Goal: Transaction & Acquisition: Purchase product/service

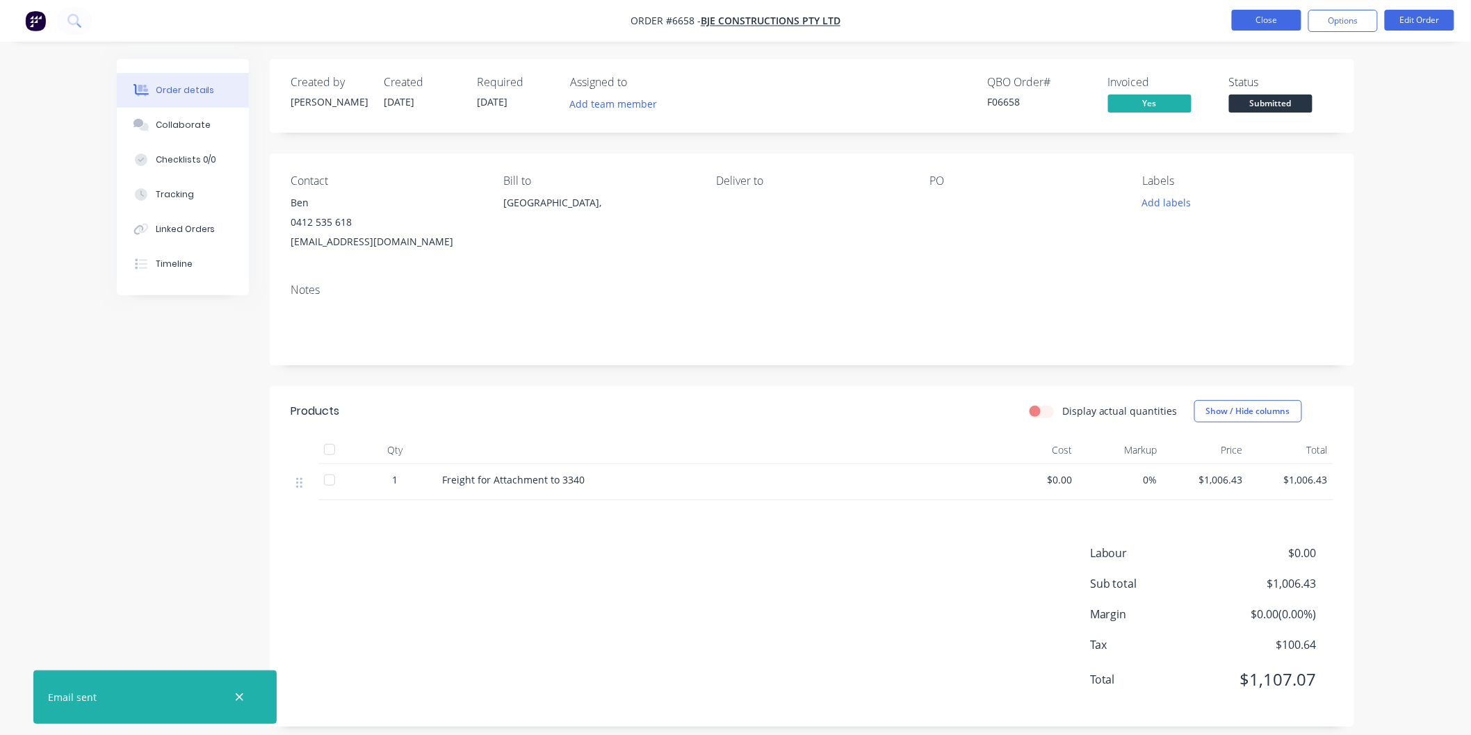
click at [1265, 19] on button "Close" at bounding box center [1265, 20] width 69 height 21
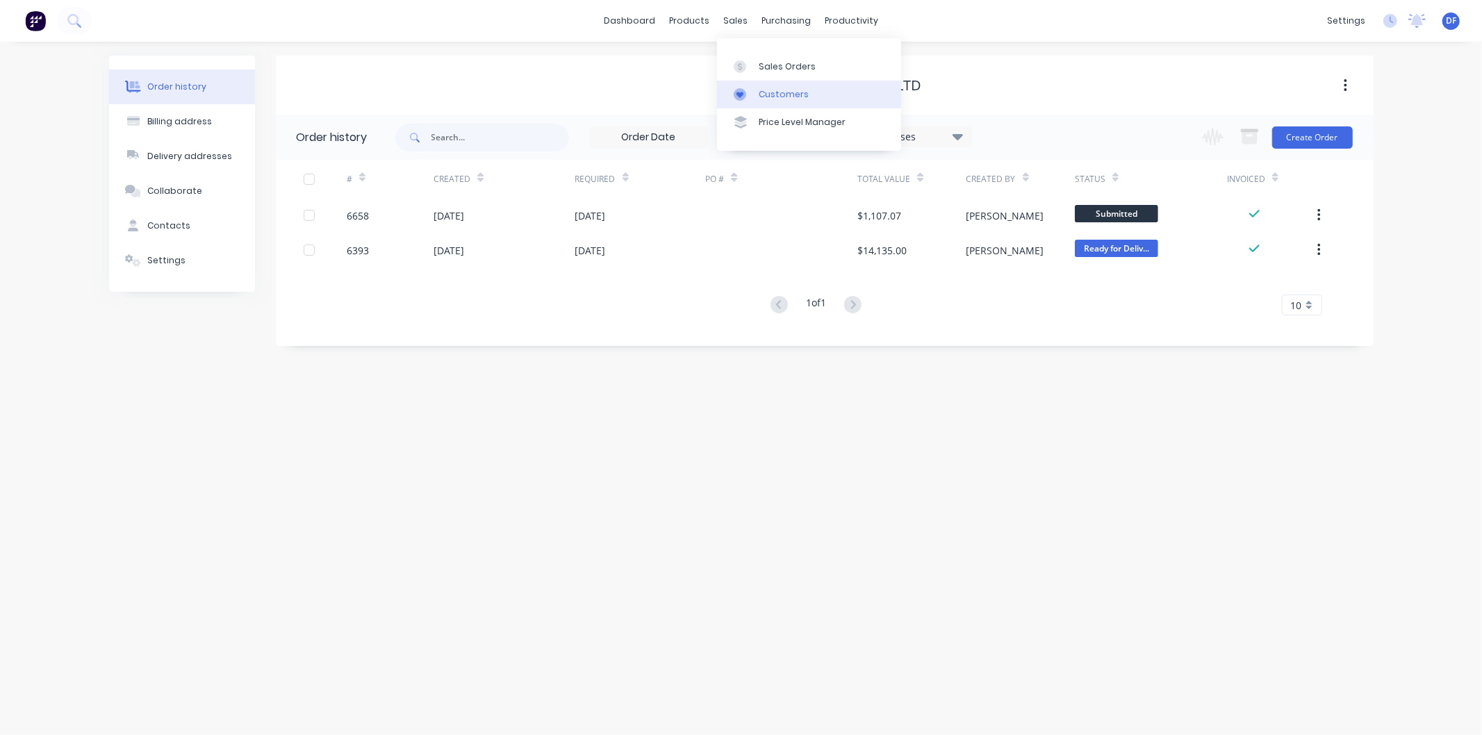
click at [776, 92] on div "Customers" at bounding box center [784, 94] width 50 height 13
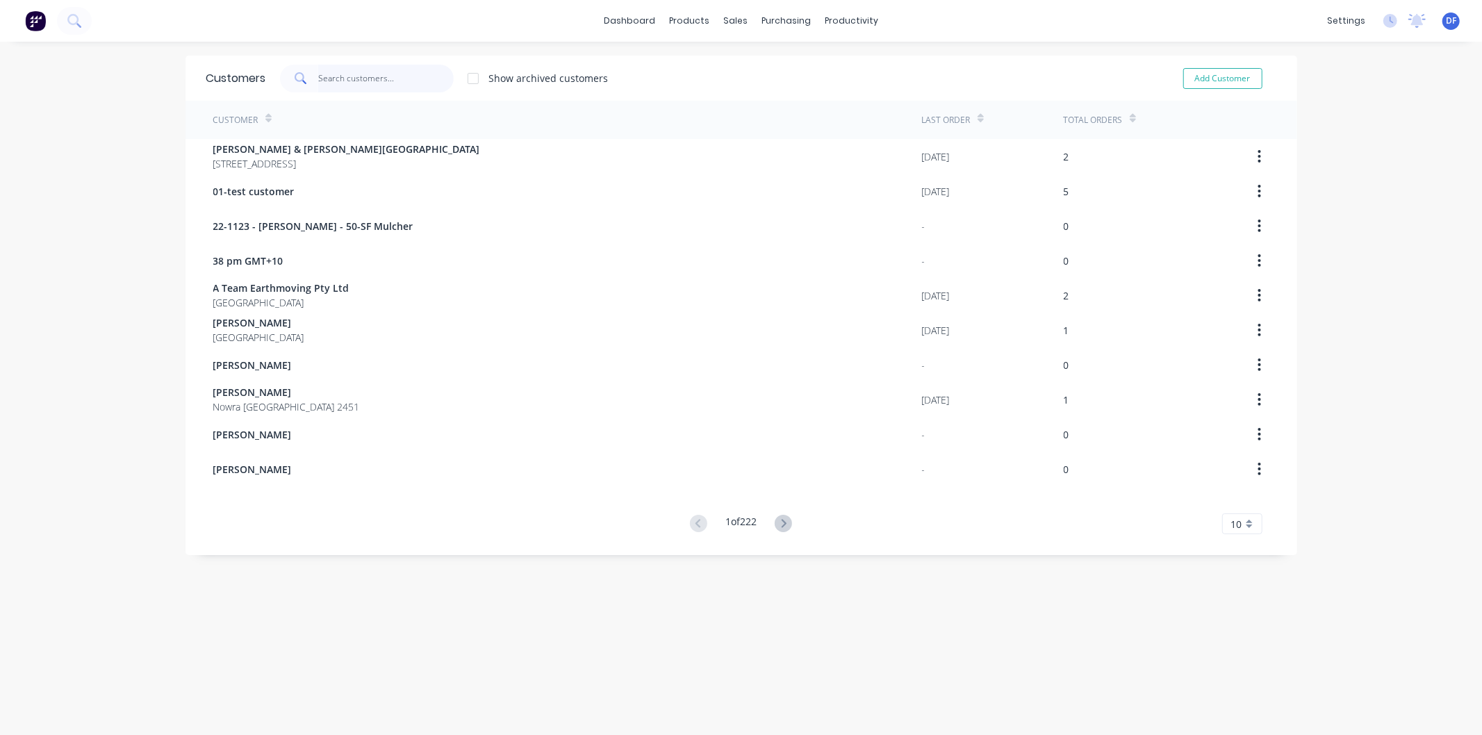
click at [345, 76] on input "text" at bounding box center [386, 79] width 136 height 28
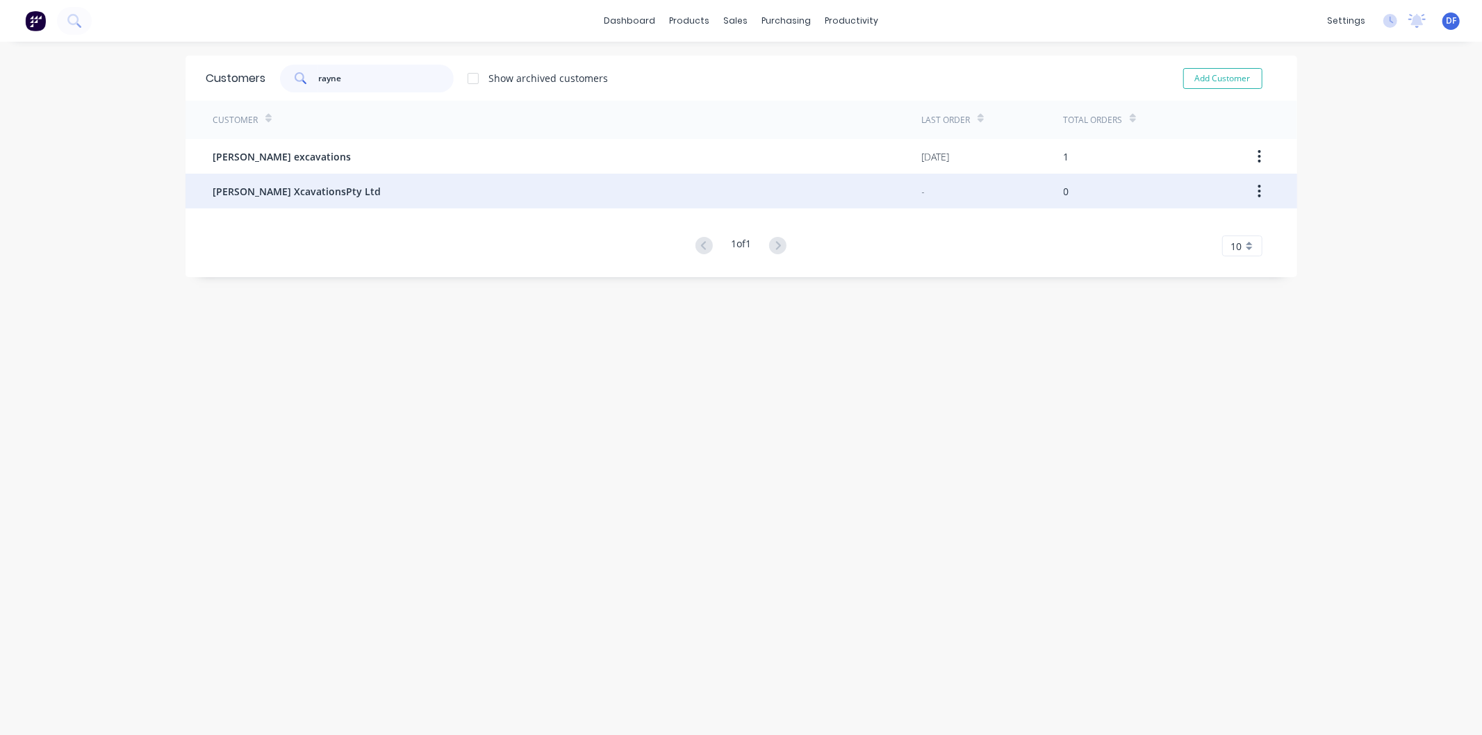
type input "rayne"
click at [274, 188] on span "[PERSON_NAME] XcavationsPty Ltd" at bounding box center [297, 191] width 168 height 15
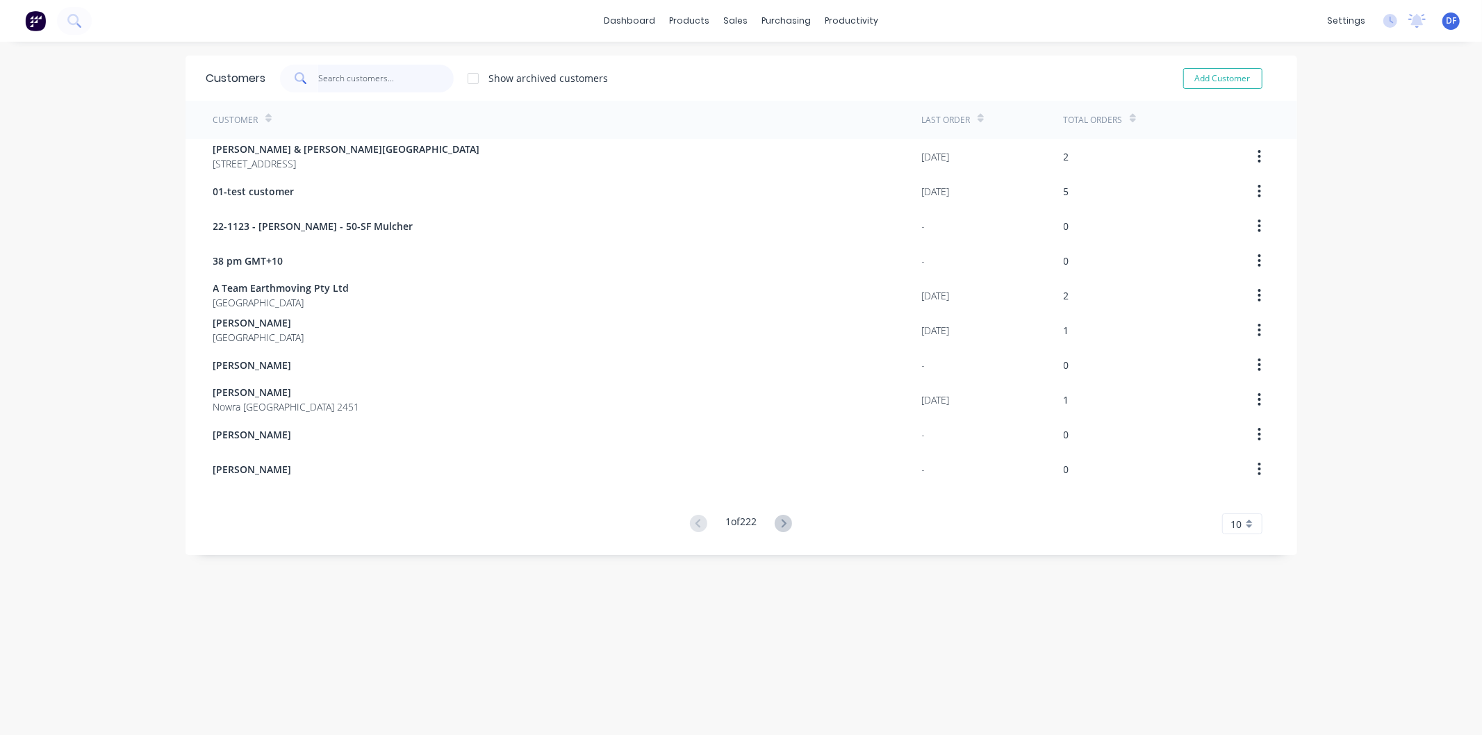
click at [329, 71] on input "text" at bounding box center [386, 79] width 136 height 28
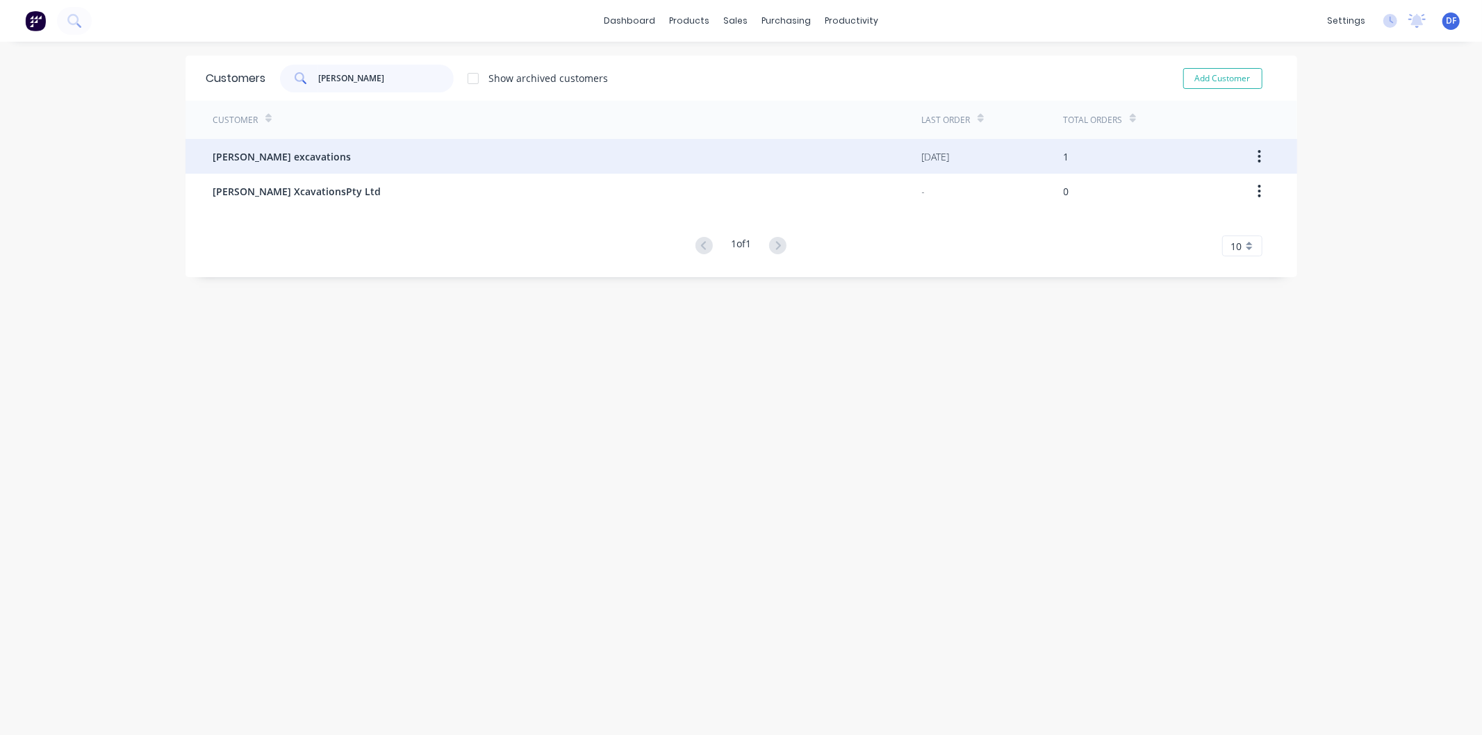
type input "[PERSON_NAME]"
click at [268, 152] on span "[PERSON_NAME] excavations" at bounding box center [282, 156] width 138 height 15
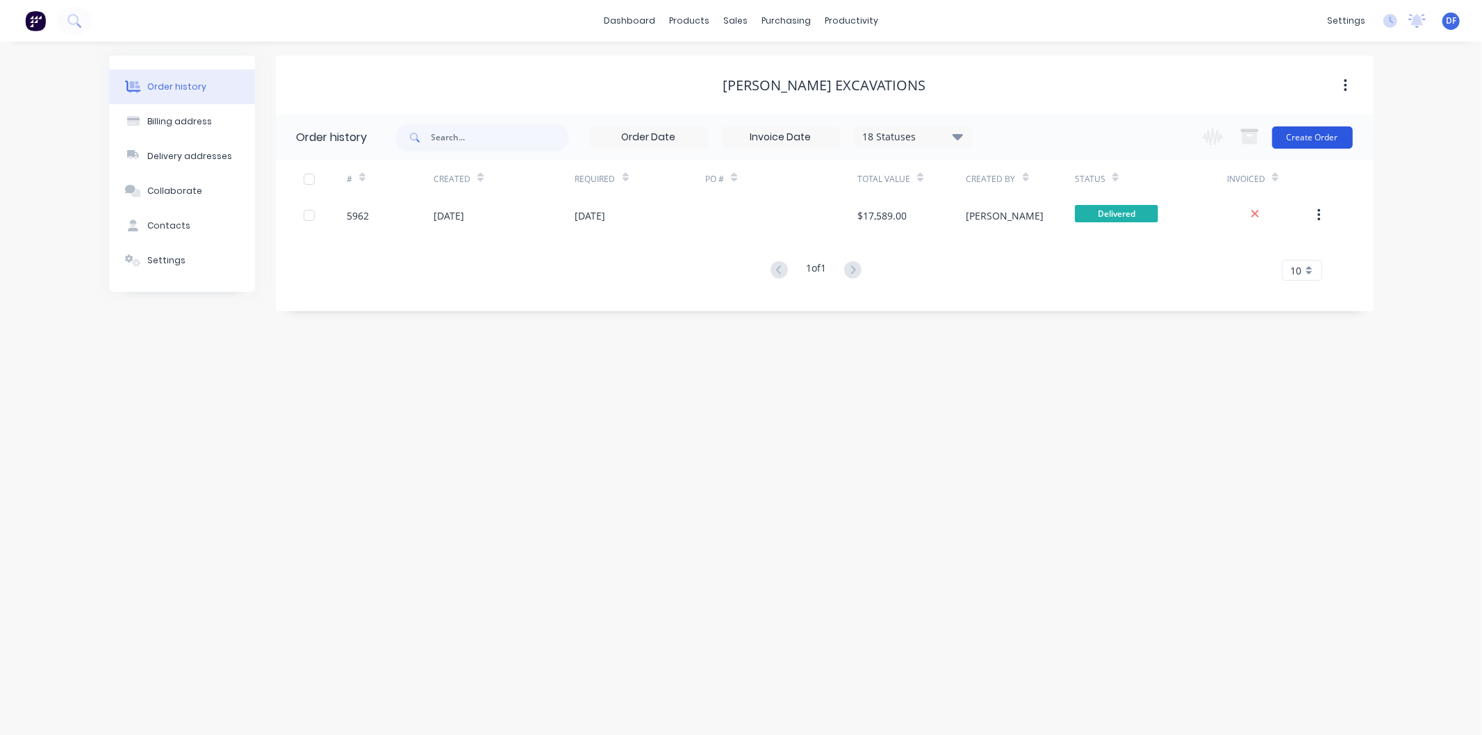
click at [1310, 133] on button "Create Order" at bounding box center [1312, 137] width 81 height 22
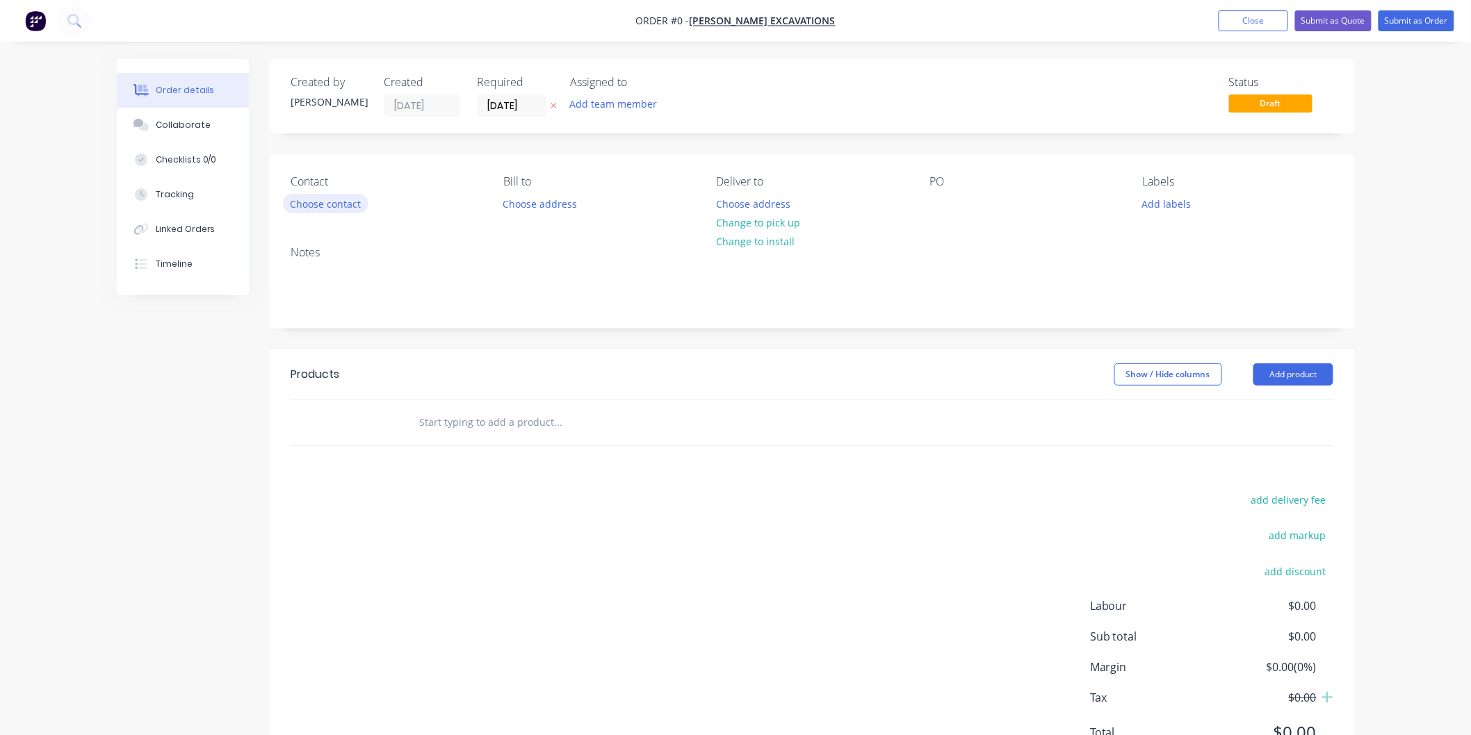
click at [306, 204] on button "Choose contact" at bounding box center [325, 203] width 85 height 19
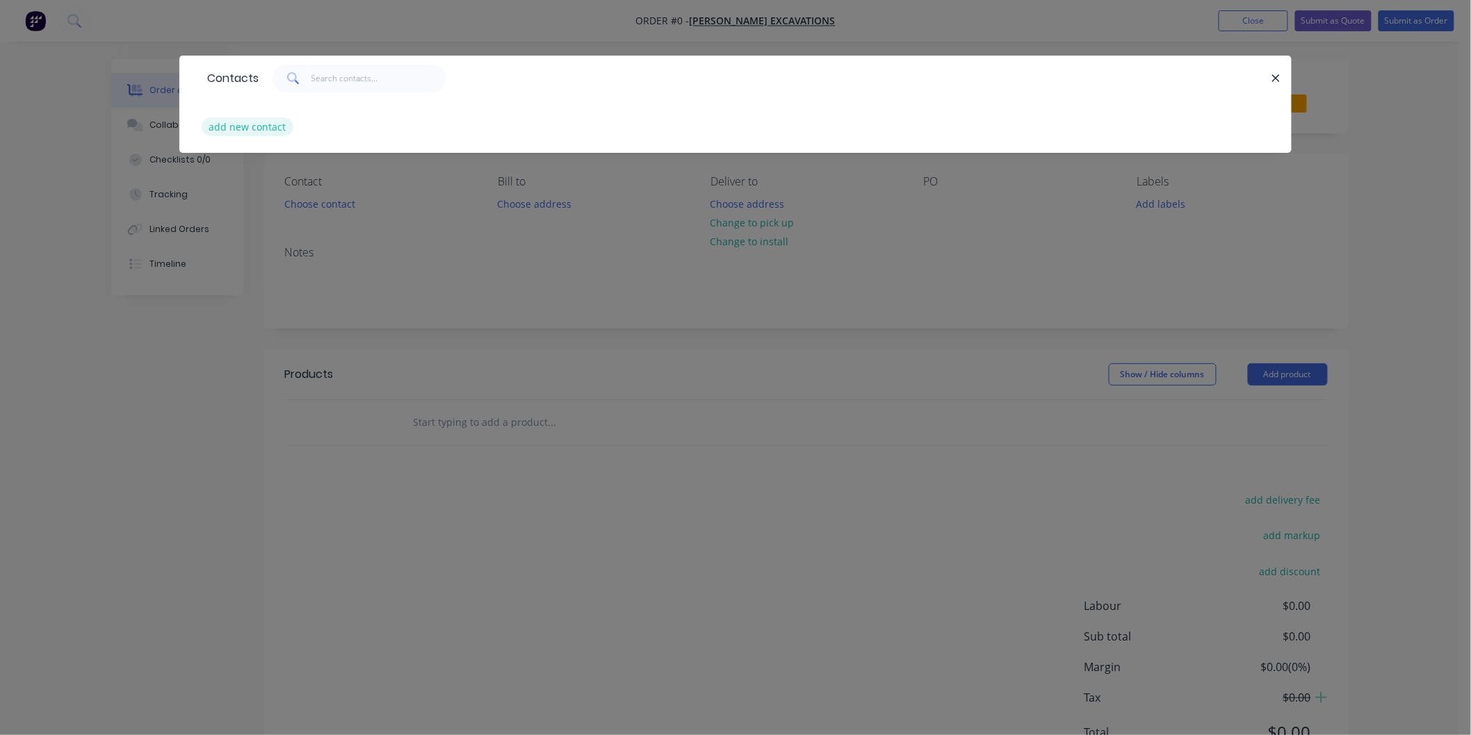
click at [250, 124] on button "add new contact" at bounding box center [248, 126] width 92 height 19
select select "AU"
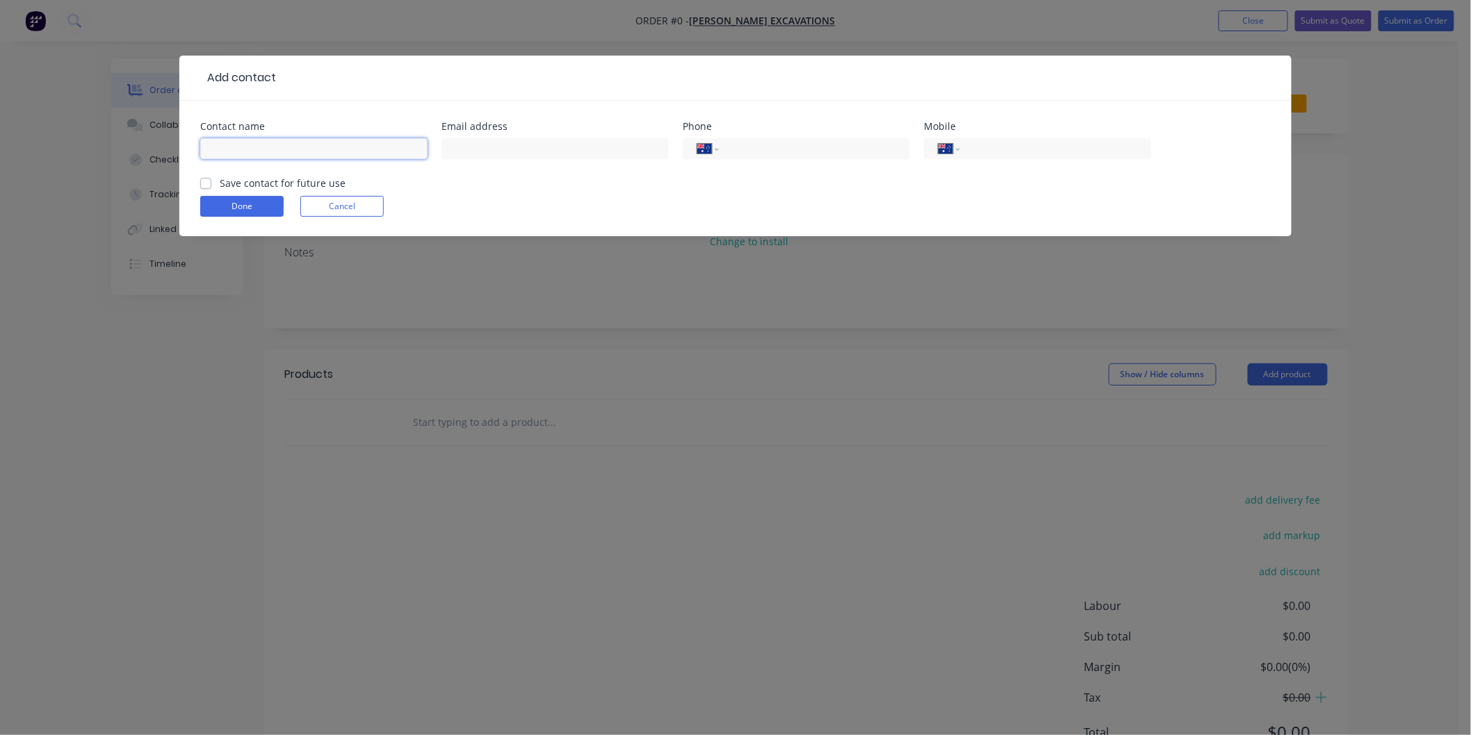
click at [283, 146] on input "text" at bounding box center [313, 148] width 227 height 21
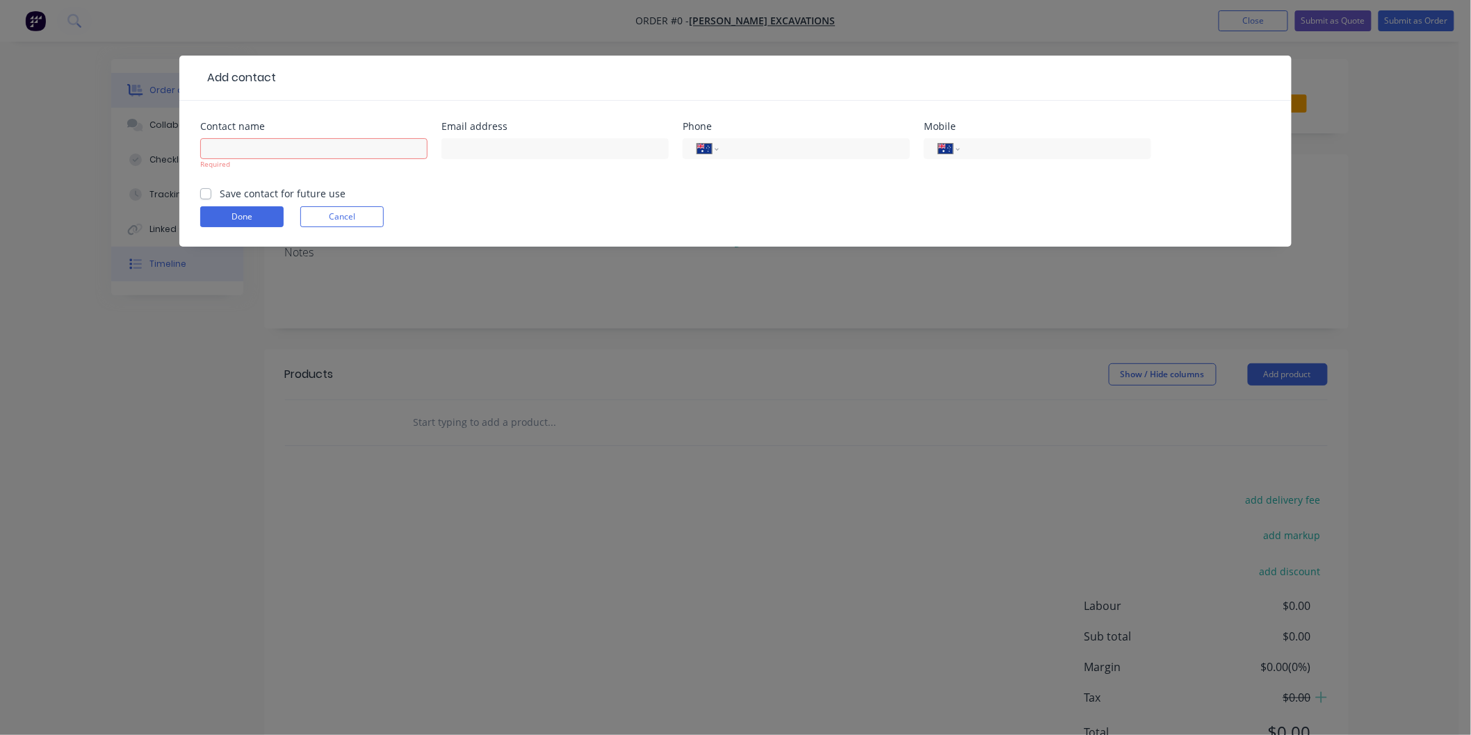
click at [207, 266] on div "Add contact Contact name Required Email address Phone International [GEOGRAPHIC…" at bounding box center [735, 367] width 1471 height 735
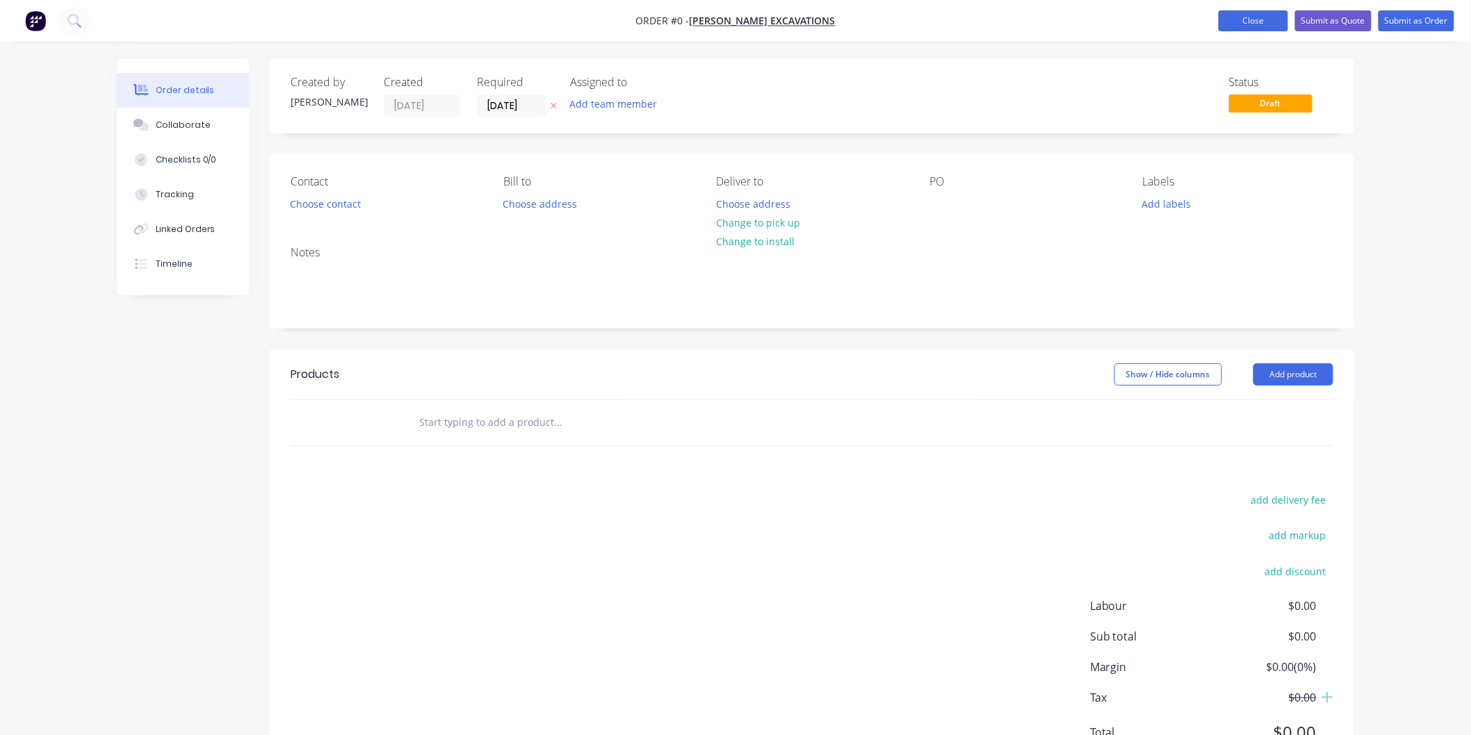
click at [1267, 16] on button "Close" at bounding box center [1252, 20] width 69 height 21
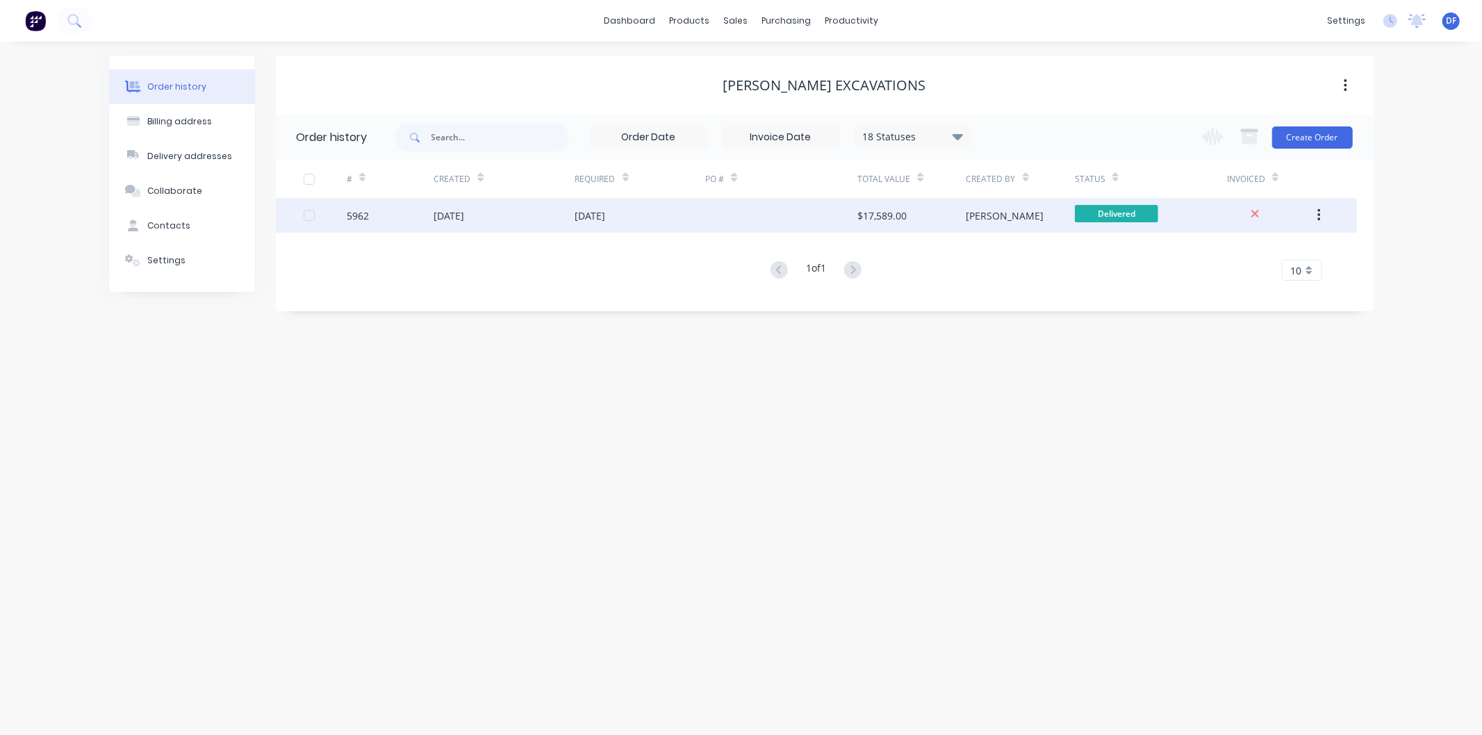
click at [461, 212] on div "[DATE]" at bounding box center [449, 215] width 31 height 15
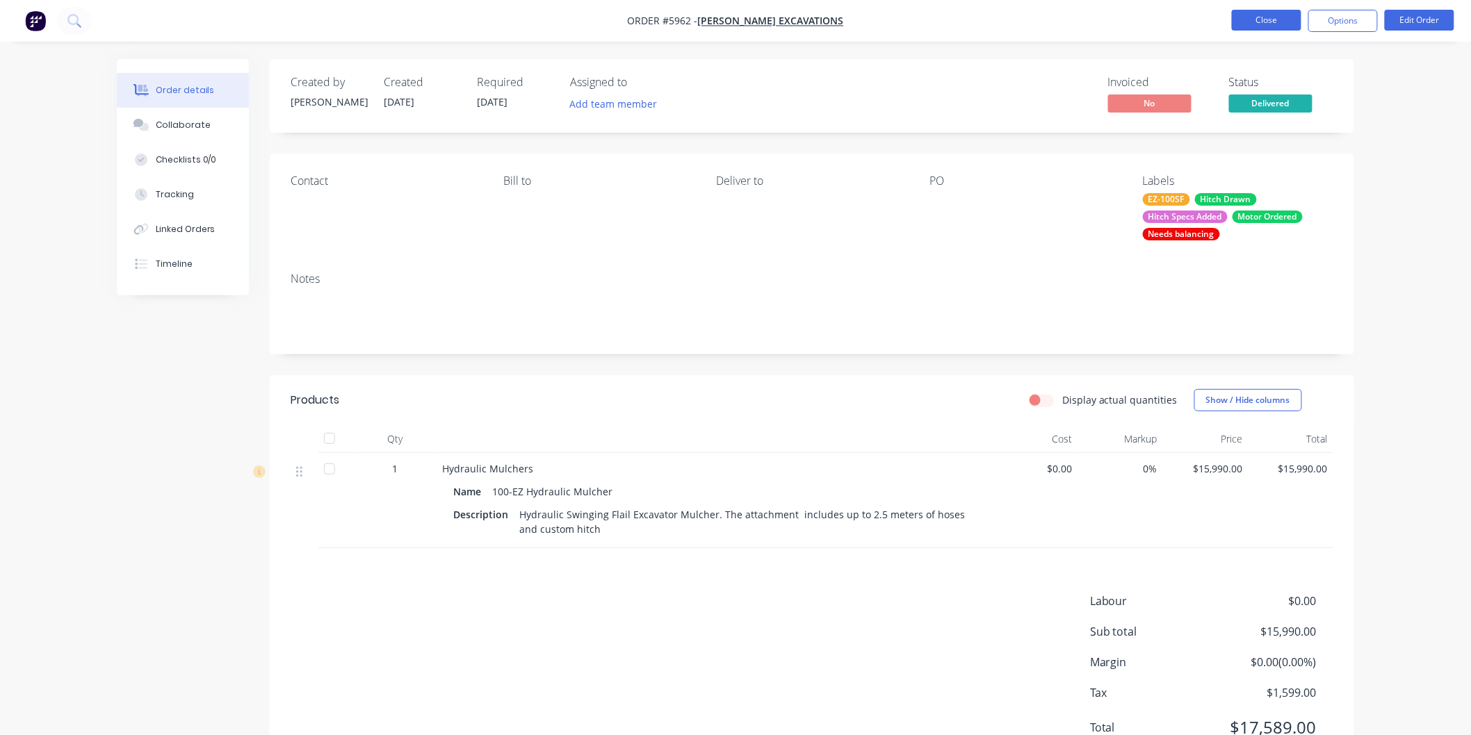
click at [1288, 19] on button "Close" at bounding box center [1265, 20] width 69 height 21
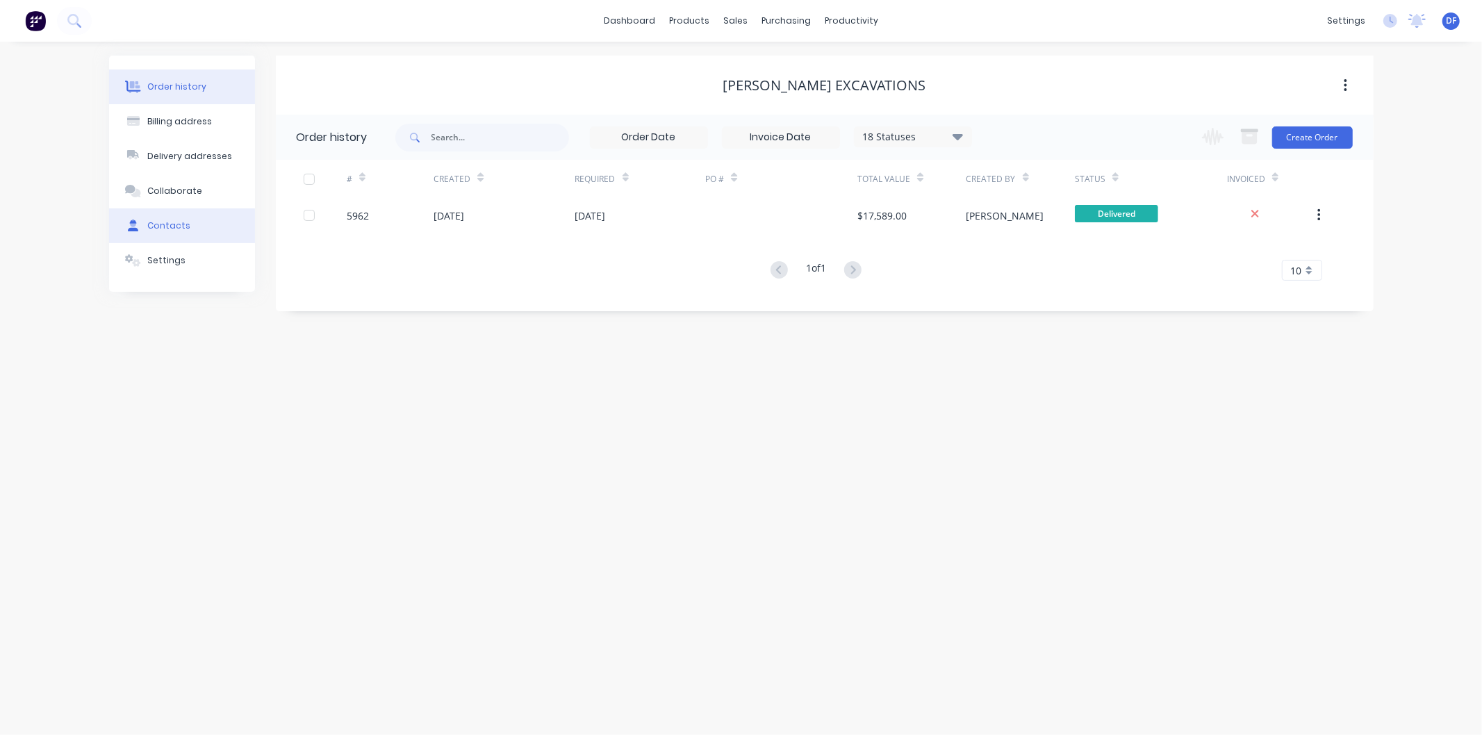
click at [169, 220] on div "Contacts" at bounding box center [168, 226] width 43 height 13
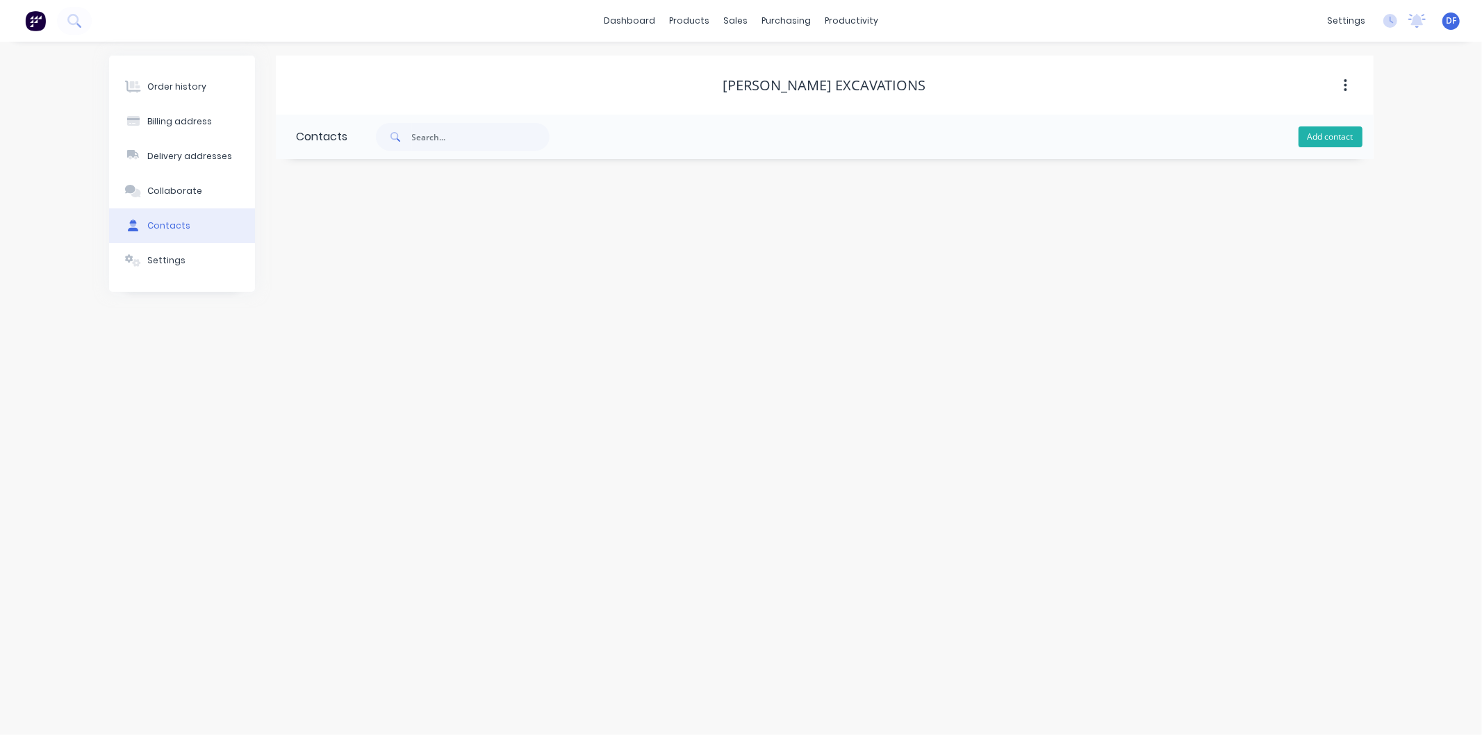
click at [1329, 133] on button "Add contact" at bounding box center [1331, 136] width 64 height 21
select select "AU"
click at [314, 286] on input "text" at bounding box center [410, 293] width 227 height 21
paste input "[EMAIL_ADDRESS][DOMAIN_NAME]"
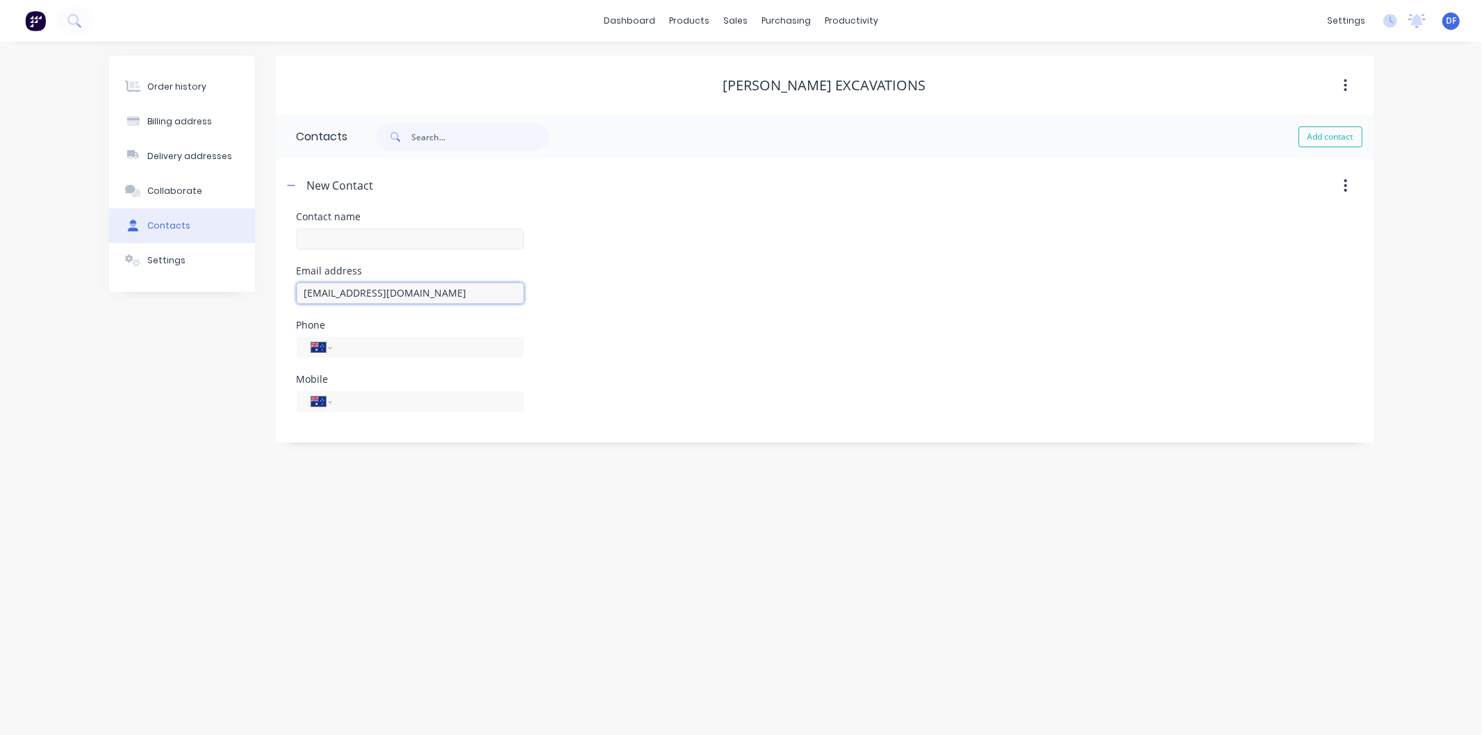
type input "[EMAIL_ADDRESS][DOMAIN_NAME]"
click at [334, 238] on input "text" at bounding box center [410, 239] width 227 height 21
type input "[PERSON_NAME]"
click at [361, 410] on div "International [GEOGRAPHIC_DATA] [GEOGRAPHIC_DATA] [GEOGRAPHIC_DATA] [GEOGRAPHIC…" at bounding box center [410, 401] width 227 height 21
select select "AU"
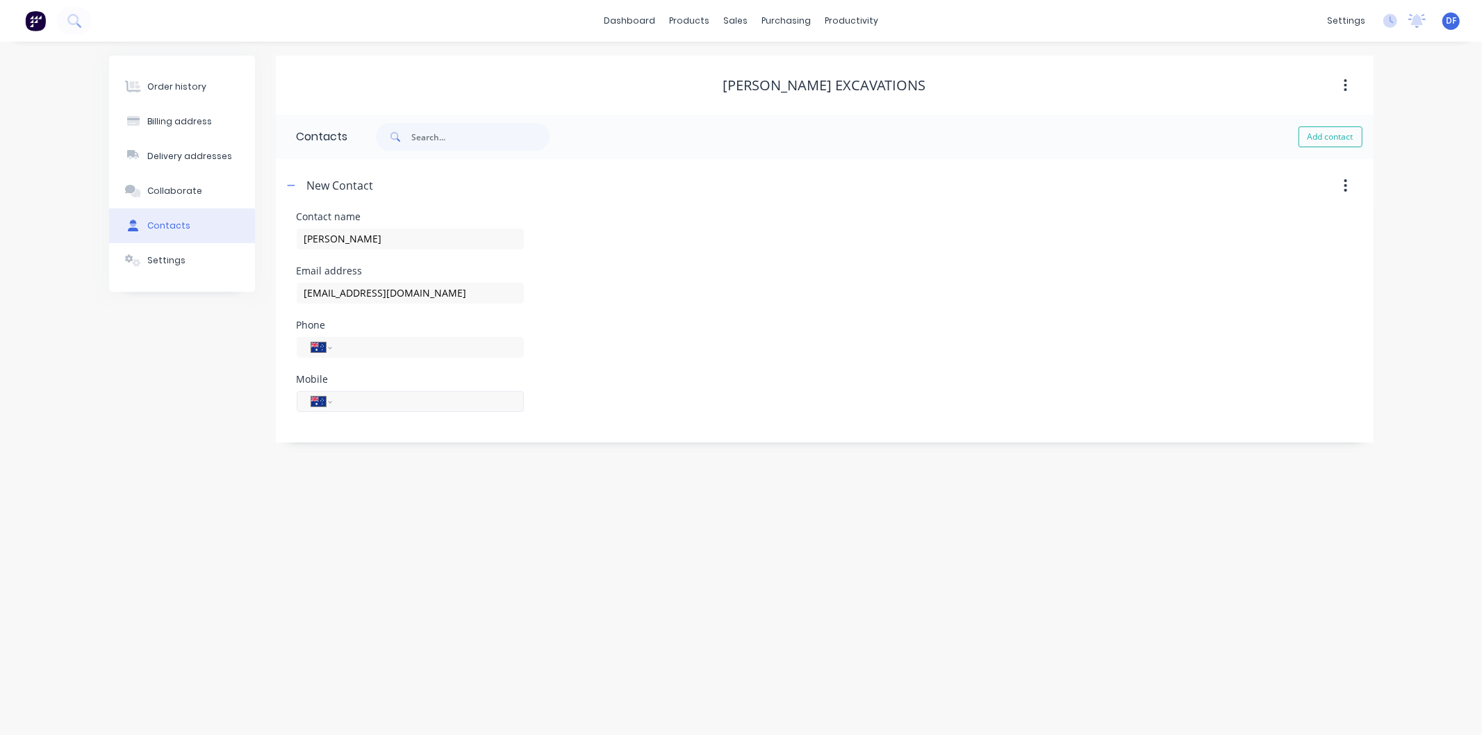
select select "AU"
click at [357, 404] on input "tel" at bounding box center [425, 401] width 167 height 16
paste input "0419 629 900"
type input "0419 629 900"
click at [485, 544] on div "Order history Billing address Delivery addresses Collaborate Contacts Settings …" at bounding box center [741, 389] width 1482 height 694
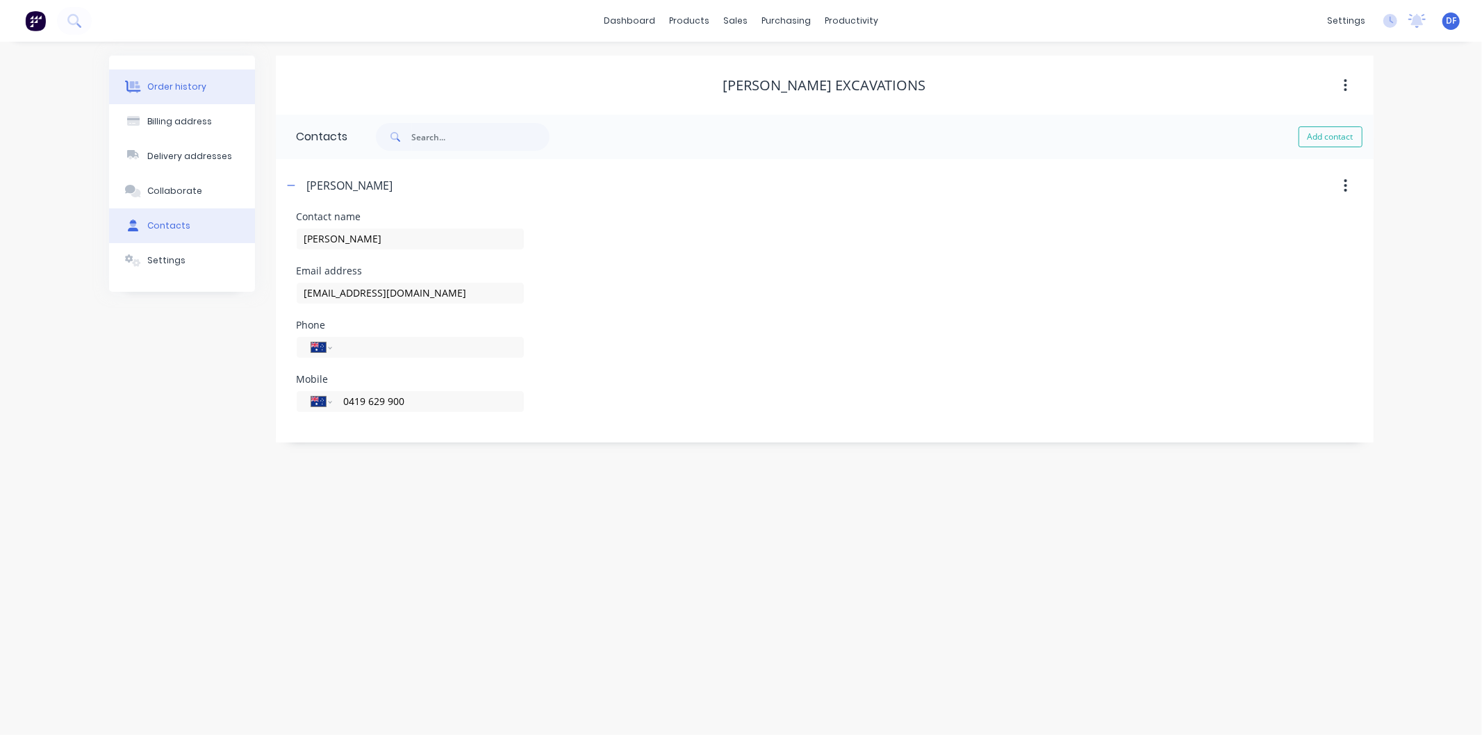
click at [151, 82] on div "Order history" at bounding box center [176, 87] width 59 height 13
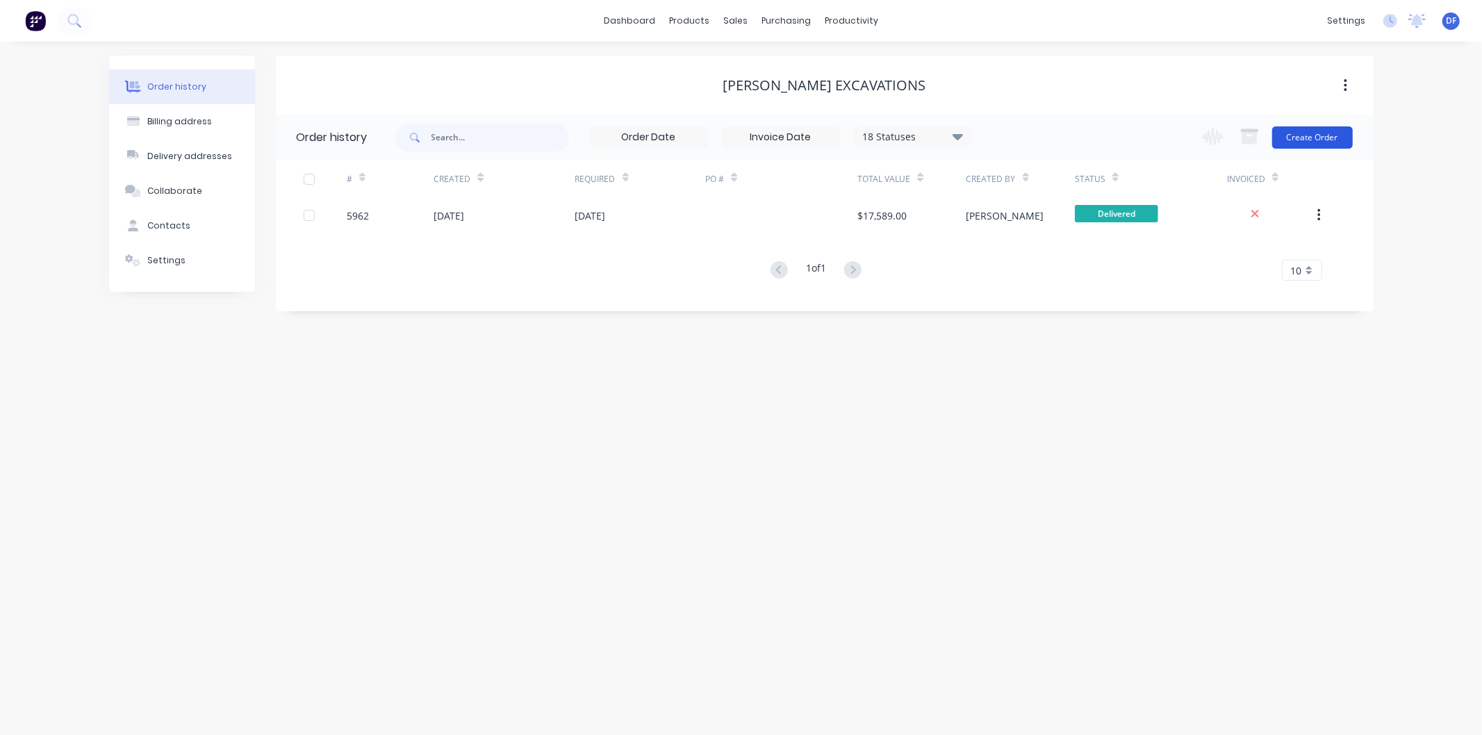
click at [1293, 137] on button "Create Order" at bounding box center [1312, 137] width 81 height 22
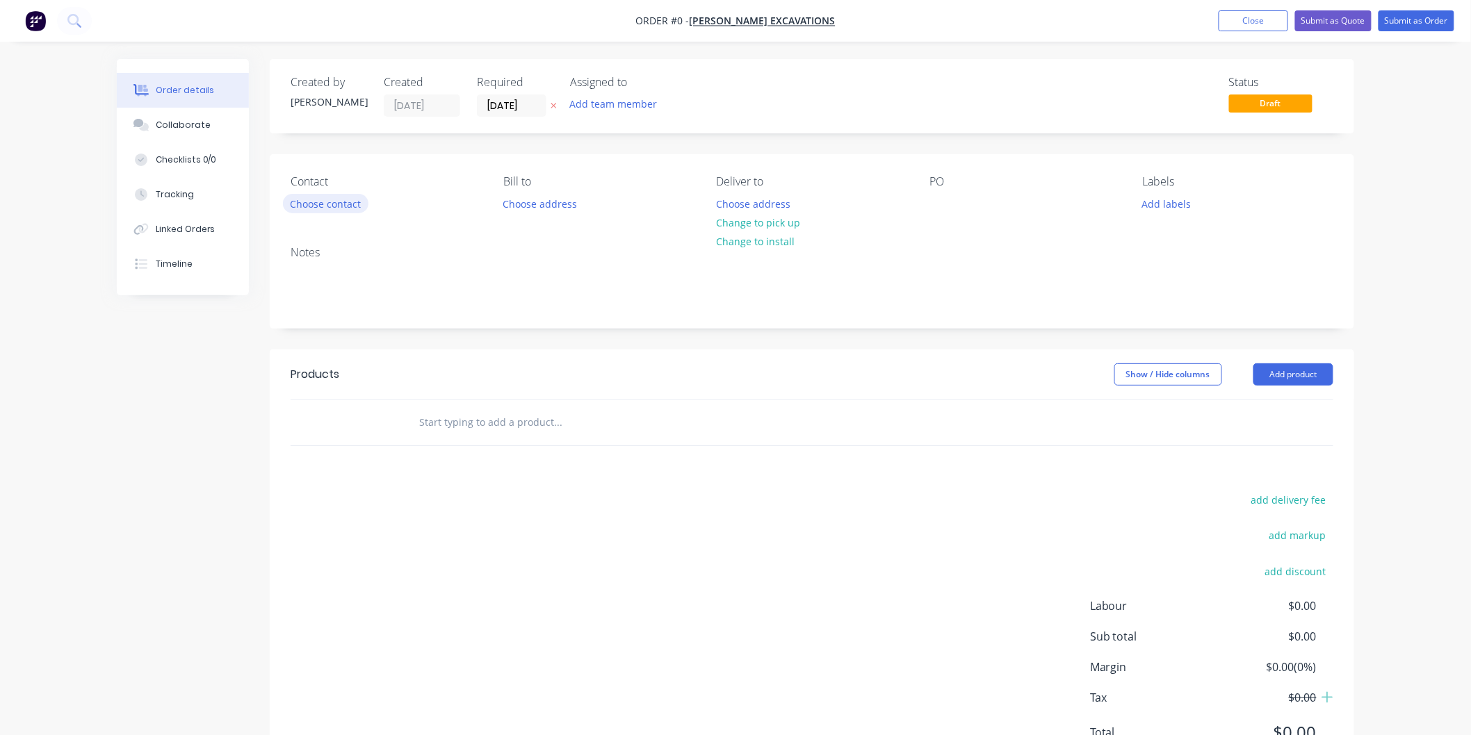
click at [320, 207] on button "Choose contact" at bounding box center [325, 203] width 85 height 19
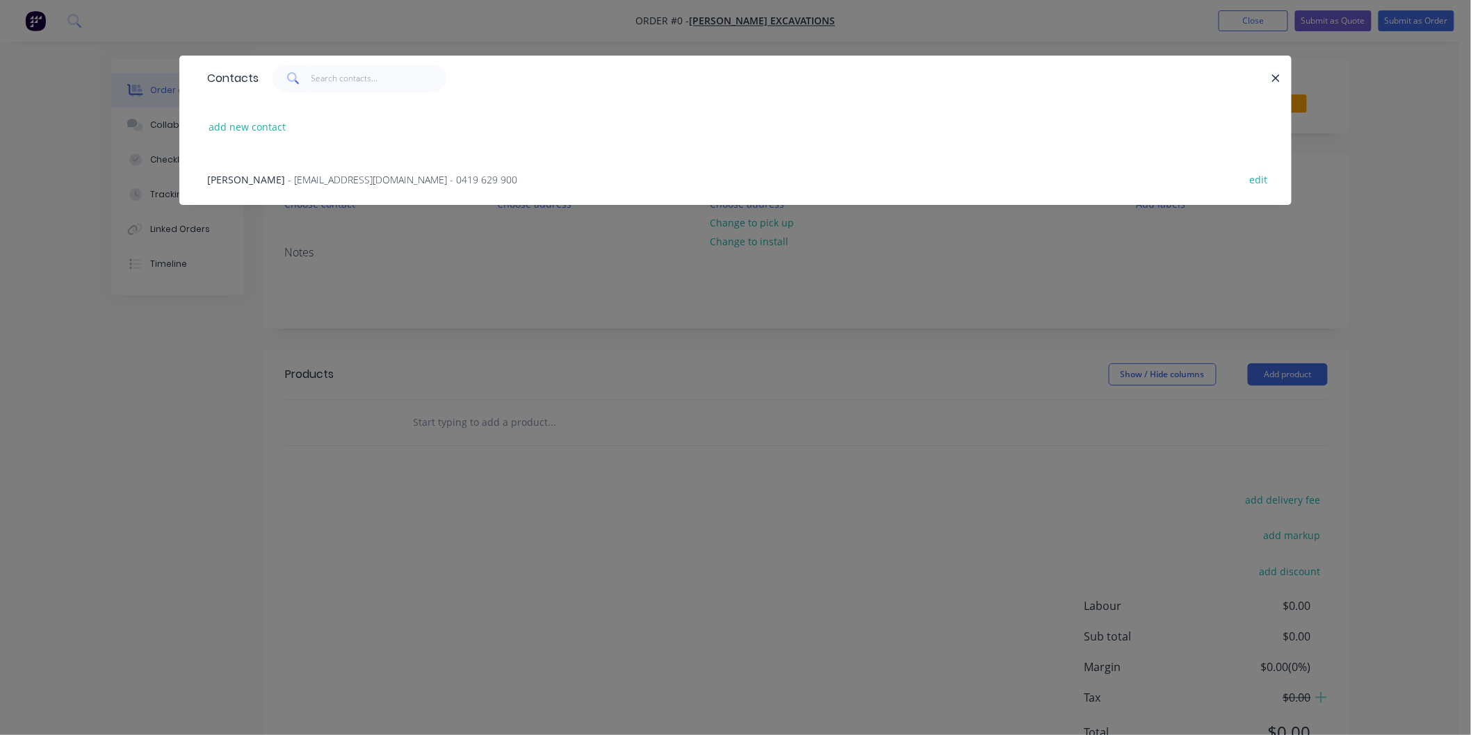
click at [327, 183] on span "- [EMAIL_ADDRESS][DOMAIN_NAME] - 0419 629 900" at bounding box center [402, 179] width 229 height 13
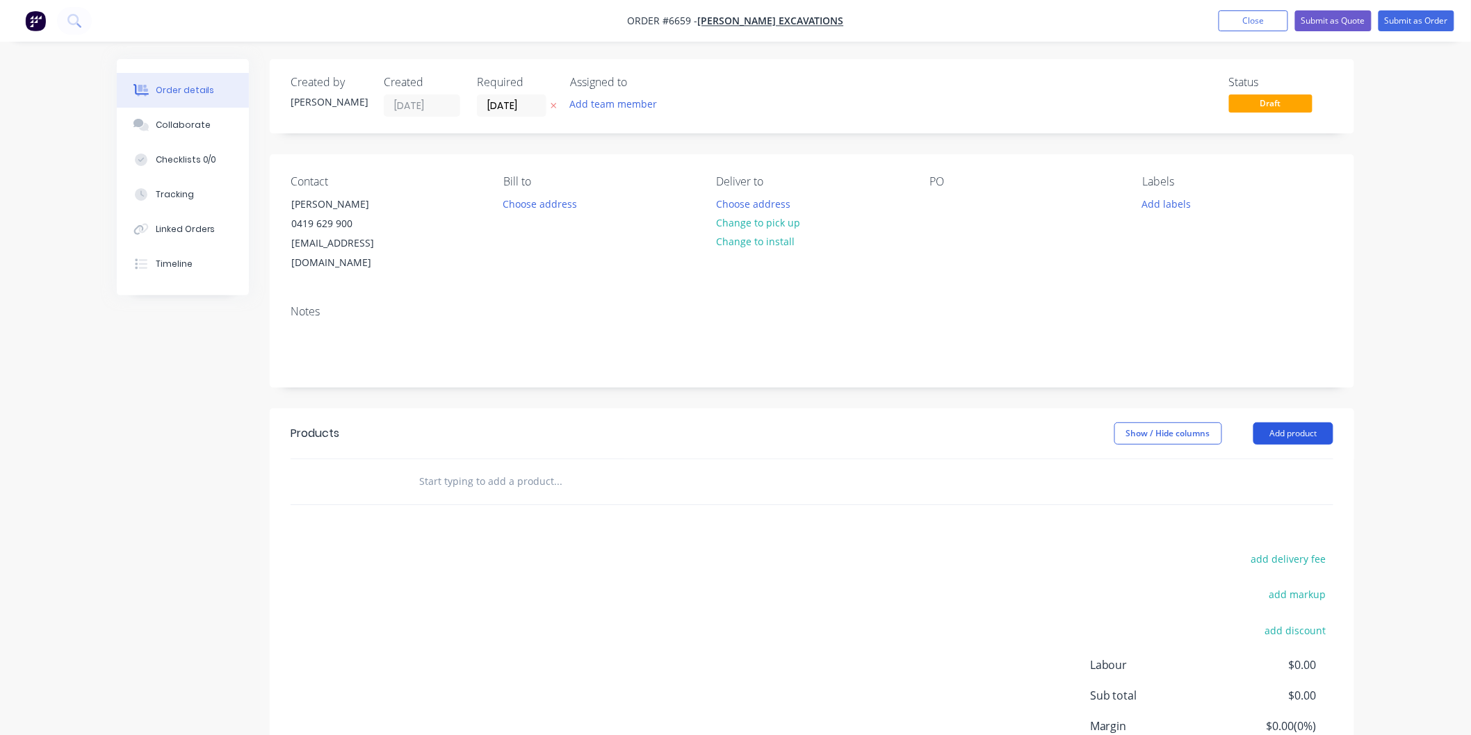
click at [1288, 423] on button "Add product" at bounding box center [1293, 434] width 80 height 22
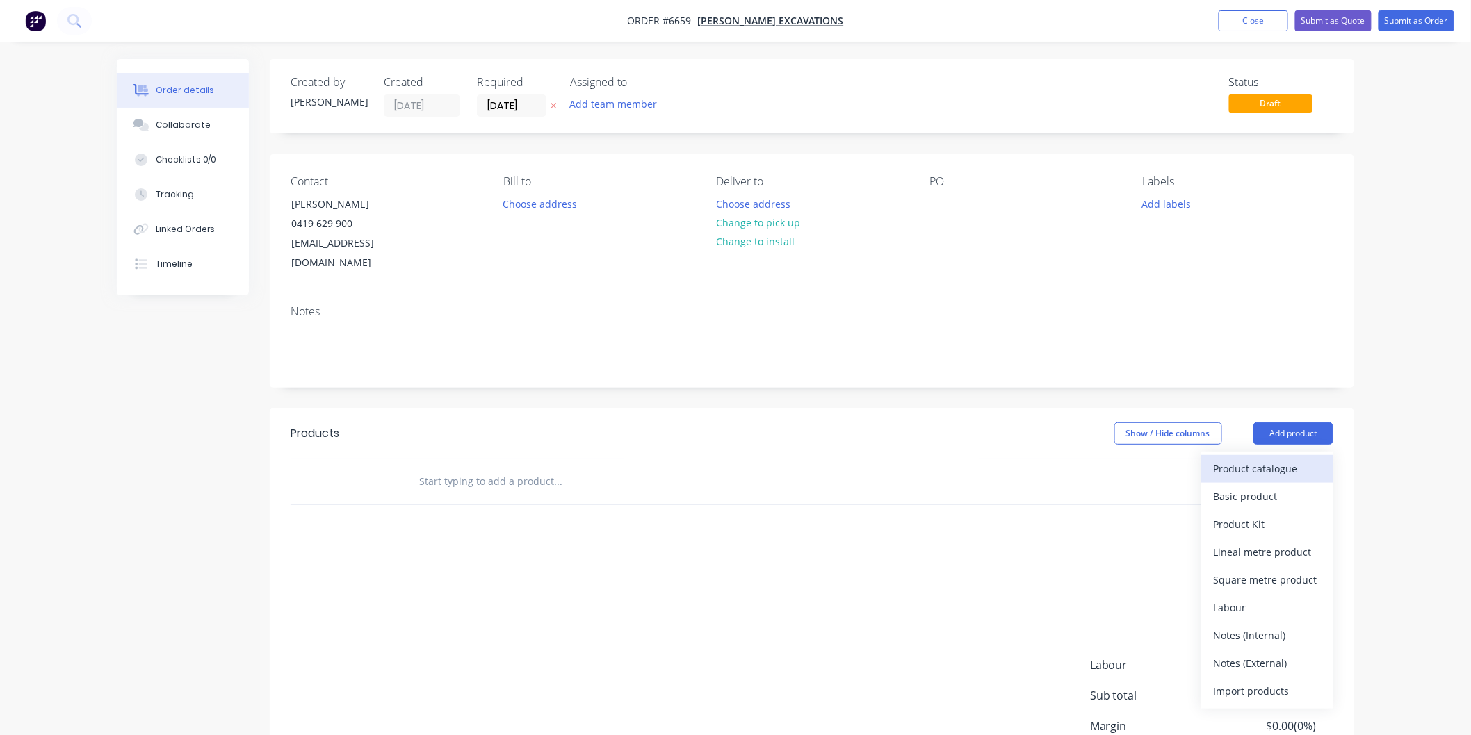
click at [1256, 459] on div "Product catalogue" at bounding box center [1266, 469] width 107 height 20
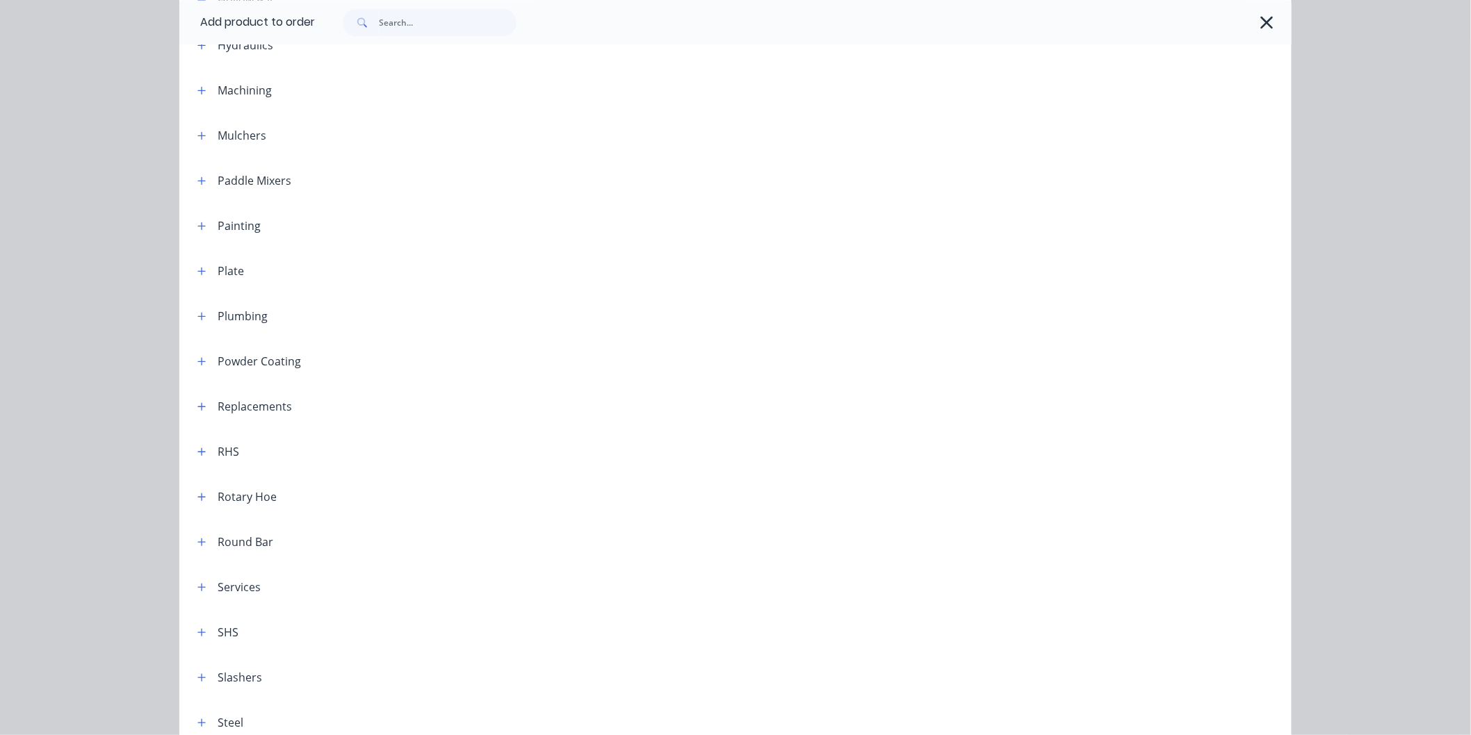
scroll to position [1312, 0]
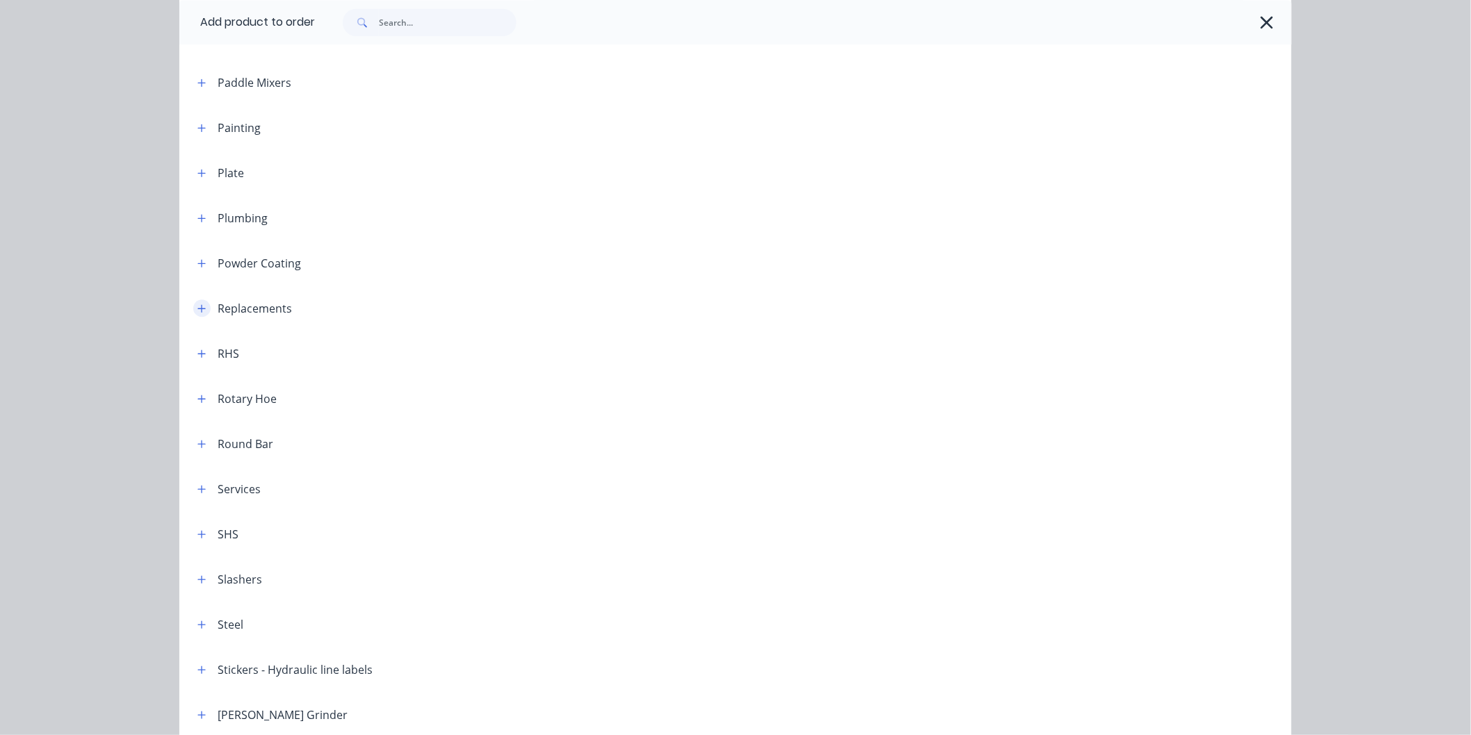
click at [197, 306] on icon "button" at bounding box center [201, 309] width 8 height 10
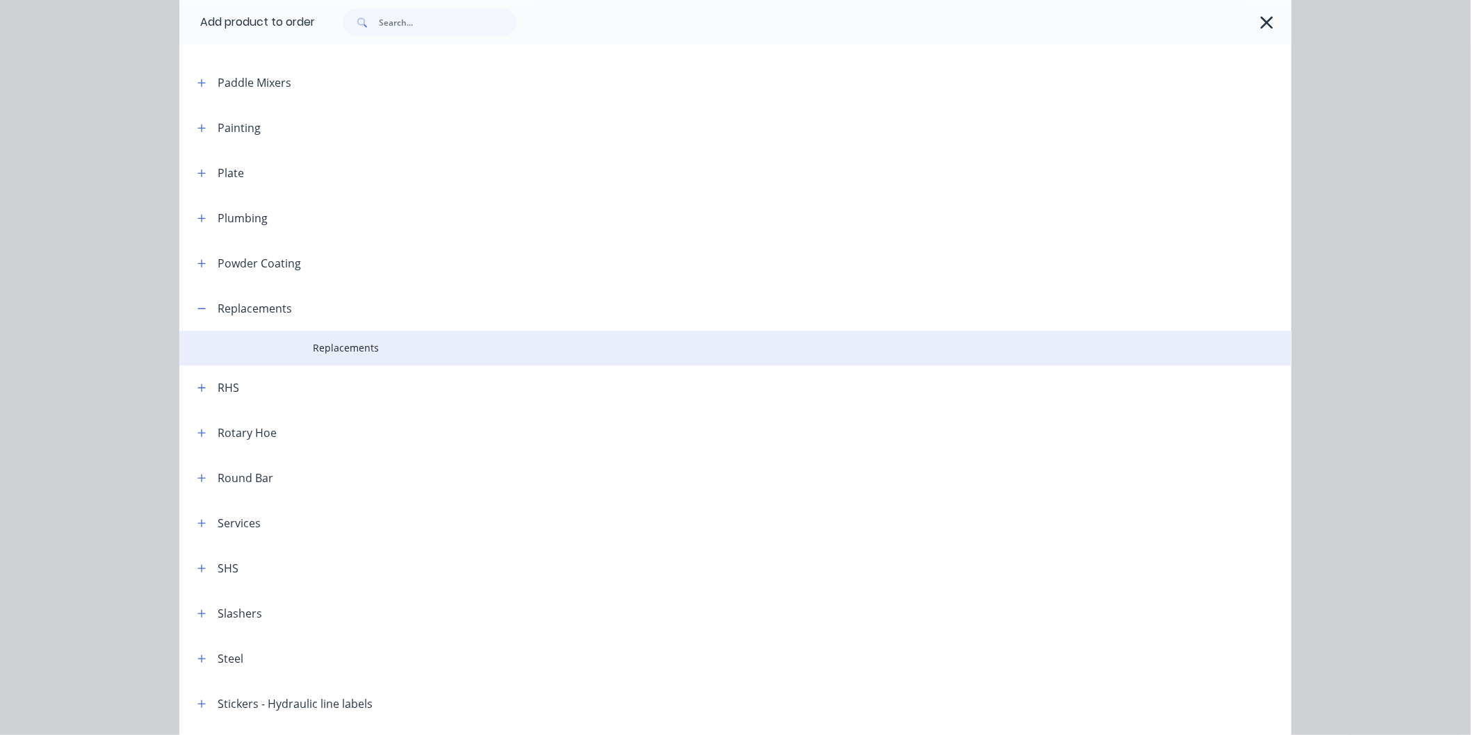
click at [351, 346] on span "Replacements" at bounding box center [704, 348] width 783 height 15
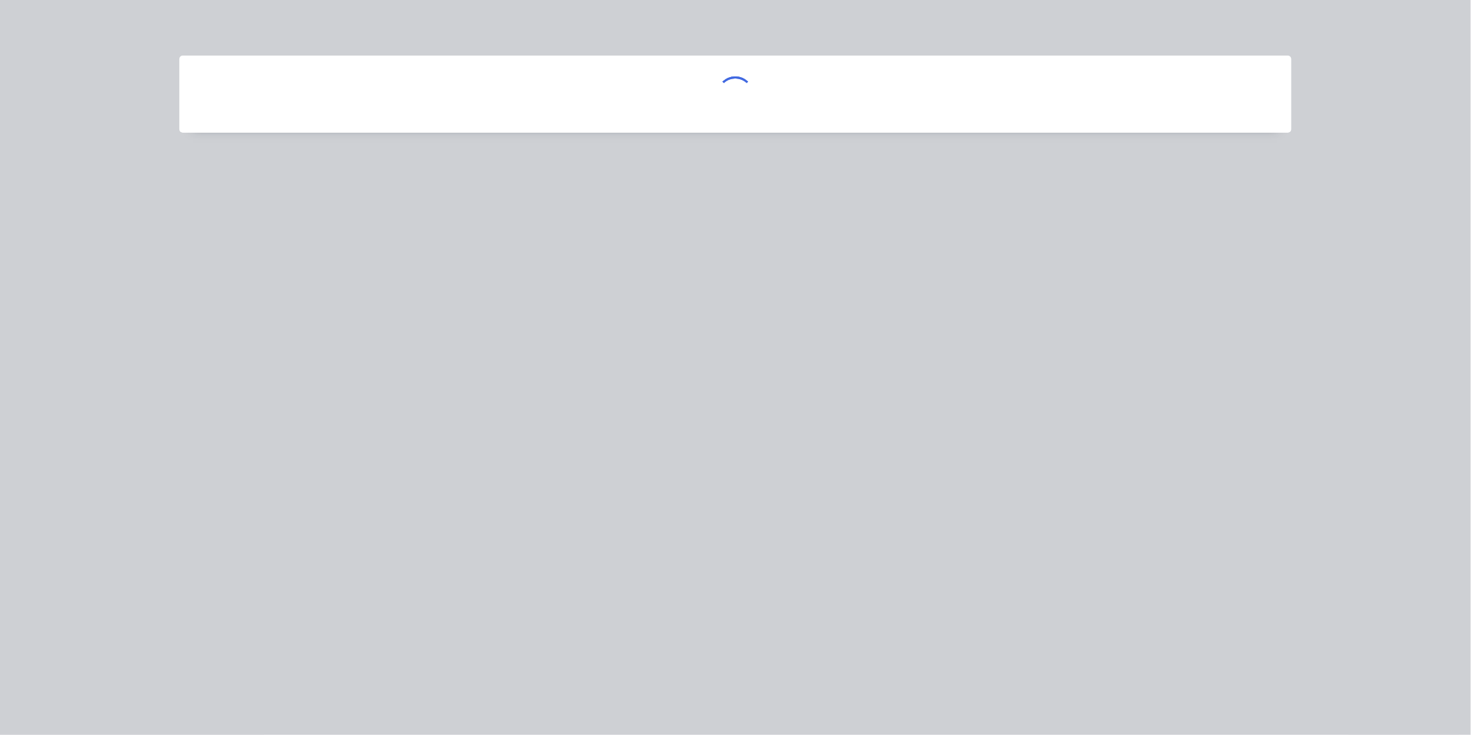
scroll to position [0, 0]
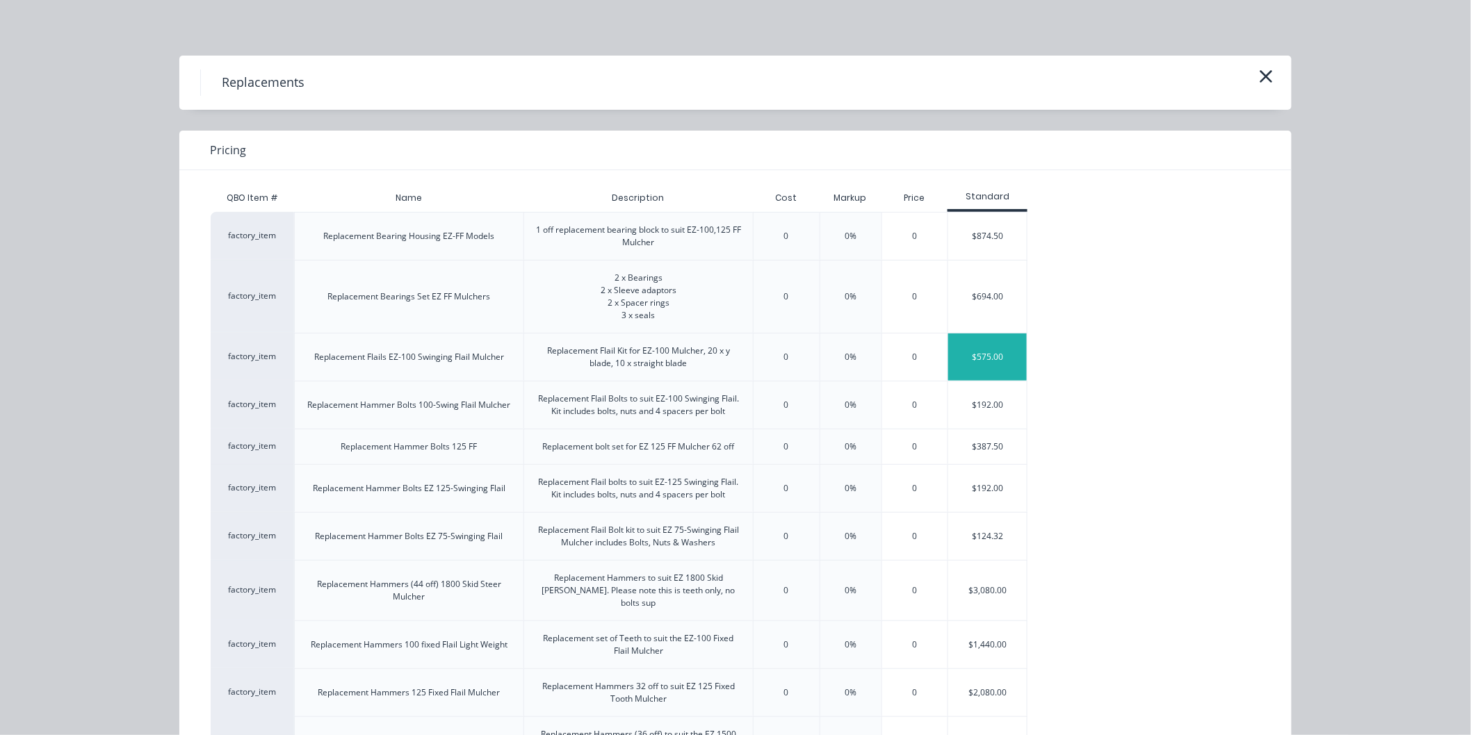
click at [988, 356] on div "$575.00" at bounding box center [987, 357] width 79 height 47
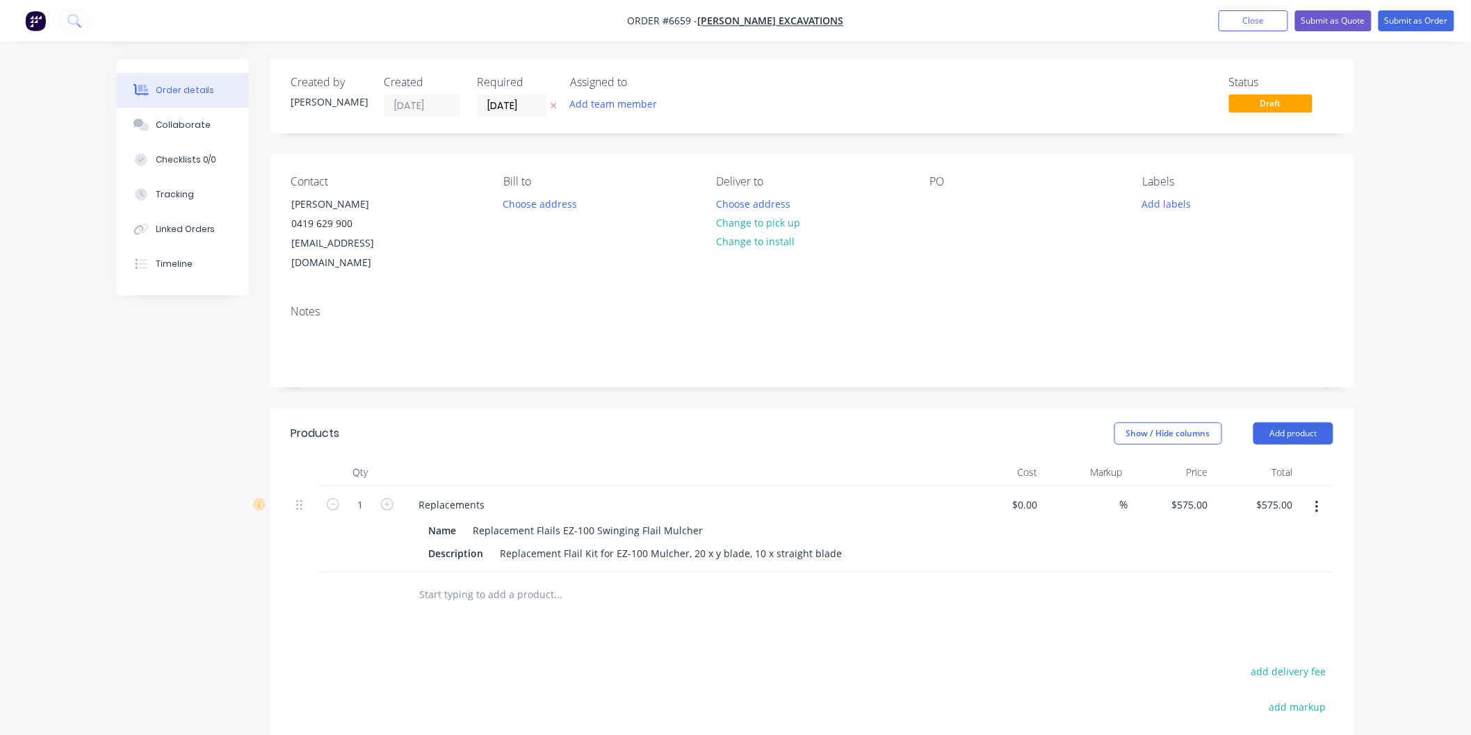
click at [501, 581] on input "text" at bounding box center [557, 595] width 278 height 28
click at [1186, 495] on div "575 $575.00" at bounding box center [1189, 505] width 49 height 20
type input "$675.00"
click at [1126, 520] on div "%" at bounding box center [1085, 529] width 85 height 86
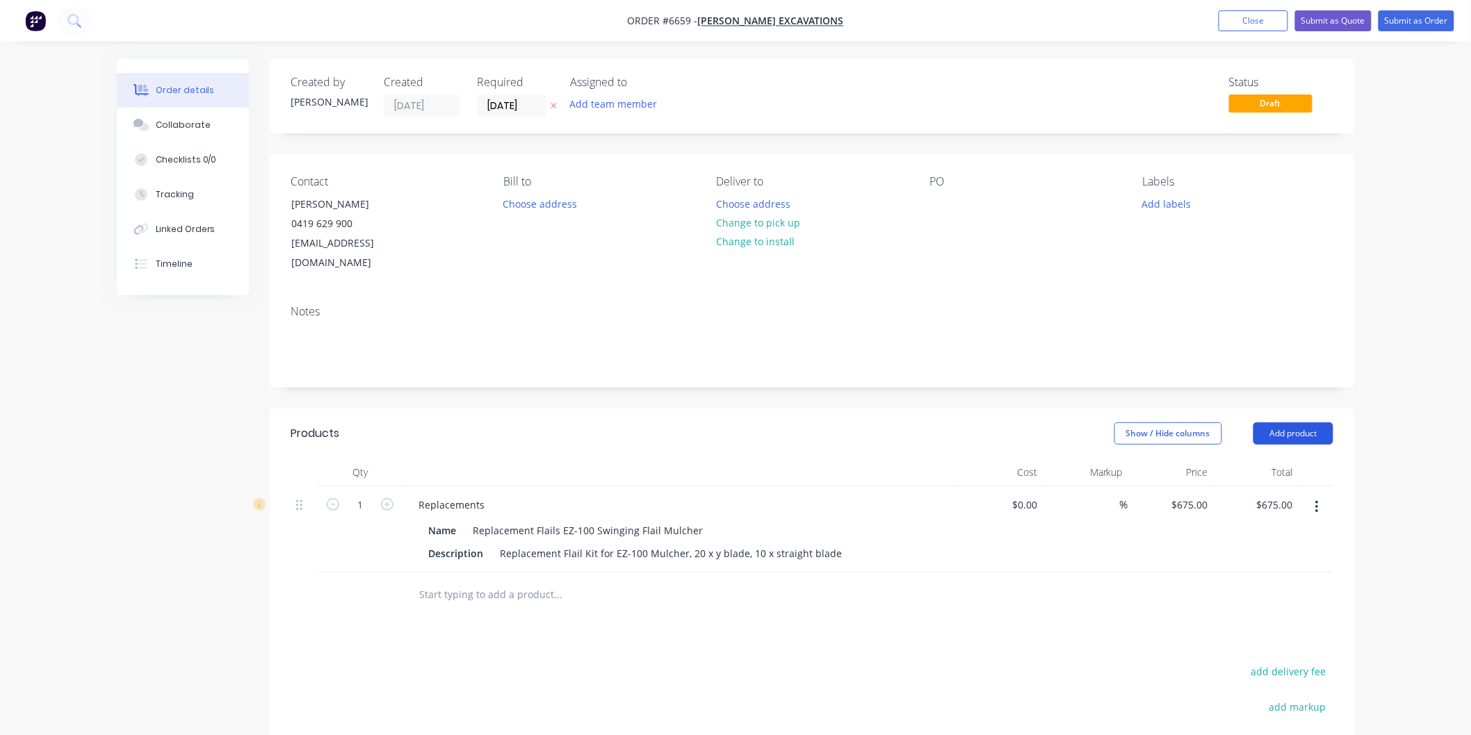
click at [1293, 423] on button "Add product" at bounding box center [1293, 434] width 80 height 22
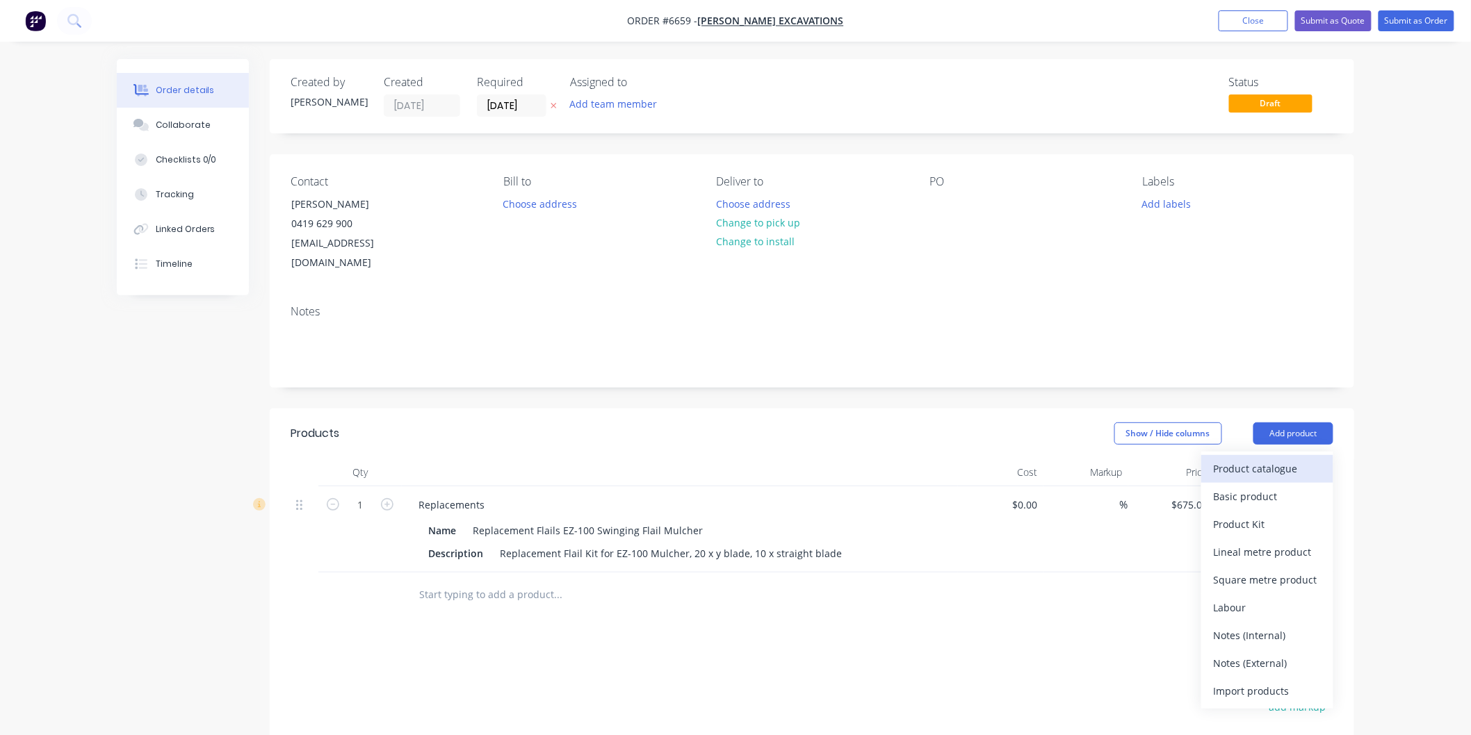
click at [1262, 459] on div "Product catalogue" at bounding box center [1266, 469] width 107 height 20
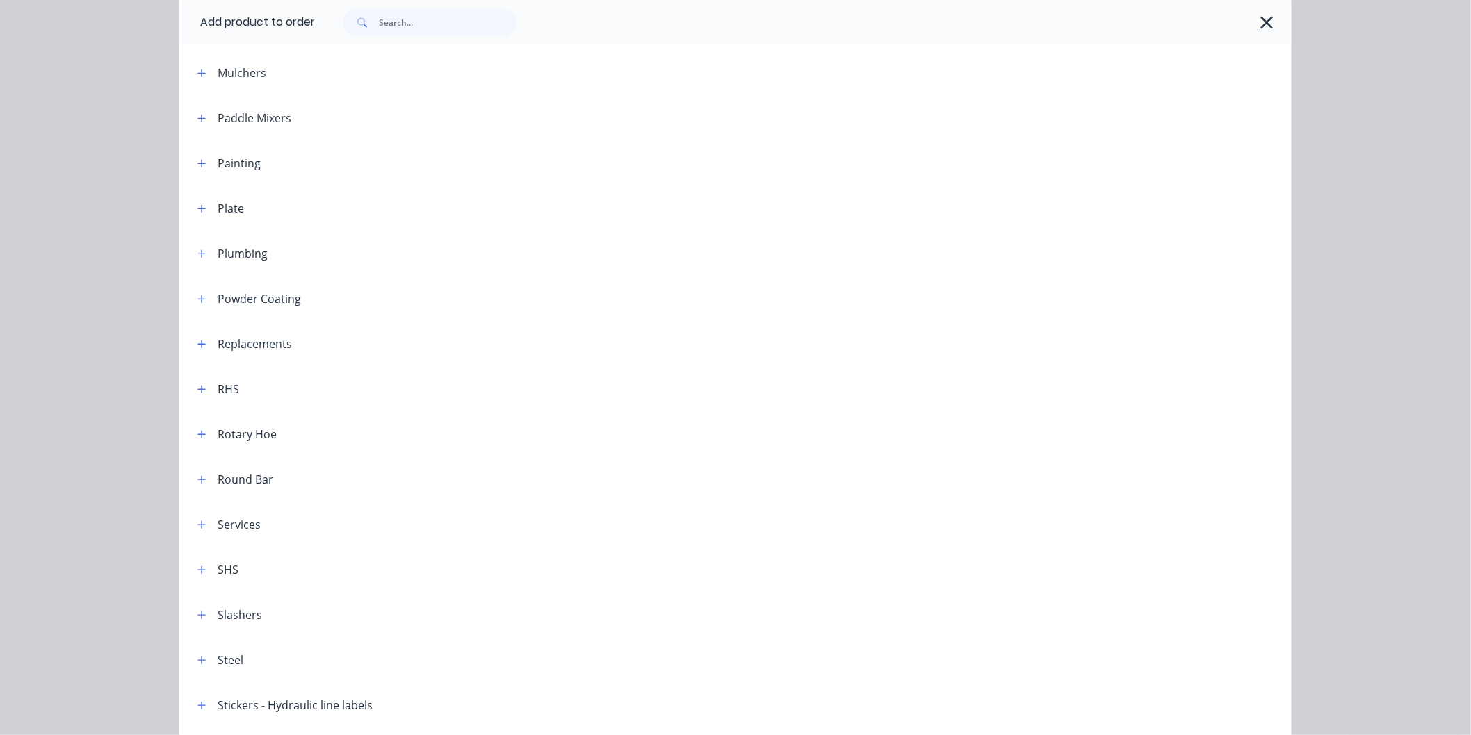
scroll to position [1312, 0]
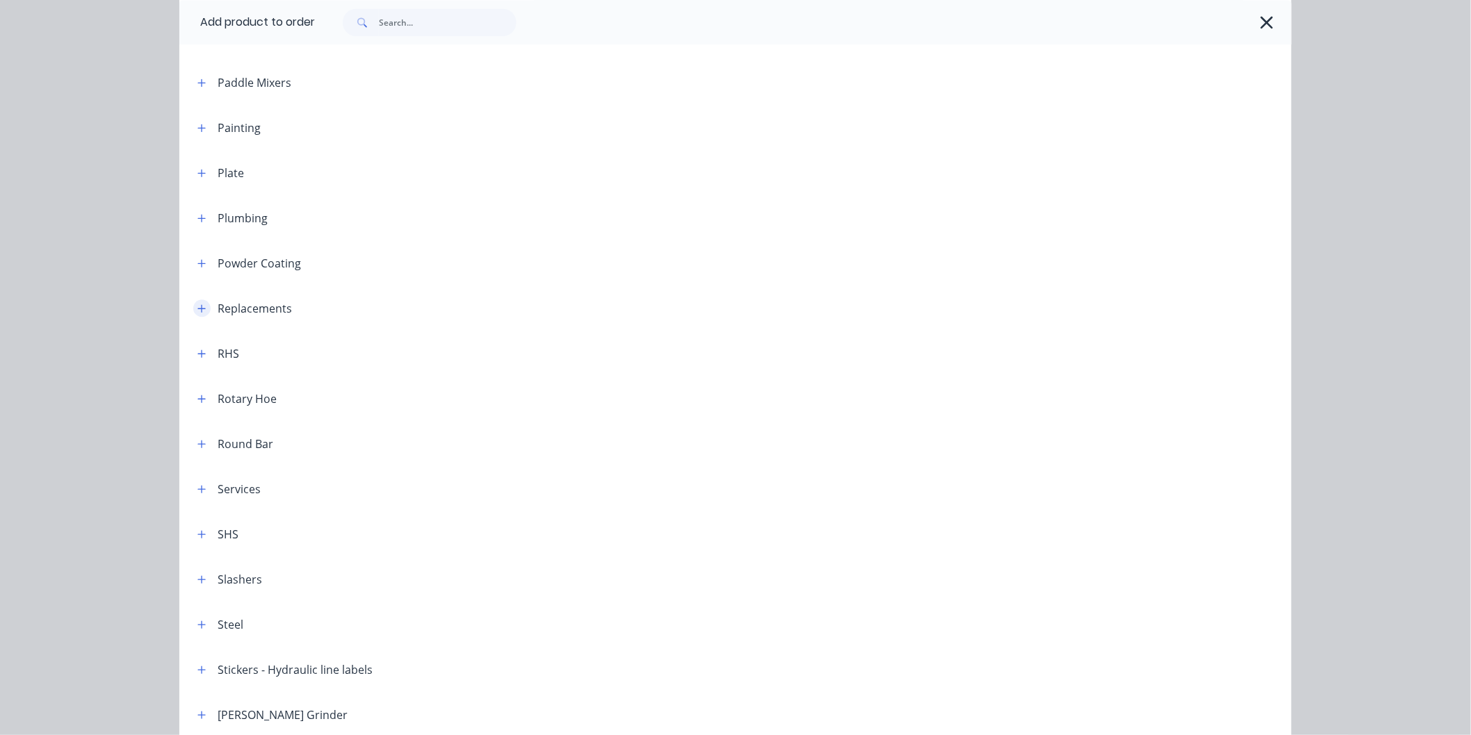
click at [199, 306] on icon "button" at bounding box center [201, 309] width 8 height 10
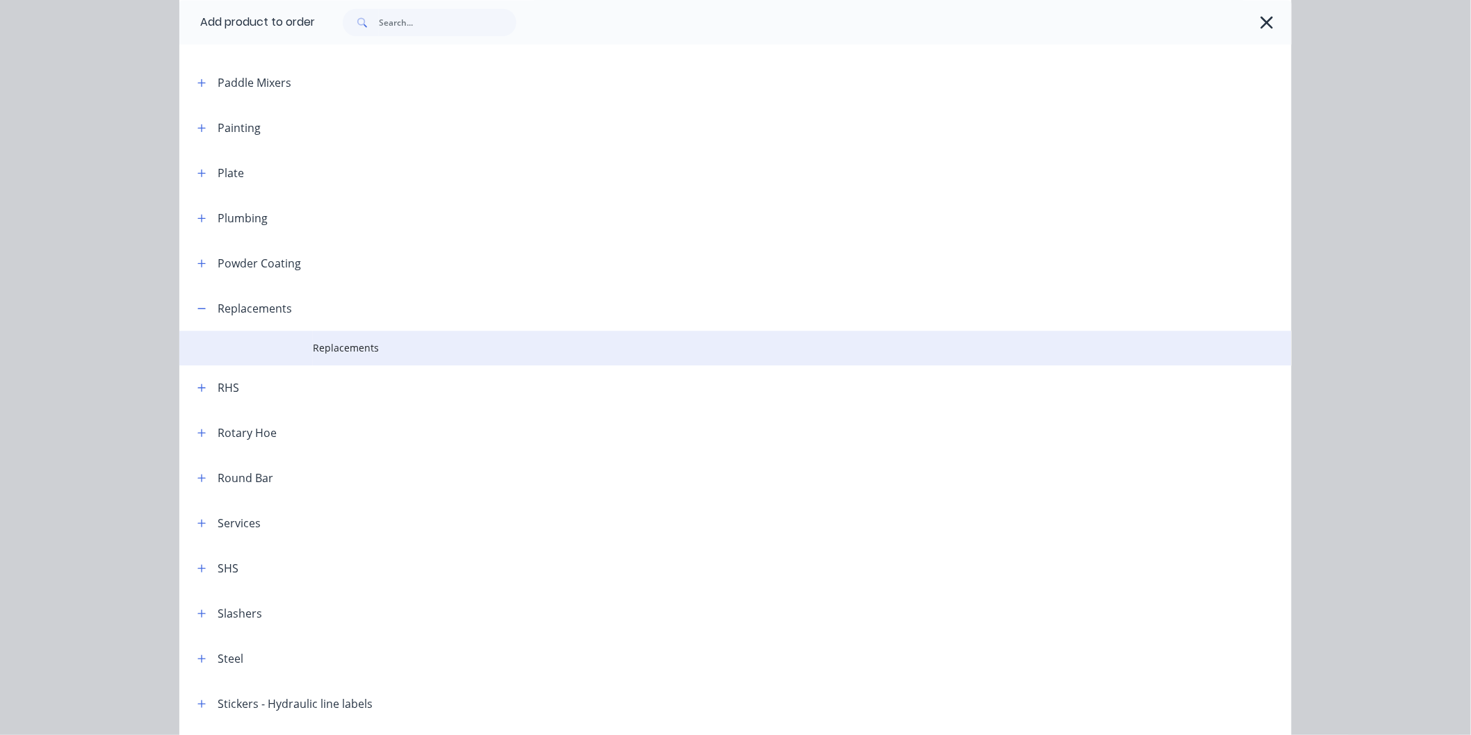
click at [332, 338] on td "Replacements" at bounding box center [802, 348] width 979 height 35
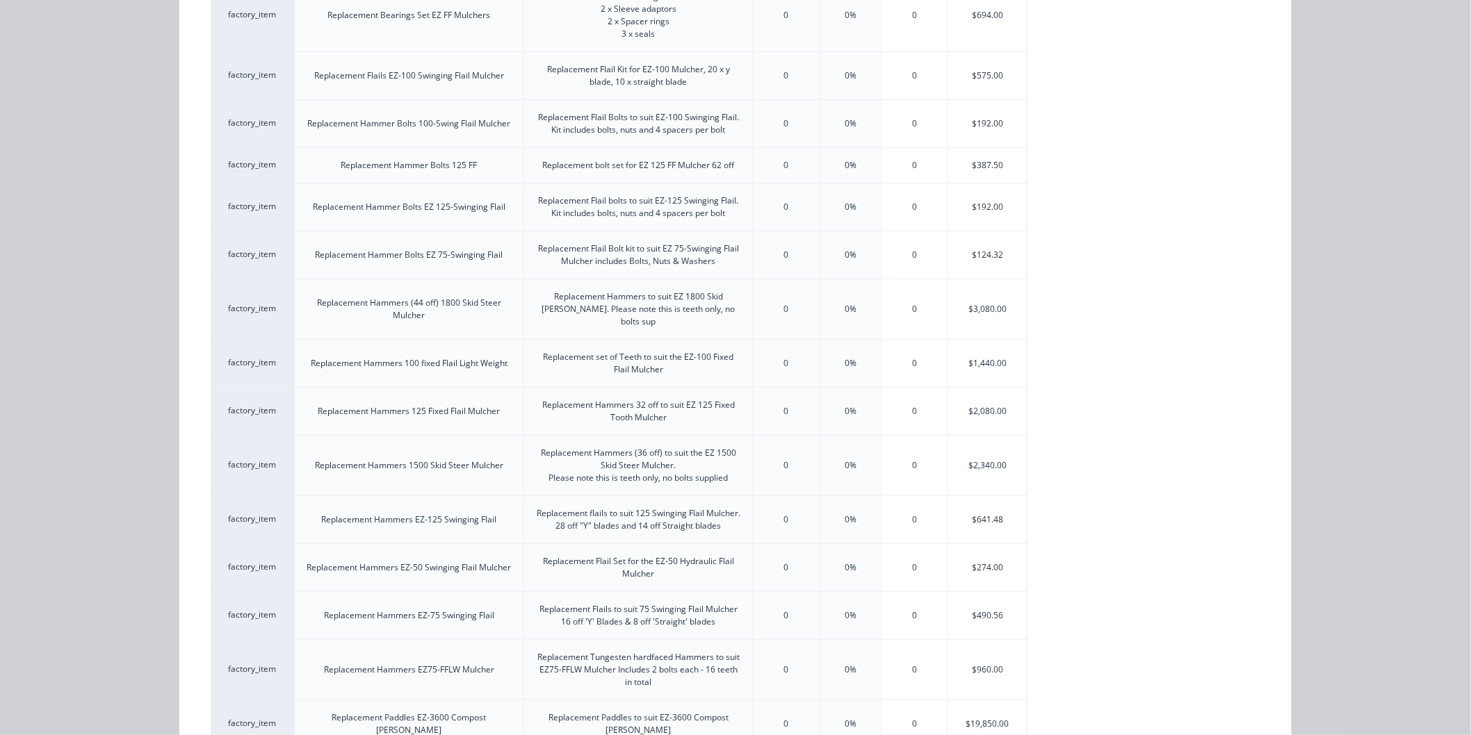
scroll to position [309, 0]
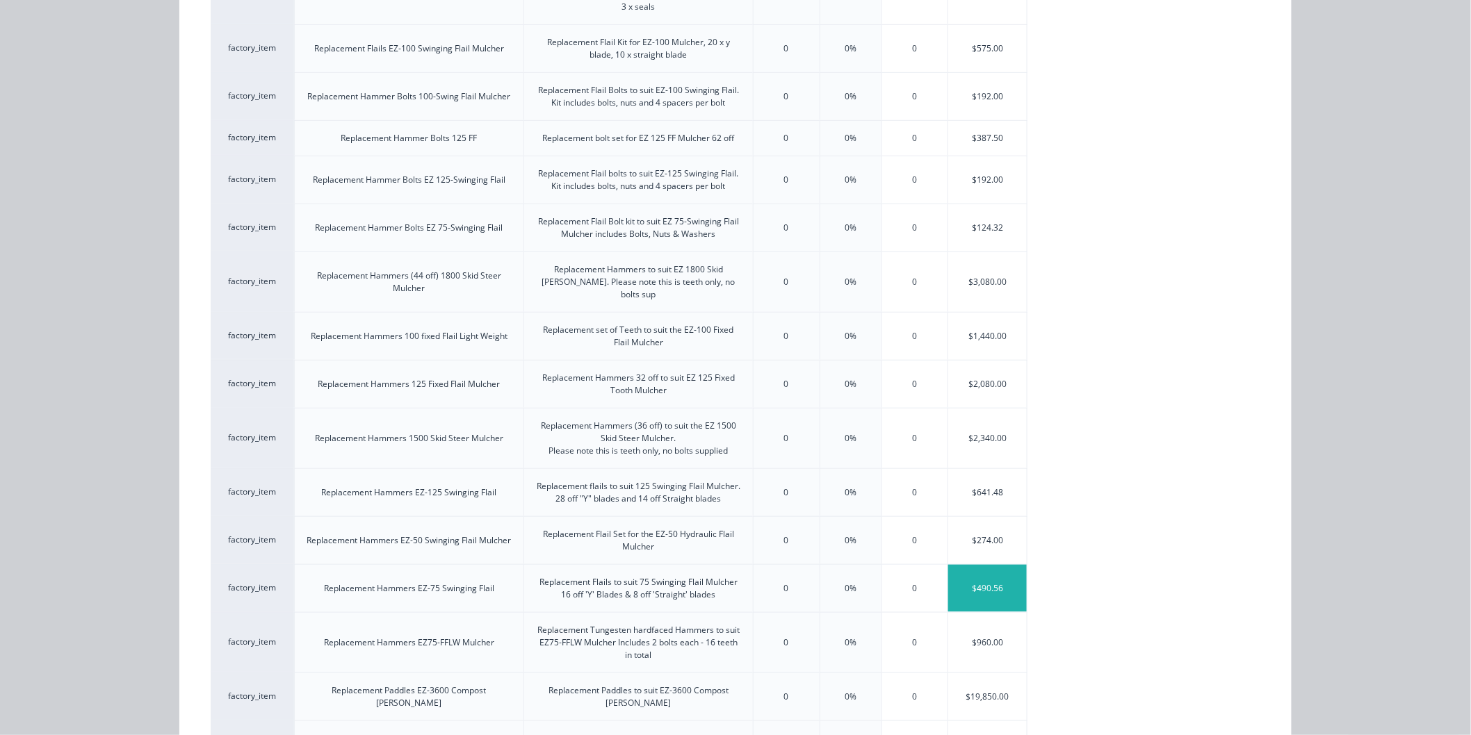
click at [992, 578] on div "$490.56" at bounding box center [987, 588] width 79 height 47
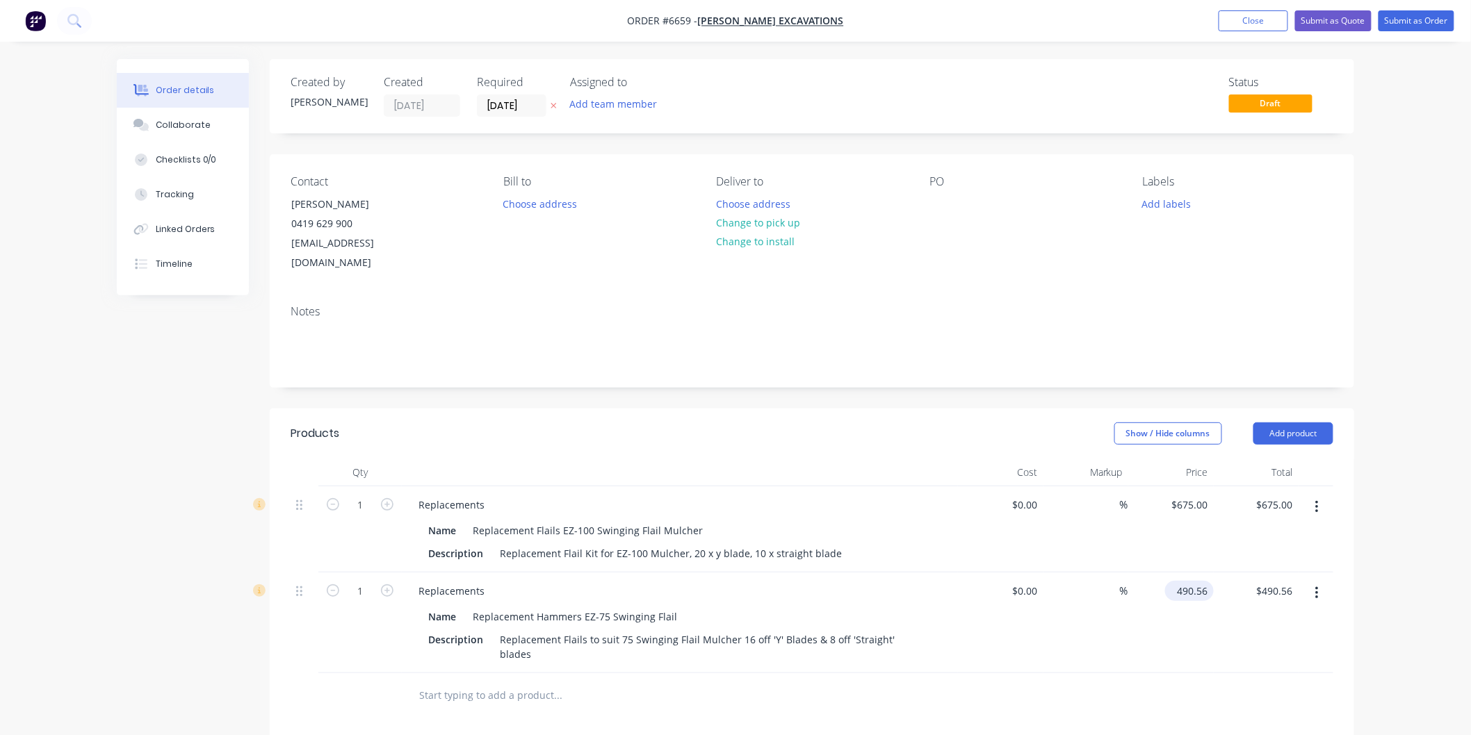
click at [1190, 581] on input "490.56" at bounding box center [1191, 591] width 43 height 20
type input "$615.00"
click at [1190, 596] on div "$615.00 $615.00" at bounding box center [1170, 623] width 85 height 101
click at [1195, 581] on input "615" at bounding box center [1191, 591] width 43 height 20
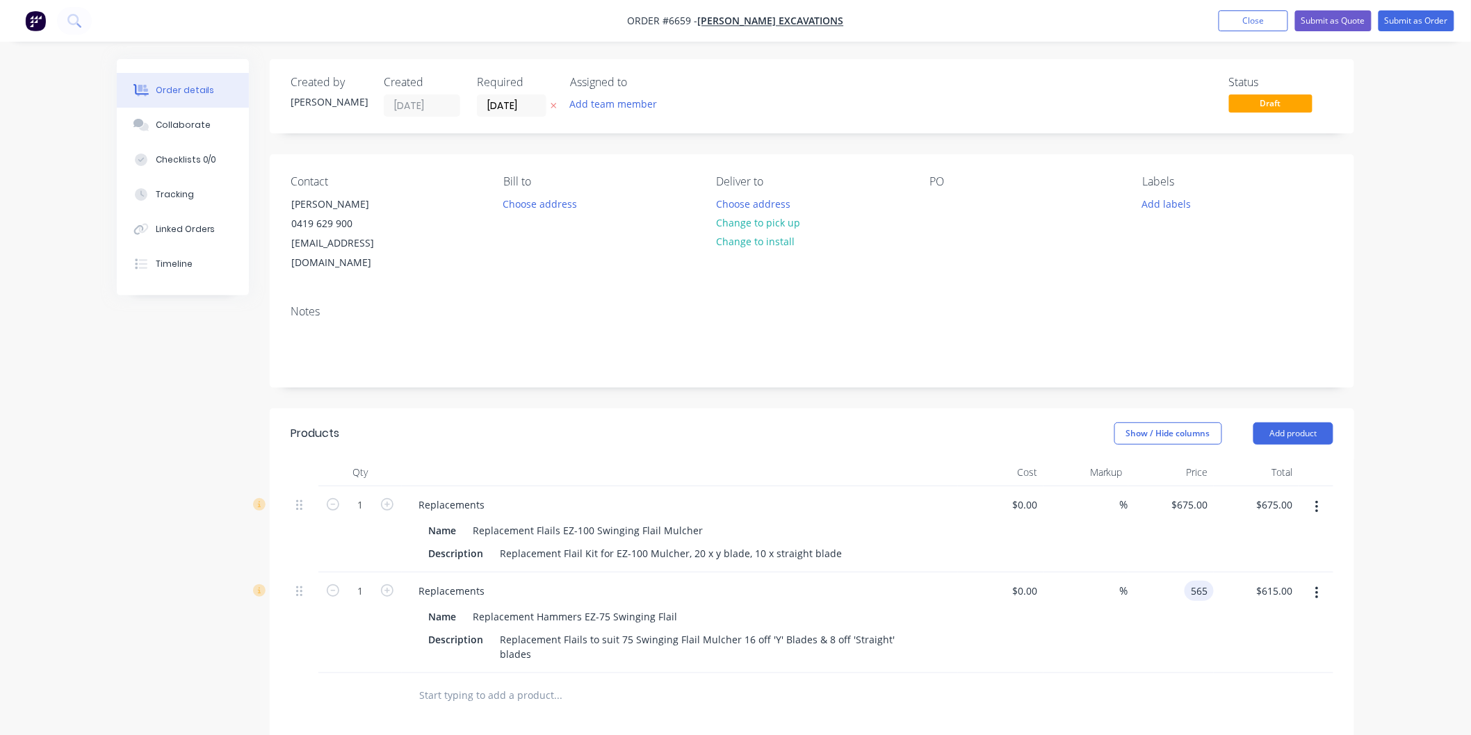
type input "$565.00"
click at [1170, 591] on div "$565.00 565" at bounding box center [1170, 623] width 85 height 101
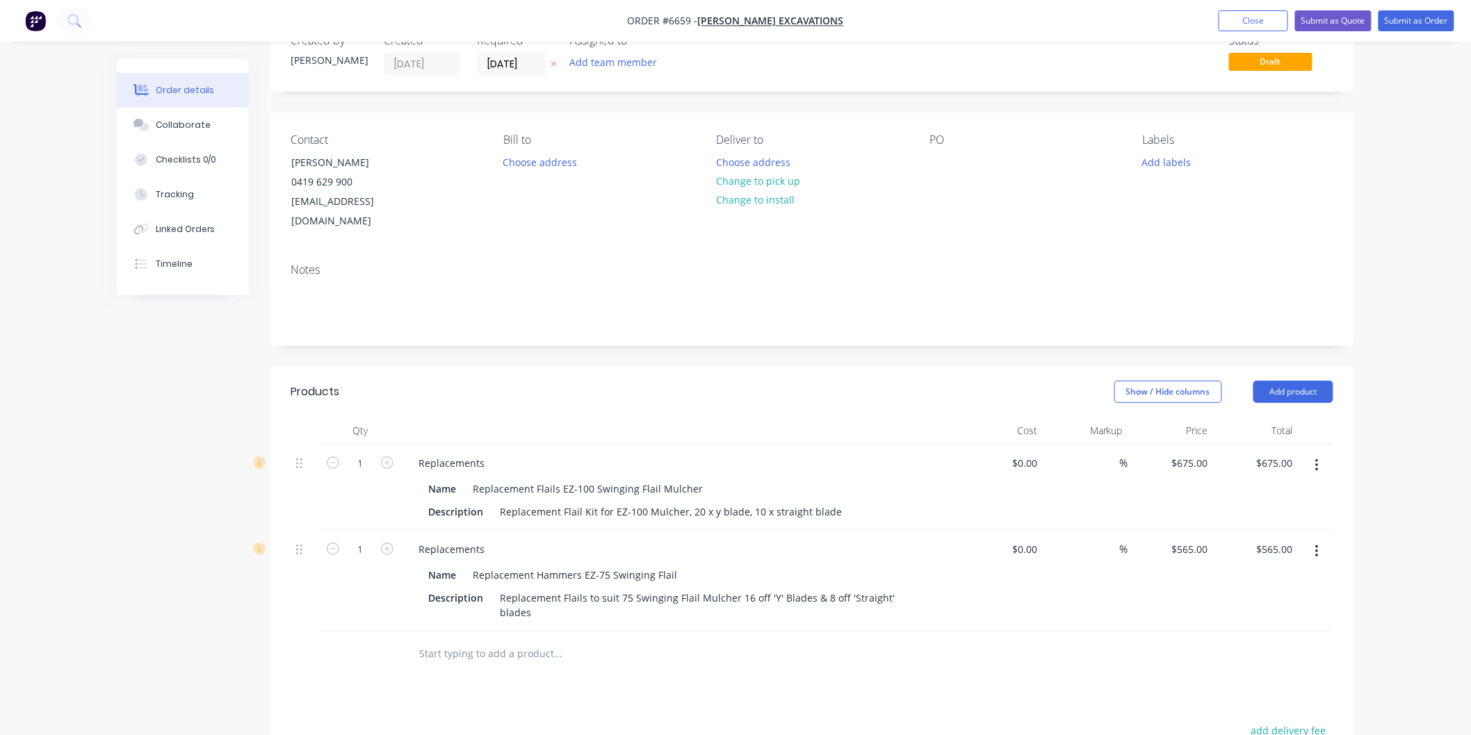
scroll to position [77, 0]
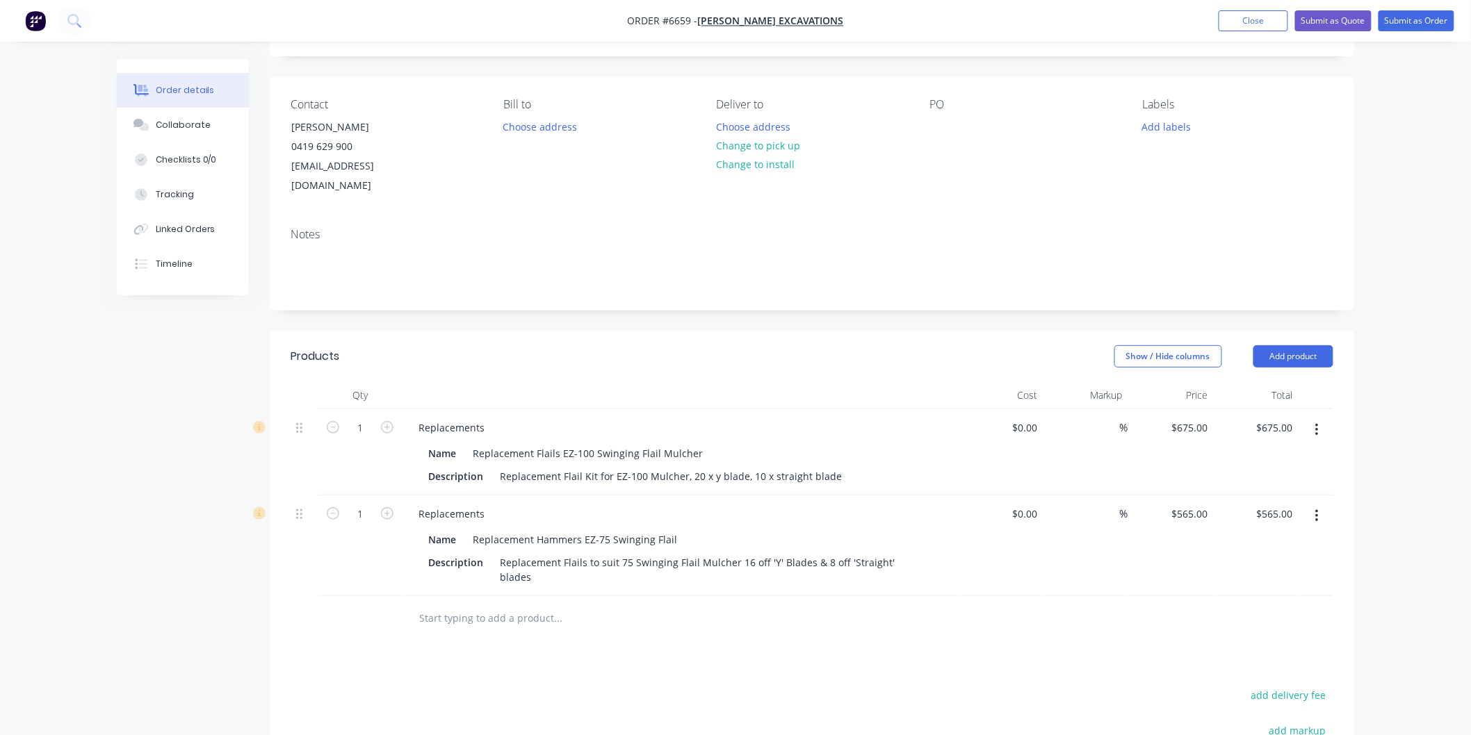
click at [481, 605] on input "text" at bounding box center [557, 619] width 278 height 28
type input "re"
click at [1295, 345] on button "Add product" at bounding box center [1293, 356] width 80 height 22
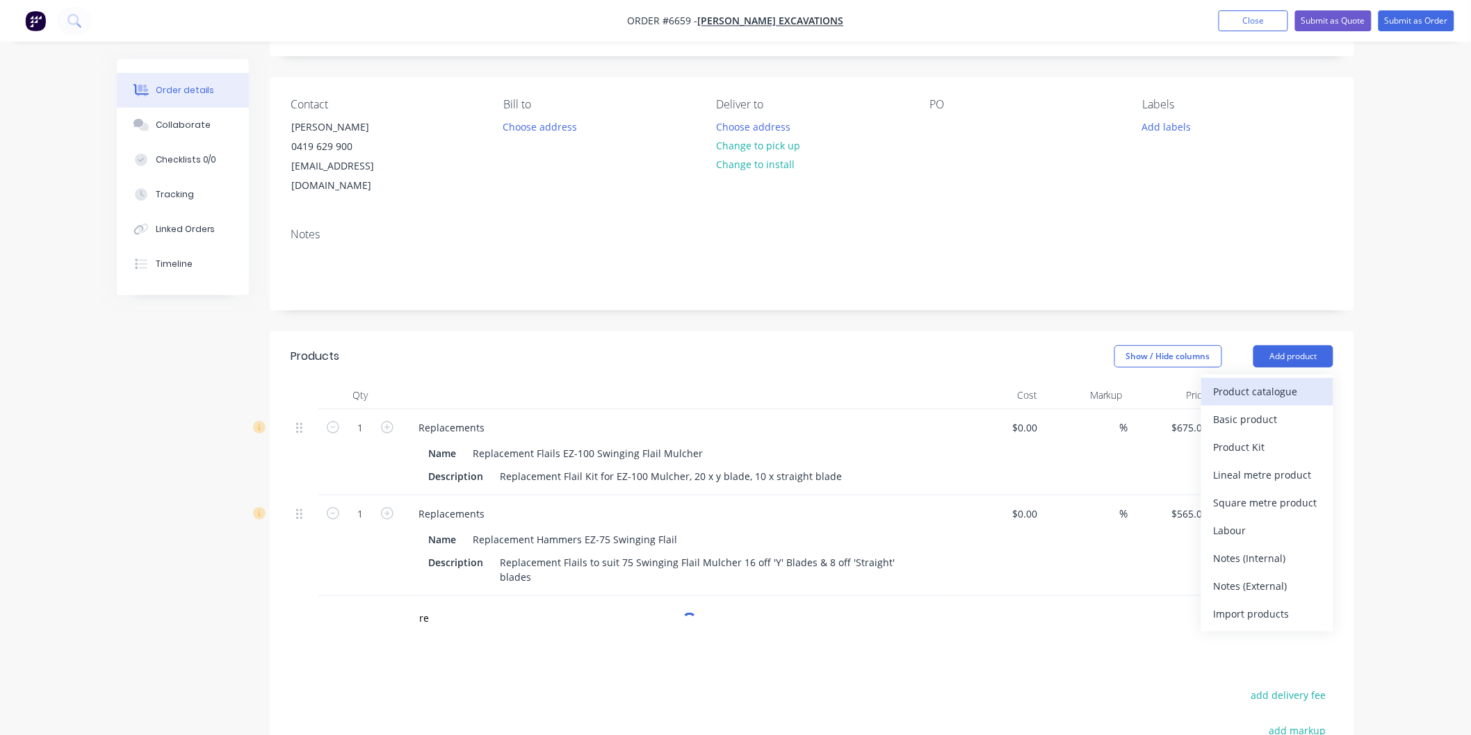
click at [1268, 382] on div "Product catalogue" at bounding box center [1266, 392] width 107 height 20
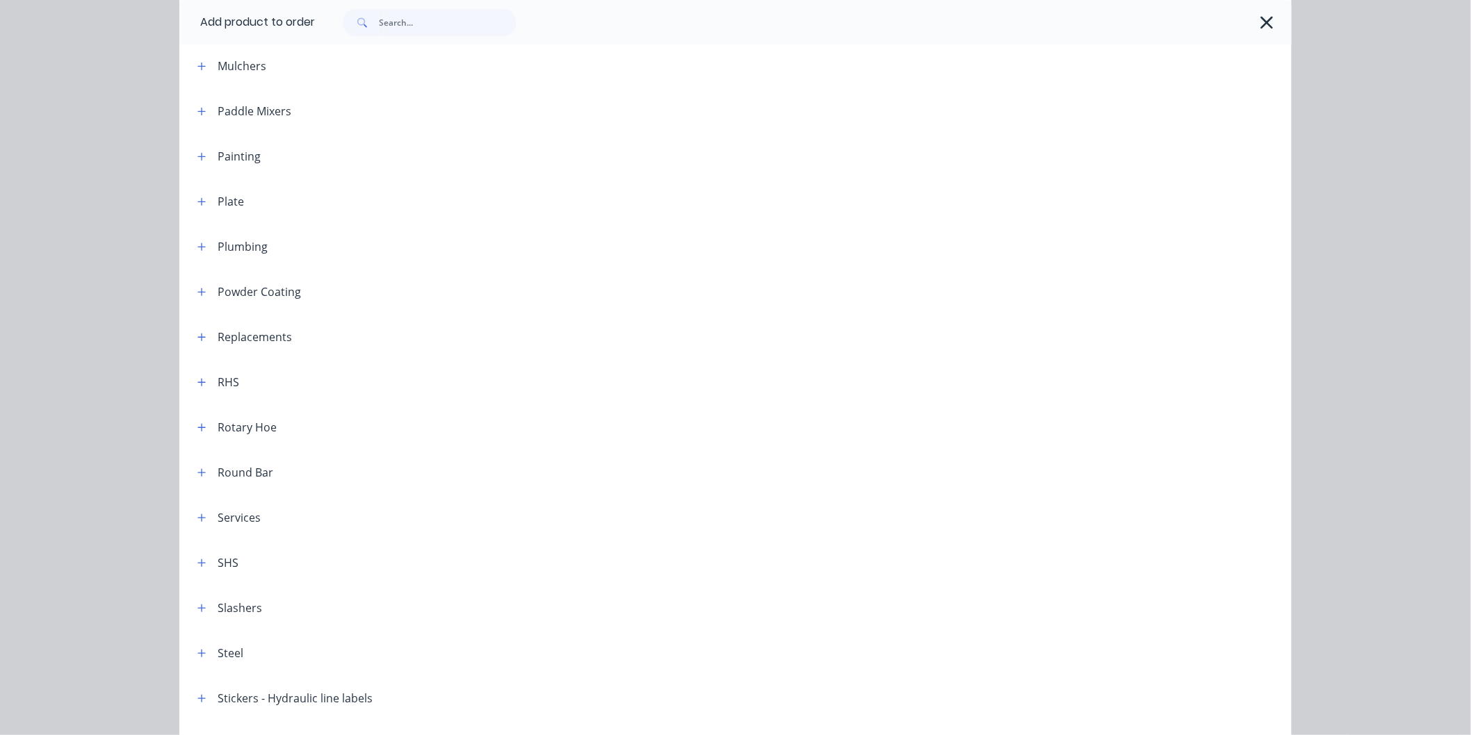
scroll to position [1182, 0]
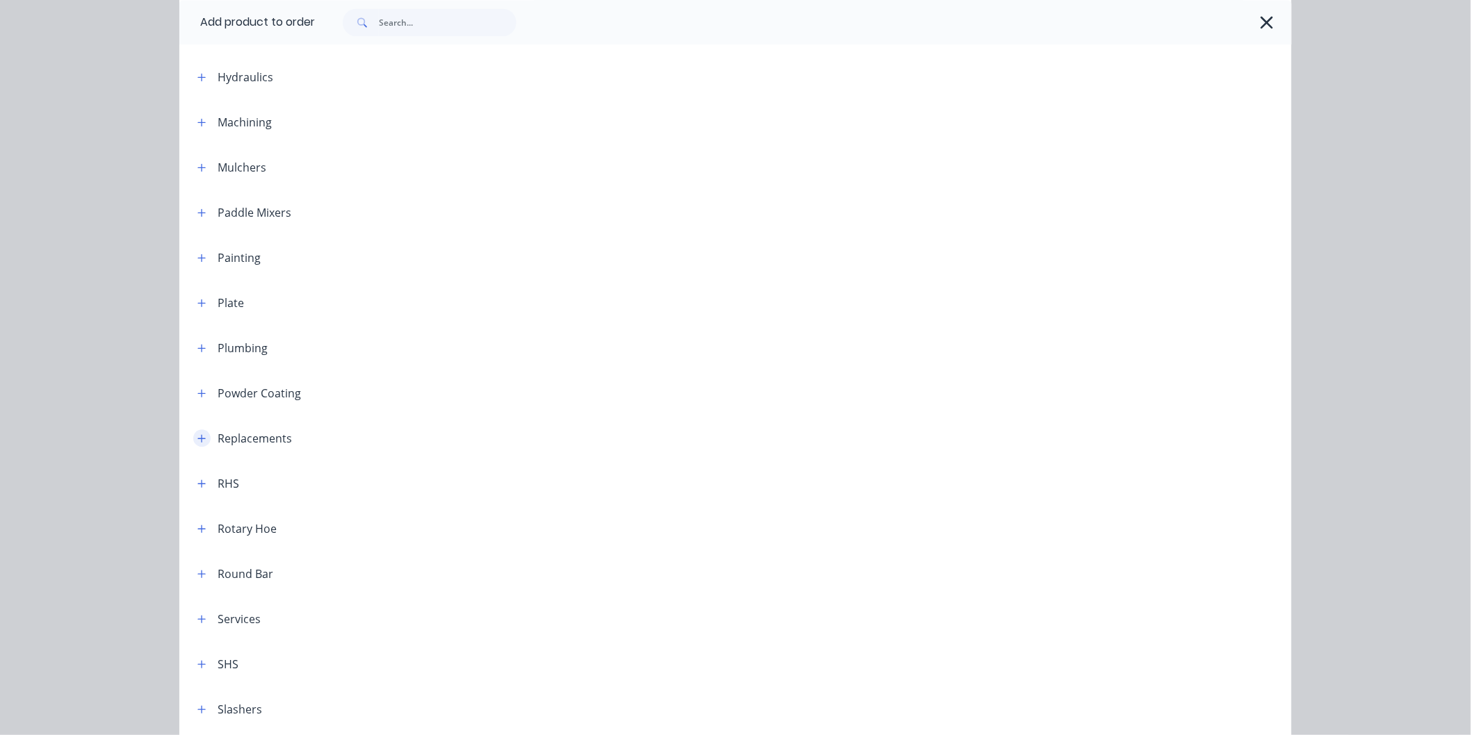
click at [198, 436] on icon "button" at bounding box center [201, 439] width 8 height 10
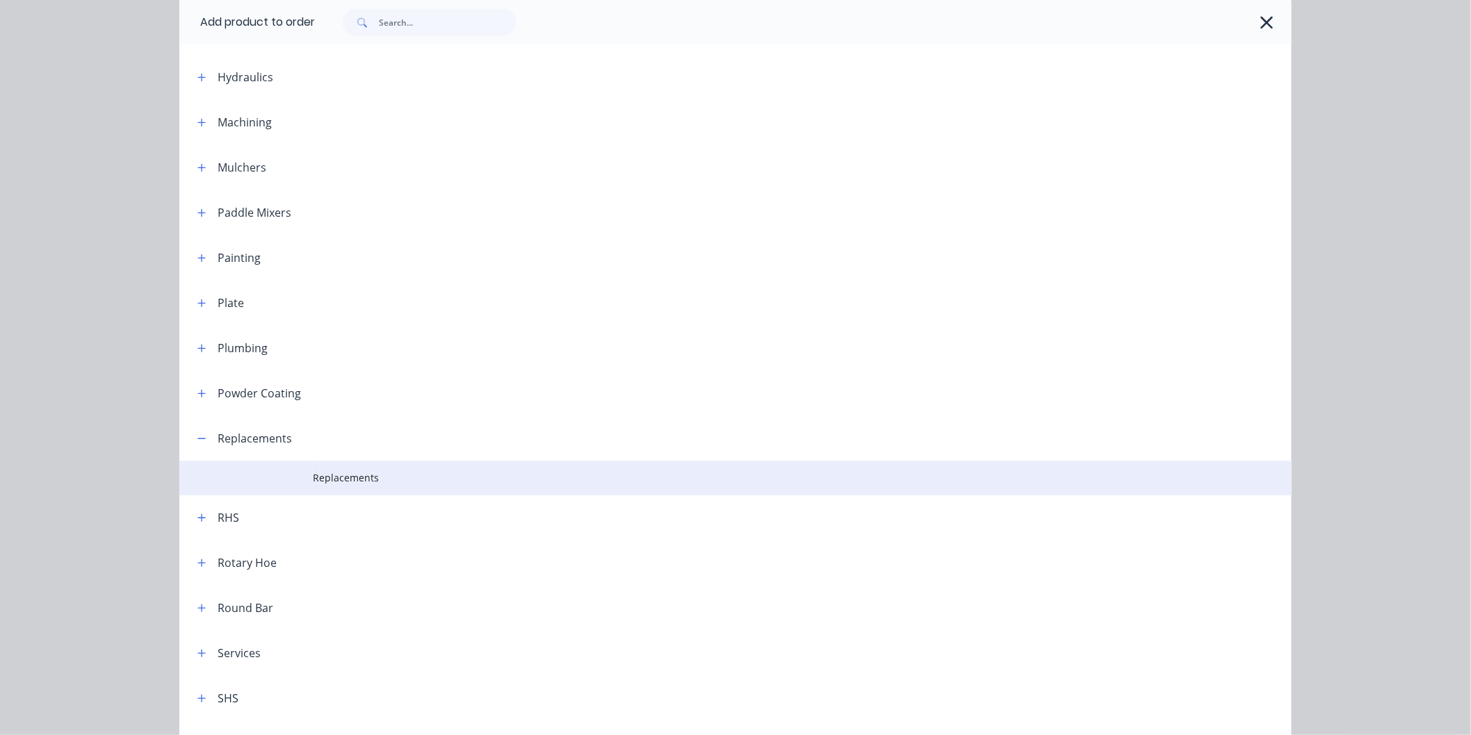
click at [358, 477] on span "Replacements" at bounding box center [704, 477] width 783 height 15
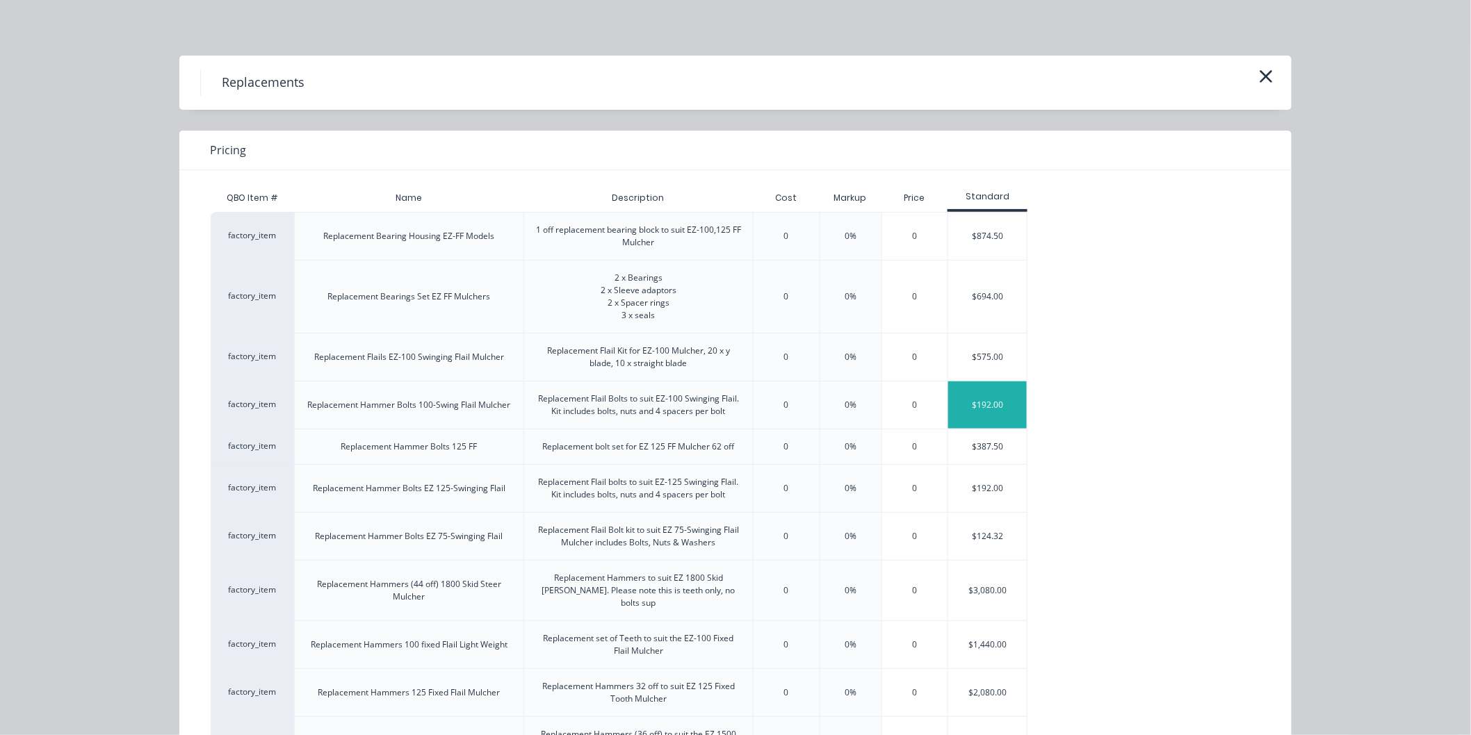
click at [985, 409] on div "$192.00" at bounding box center [987, 405] width 79 height 47
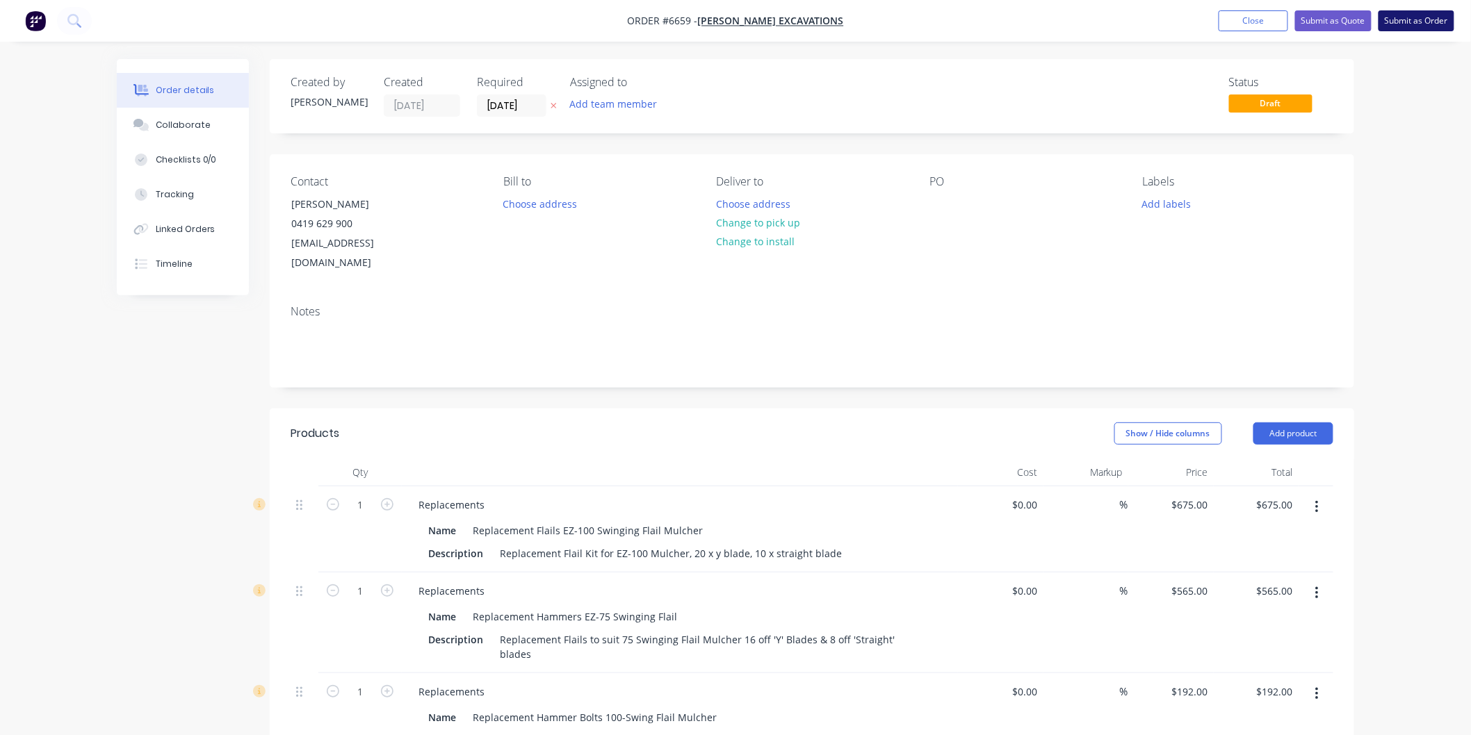
click at [1413, 18] on button "Submit as Order" at bounding box center [1416, 20] width 76 height 21
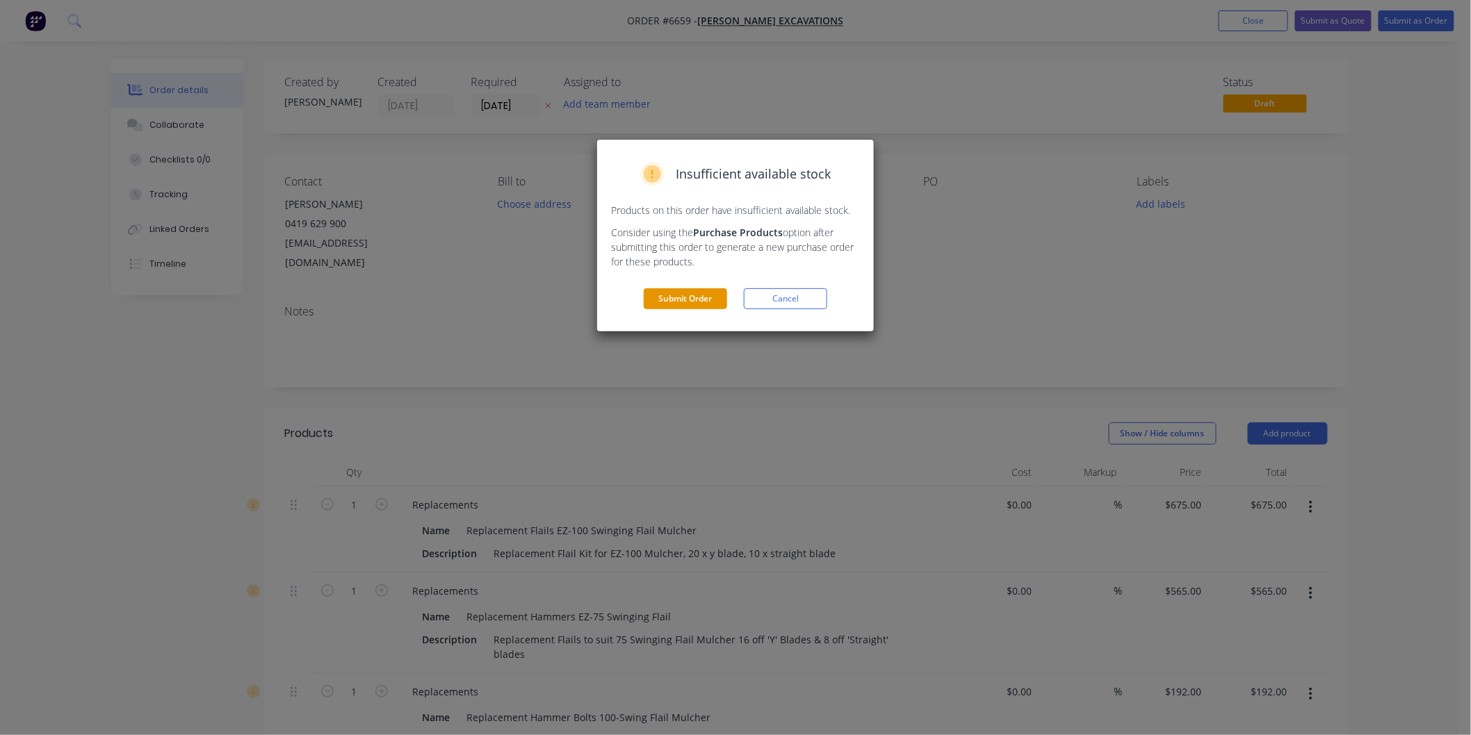
click at [682, 297] on button "Submit Order" at bounding box center [685, 298] width 83 height 21
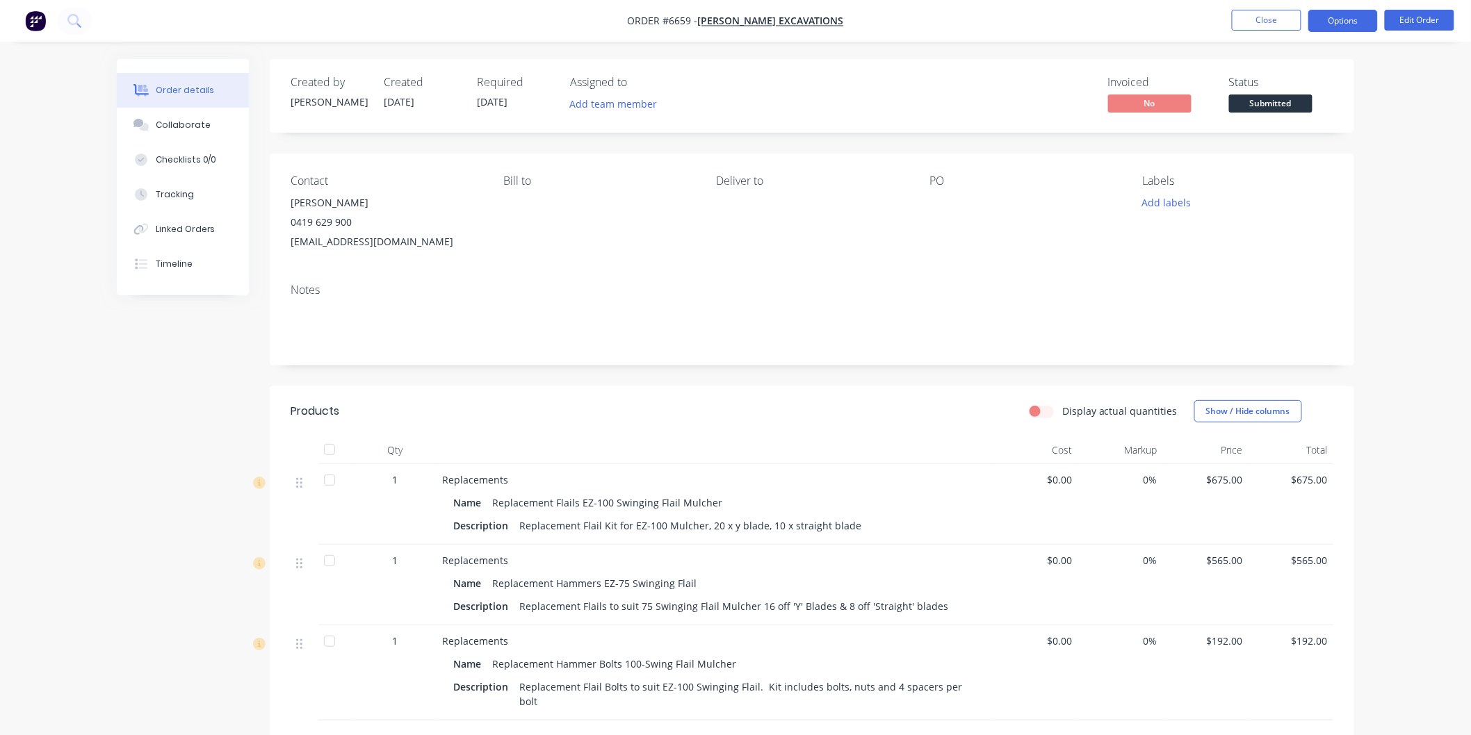
click at [1342, 17] on button "Options" at bounding box center [1342, 21] width 69 height 22
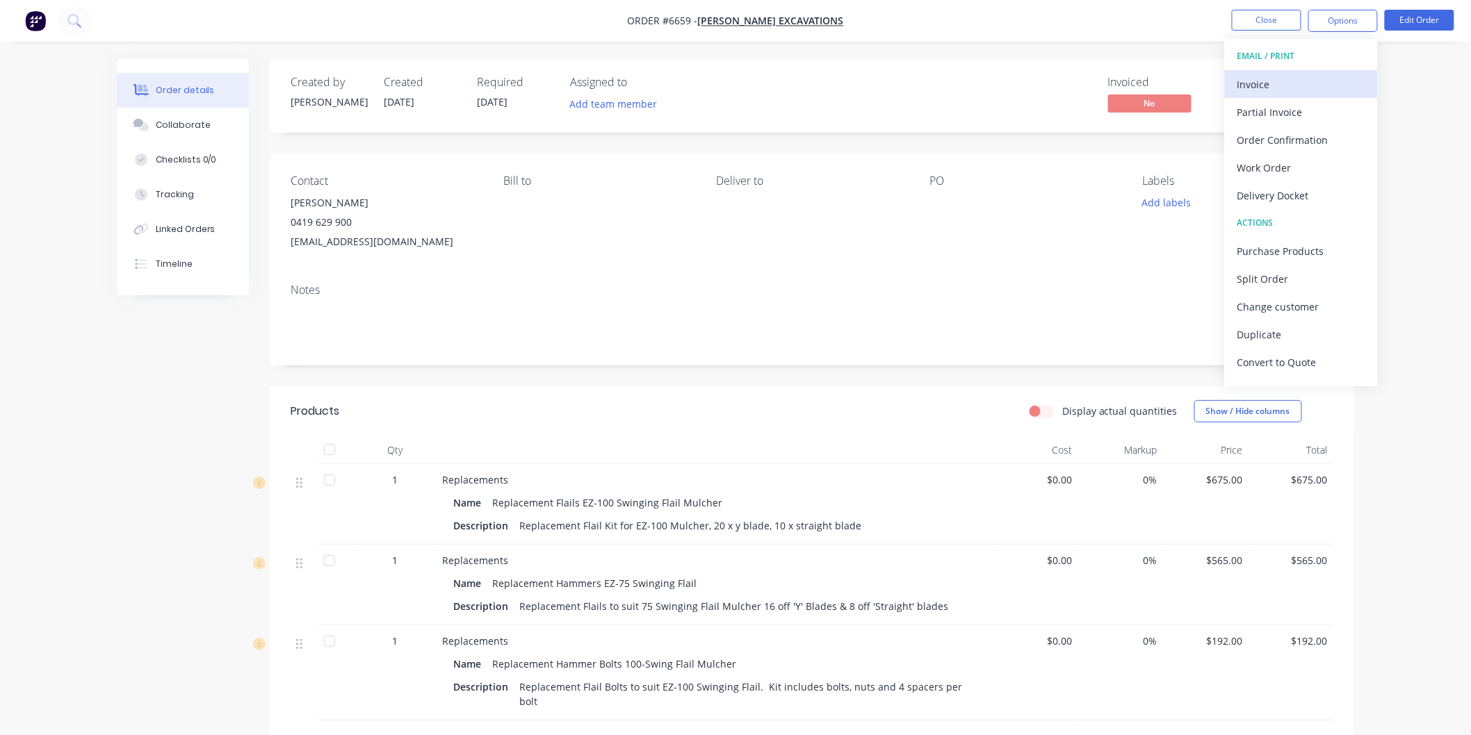
click at [1258, 81] on div "Invoice" at bounding box center [1301, 84] width 128 height 20
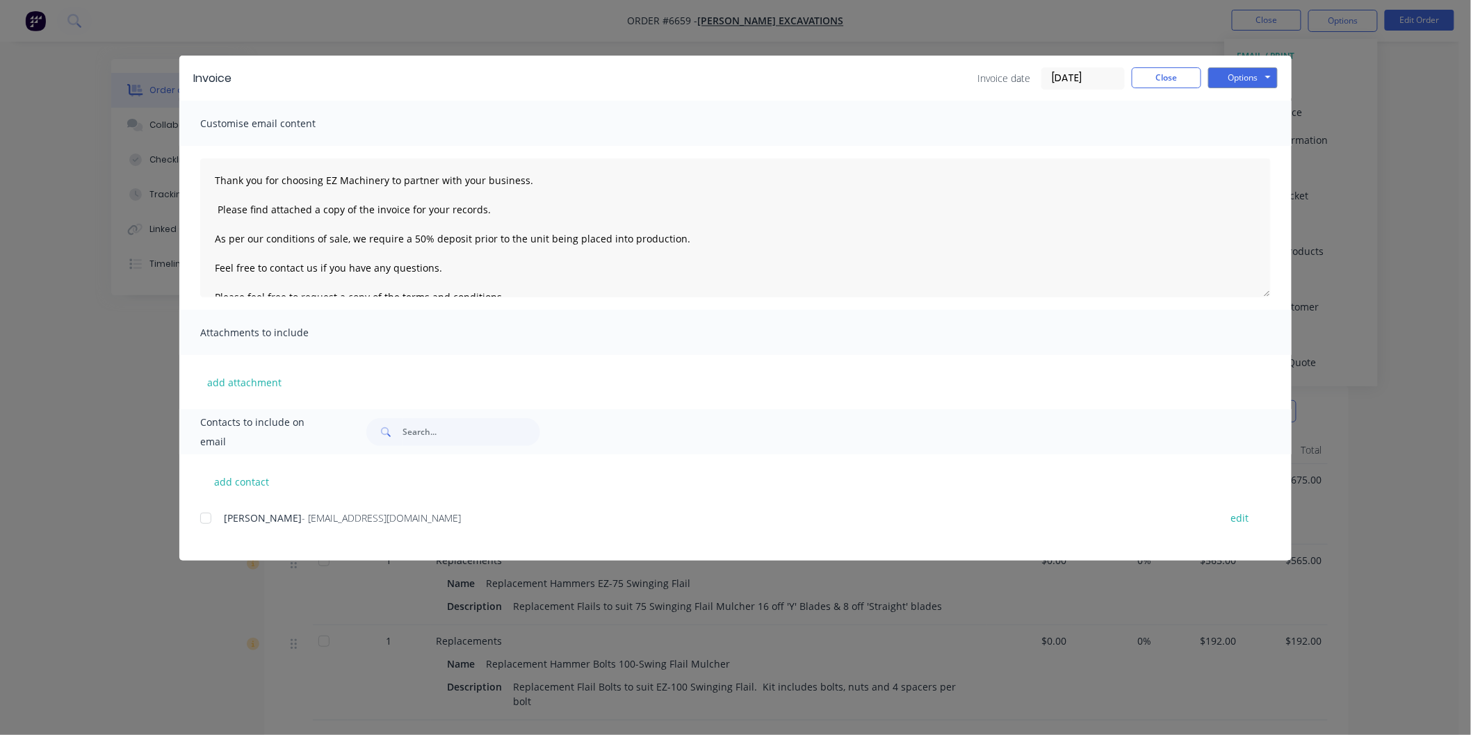
click at [216, 520] on div at bounding box center [206, 519] width 28 height 28
click at [210, 179] on textarea "Thank you for choosing EZ Machinery to partner with your business. Please find …" at bounding box center [735, 227] width 1070 height 139
click at [232, 181] on textarea "Thank you for choosing EZ Machinery to partner with your business. Please find …" at bounding box center [735, 227] width 1070 height 139
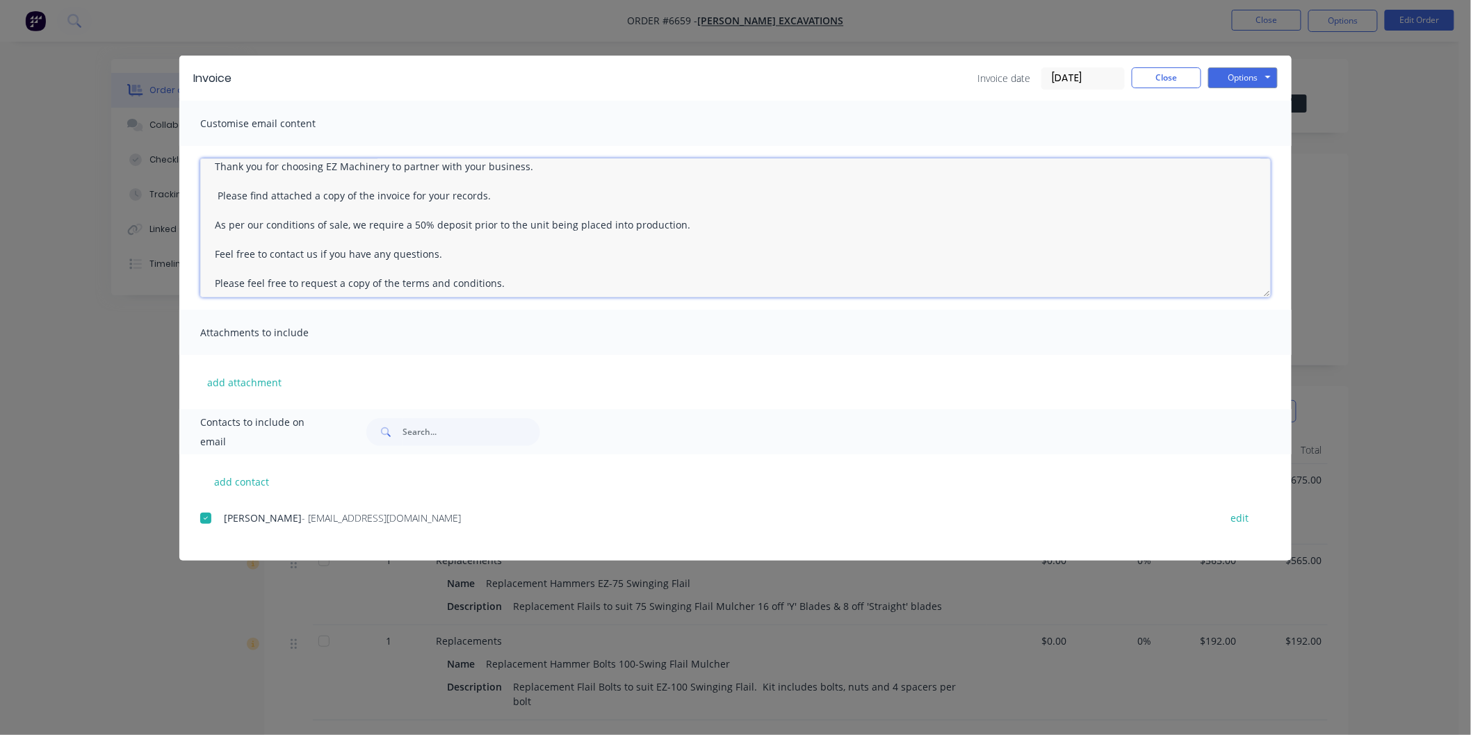
scroll to position [77, 0]
click at [691, 192] on textarea "[PERSON_NAME] Thank you for choosing EZ Machinery to partner with your business…" at bounding box center [735, 227] width 1070 height 139
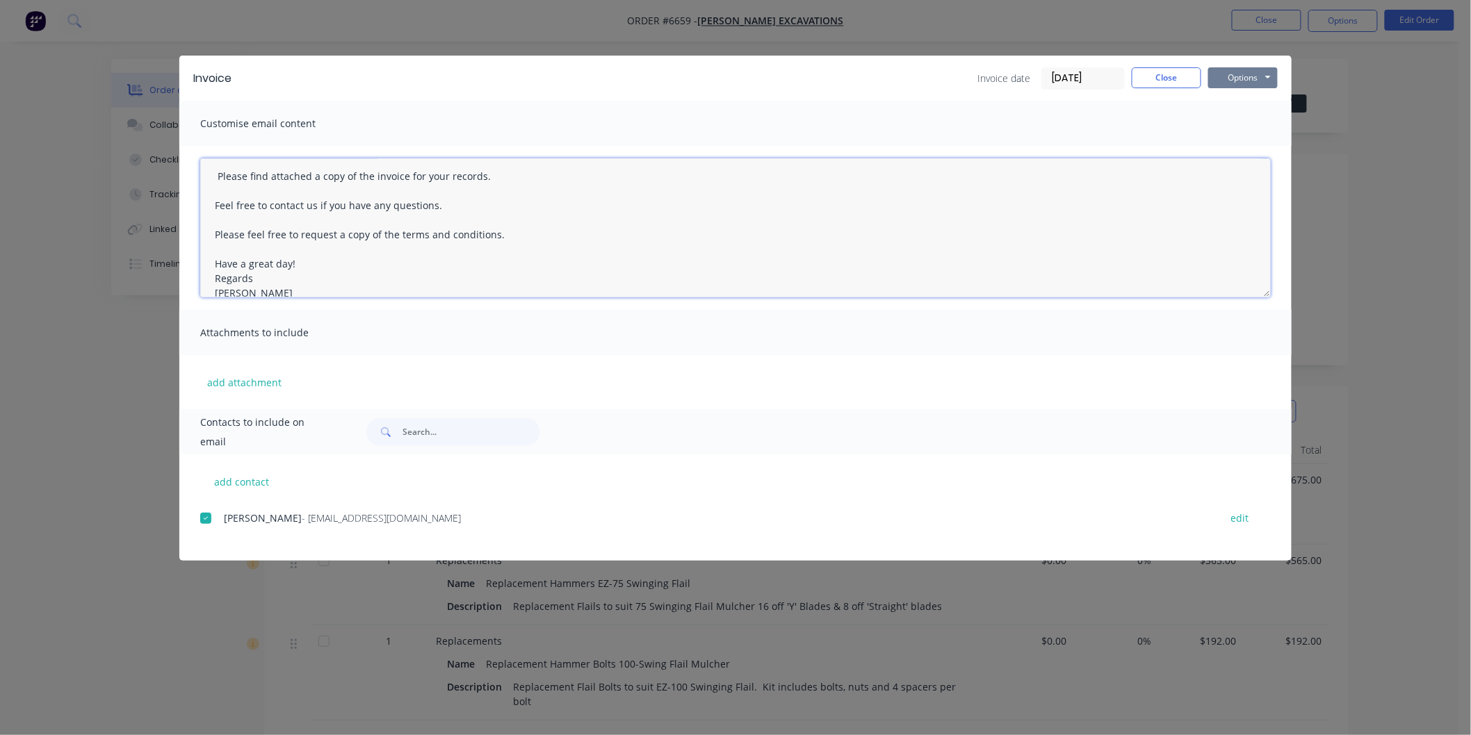
type textarea "[PERSON_NAME] Thank you for choosing EZ Machinery to partner with your business…"
click at [1245, 76] on button "Options" at bounding box center [1242, 77] width 69 height 21
click at [1232, 145] on button "Email" at bounding box center [1252, 148] width 89 height 23
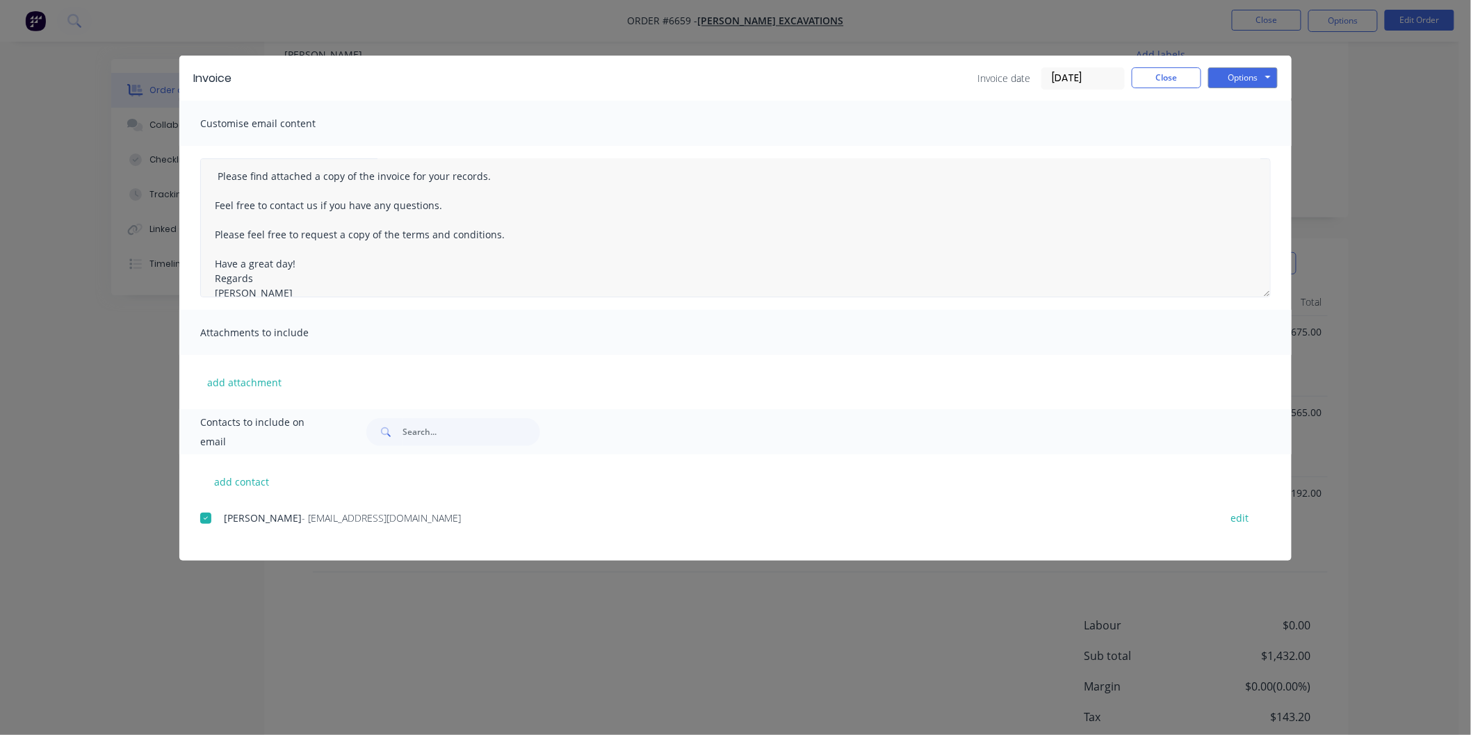
scroll to position [154, 0]
click at [1254, 74] on button "Options" at bounding box center [1242, 77] width 69 height 21
click at [1250, 142] on button "Email" at bounding box center [1252, 148] width 89 height 23
click at [1158, 74] on button "Close" at bounding box center [1165, 77] width 69 height 21
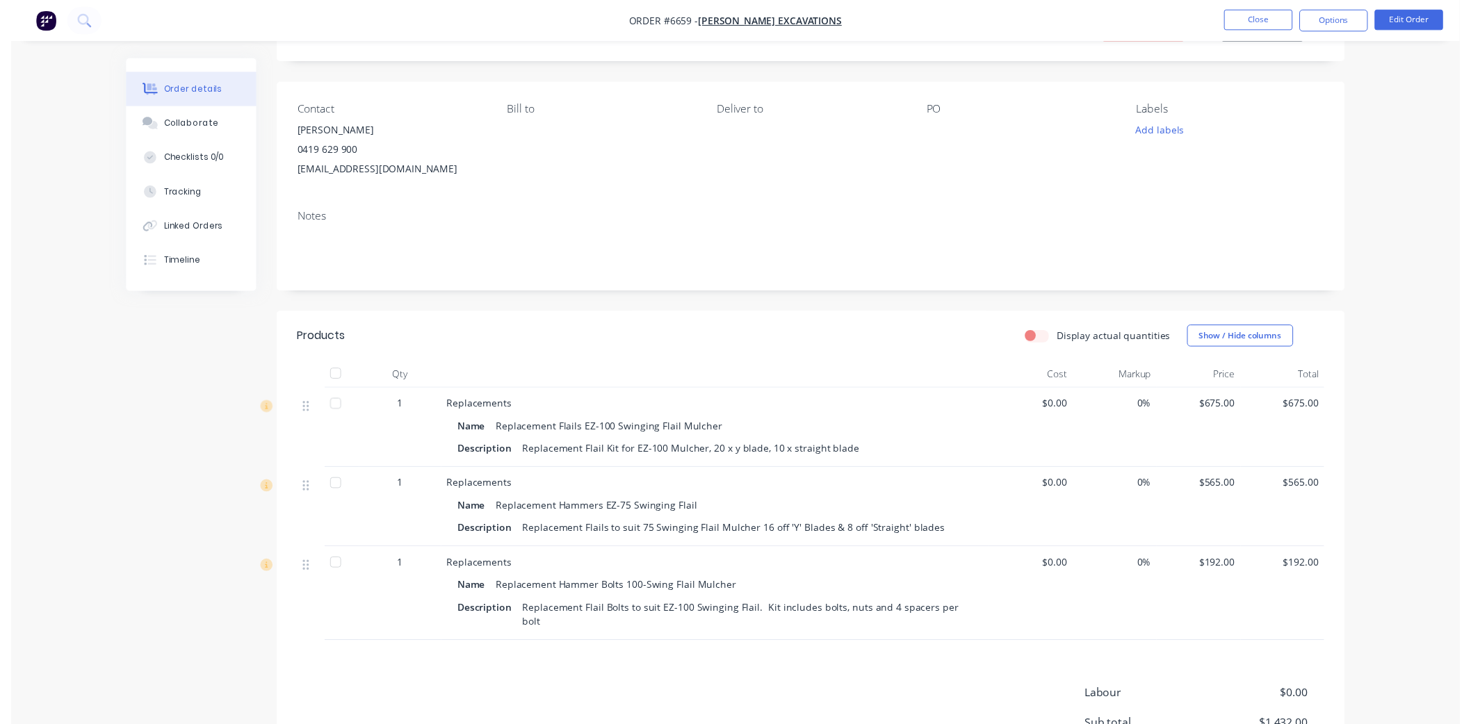
scroll to position [0, 0]
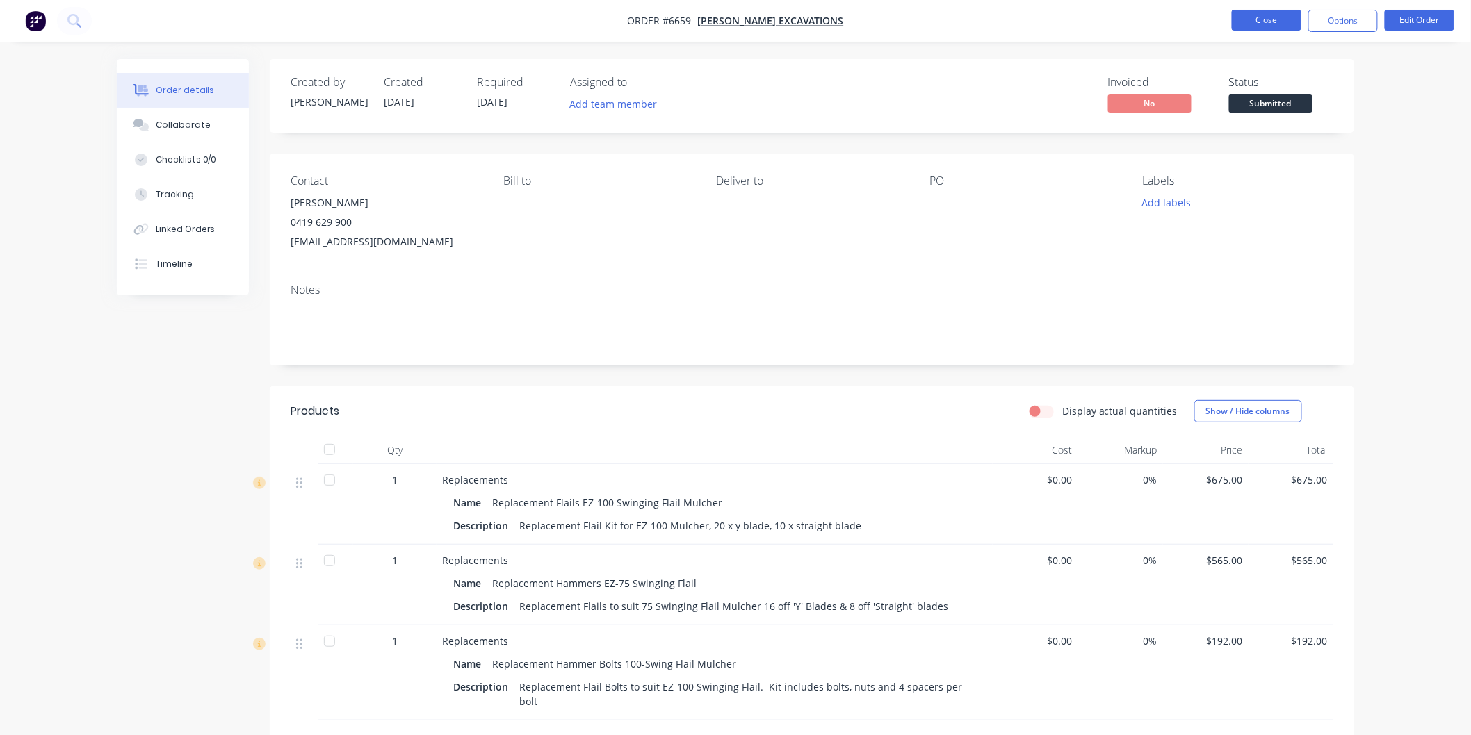
click at [1267, 19] on button "Close" at bounding box center [1265, 20] width 69 height 21
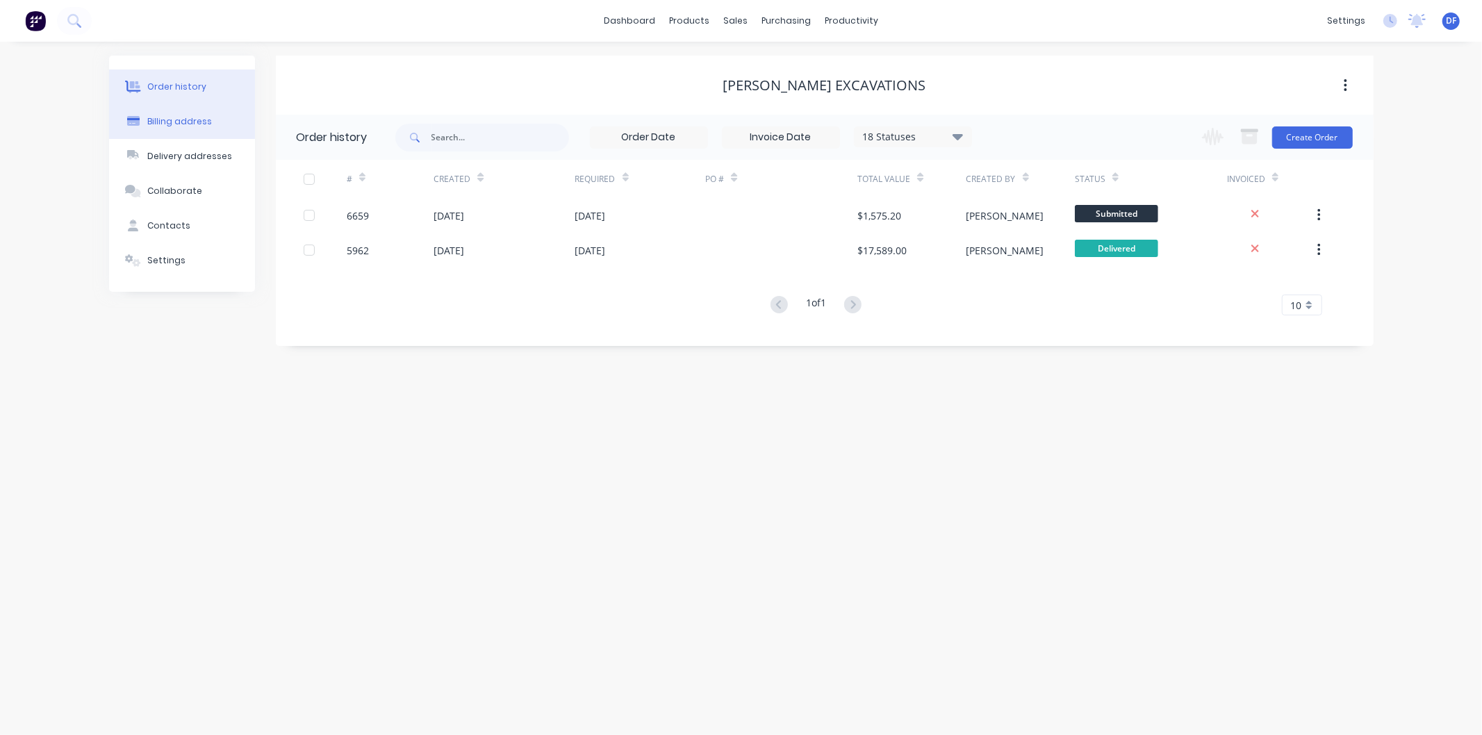
click at [170, 124] on div "Billing address" at bounding box center [179, 121] width 65 height 13
select select "AU"
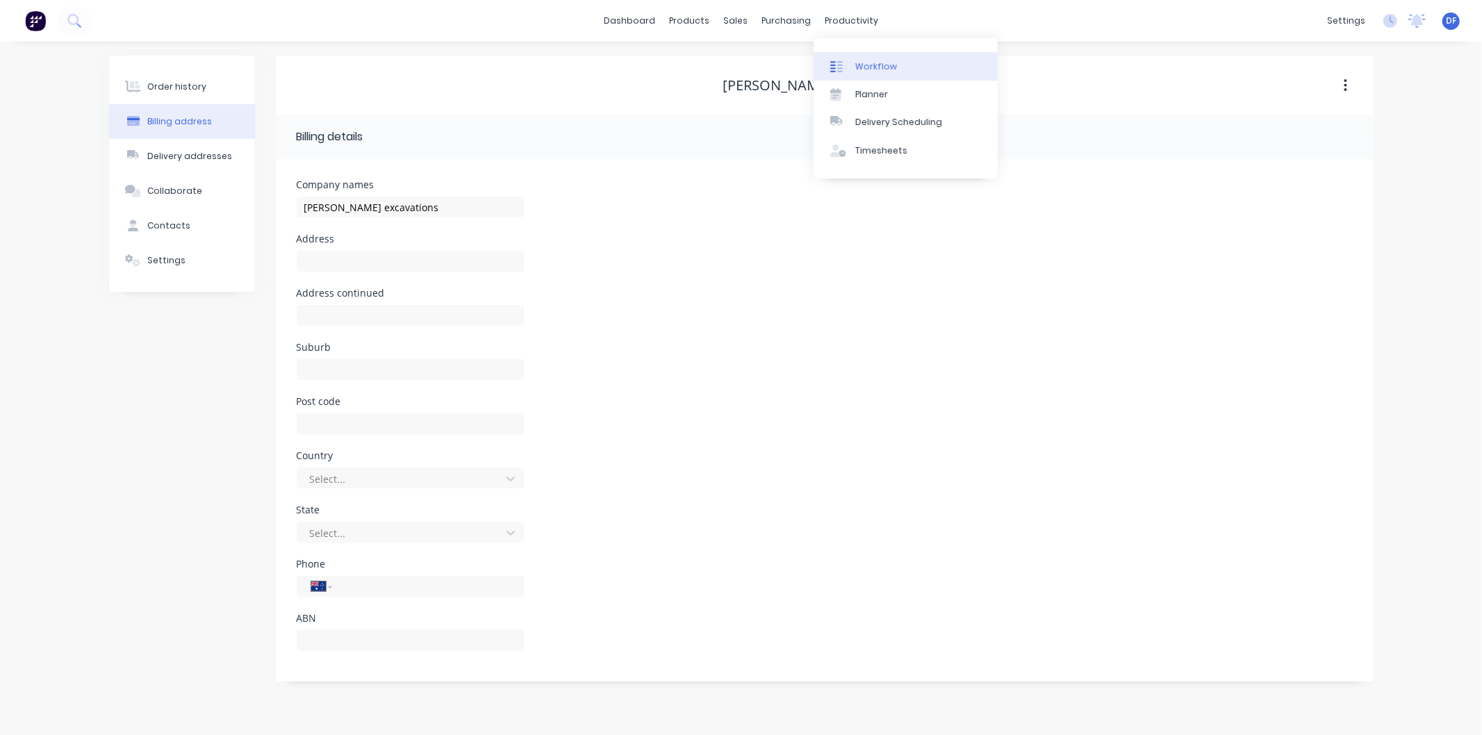
click at [873, 63] on div "Workflow" at bounding box center [877, 66] width 42 height 13
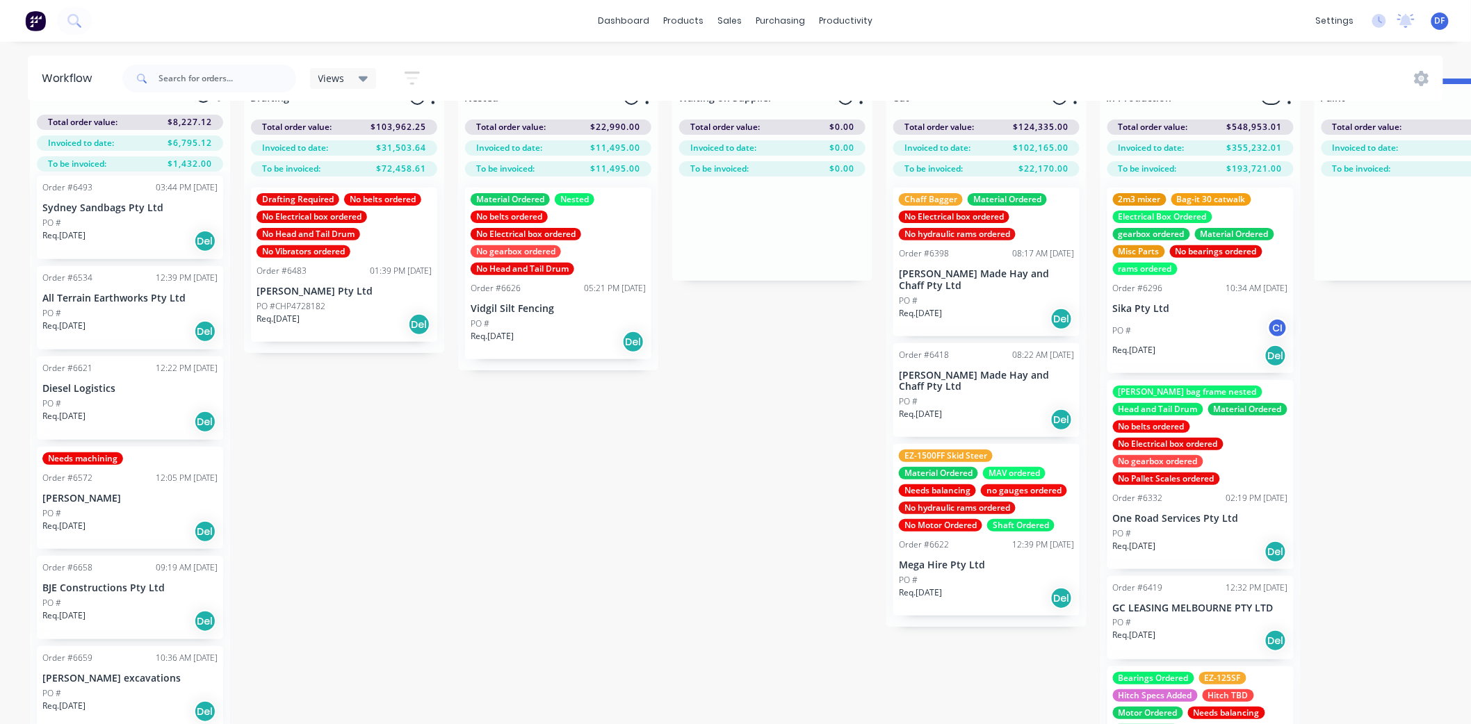
scroll to position [60, 0]
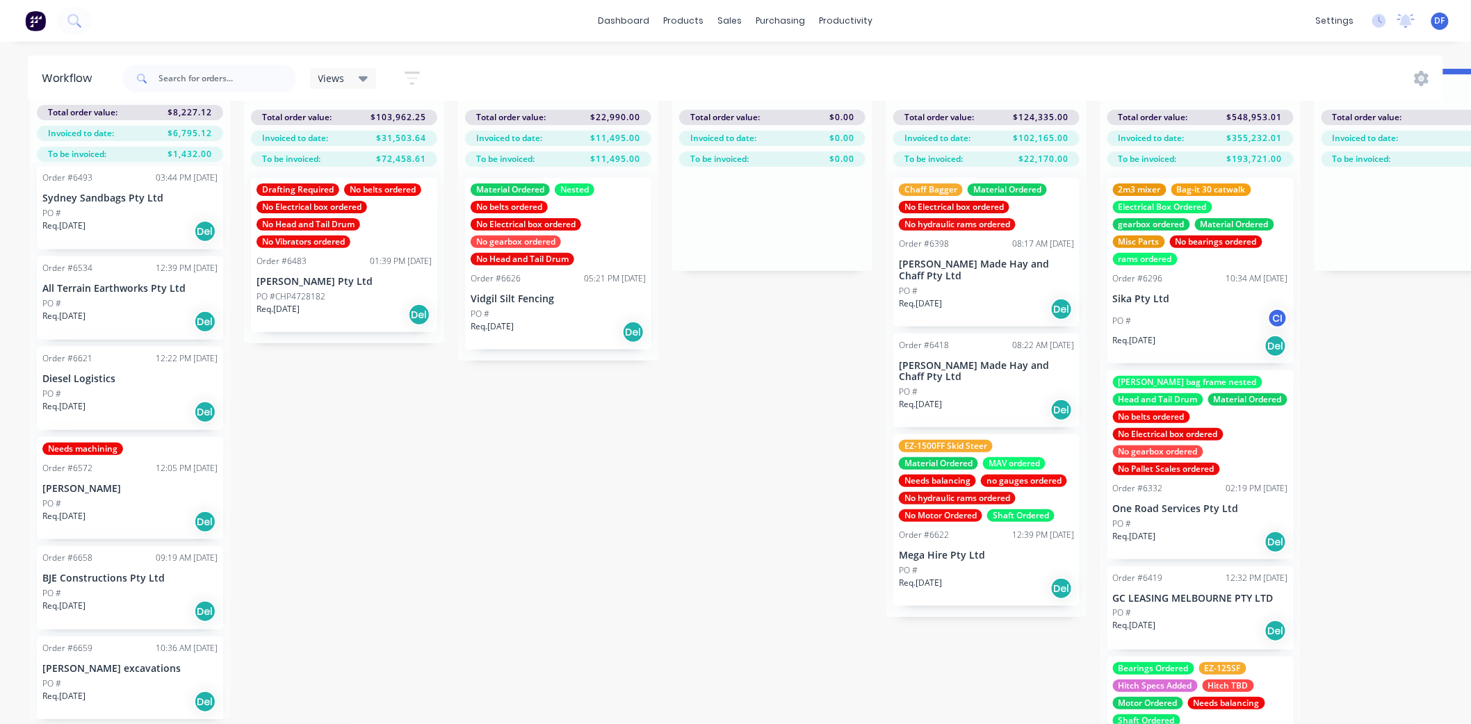
click at [109, 663] on p "[PERSON_NAME] excavations" at bounding box center [129, 669] width 175 height 12
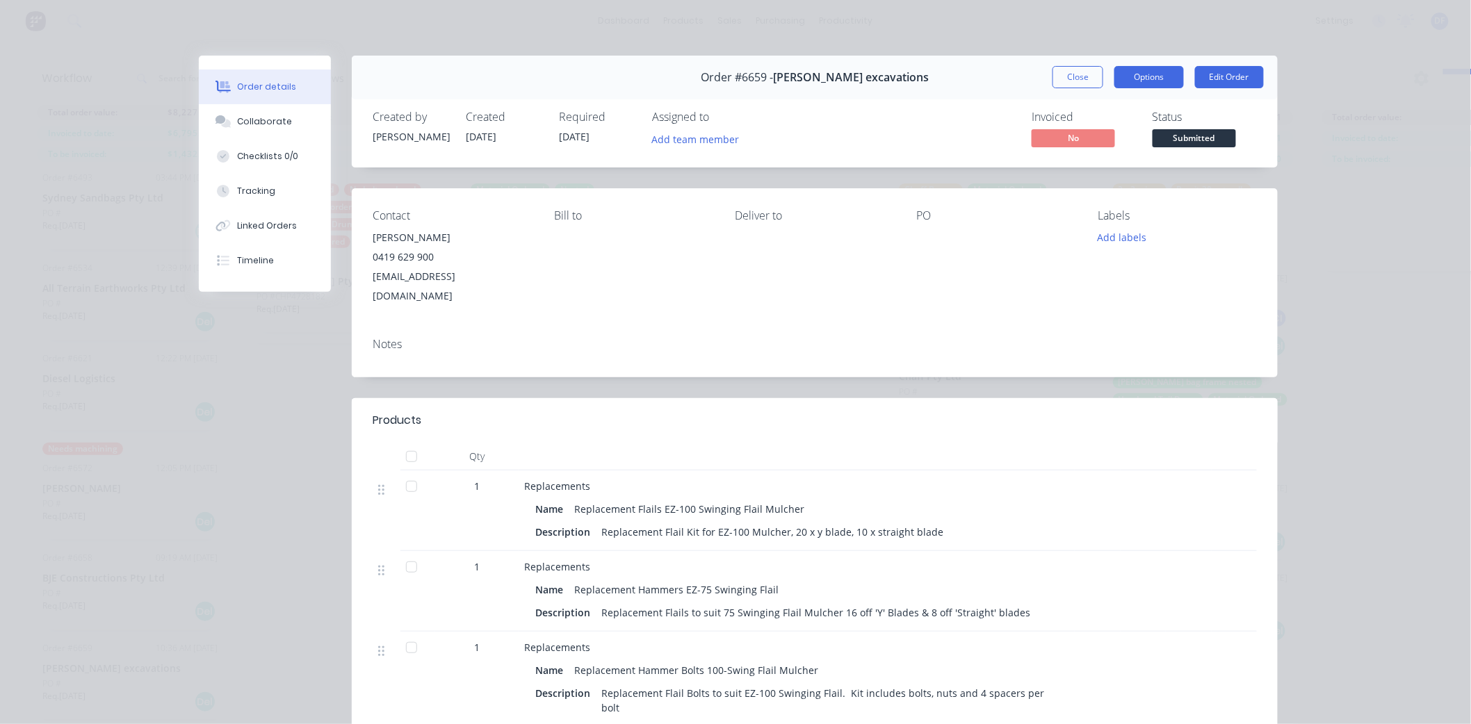
click at [1151, 72] on button "Options" at bounding box center [1148, 77] width 69 height 22
click at [1315, 133] on div "Order details Collaborate Checklists 0/0 Tracking Linked Orders Timeline Order …" at bounding box center [735, 362] width 1471 height 724
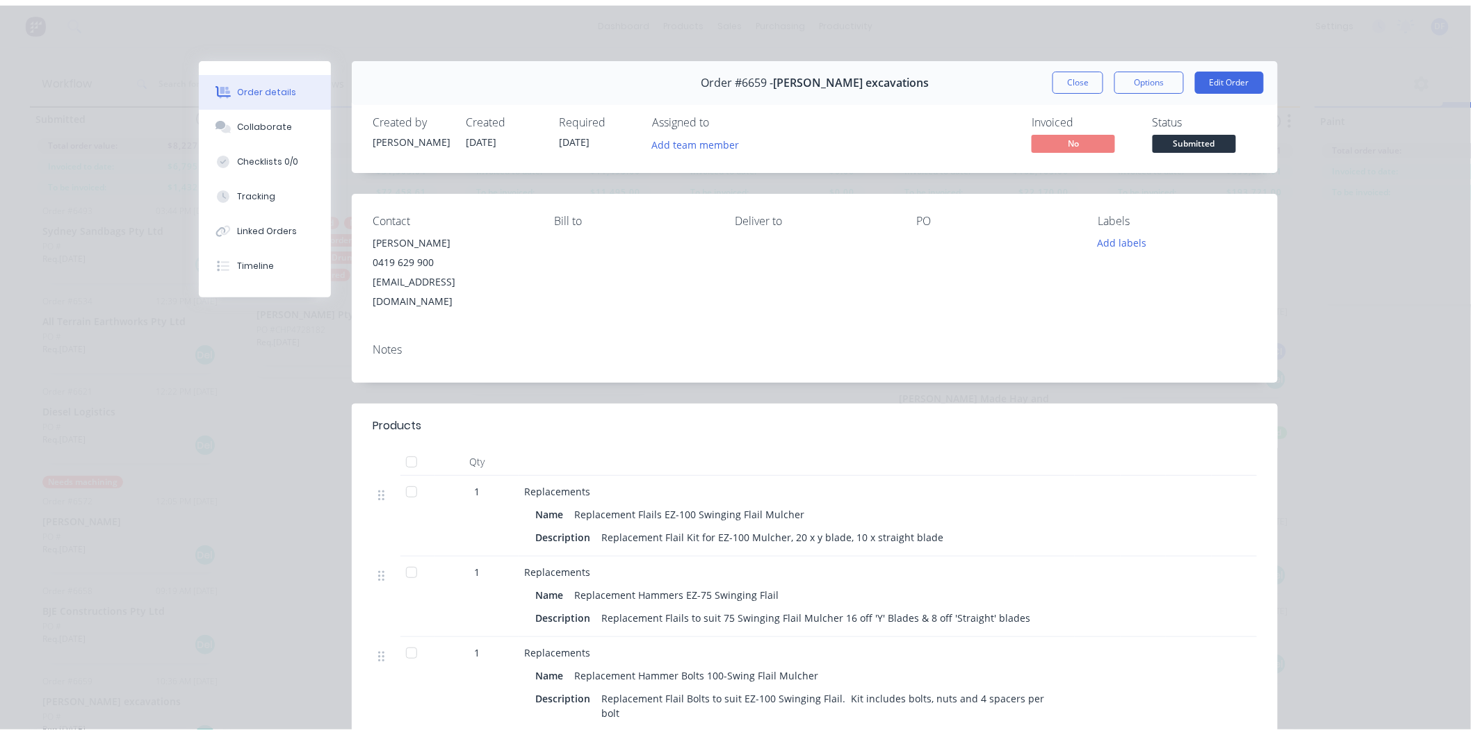
scroll to position [0, 0]
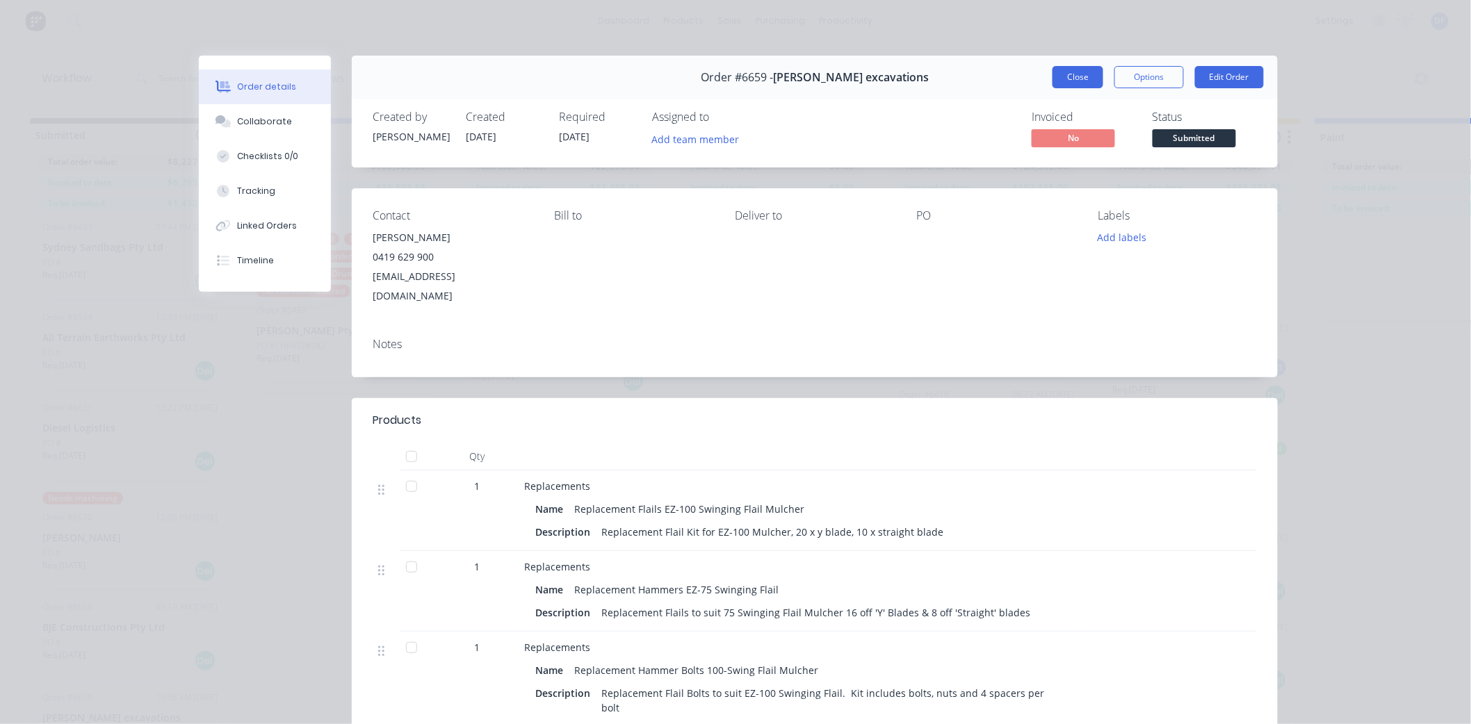
click at [1087, 70] on button "Close" at bounding box center [1077, 77] width 51 height 22
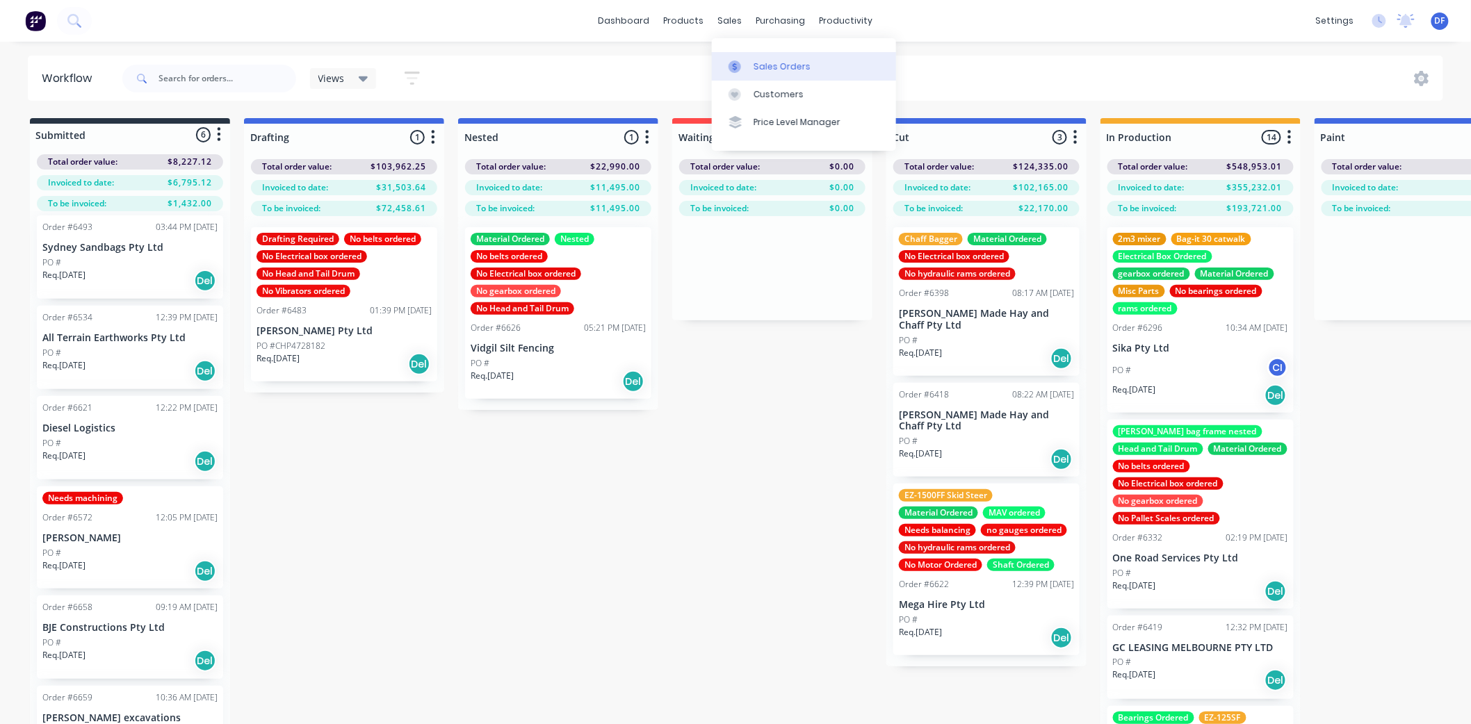
click at [769, 73] on link "Sales Orders" at bounding box center [804, 66] width 184 height 28
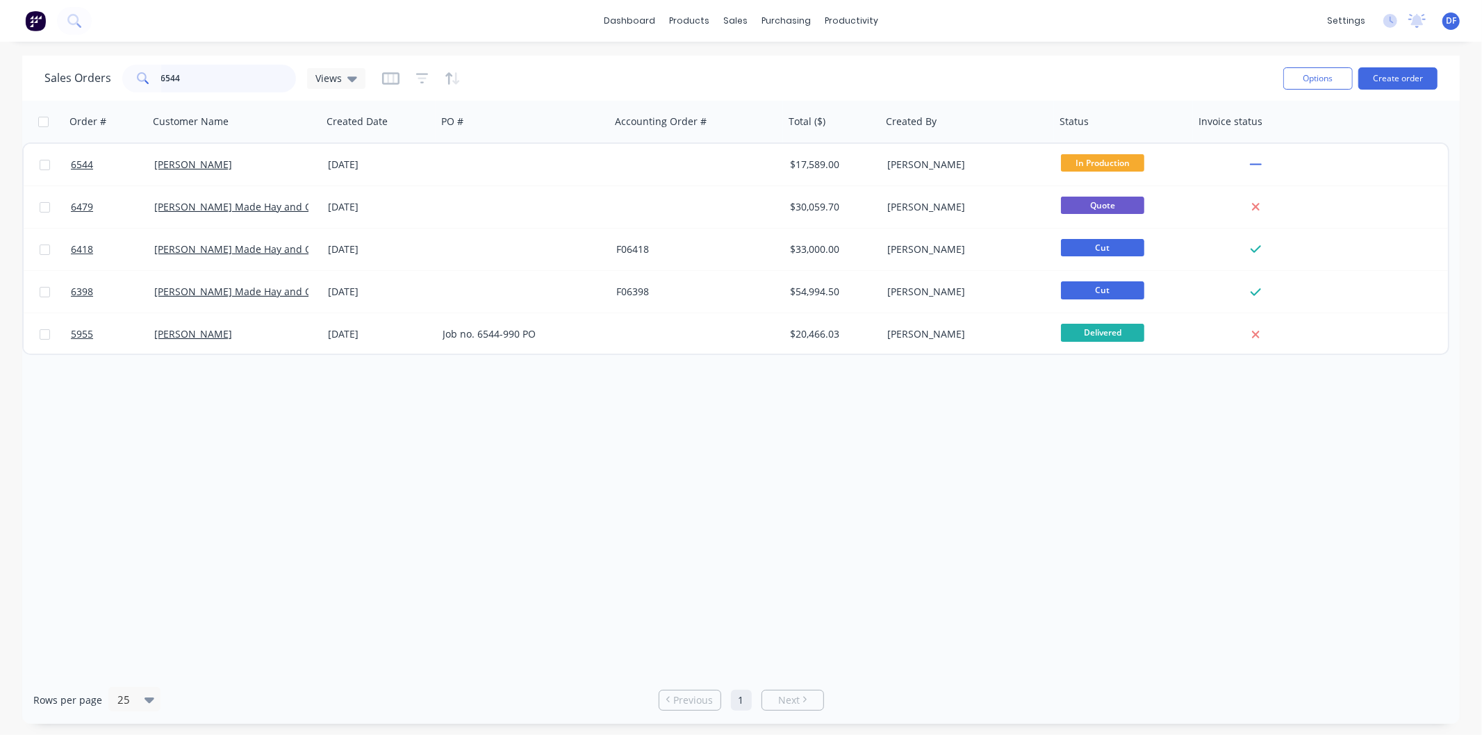
click at [242, 77] on input "6544" at bounding box center [229, 79] width 136 height 28
type input "6"
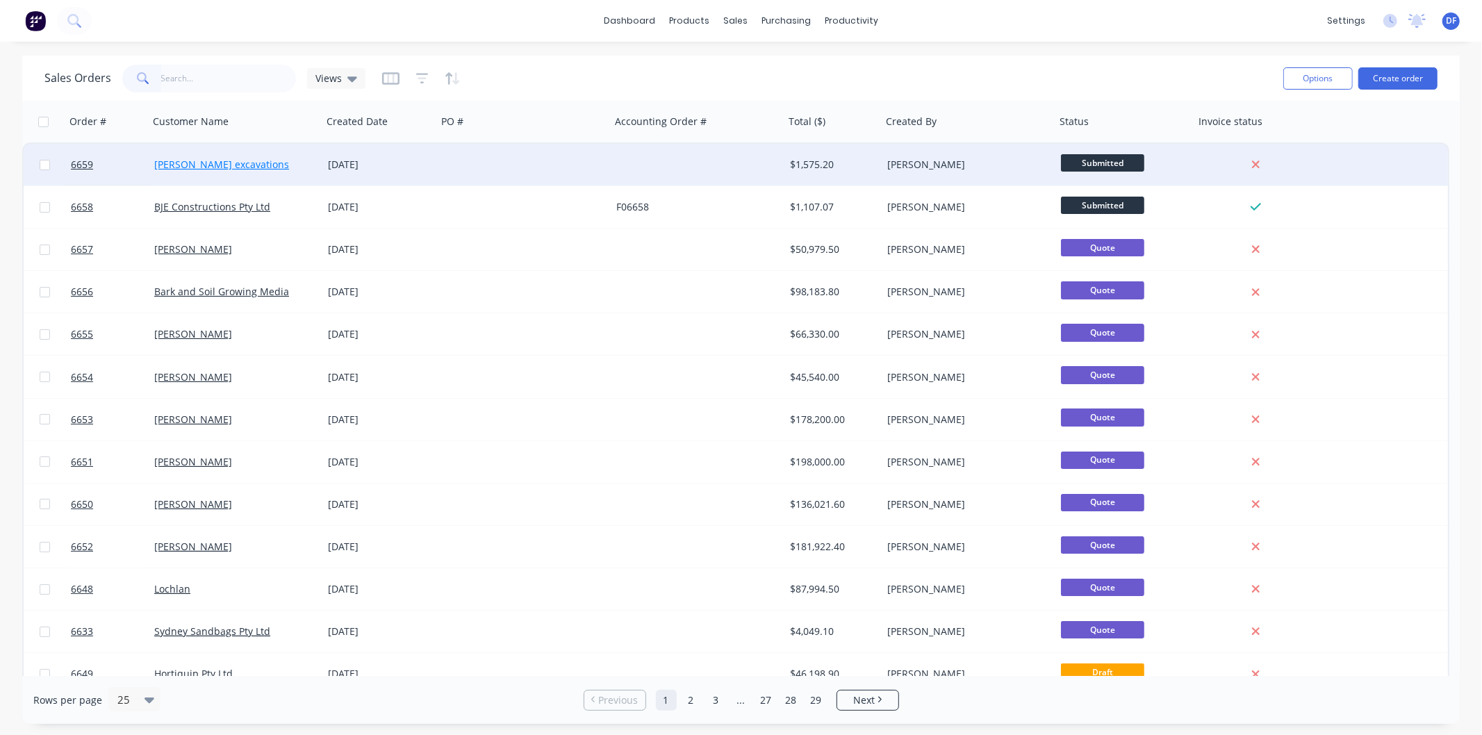
click at [197, 165] on link "[PERSON_NAME] excavations" at bounding box center [221, 164] width 135 height 13
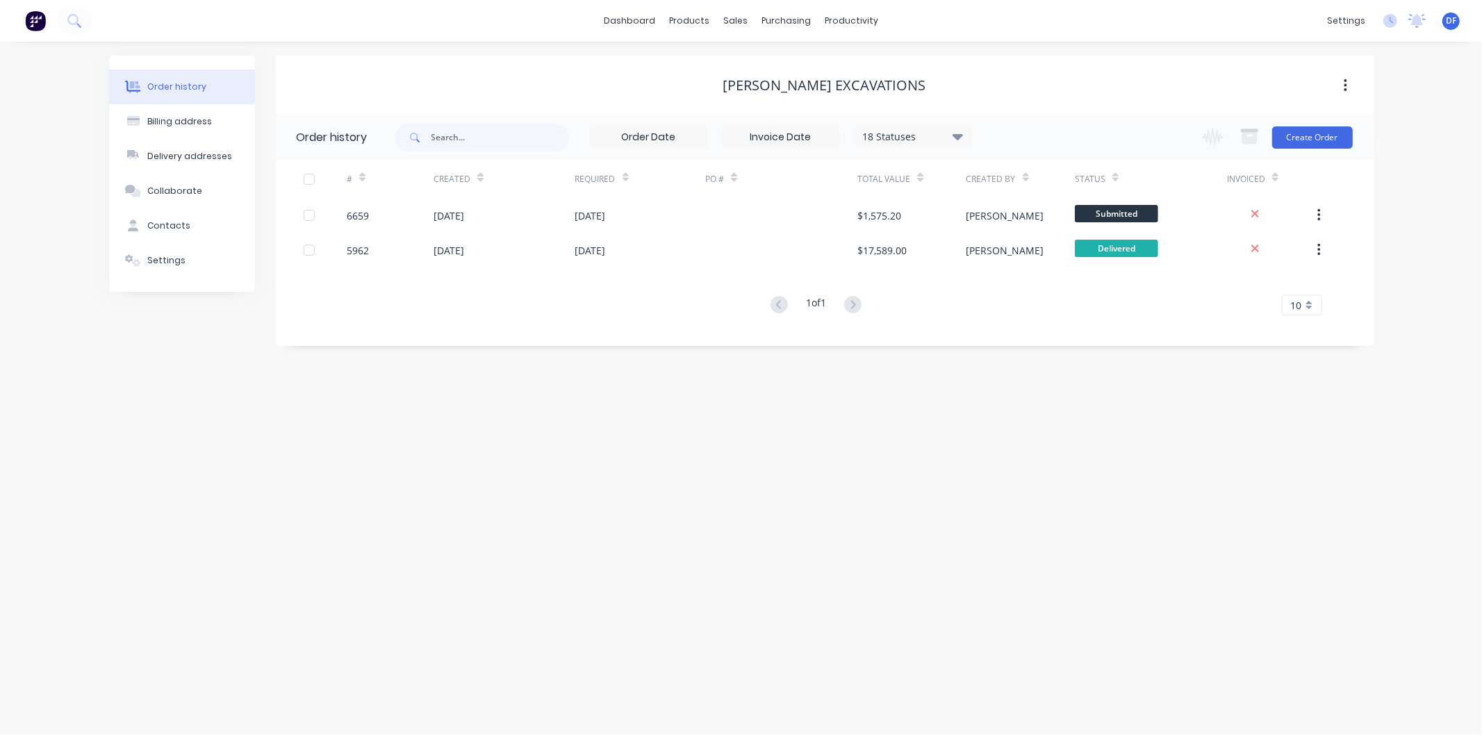
click at [169, 82] on div "Order history" at bounding box center [176, 87] width 59 height 13
click at [168, 114] on button "Billing address" at bounding box center [182, 121] width 146 height 35
select select "AU"
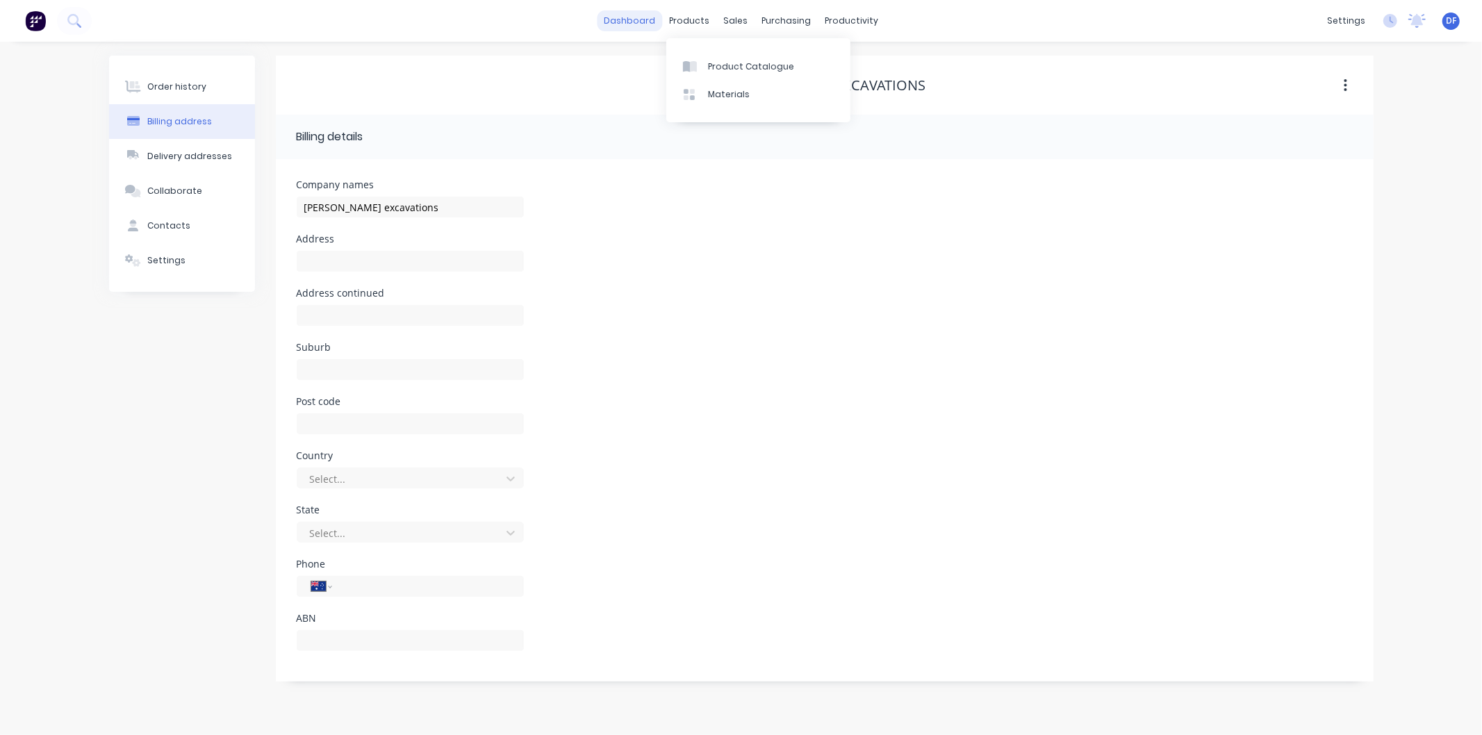
click at [629, 19] on link "dashboard" at bounding box center [629, 20] width 65 height 21
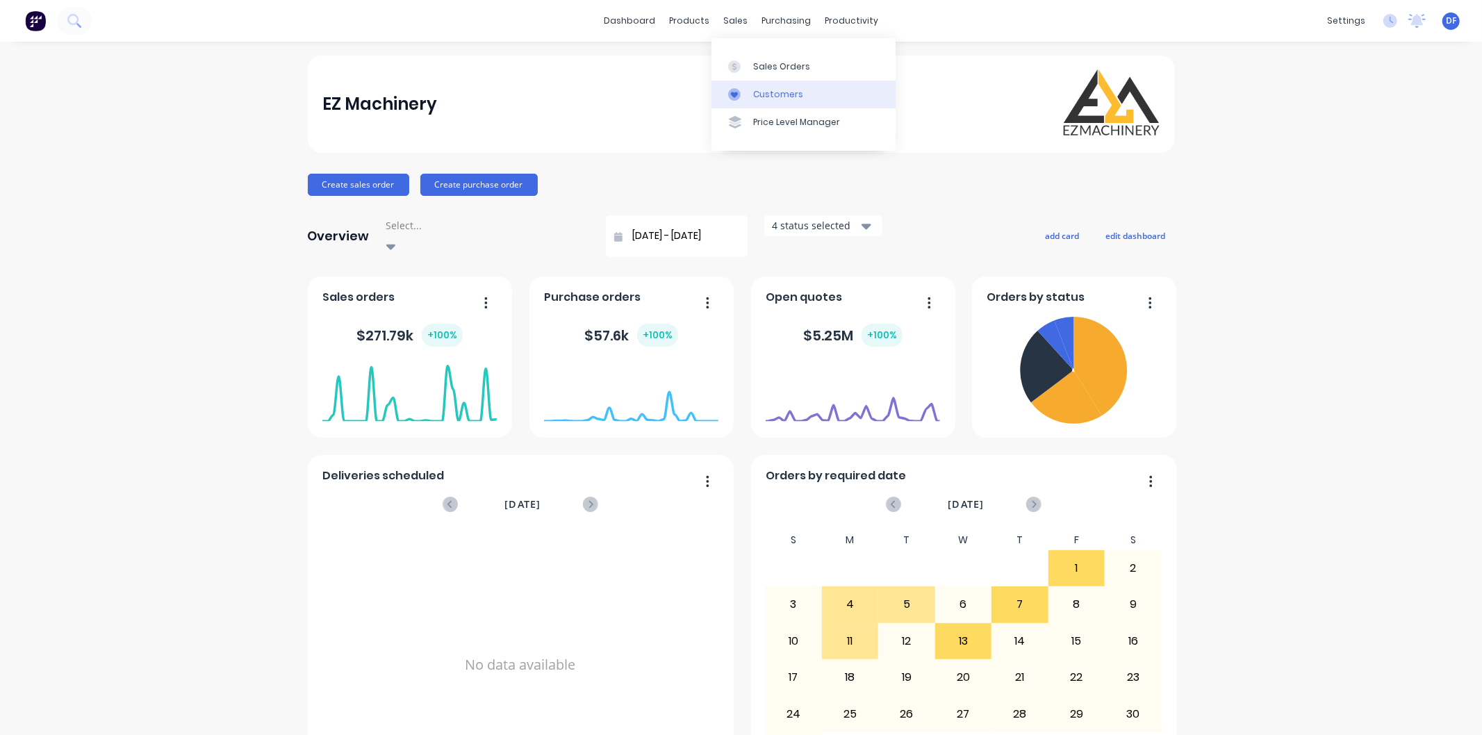
click at [767, 94] on div "Customers" at bounding box center [778, 94] width 50 height 13
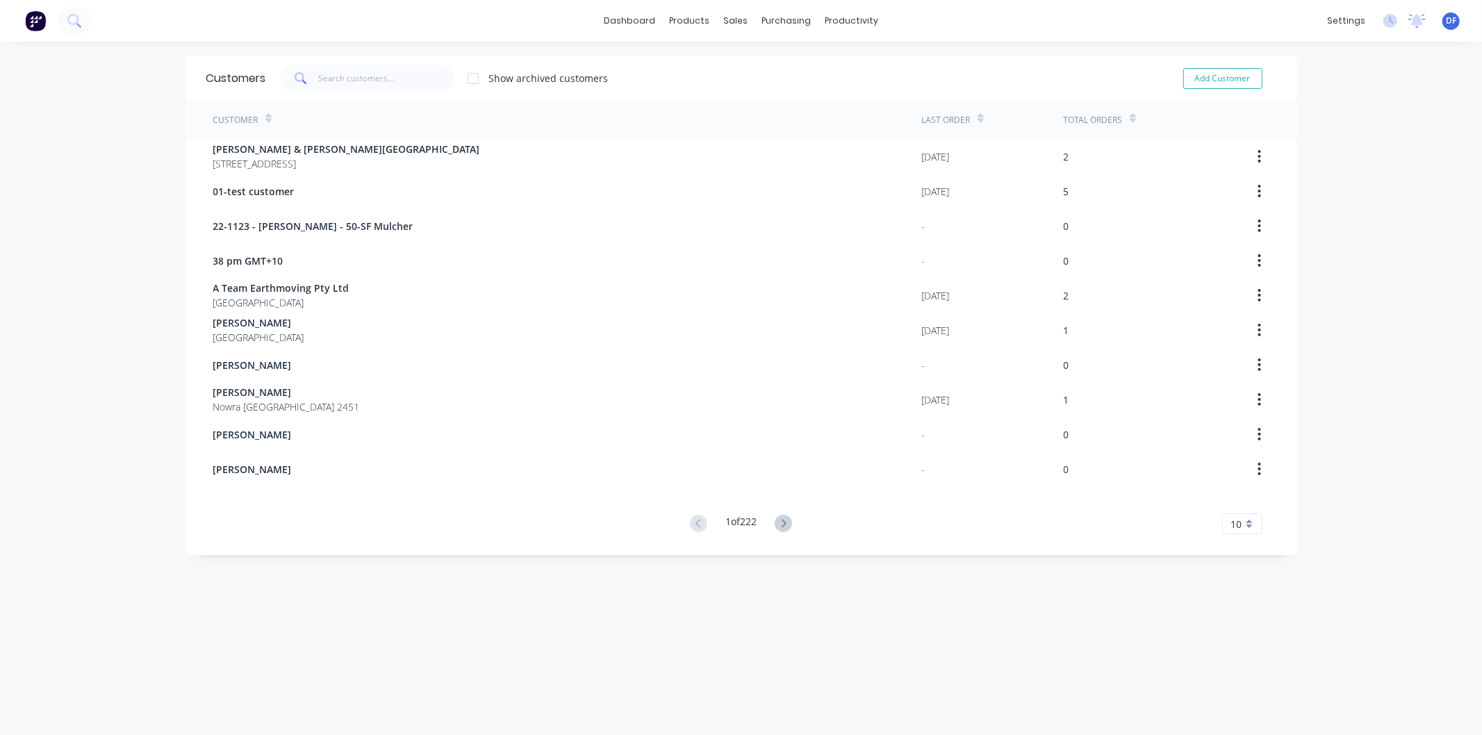
click at [300, 84] on icon at bounding box center [301, 78] width 13 height 13
click at [342, 76] on input "text" at bounding box center [386, 79] width 136 height 28
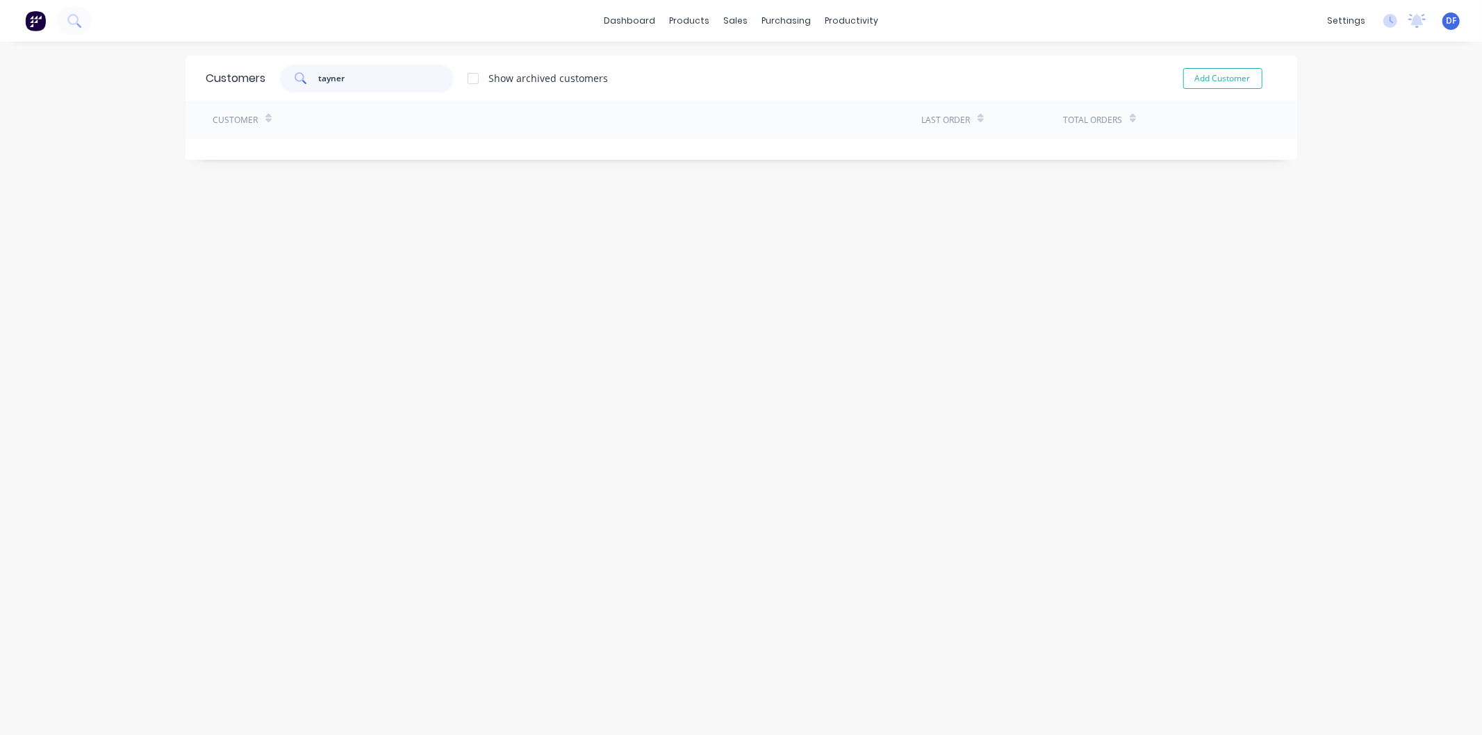
click at [318, 78] on input "tayner" at bounding box center [386, 79] width 136 height 28
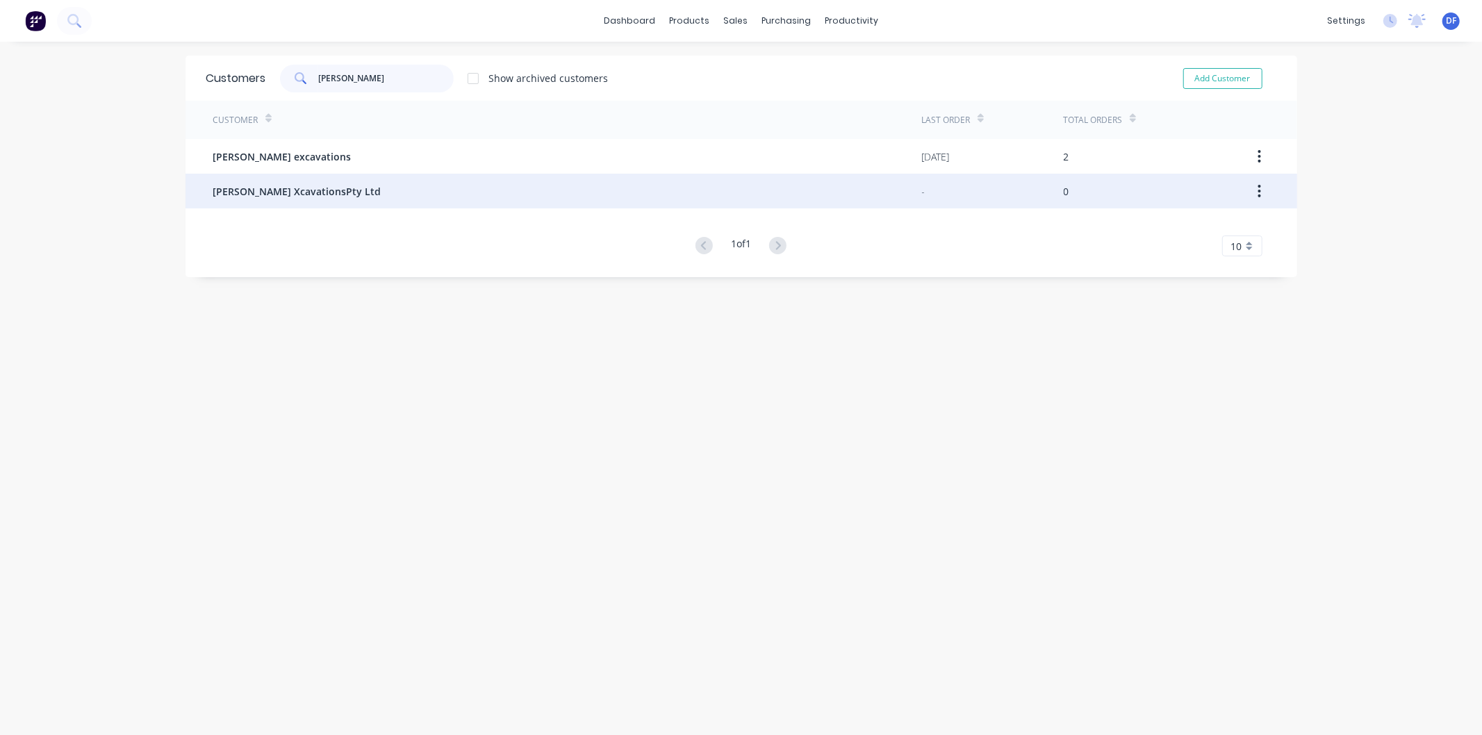
type input "[PERSON_NAME]"
click at [253, 186] on span "[PERSON_NAME] XcavationsPty Ltd" at bounding box center [297, 191] width 168 height 15
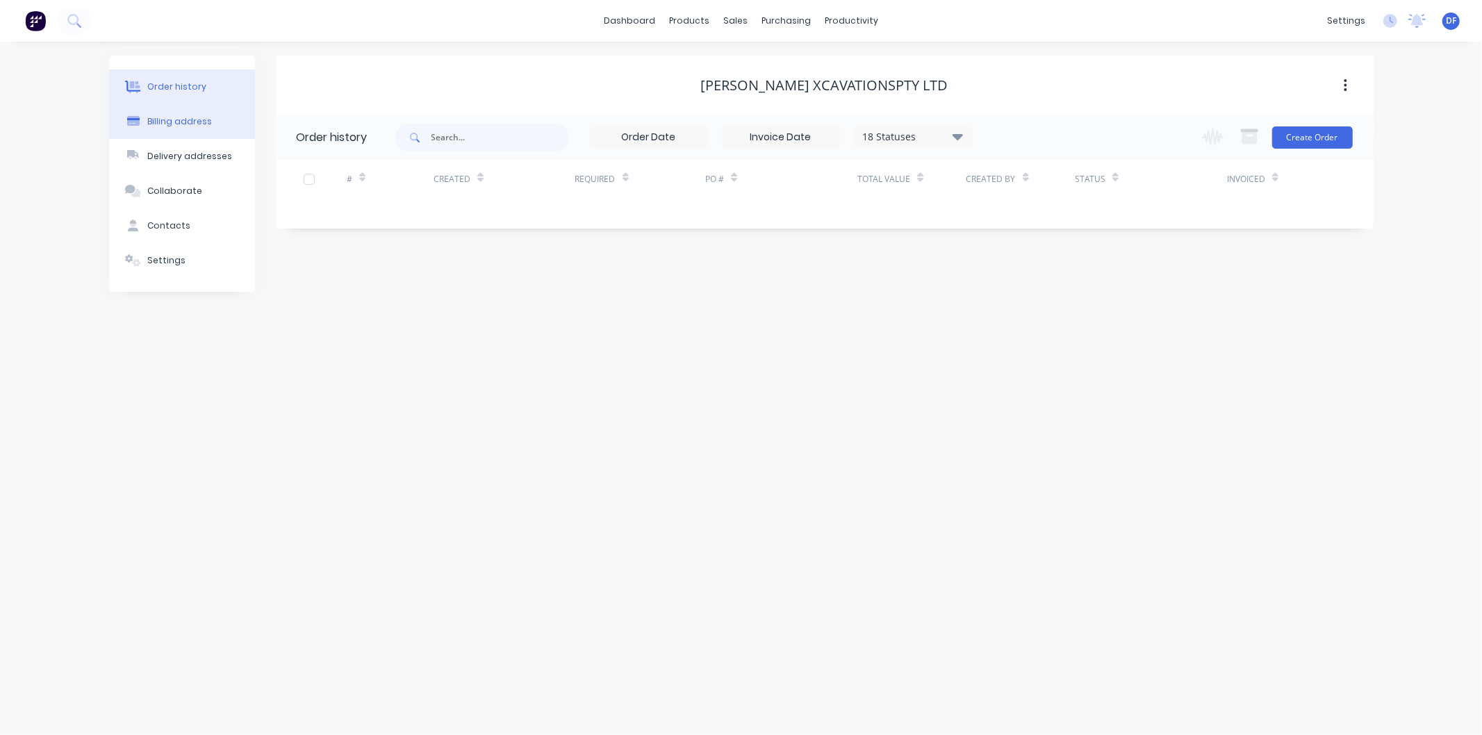
click at [191, 114] on button "Billing address" at bounding box center [182, 121] width 146 height 35
select select "AU"
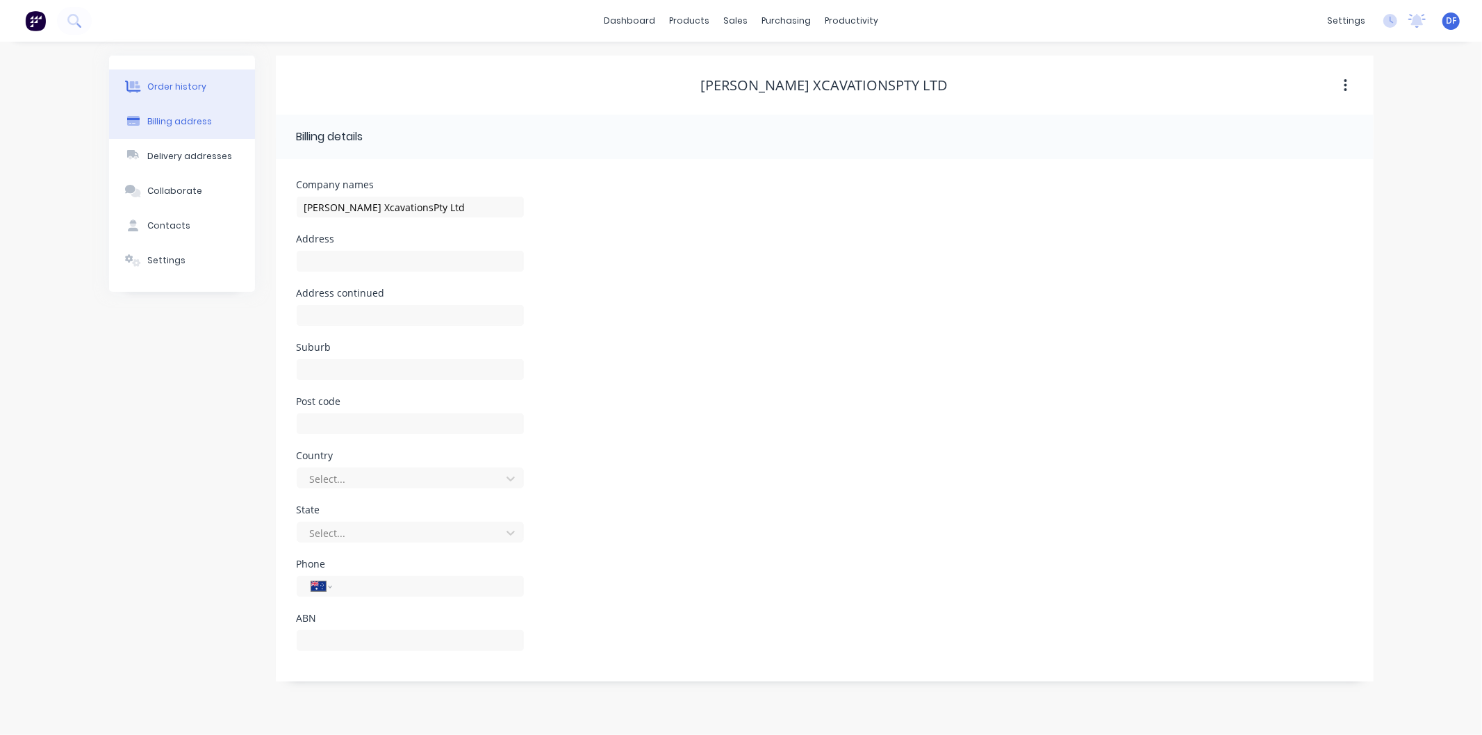
click at [174, 85] on div "Order history" at bounding box center [176, 87] width 59 height 13
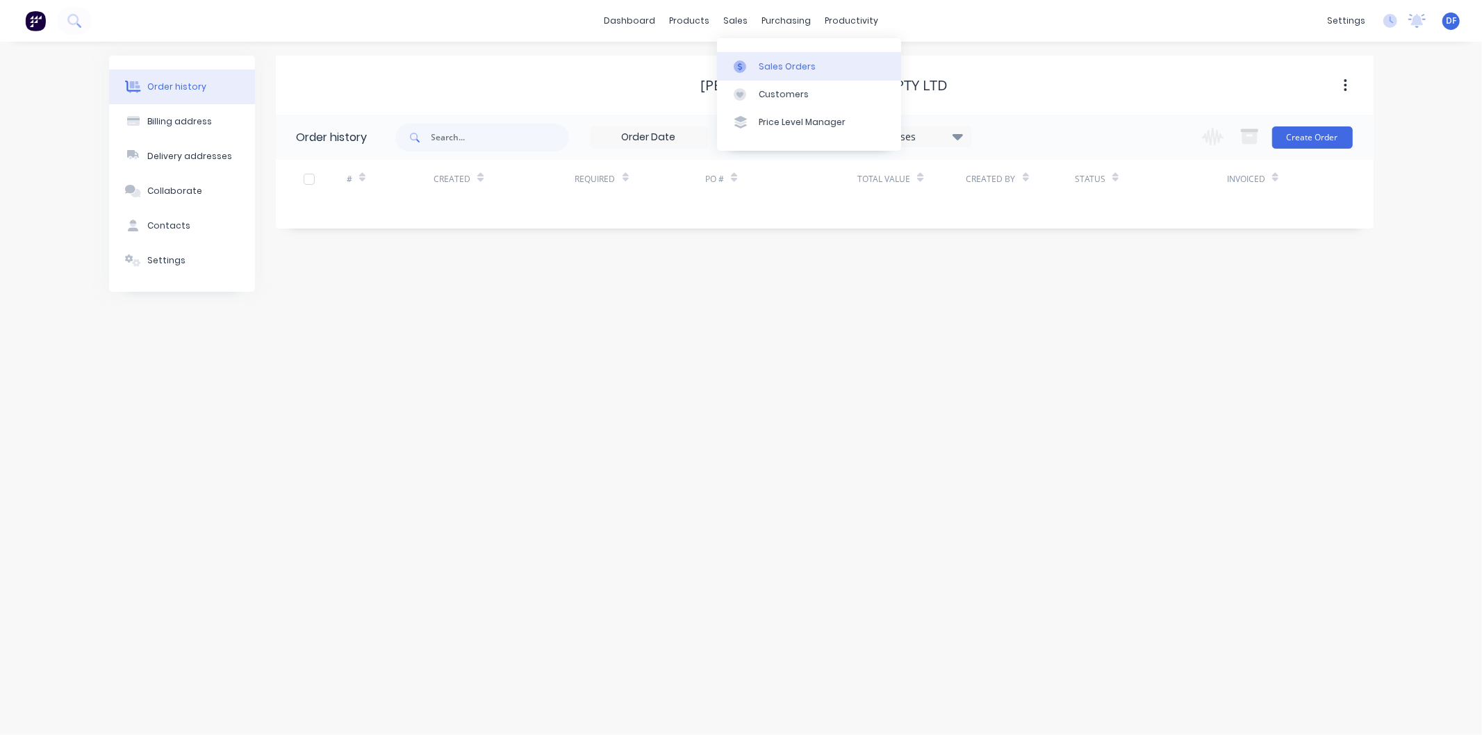
click at [787, 63] on div "Sales Orders" at bounding box center [787, 66] width 57 height 13
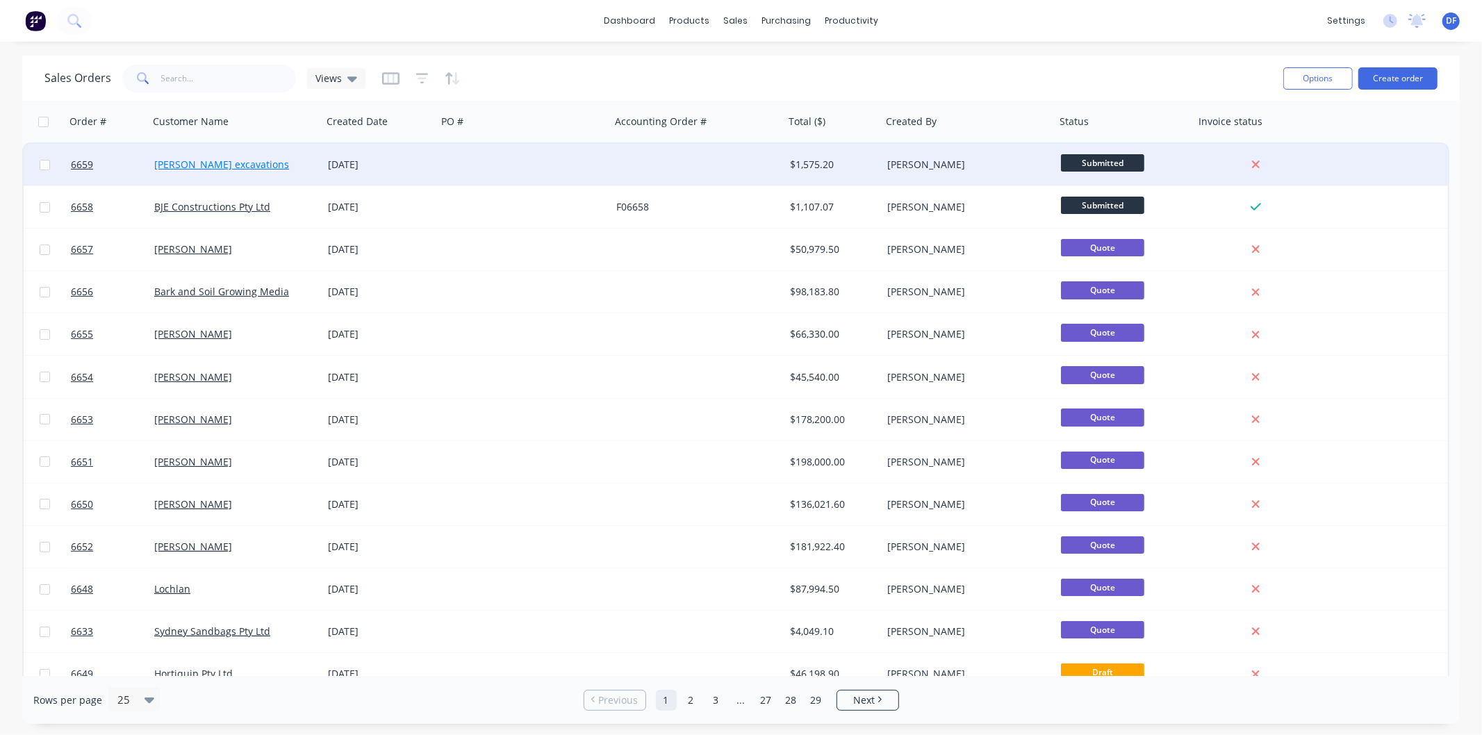
click at [209, 163] on link "[PERSON_NAME] excavations" at bounding box center [221, 164] width 135 height 13
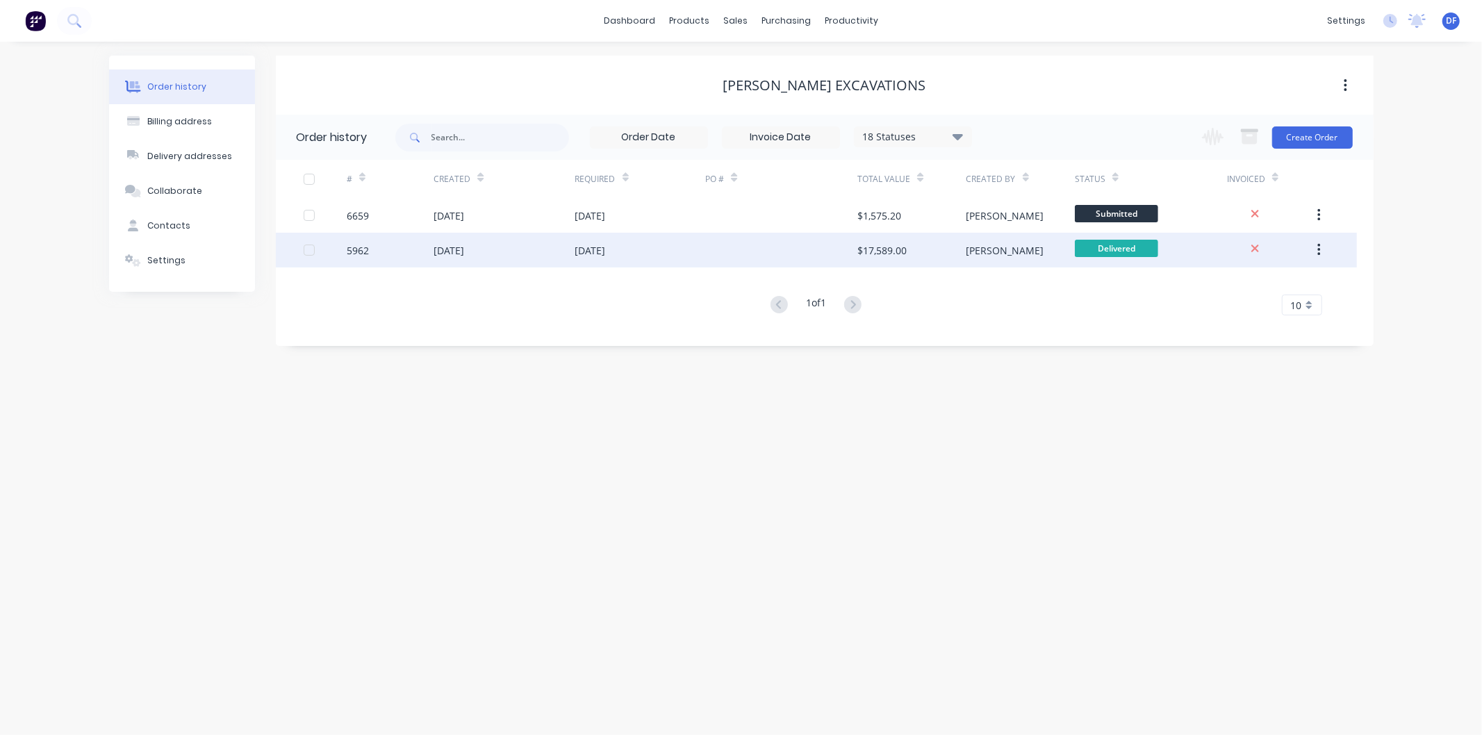
click at [1318, 249] on icon "button" at bounding box center [1319, 250] width 3 height 15
click at [1247, 284] on div "Archive" at bounding box center [1269, 287] width 107 height 20
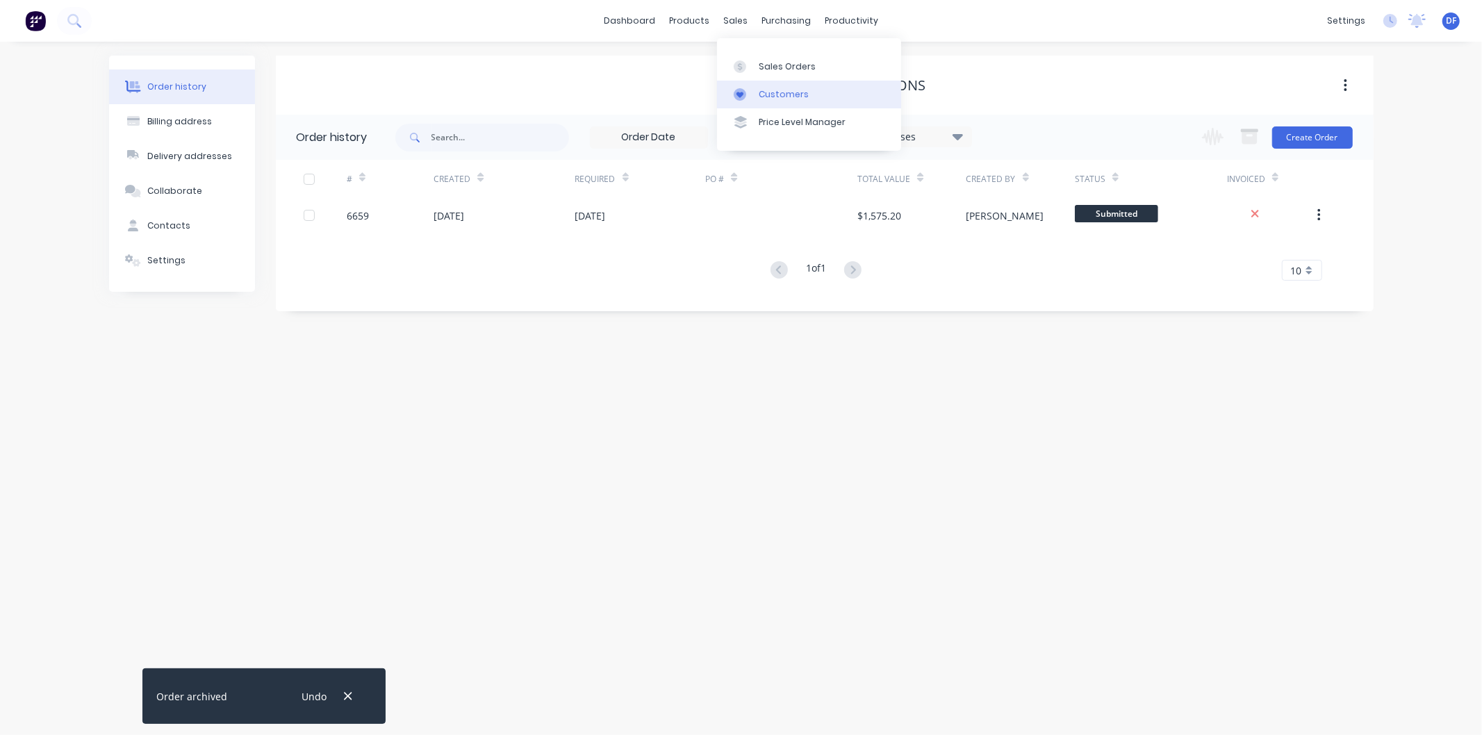
click at [773, 92] on div "Customers" at bounding box center [784, 94] width 50 height 13
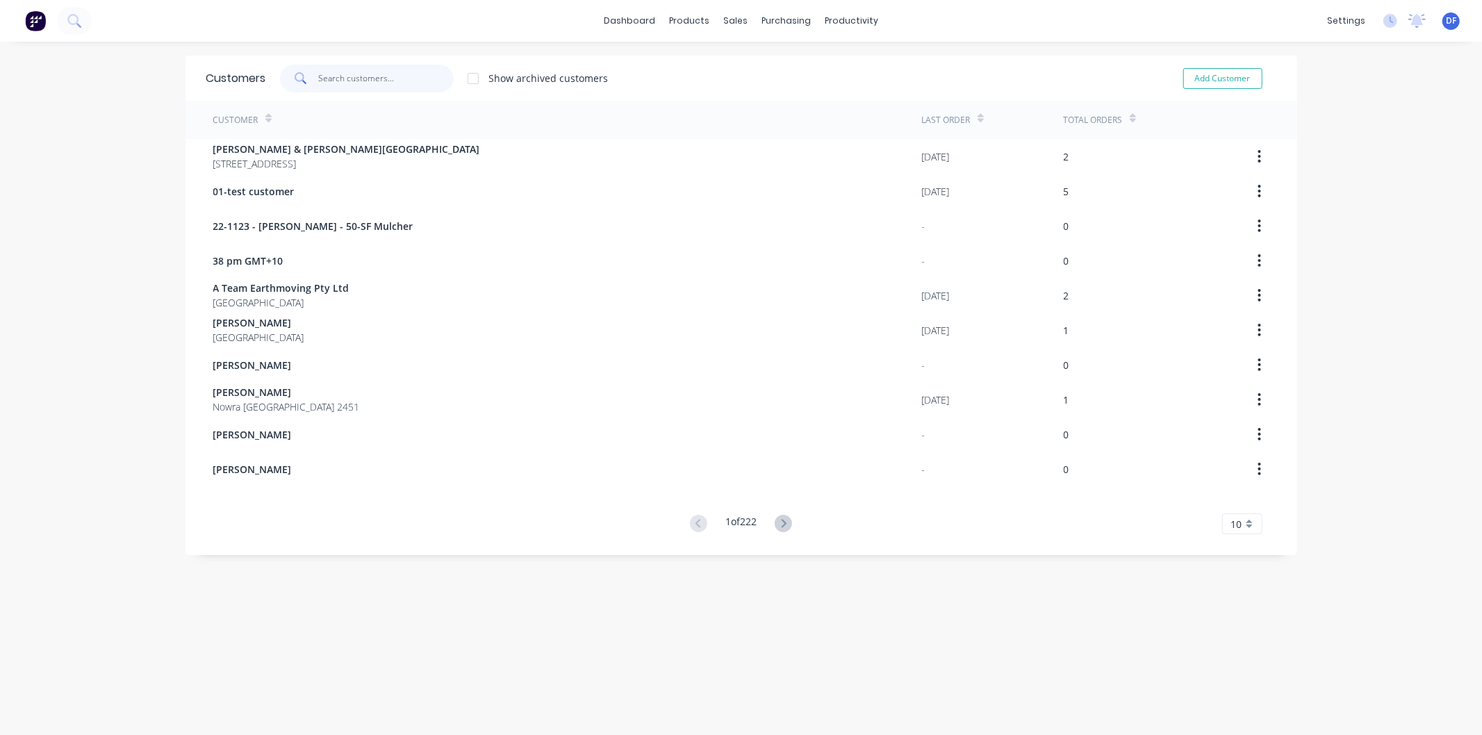
click at [352, 78] on input "text" at bounding box center [386, 79] width 136 height 28
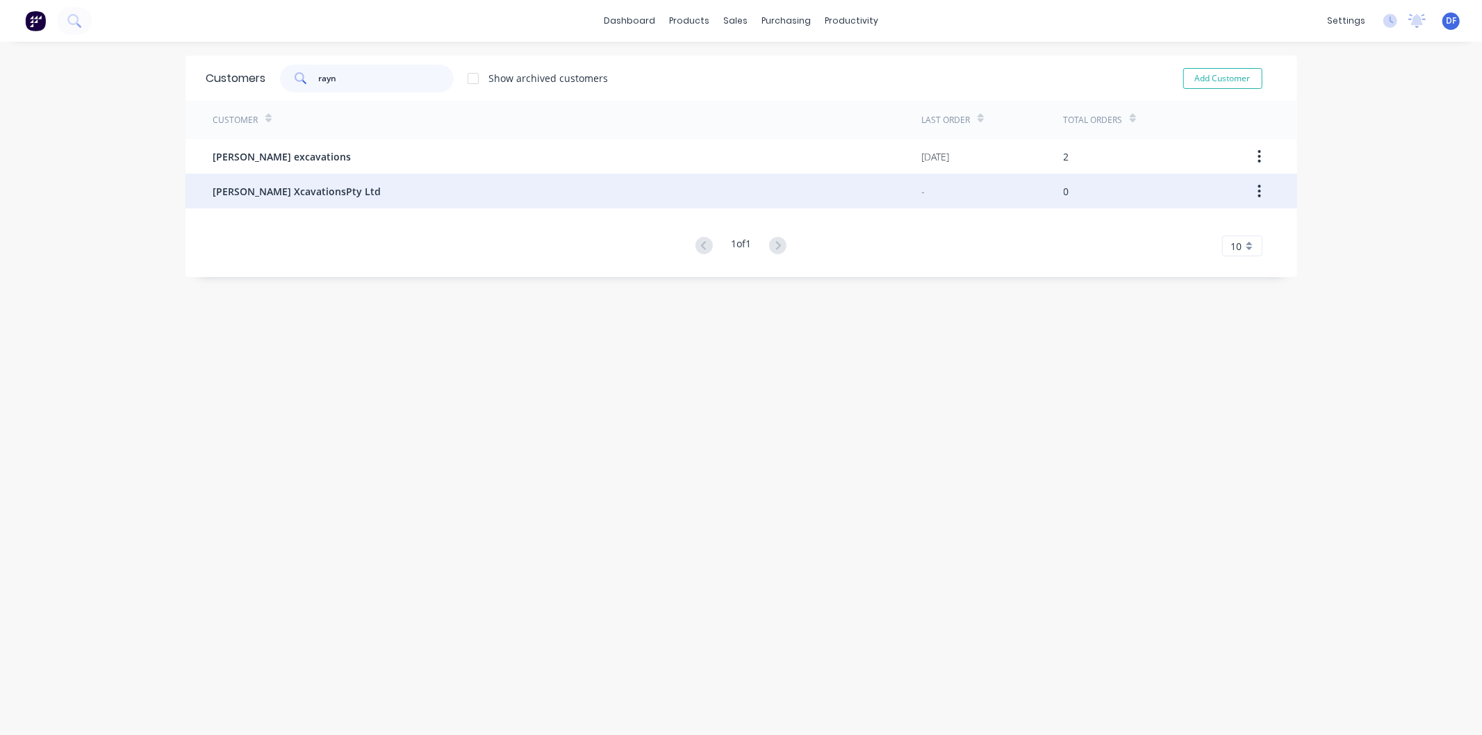
type input "rayn"
click at [290, 184] on span "[PERSON_NAME] XcavationsPty Ltd" at bounding box center [297, 191] width 168 height 15
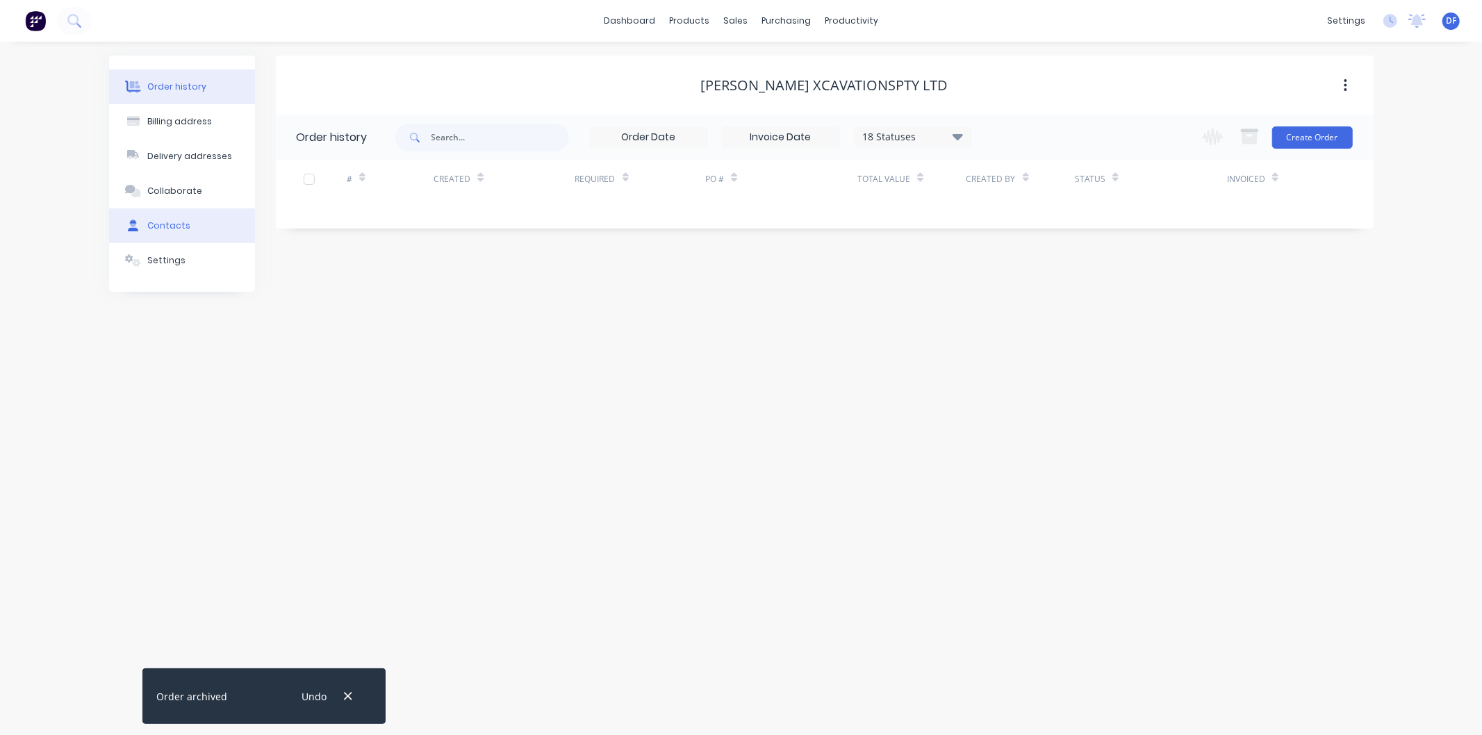
click at [170, 221] on div "Contacts" at bounding box center [168, 226] width 43 height 13
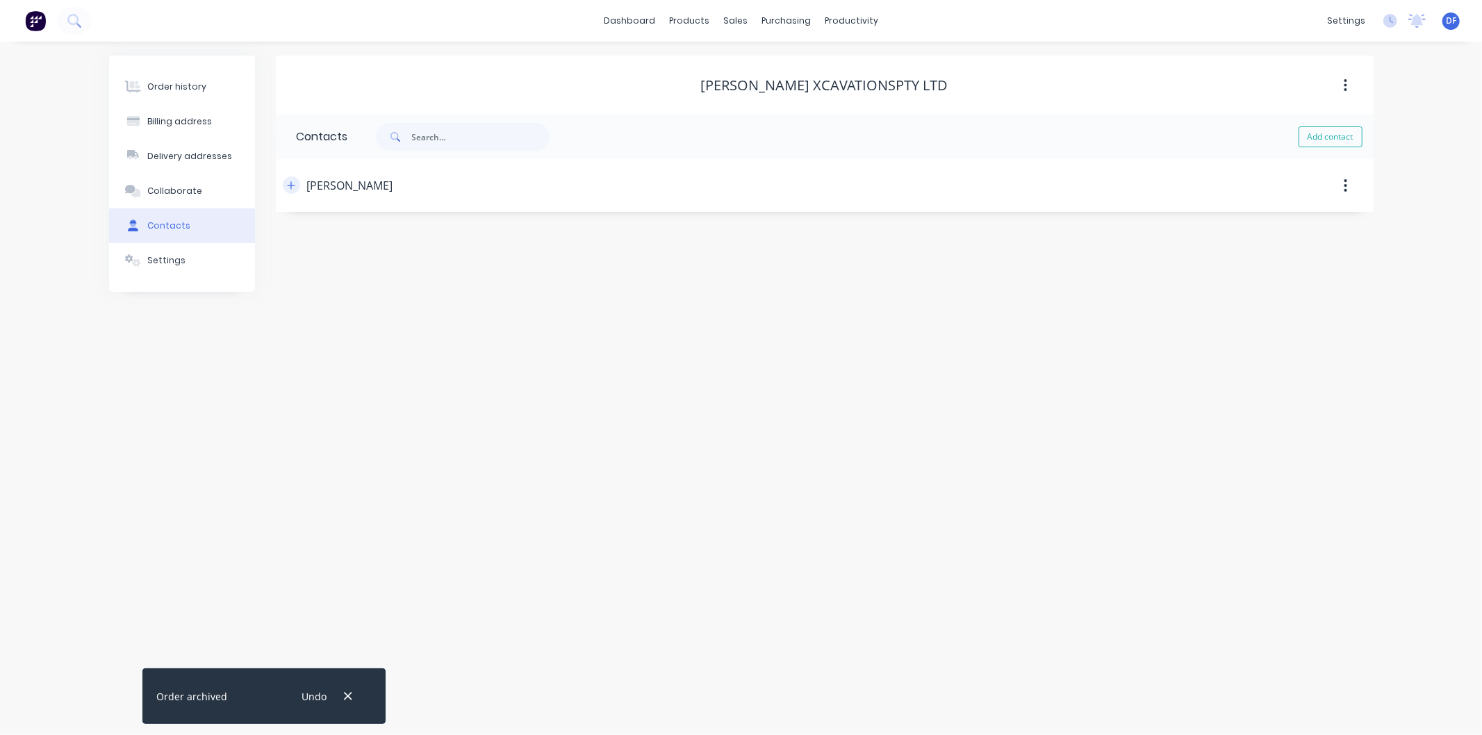
click at [292, 178] on button "button" at bounding box center [291, 185] width 17 height 17
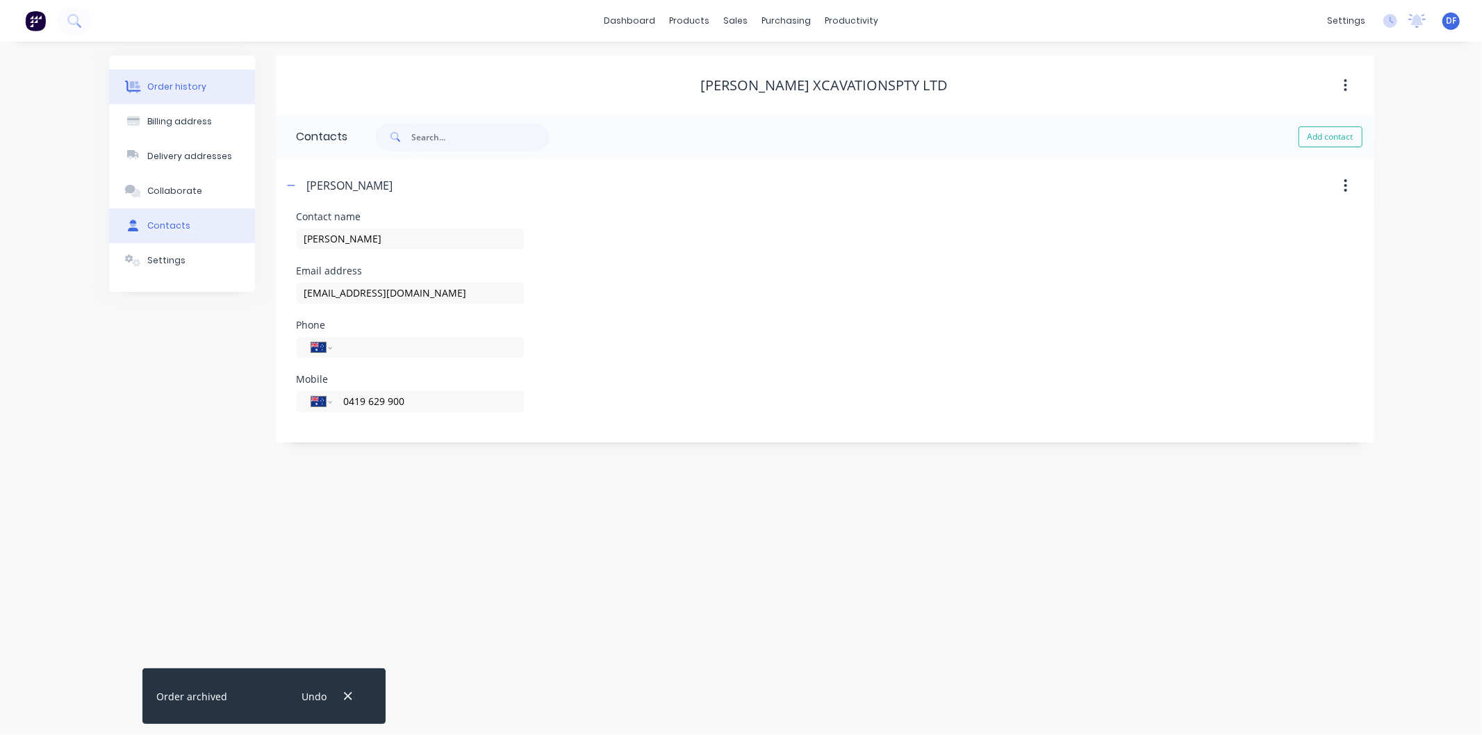
click at [181, 88] on div "Order history" at bounding box center [176, 87] width 59 height 13
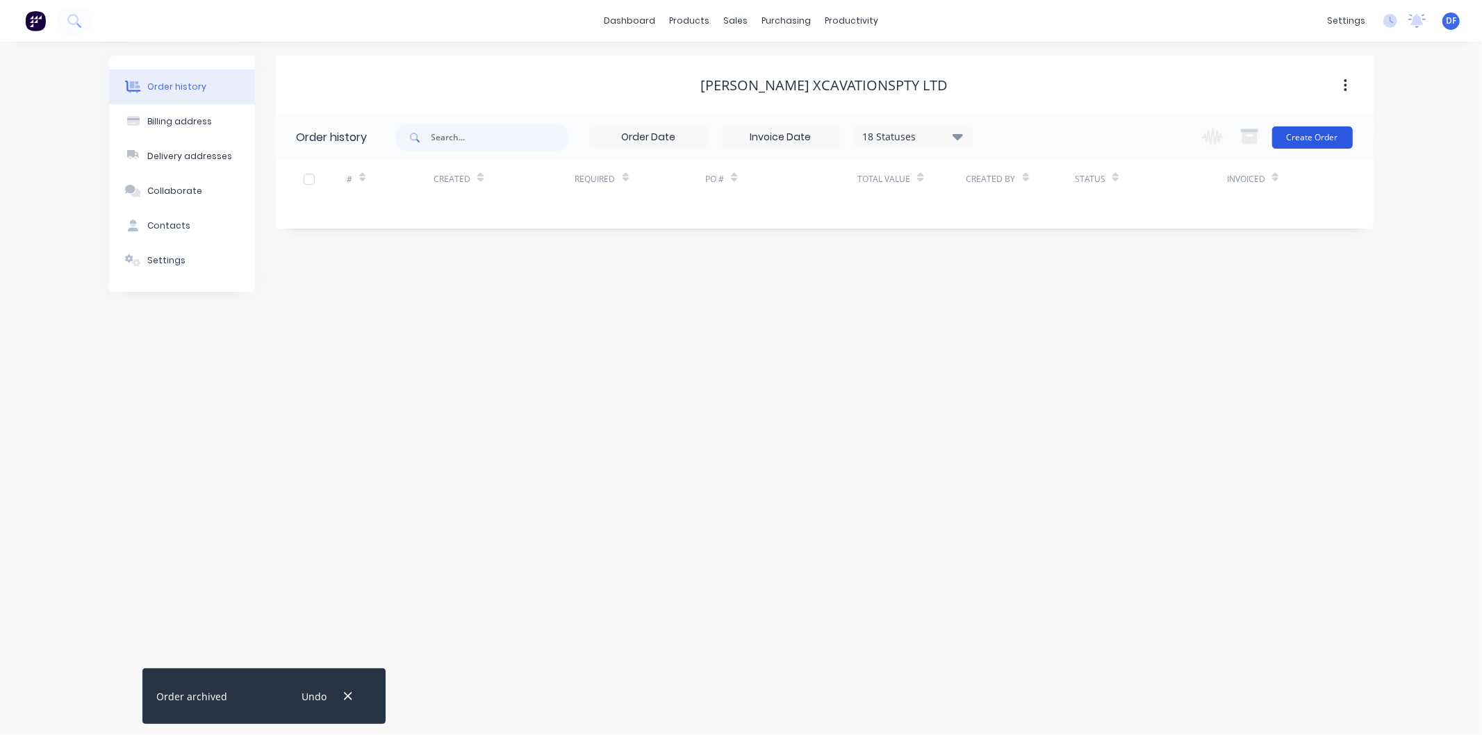
click at [1325, 135] on button "Create Order" at bounding box center [1312, 137] width 81 height 22
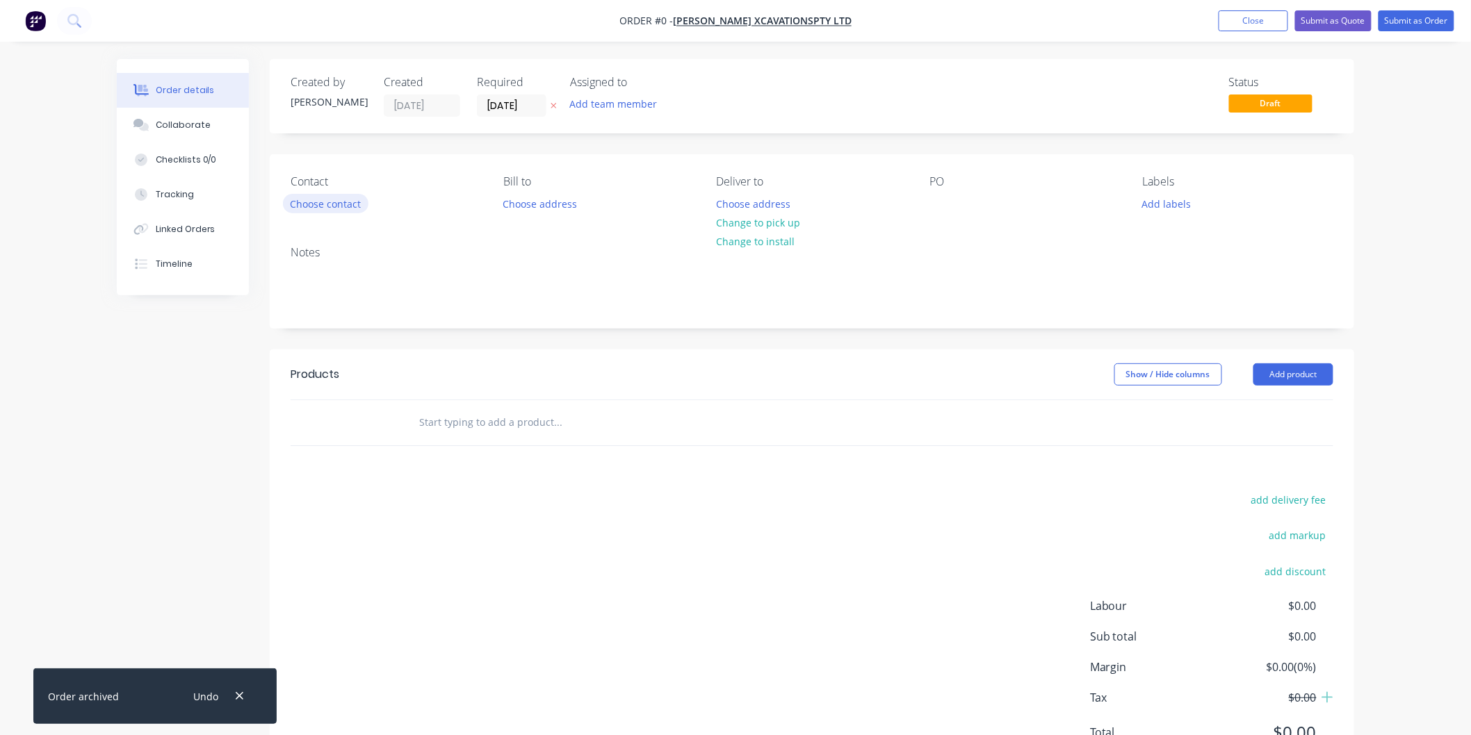
click at [344, 206] on button "Choose contact" at bounding box center [325, 203] width 85 height 19
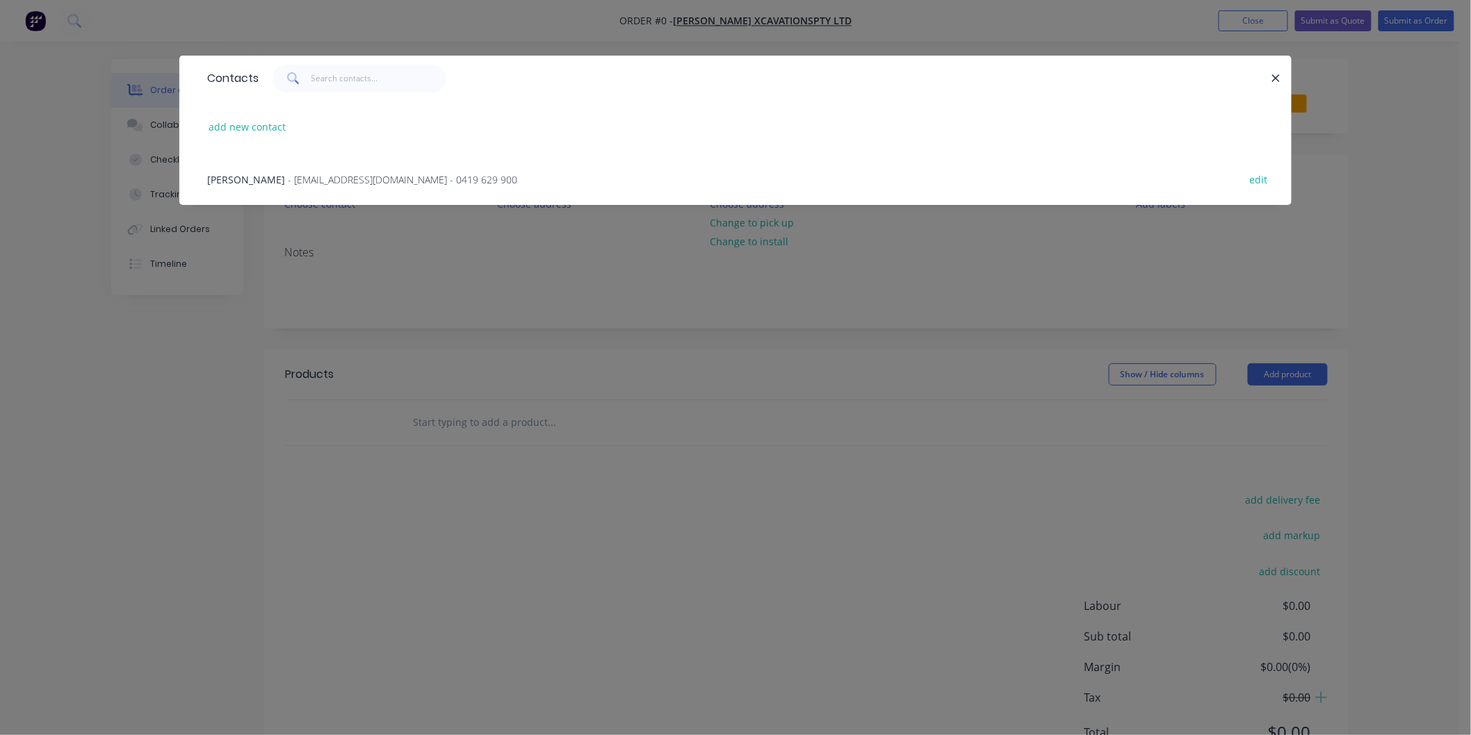
click at [331, 178] on span "- [EMAIL_ADDRESS][DOMAIN_NAME] - 0419 629 900" at bounding box center [402, 179] width 229 height 13
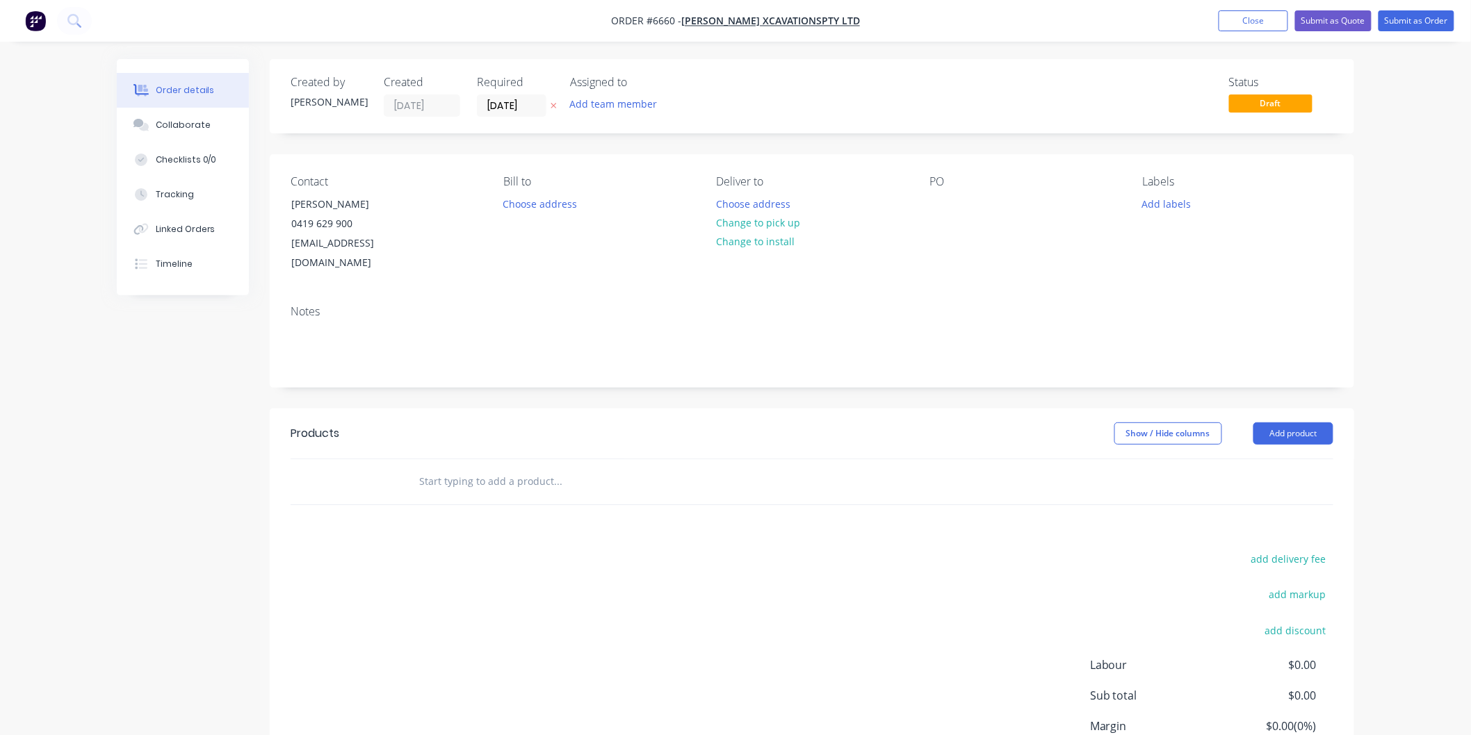
click at [457, 471] on input "text" at bounding box center [557, 482] width 278 height 28
click at [1277, 423] on button "Add product" at bounding box center [1293, 434] width 80 height 22
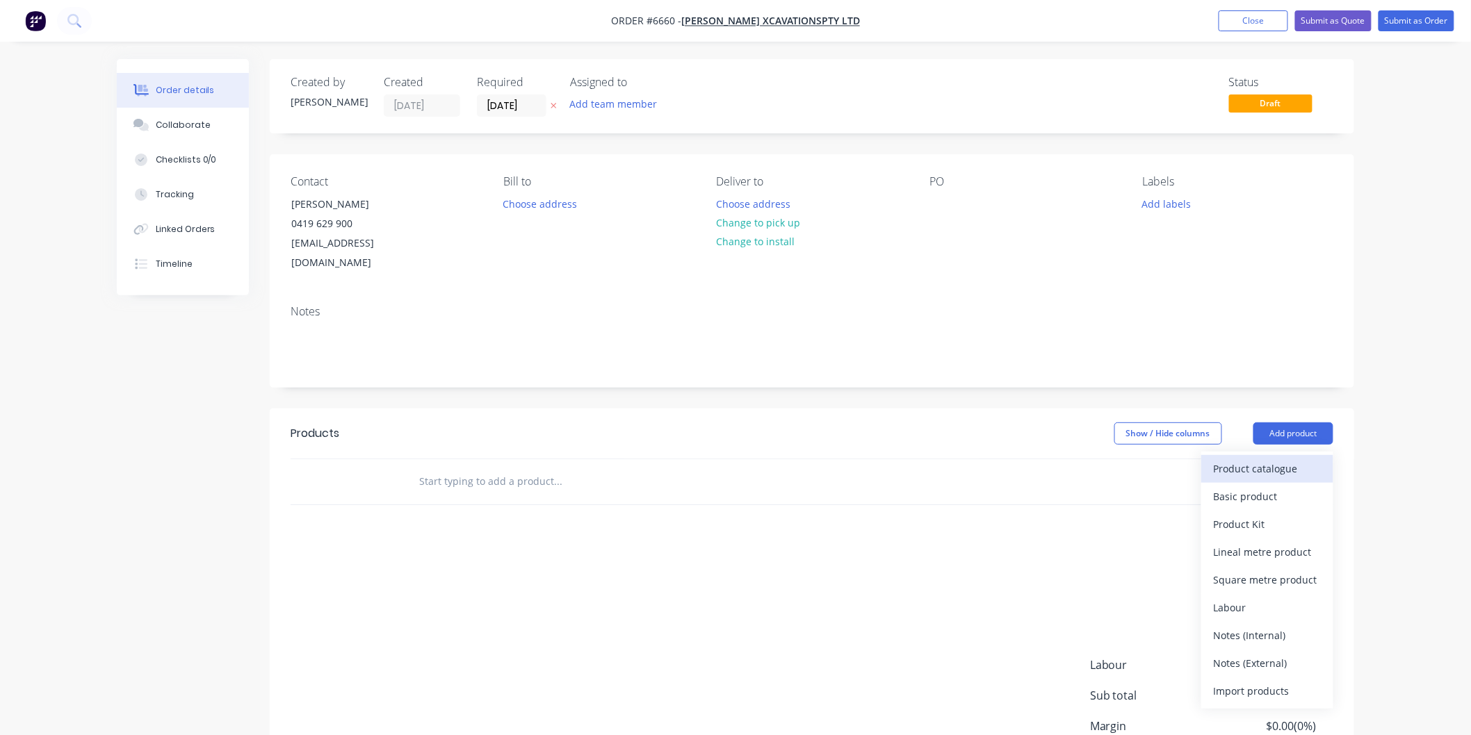
click at [1261, 459] on div "Product catalogue" at bounding box center [1266, 469] width 107 height 20
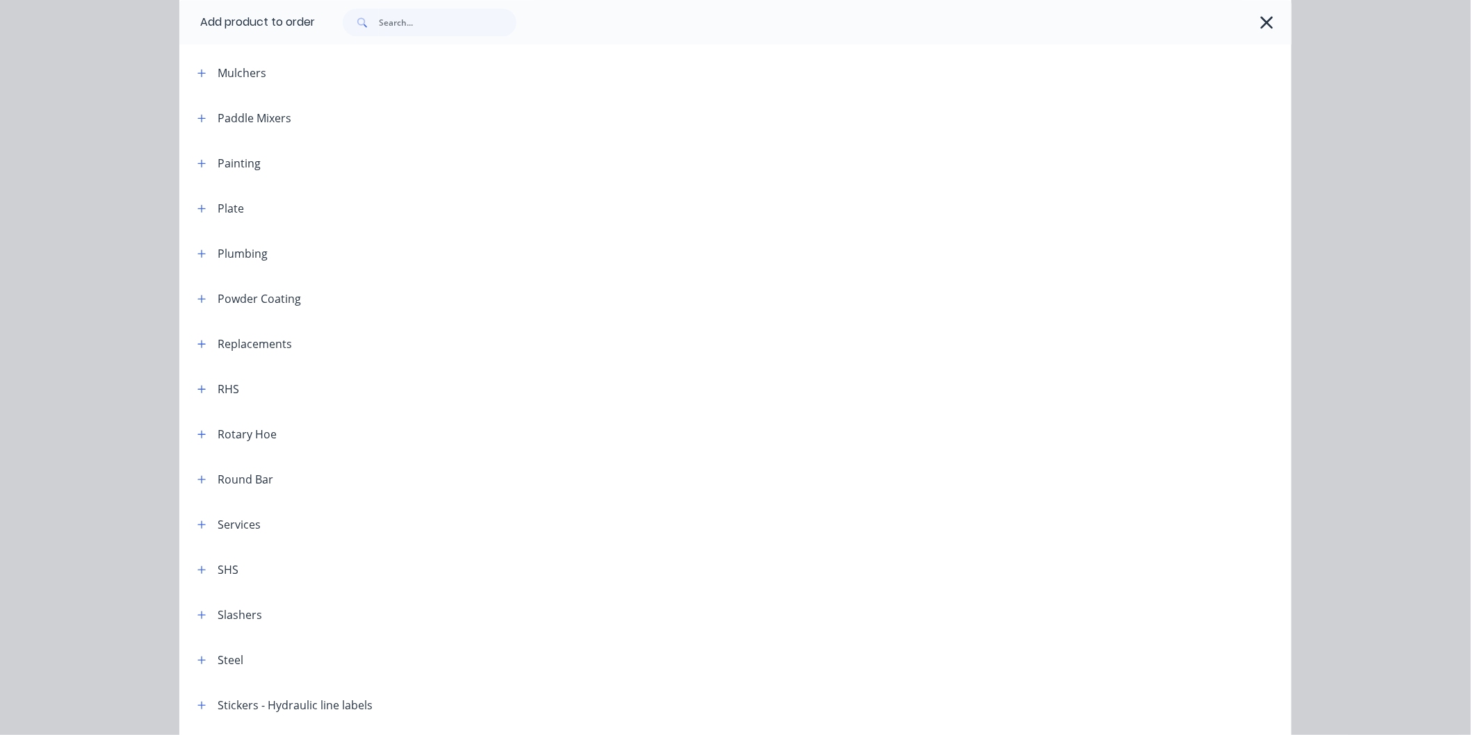
scroll to position [1312, 0]
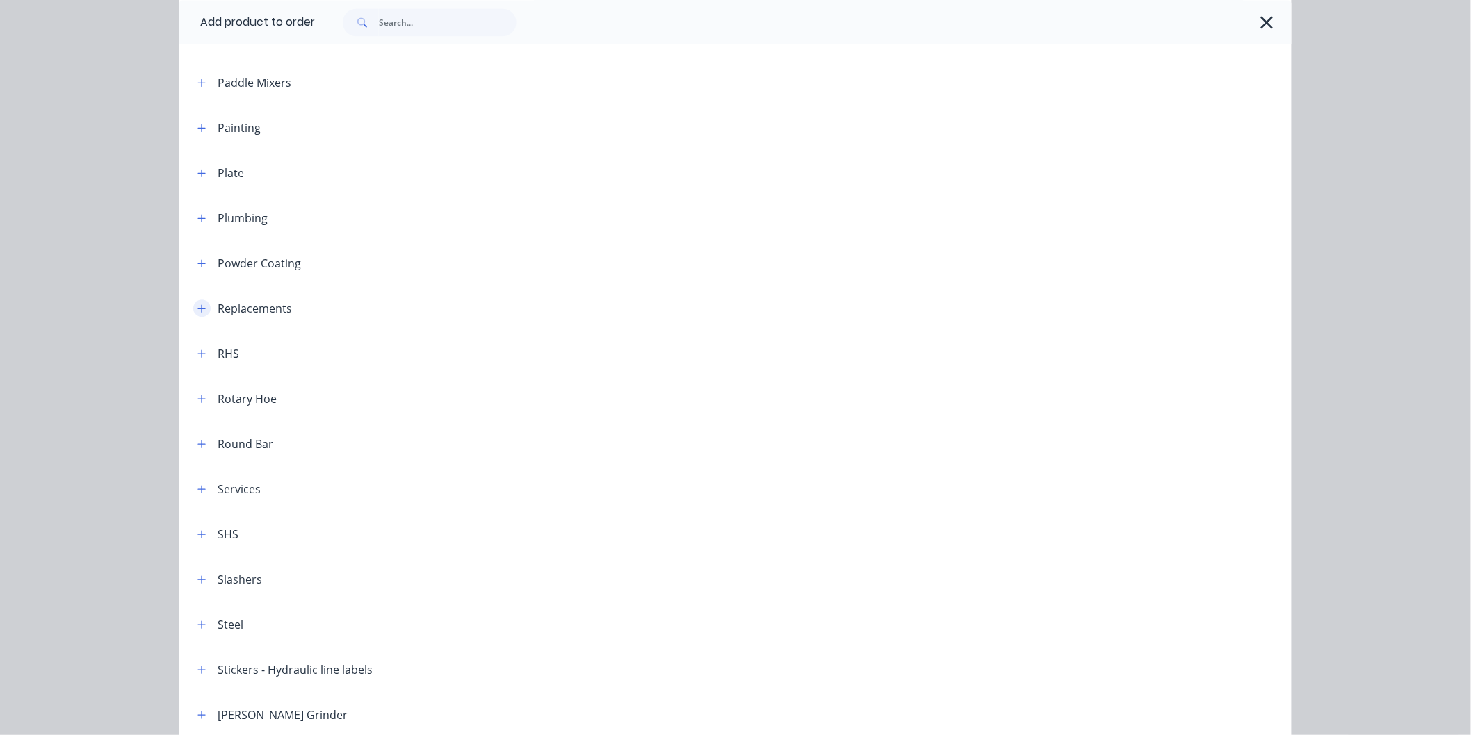
click at [197, 304] on icon "button" at bounding box center [201, 309] width 8 height 10
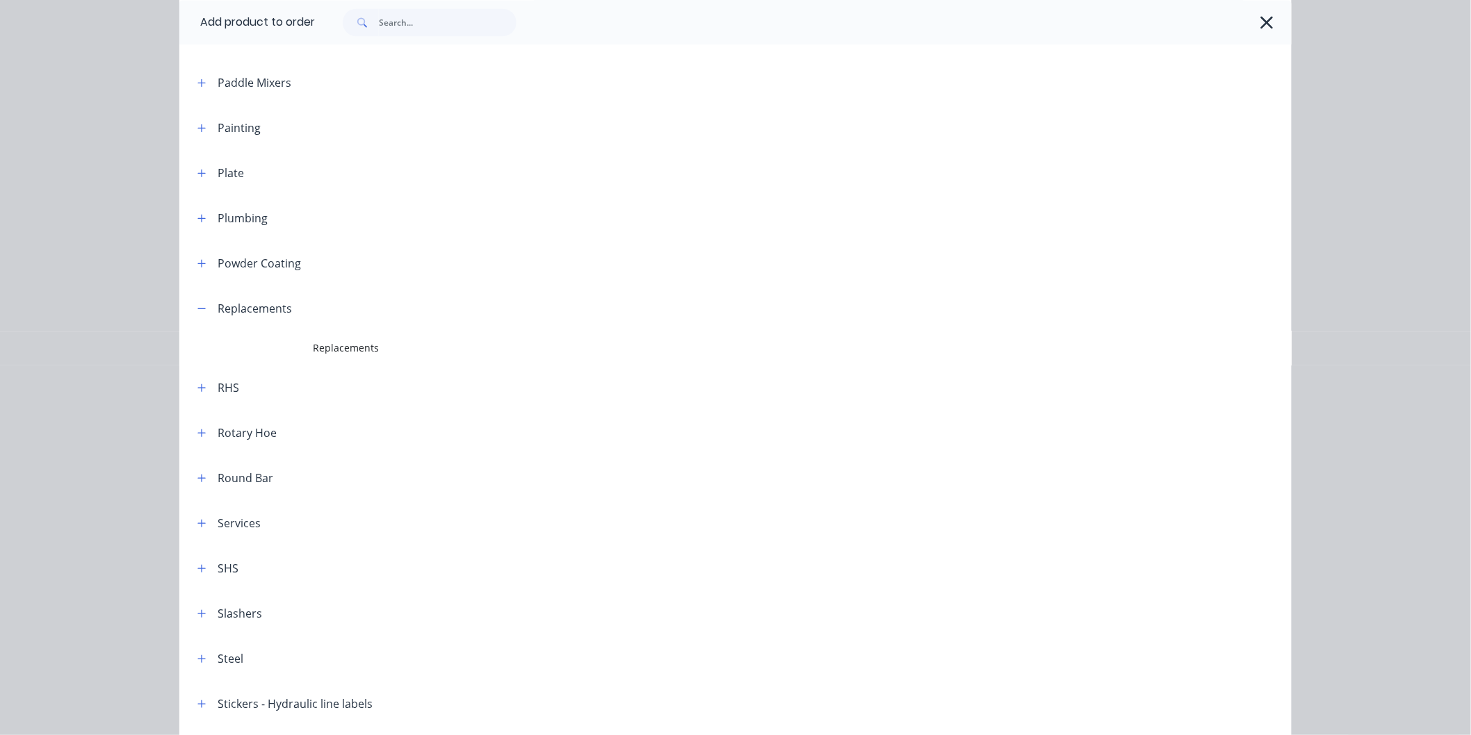
click at [331, 344] on span "Replacements" at bounding box center [704, 348] width 783 height 15
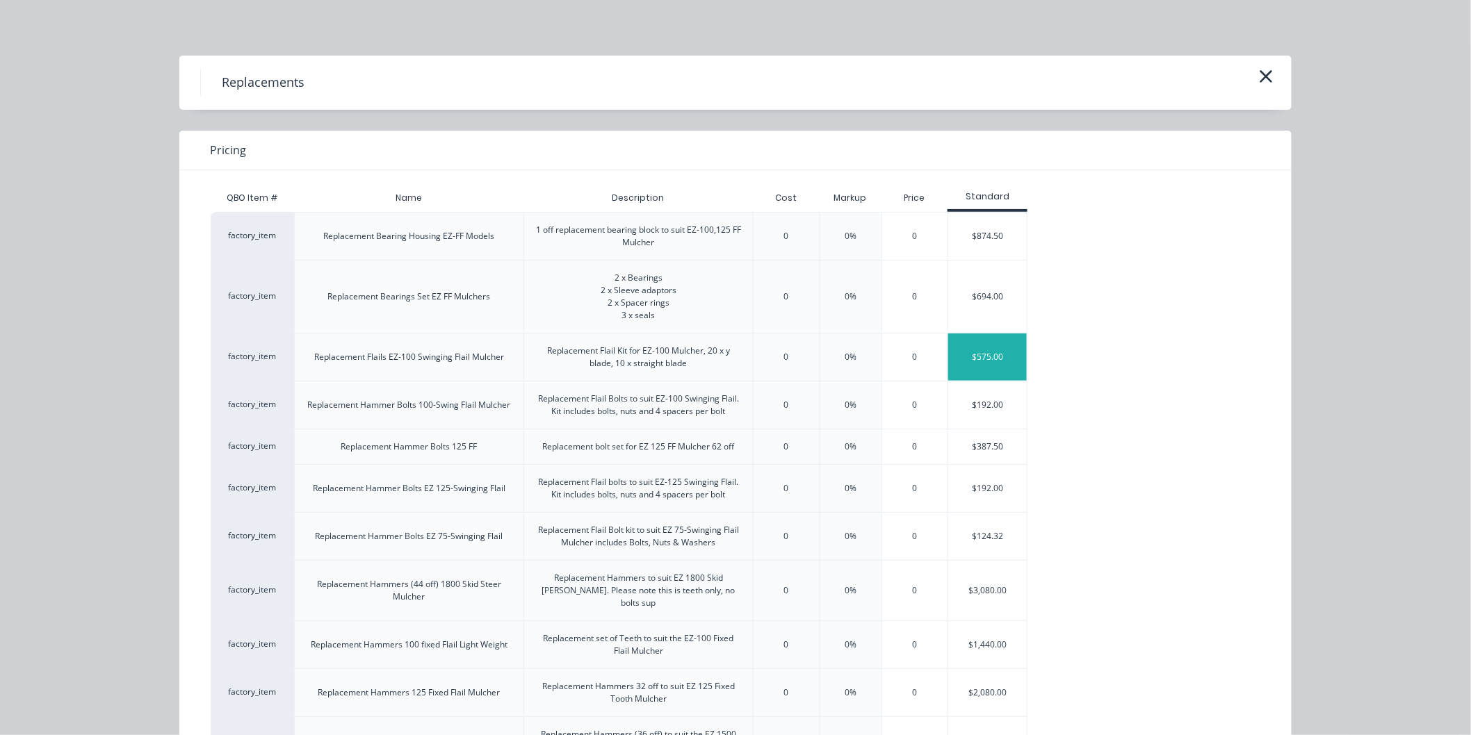
click at [974, 363] on div "$575.00" at bounding box center [987, 357] width 79 height 47
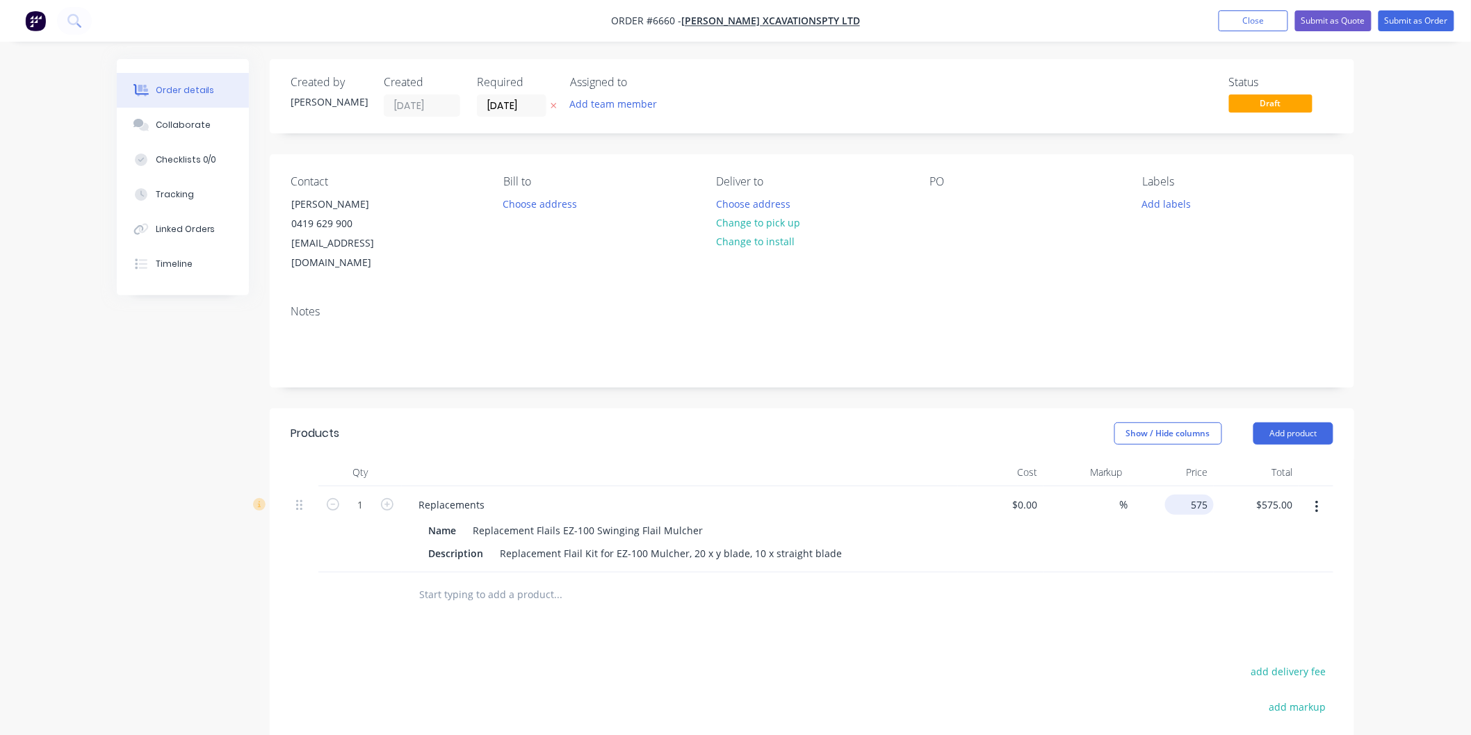
click at [1181, 486] on div "575 $575.00" at bounding box center [1170, 529] width 85 height 86
type input "$675.00"
click at [1239, 527] on div "$675.00 $575.00" at bounding box center [1255, 529] width 85 height 86
click at [1287, 423] on button "Add product" at bounding box center [1293, 434] width 80 height 22
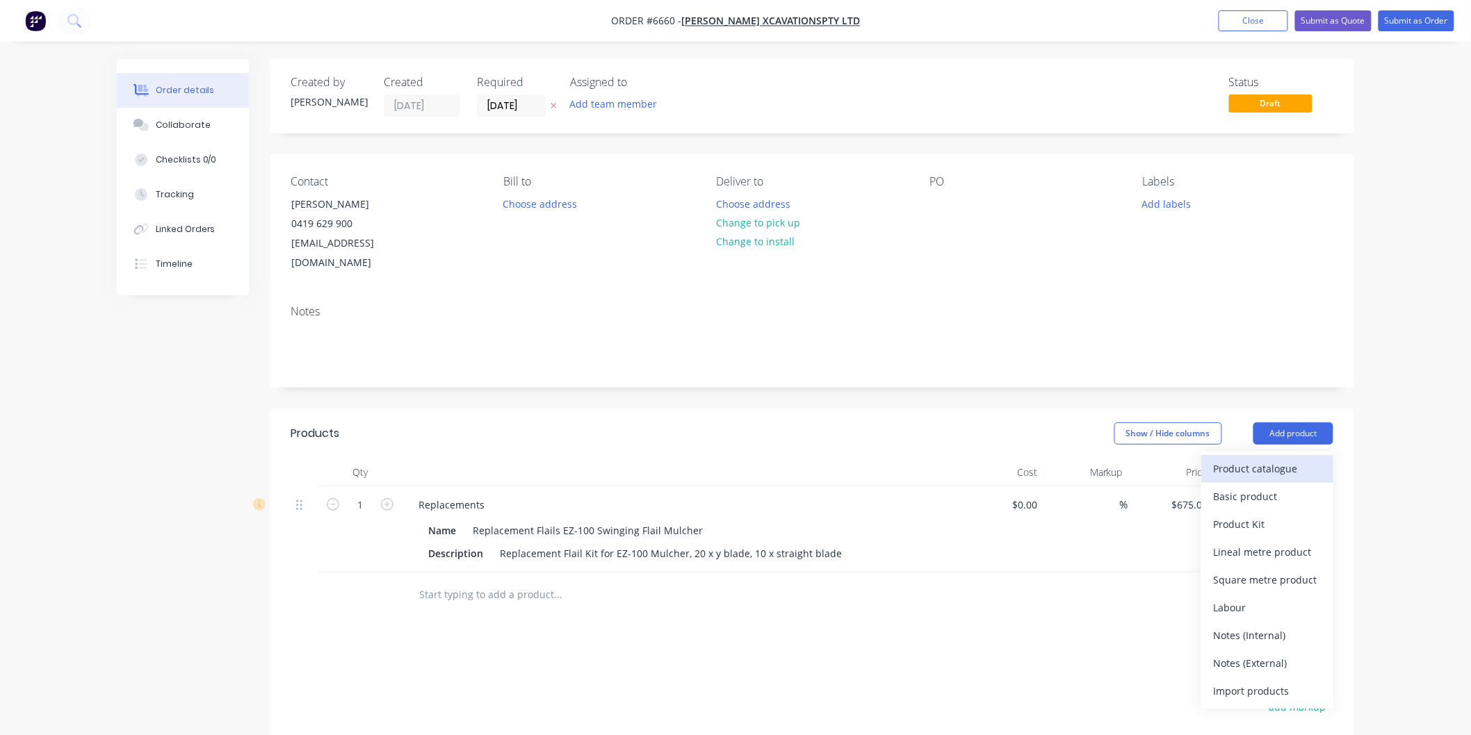
click at [1253, 459] on div "Product catalogue" at bounding box center [1266, 469] width 107 height 20
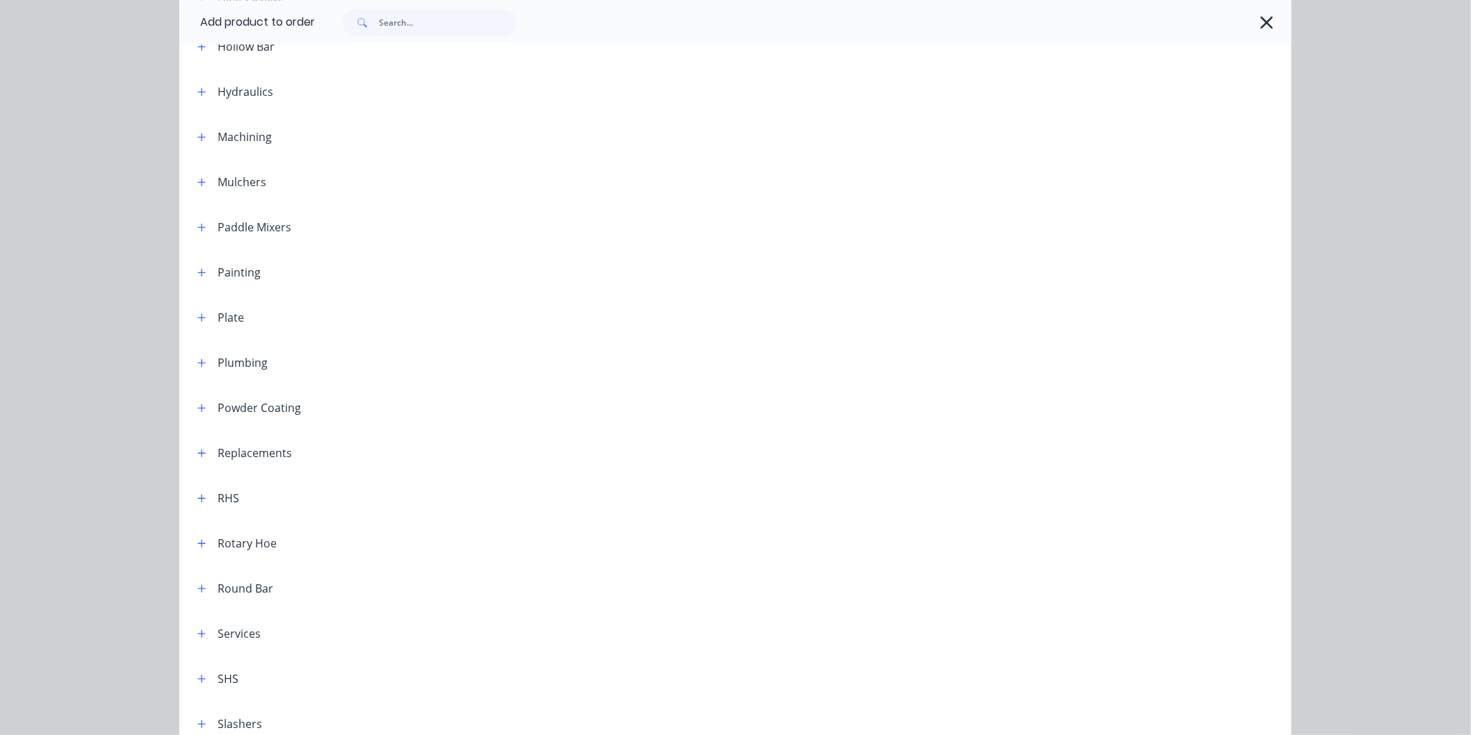
scroll to position [1235, 0]
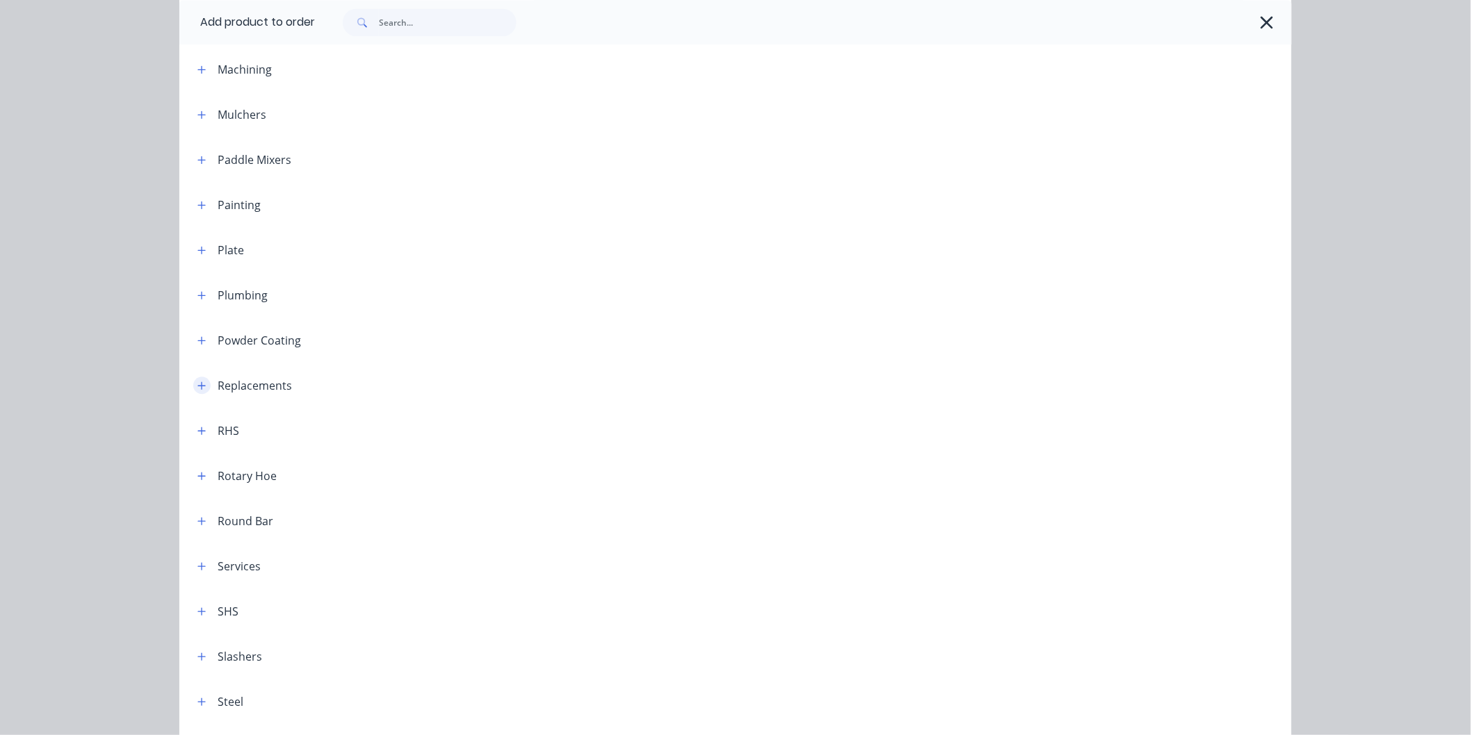
click at [198, 386] on icon "button" at bounding box center [202, 386] width 8 height 8
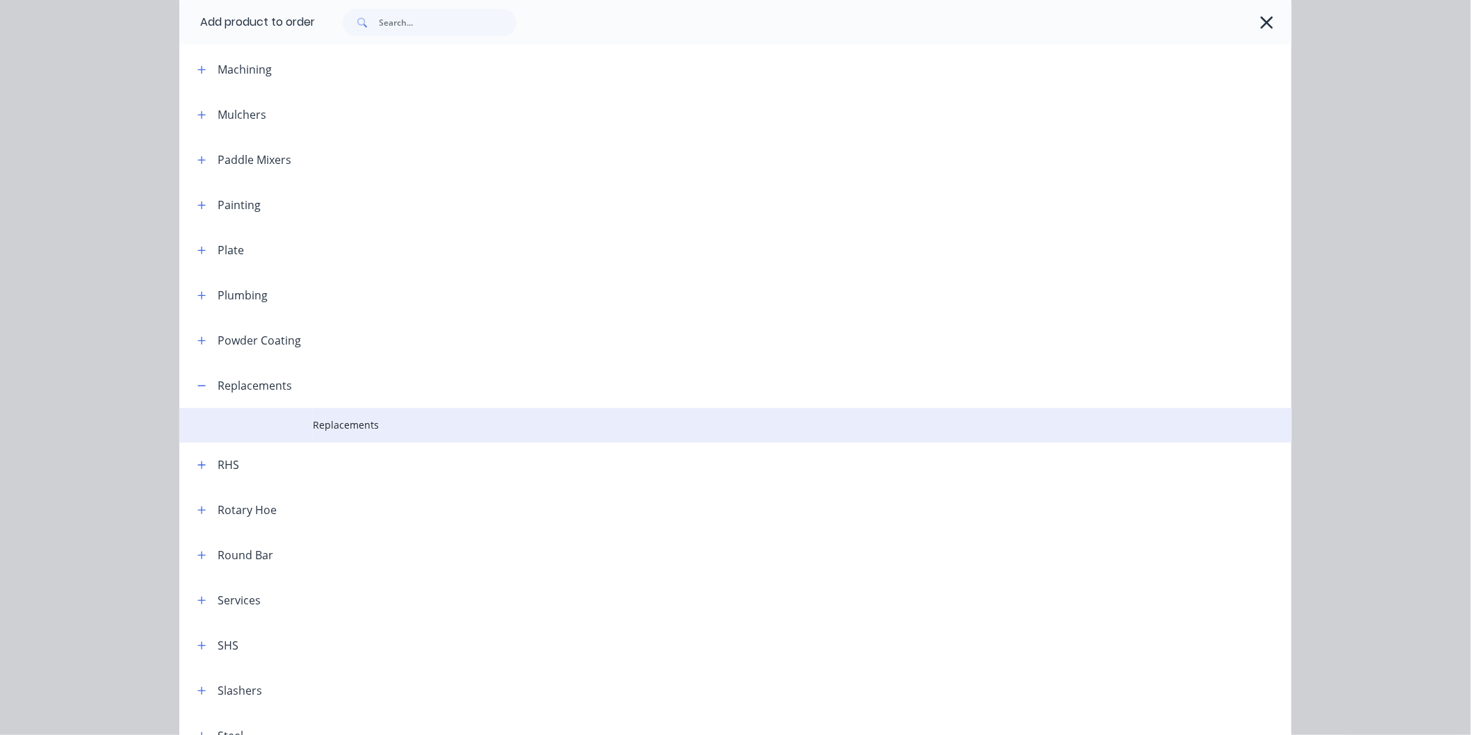
click at [363, 436] on td "Replacements" at bounding box center [802, 425] width 979 height 35
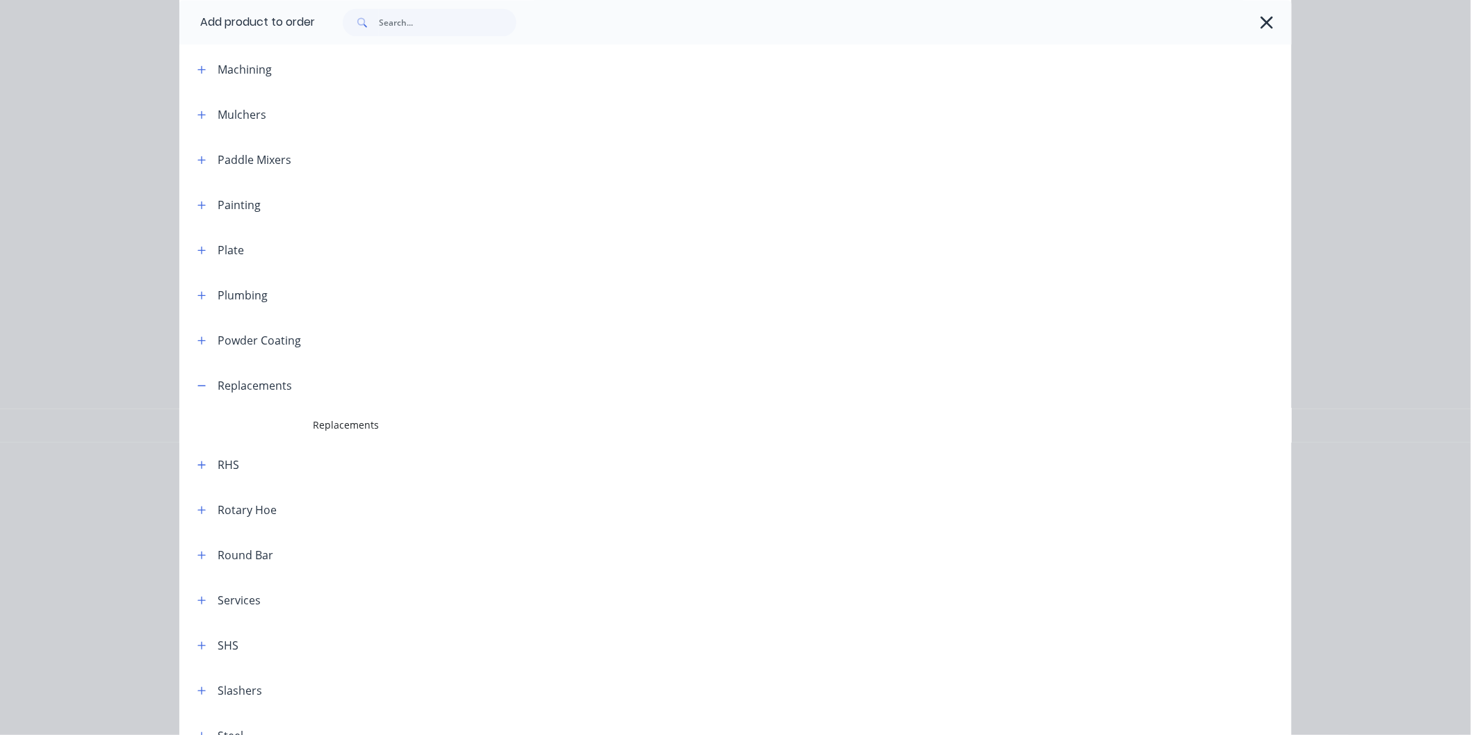
scroll to position [0, 0]
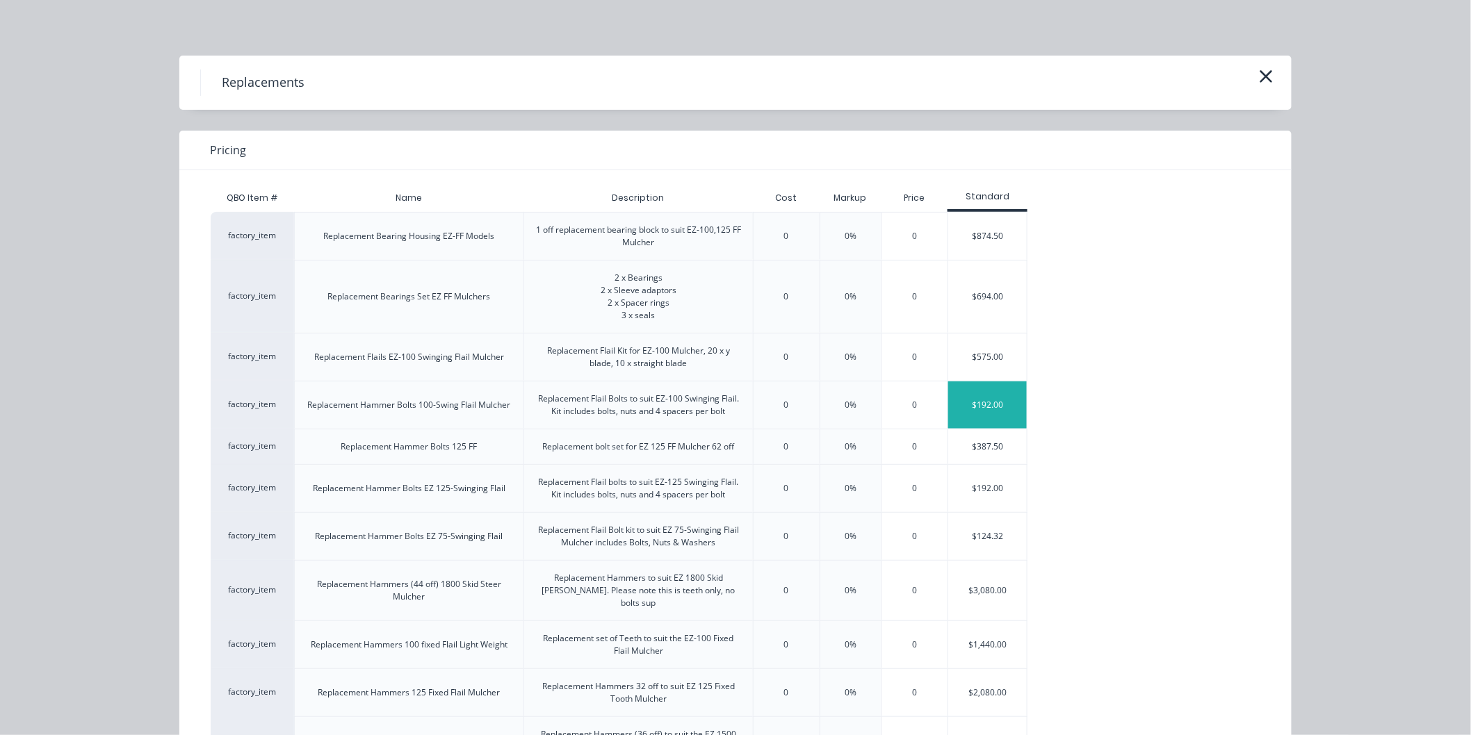
click at [1002, 406] on div "$192.00" at bounding box center [987, 405] width 79 height 47
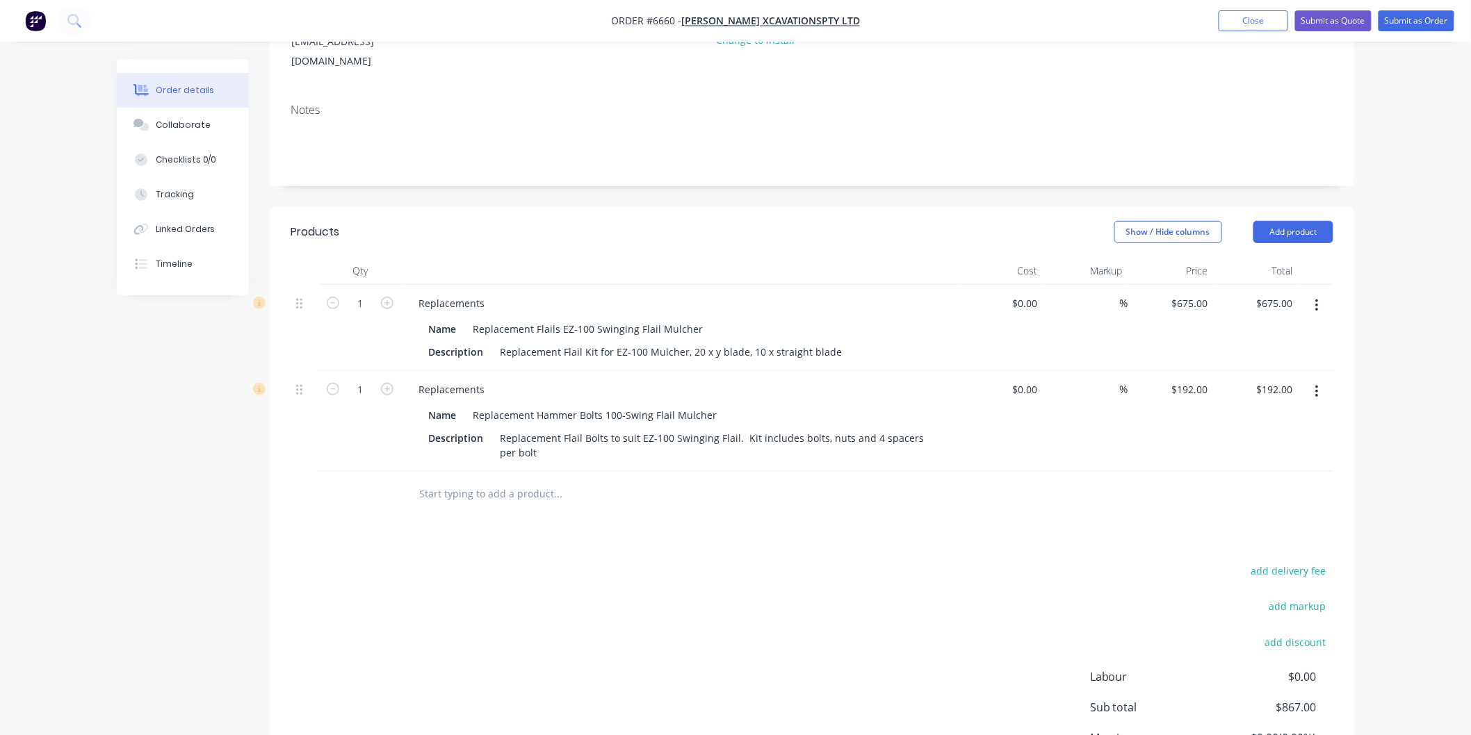
scroll to position [231, 0]
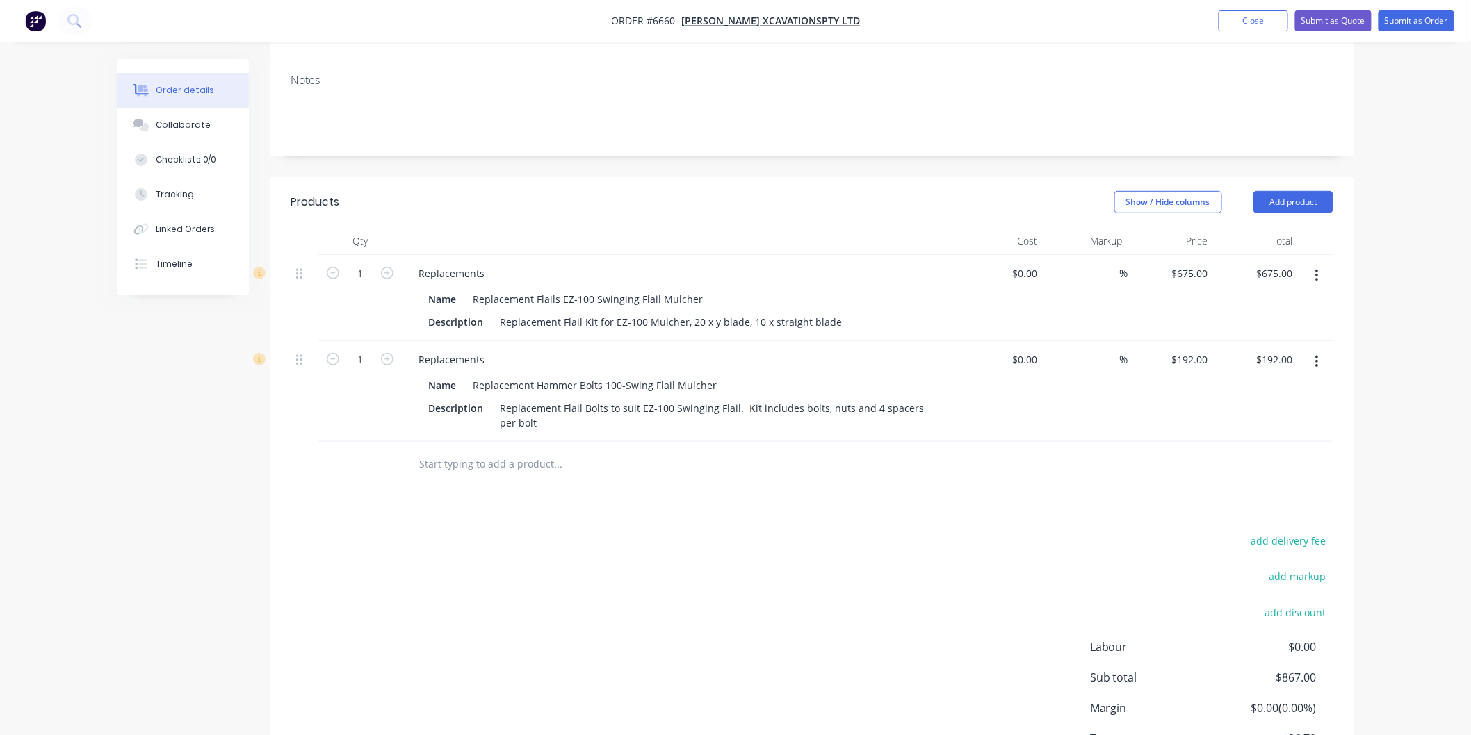
click at [477, 450] on input "text" at bounding box center [557, 464] width 278 height 28
click at [1293, 191] on button "Add product" at bounding box center [1293, 202] width 80 height 22
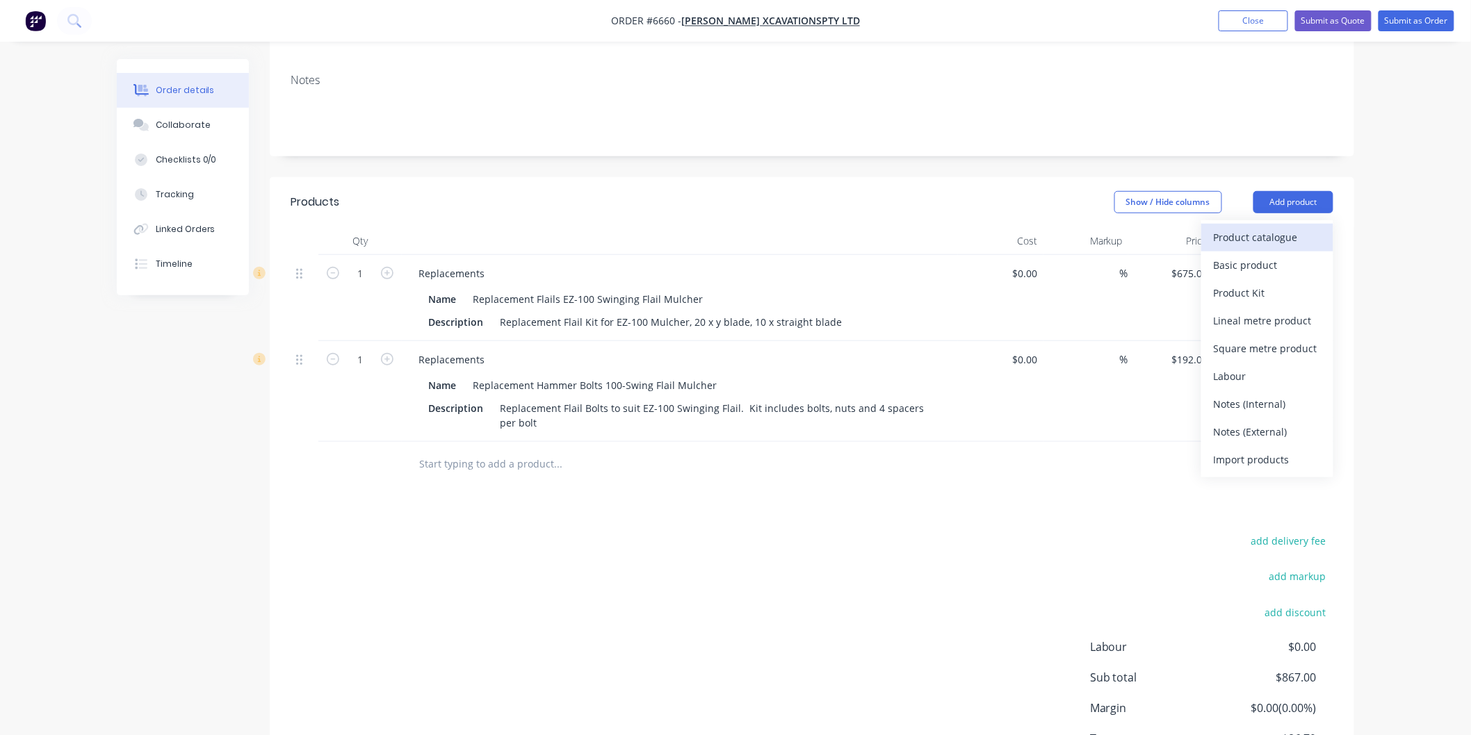
click at [1270, 227] on div "Product catalogue" at bounding box center [1266, 237] width 107 height 20
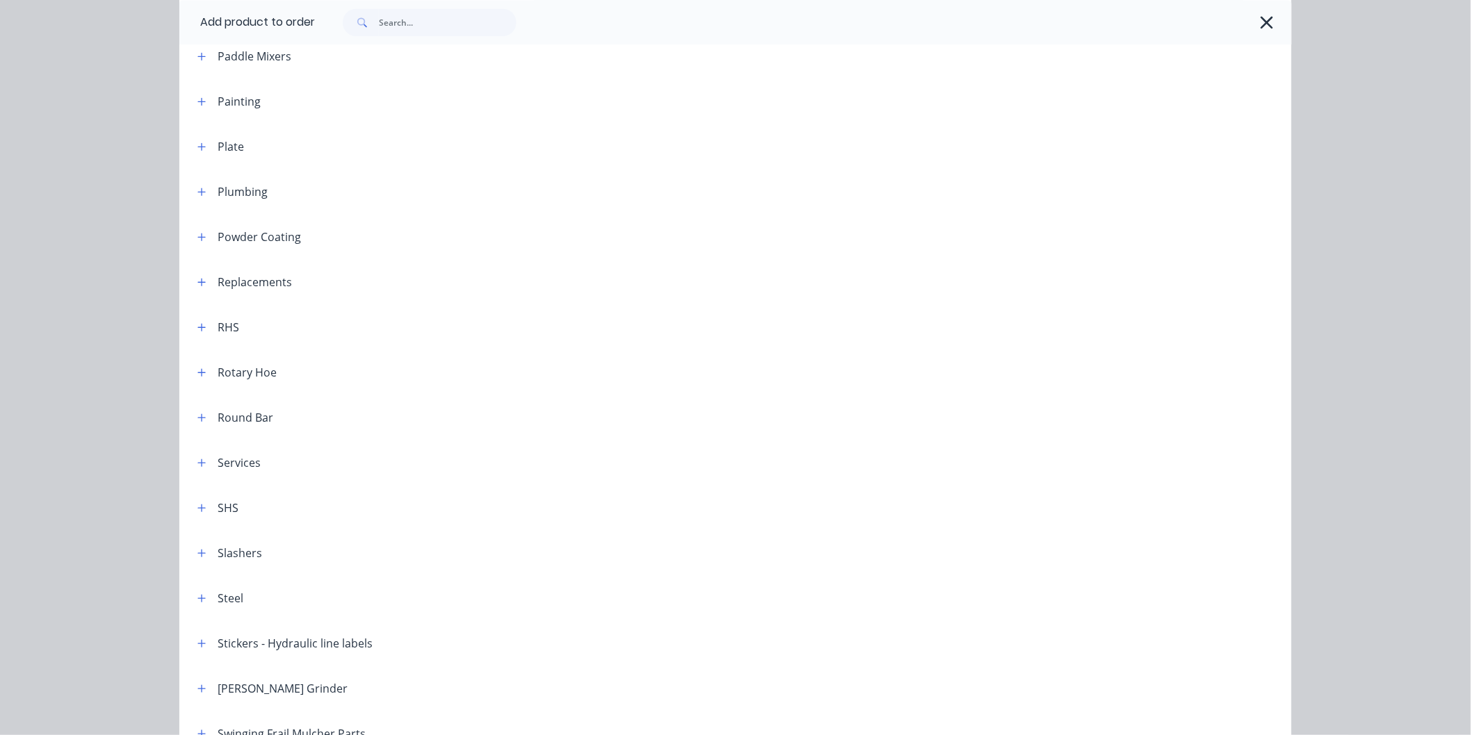
scroll to position [1336, 0]
click at [199, 281] on button "button" at bounding box center [201, 283] width 17 height 17
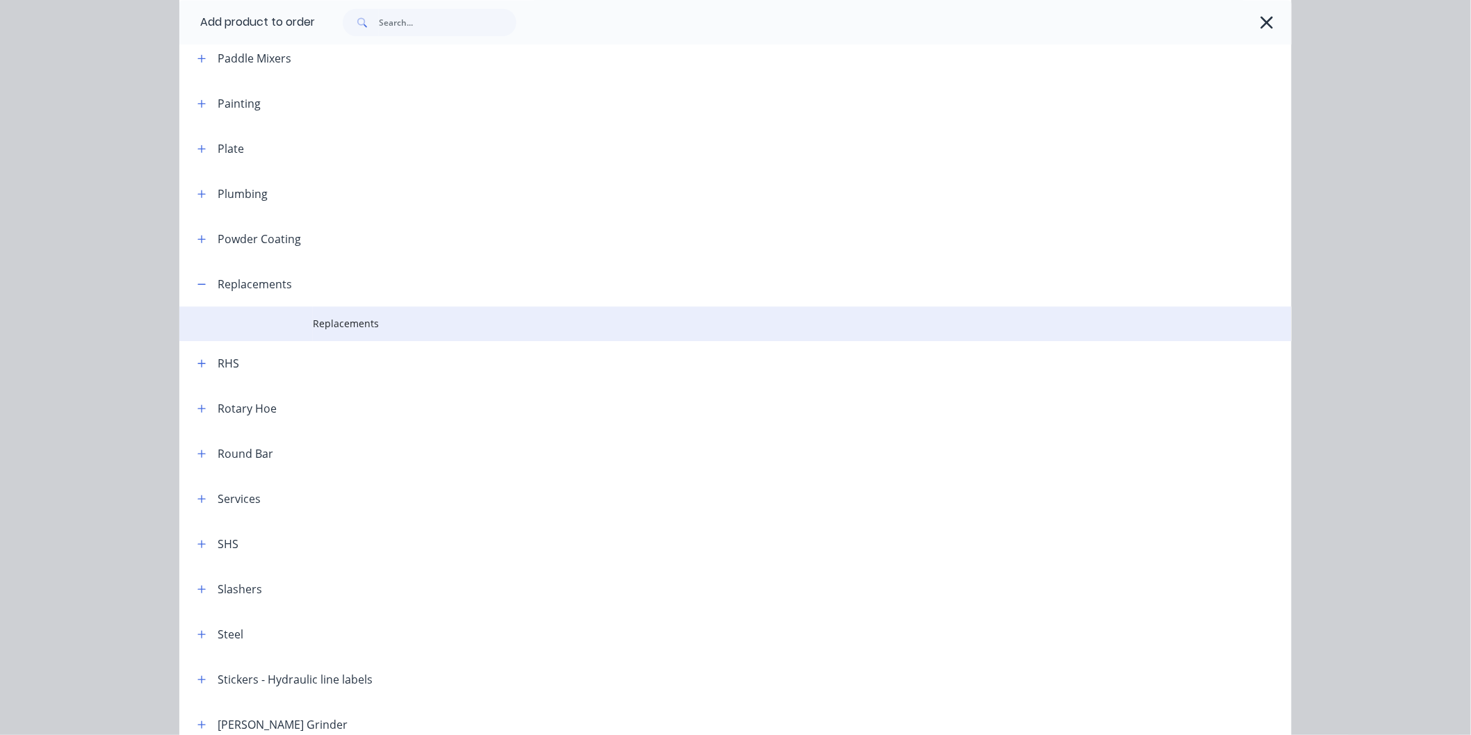
click at [355, 322] on span "Replacements" at bounding box center [704, 323] width 783 height 15
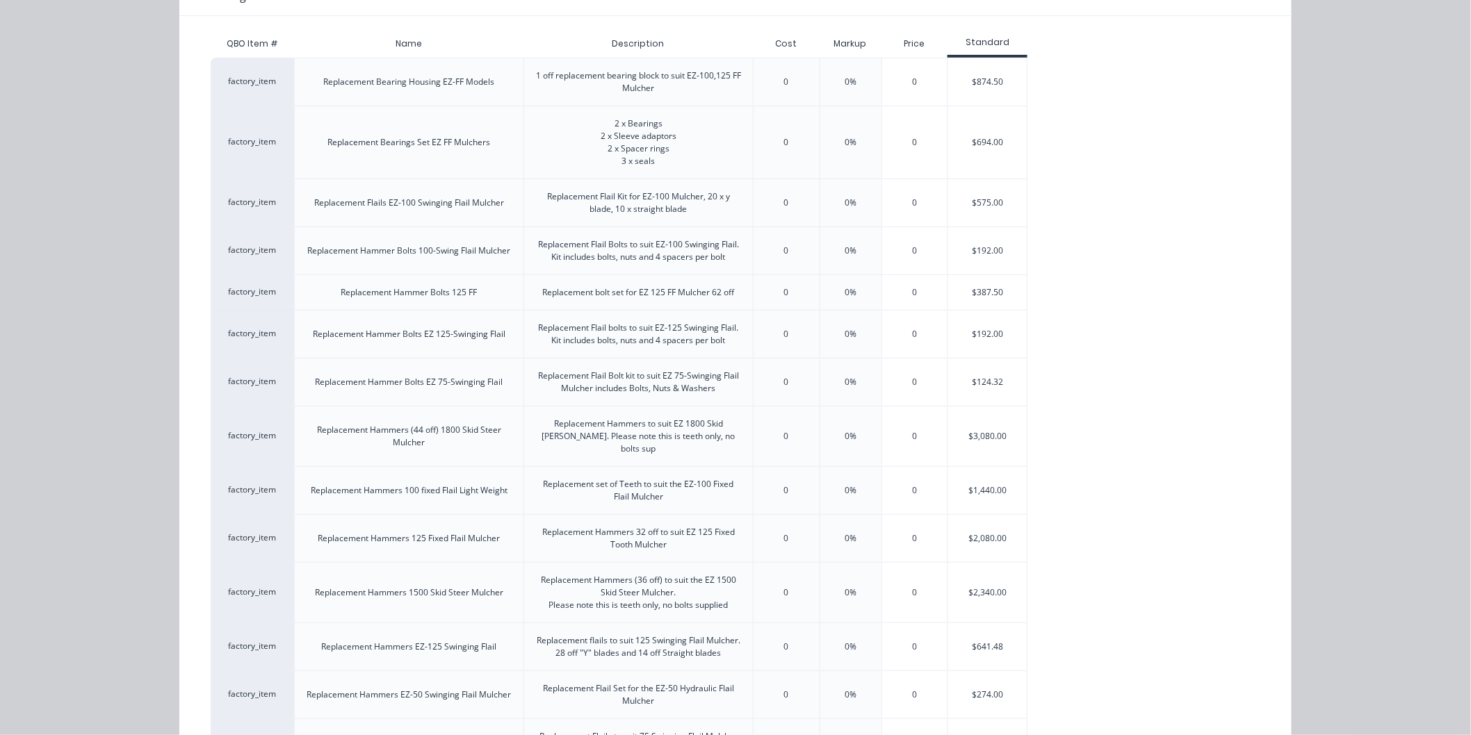
scroll to position [231, 0]
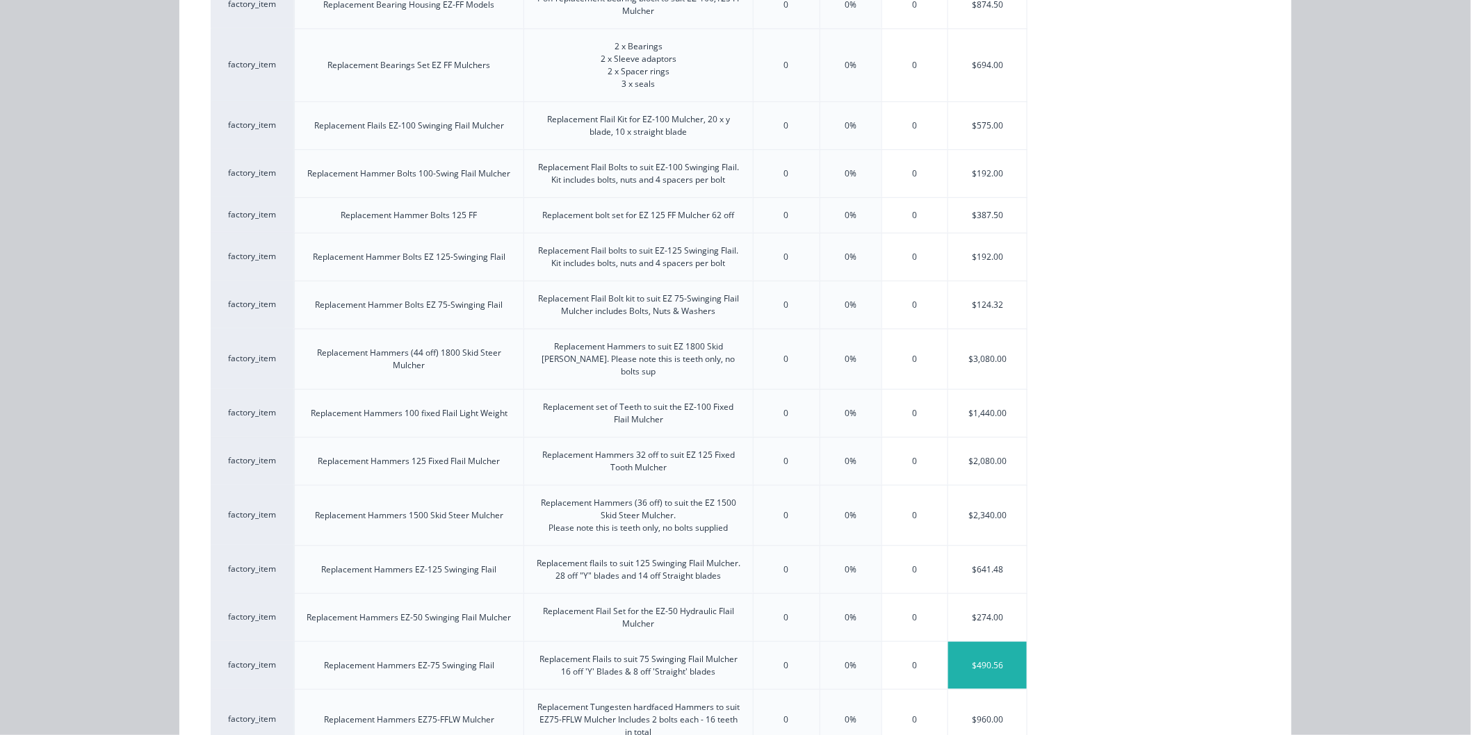
click at [967, 654] on div "$490.56" at bounding box center [987, 665] width 79 height 47
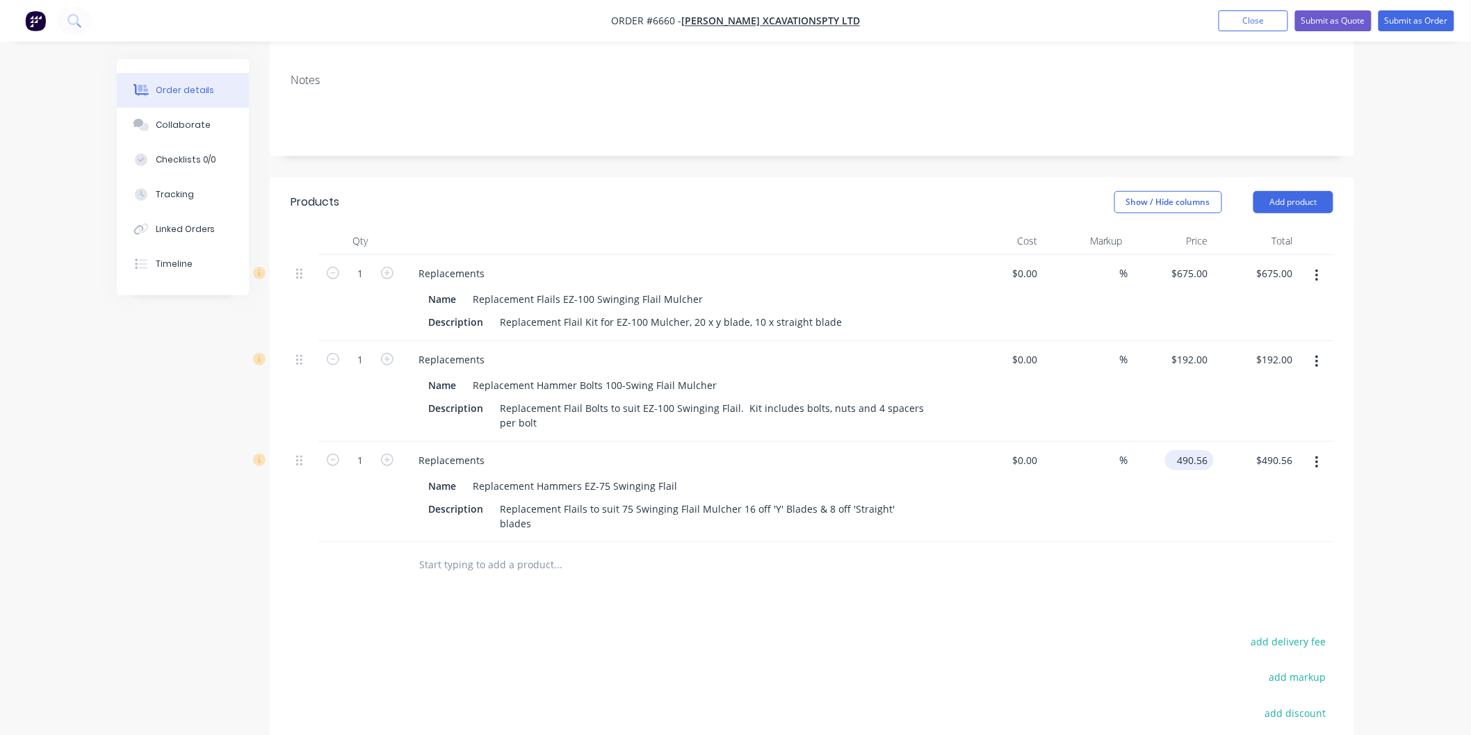
click at [1196, 450] on input "490.56" at bounding box center [1191, 460] width 43 height 20
type input "$540.00"
drag, startPoint x: 1166, startPoint y: 491, endPoint x: 1168, endPoint y: 483, distance: 7.9
click at [1168, 489] on div "$540.00 540.00" at bounding box center [1170, 492] width 85 height 101
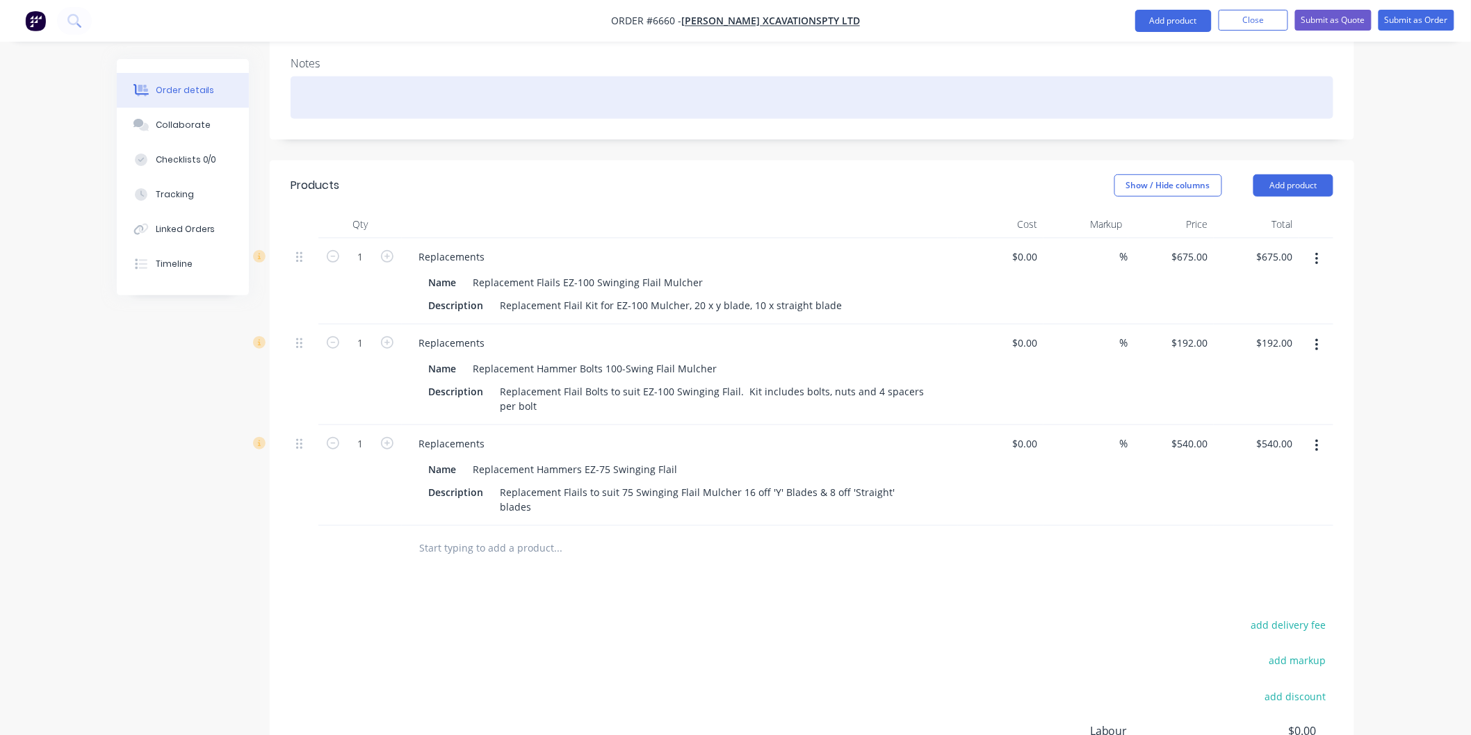
scroll to position [0, 0]
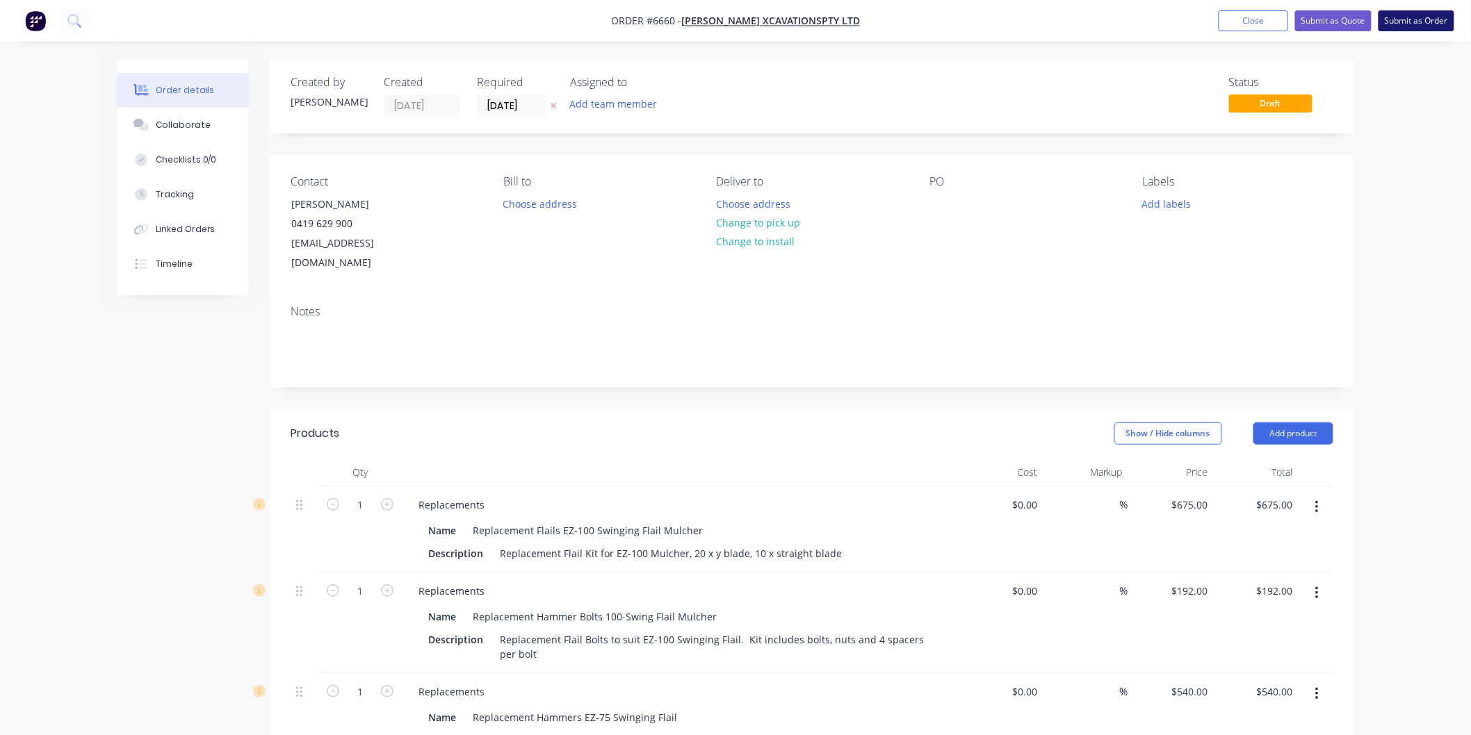
click at [1407, 22] on button "Submit as Order" at bounding box center [1416, 20] width 76 height 21
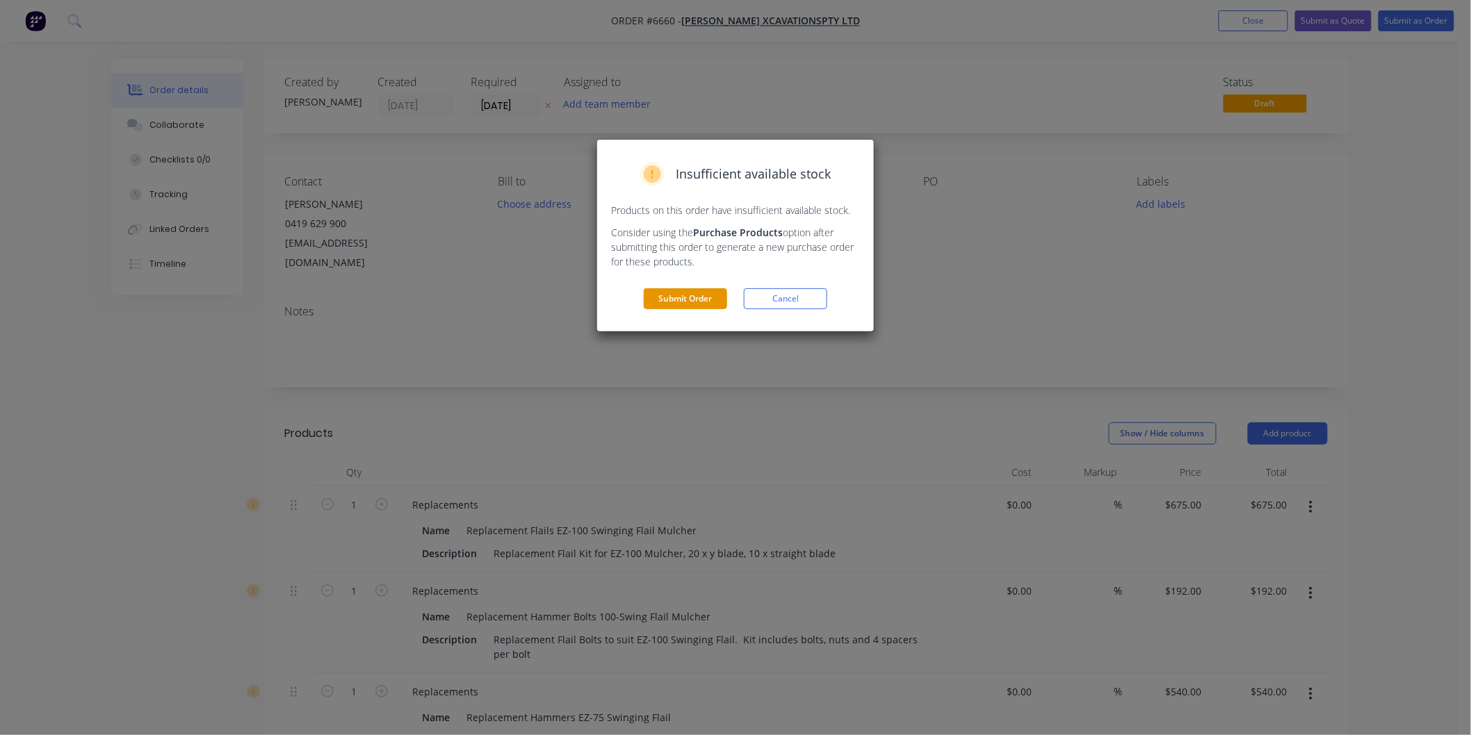
click at [686, 296] on button "Submit Order" at bounding box center [685, 298] width 83 height 21
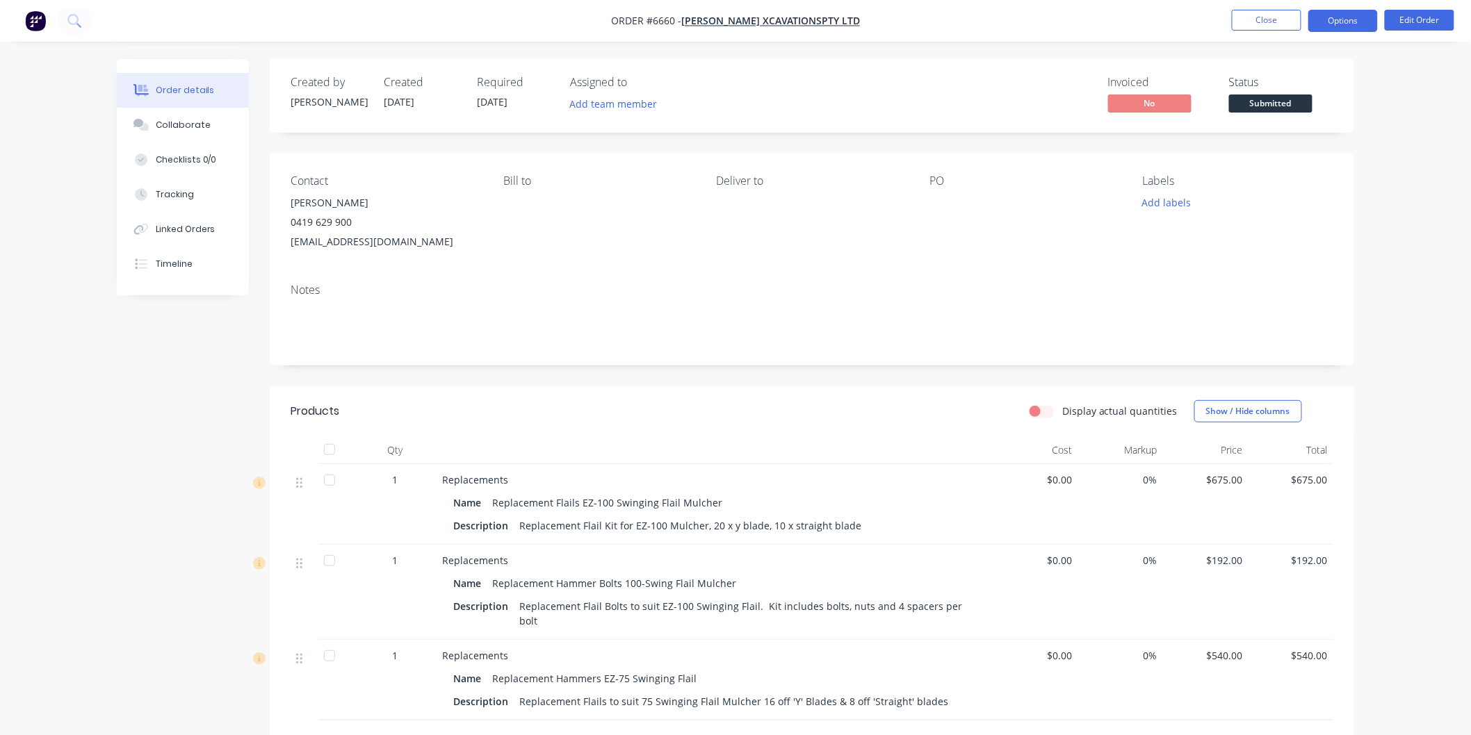
click at [1343, 17] on button "Options" at bounding box center [1342, 21] width 69 height 22
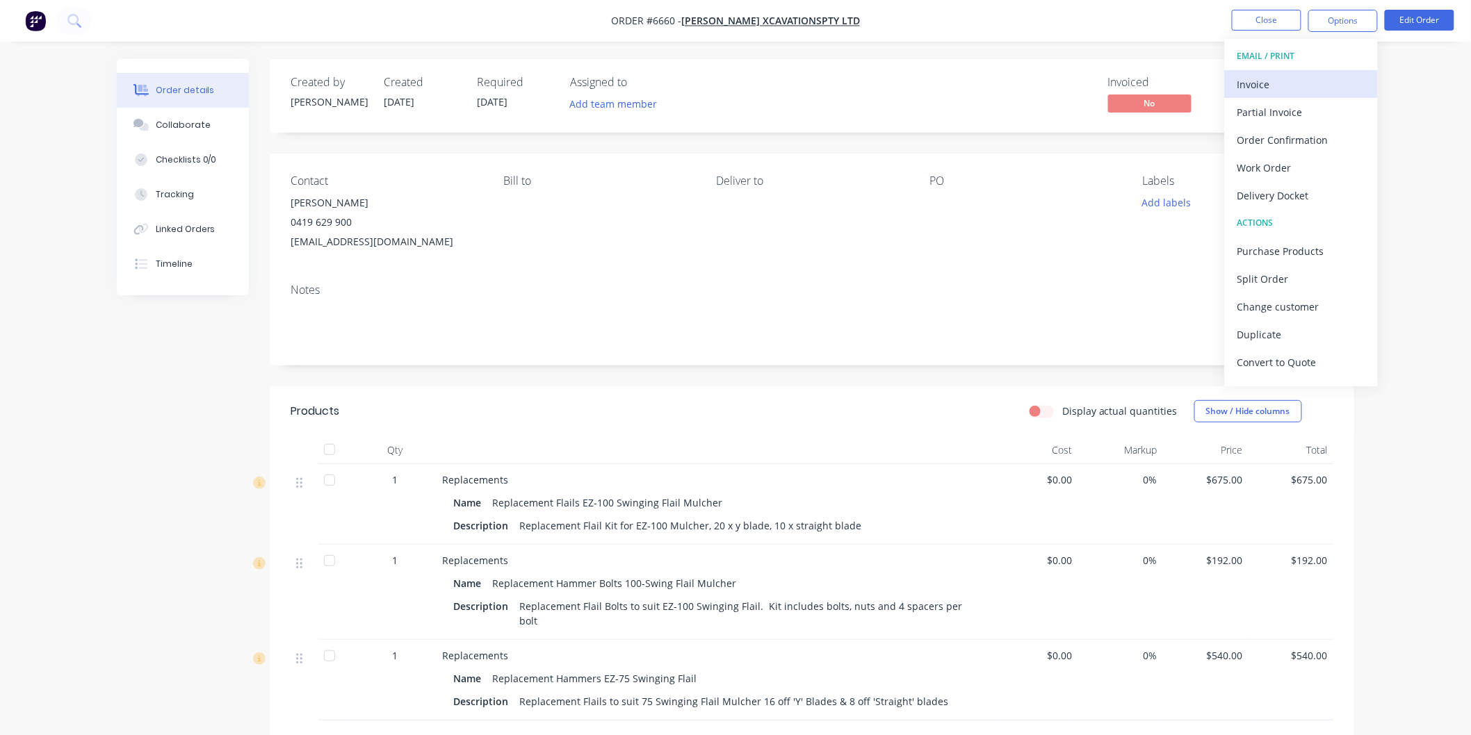
click at [1262, 89] on div "Invoice" at bounding box center [1301, 84] width 128 height 20
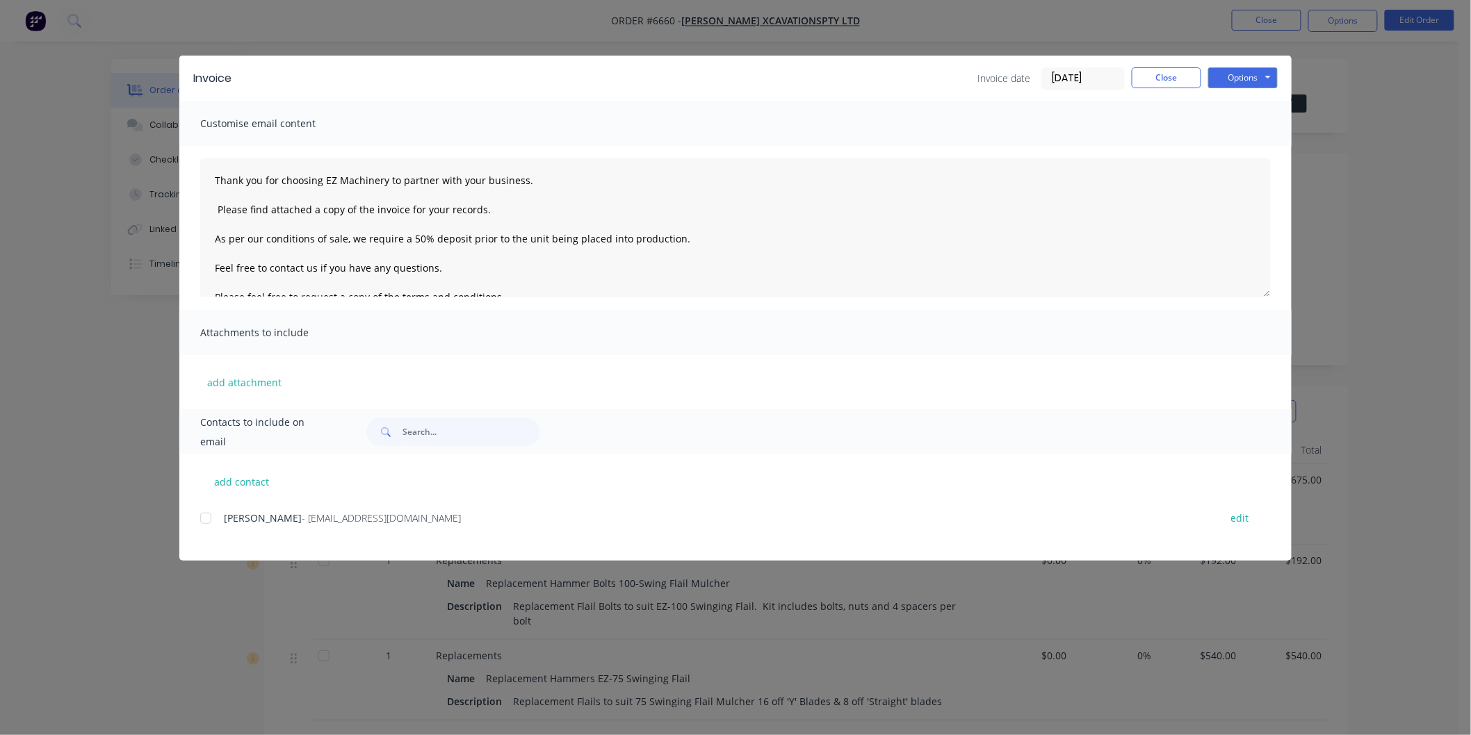
click at [213, 514] on div at bounding box center [206, 519] width 28 height 28
click at [212, 175] on textarea "Thank you for choosing EZ Machinery to partner with your business. Please find …" at bounding box center [735, 227] width 1070 height 139
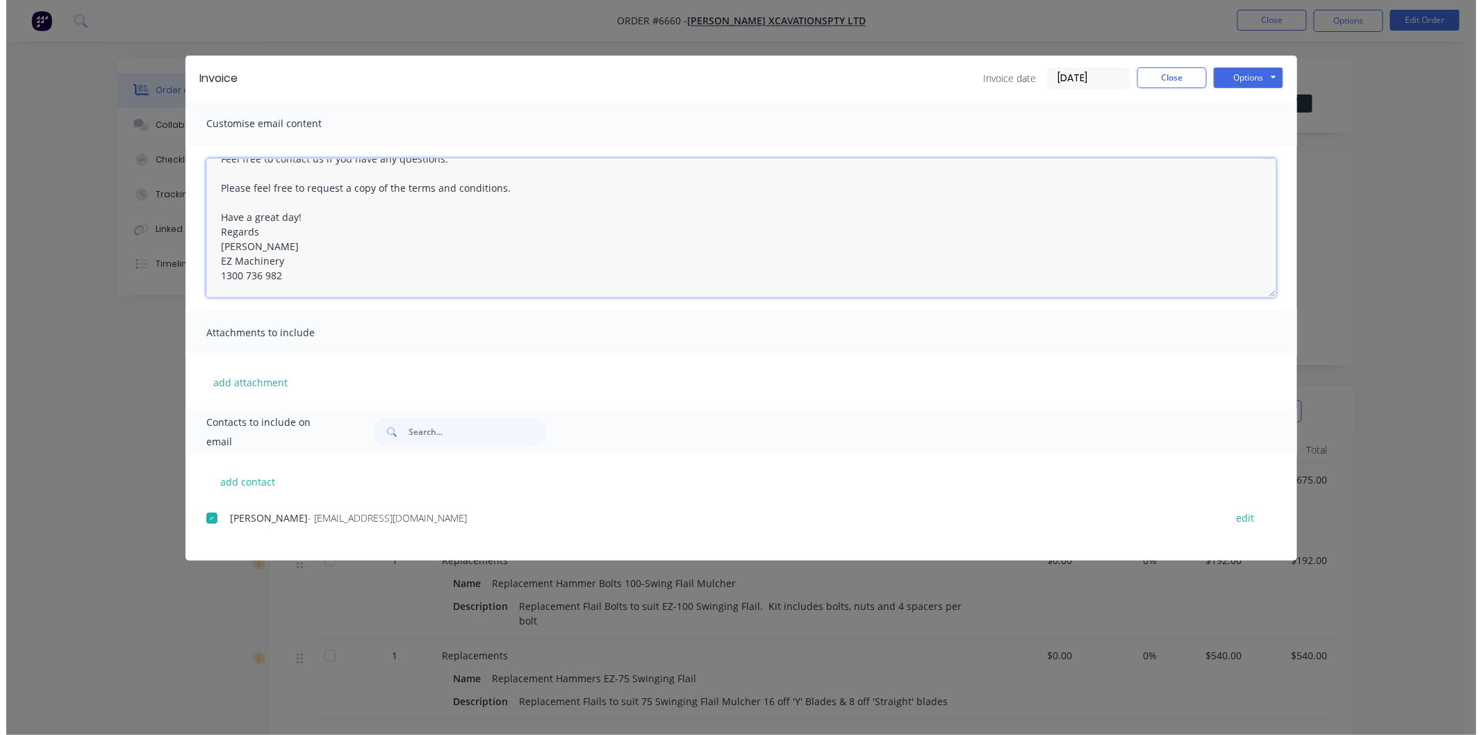
scroll to position [167, 0]
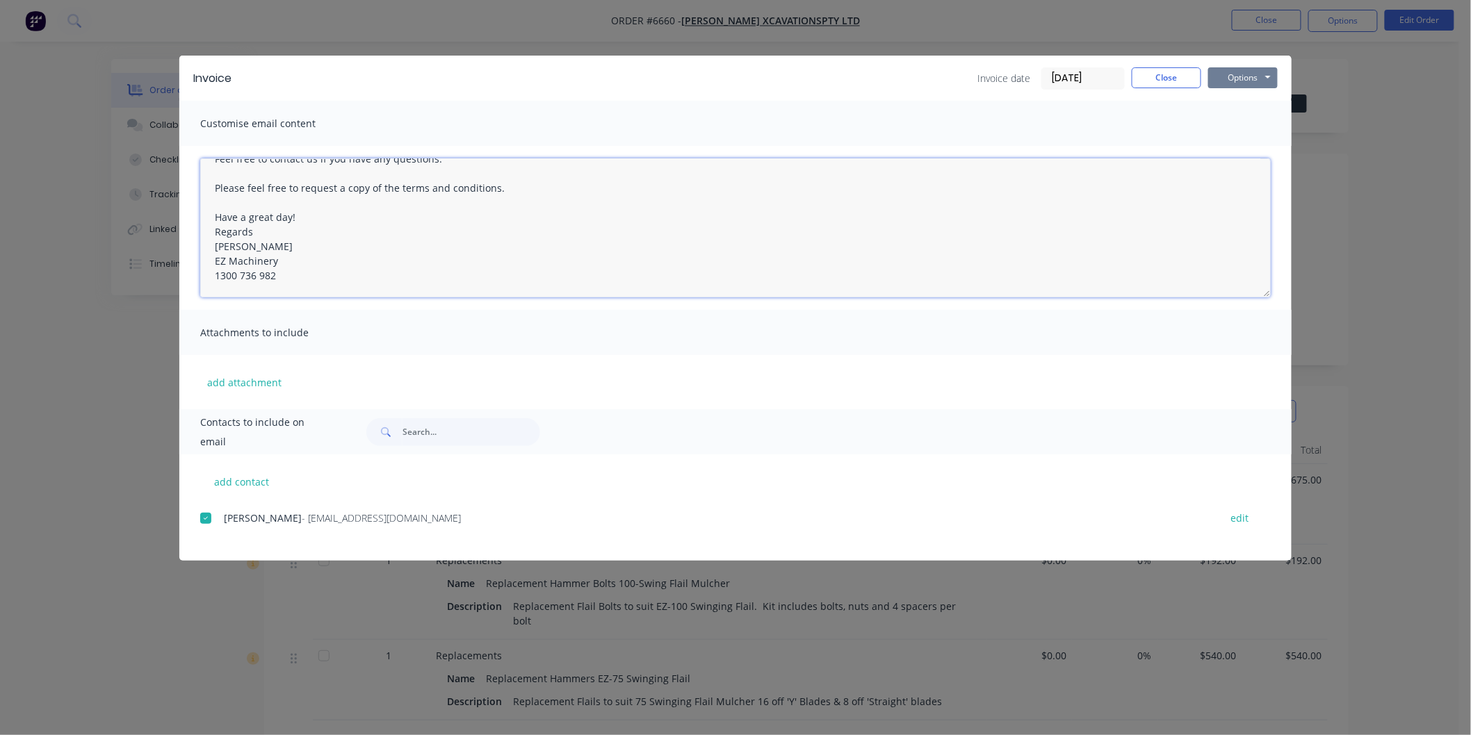
type textarea "[PERSON_NAME] Thank you for choosing EZ Machinery to partner with your business…"
click at [1242, 72] on button "Options" at bounding box center [1242, 77] width 69 height 21
click at [1246, 144] on button "Email" at bounding box center [1252, 148] width 89 height 23
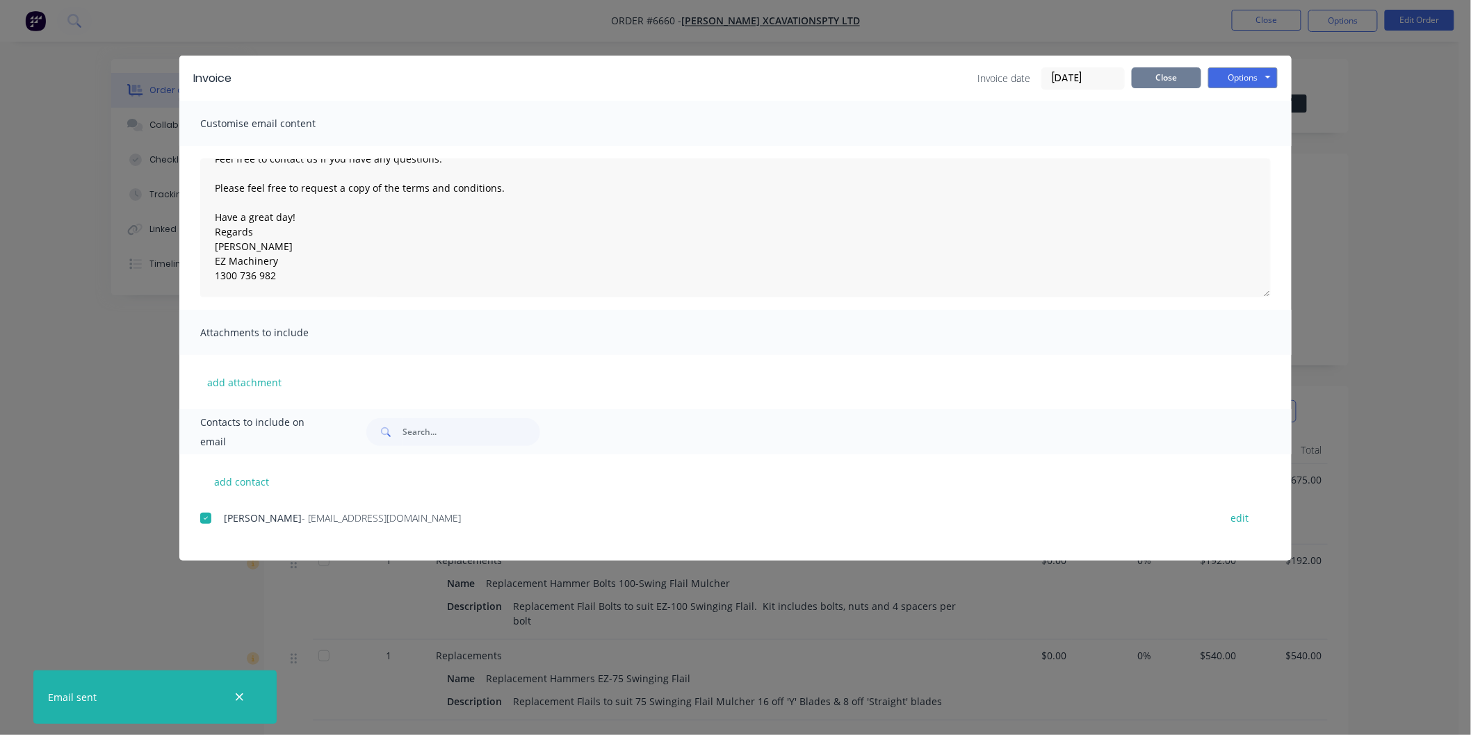
click at [1152, 75] on button "Close" at bounding box center [1165, 77] width 69 height 21
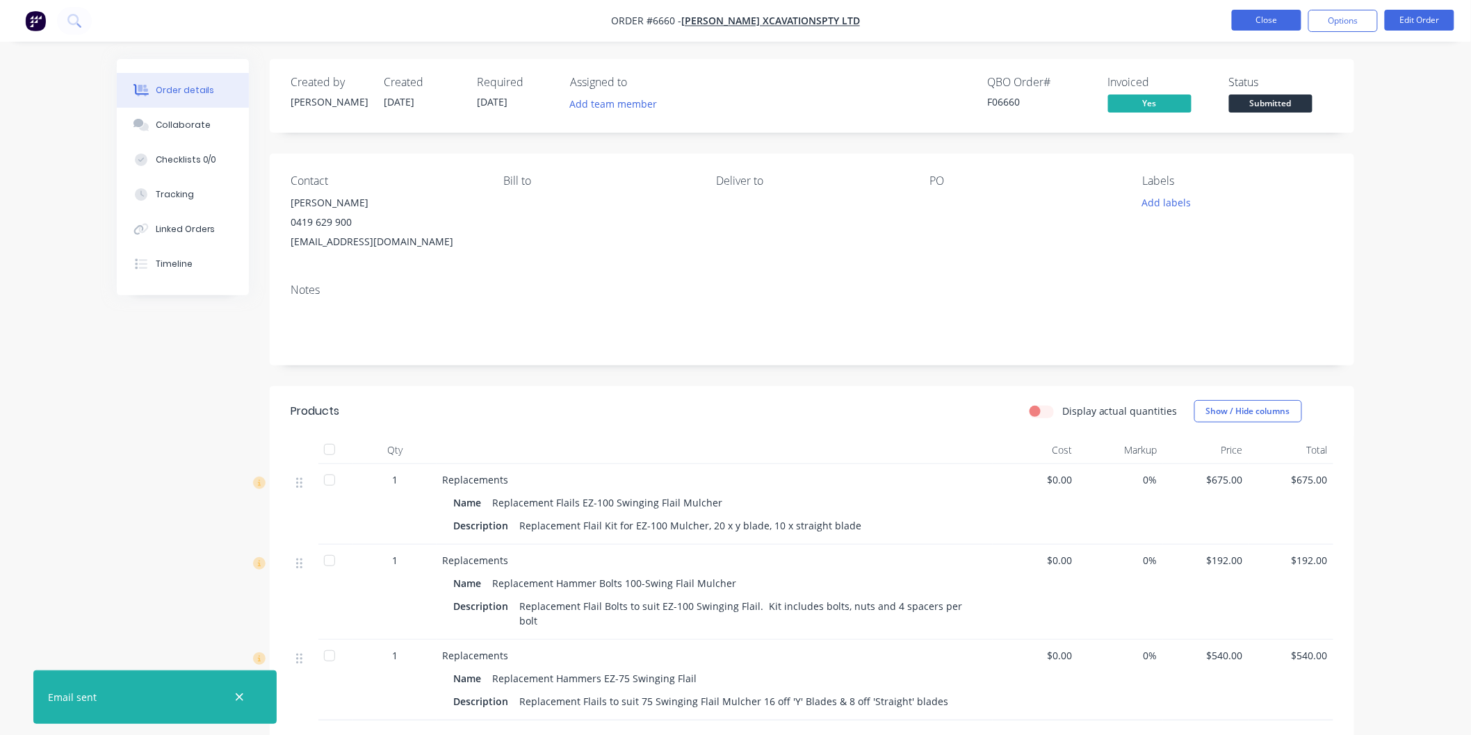
click at [1261, 21] on button "Close" at bounding box center [1265, 20] width 69 height 21
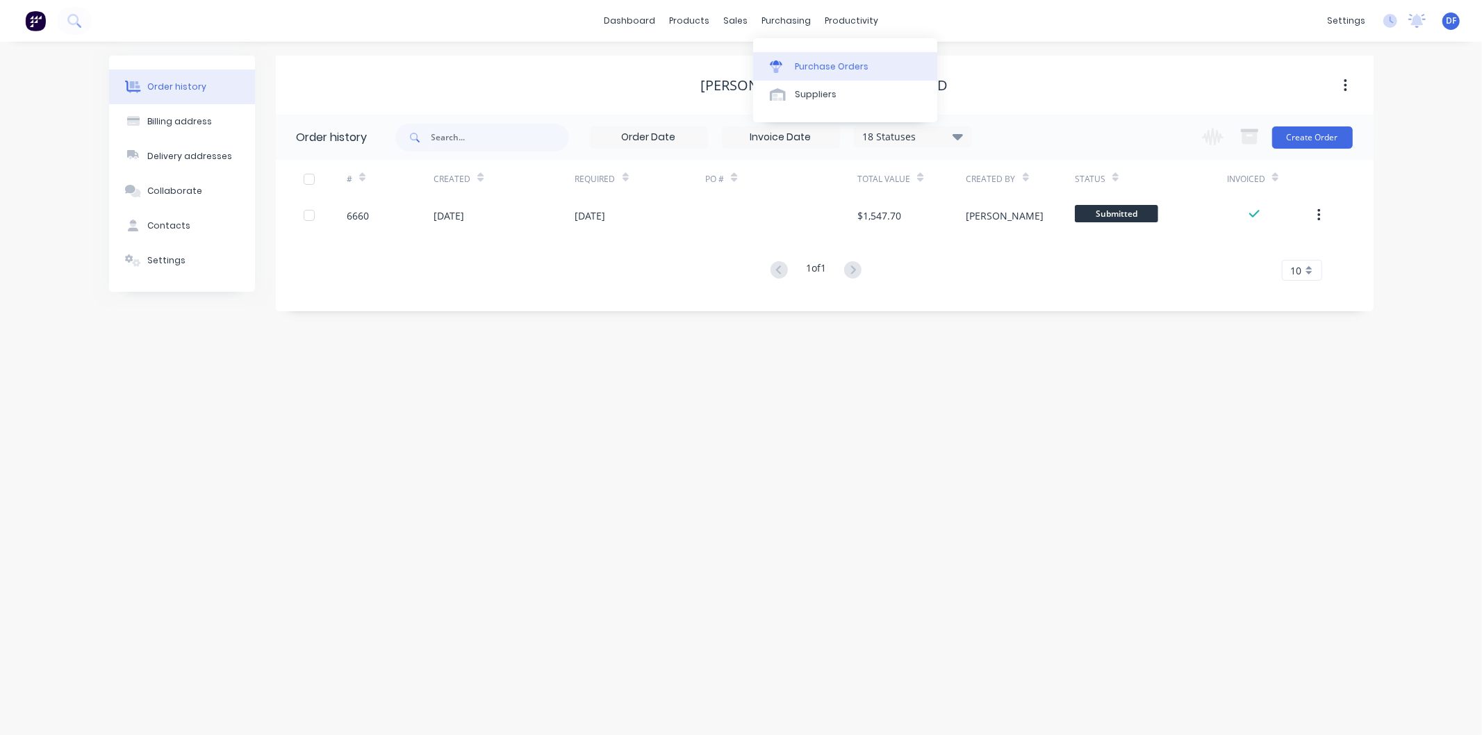
click at [817, 66] on div "Purchase Orders" at bounding box center [832, 66] width 74 height 13
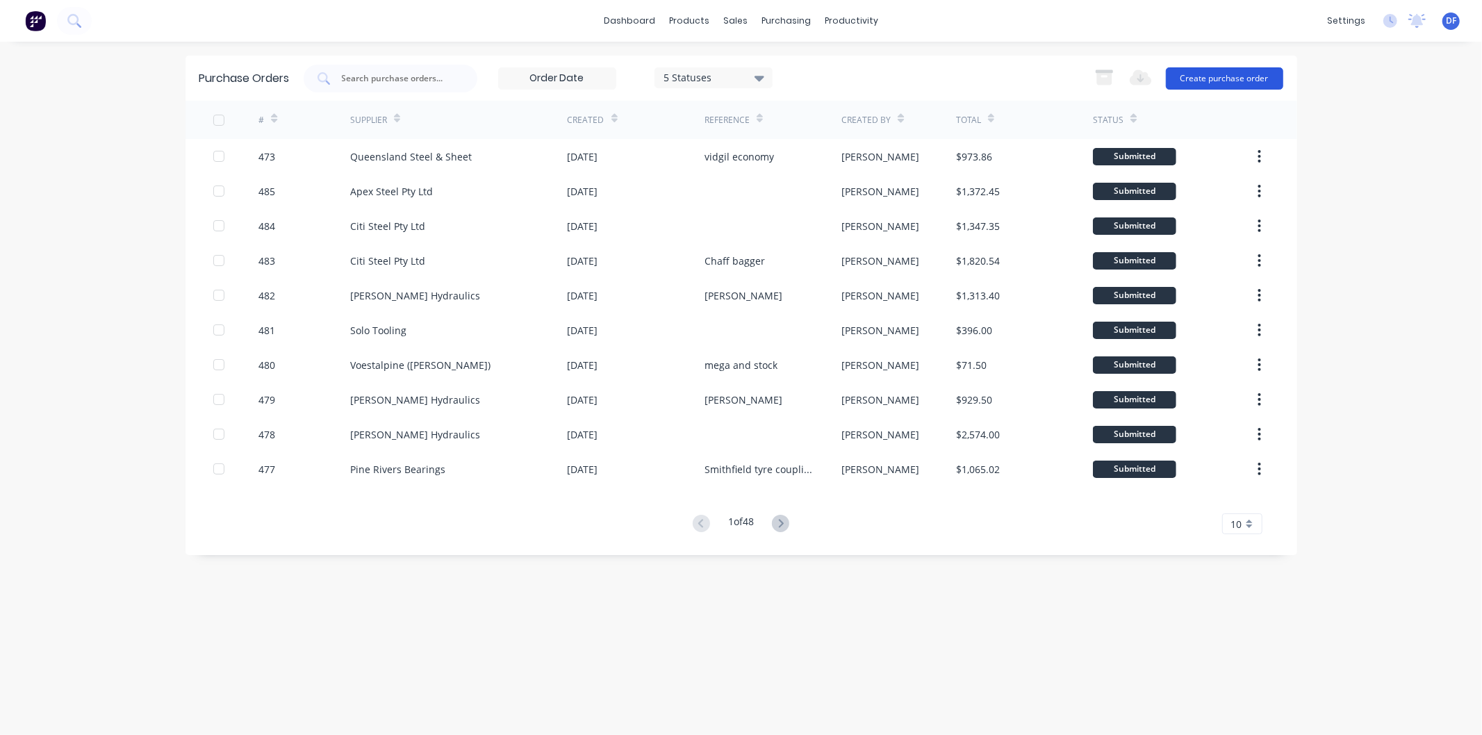
click at [1249, 75] on button "Create purchase order" at bounding box center [1224, 78] width 117 height 22
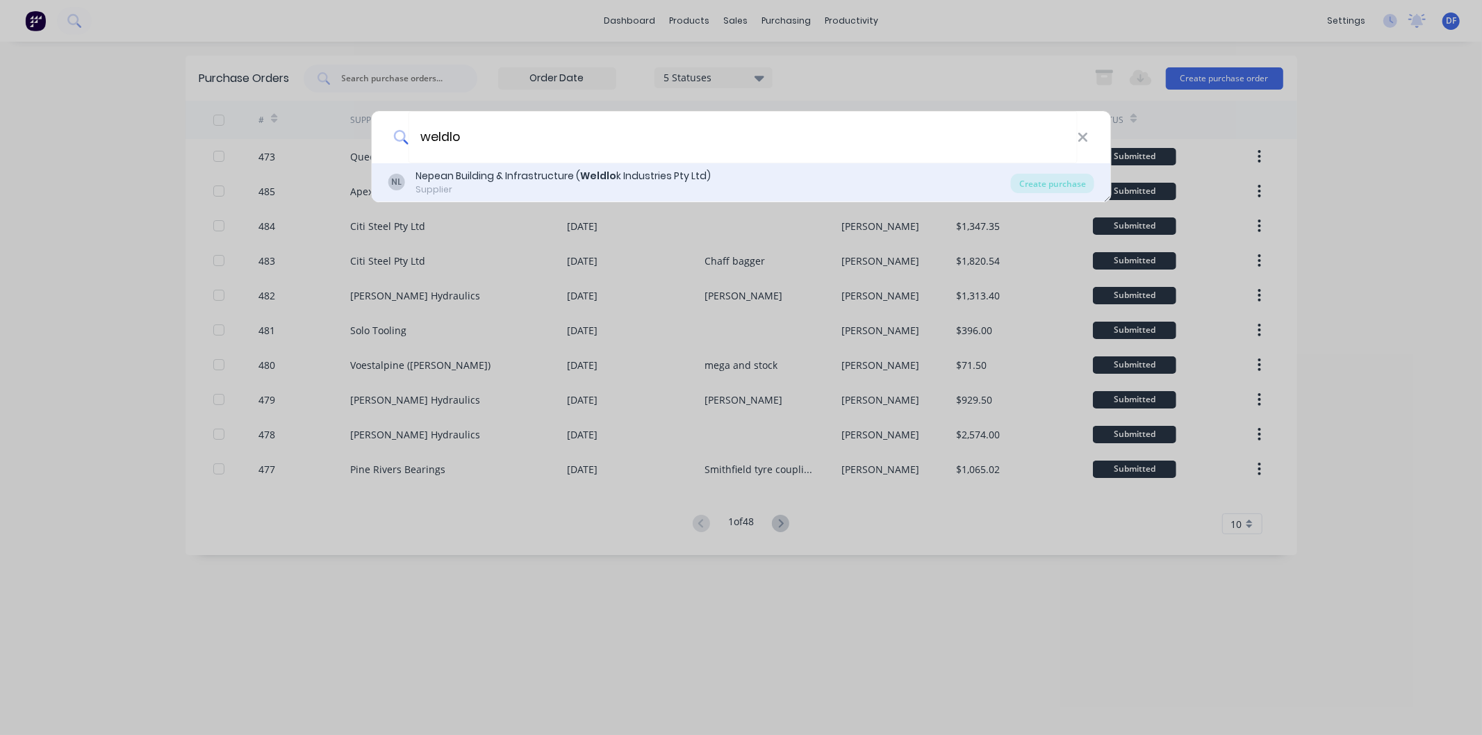
type input "weldlo"
click at [635, 168] on div "NL Nepean Building & Infrastructure ( Weldlo k Industries Pty Ltd) Supplier Cre…" at bounding box center [741, 182] width 740 height 39
click at [632, 174] on div "Nepean Building & Infrastructure ( Weldlo k Industries Pty Ltd)" at bounding box center [563, 176] width 295 height 15
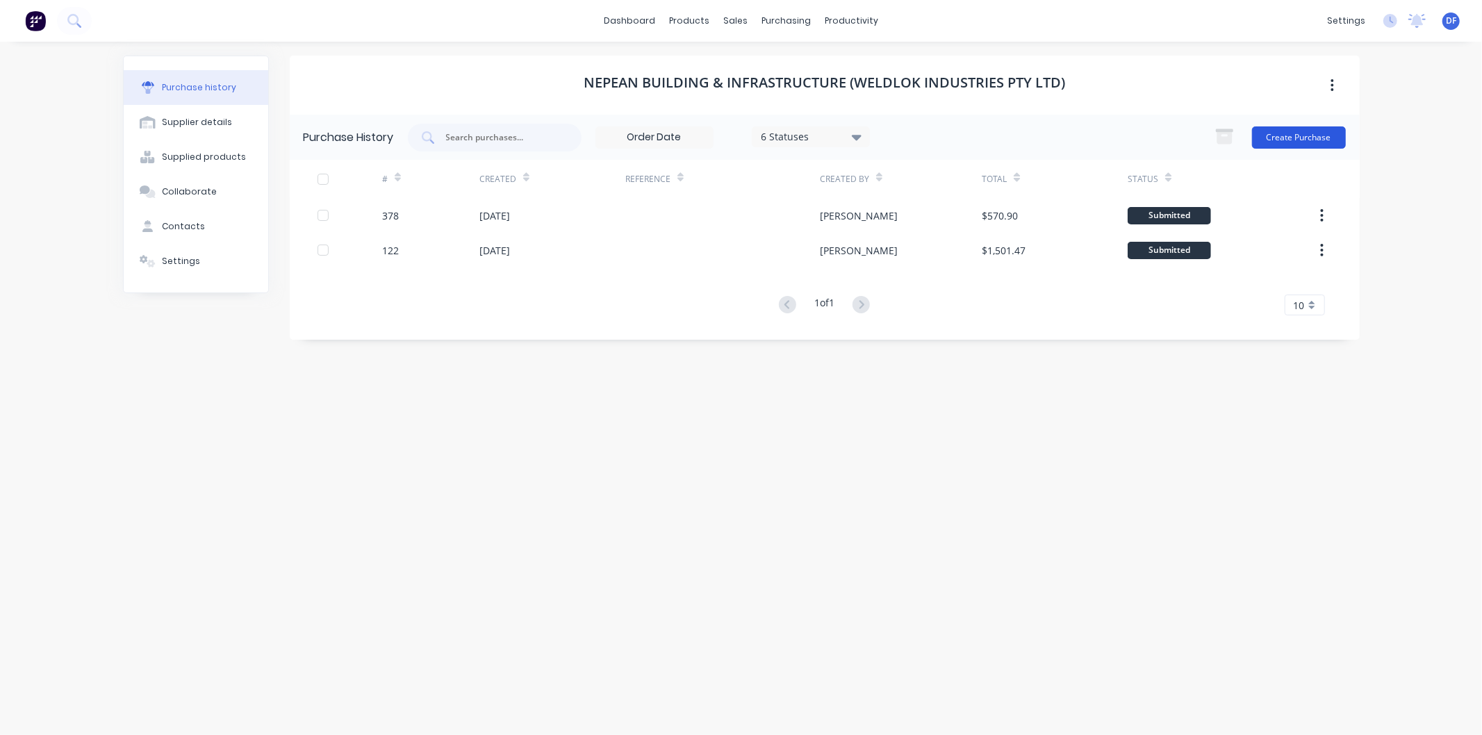
click at [1291, 138] on button "Create Purchase" at bounding box center [1299, 137] width 94 height 22
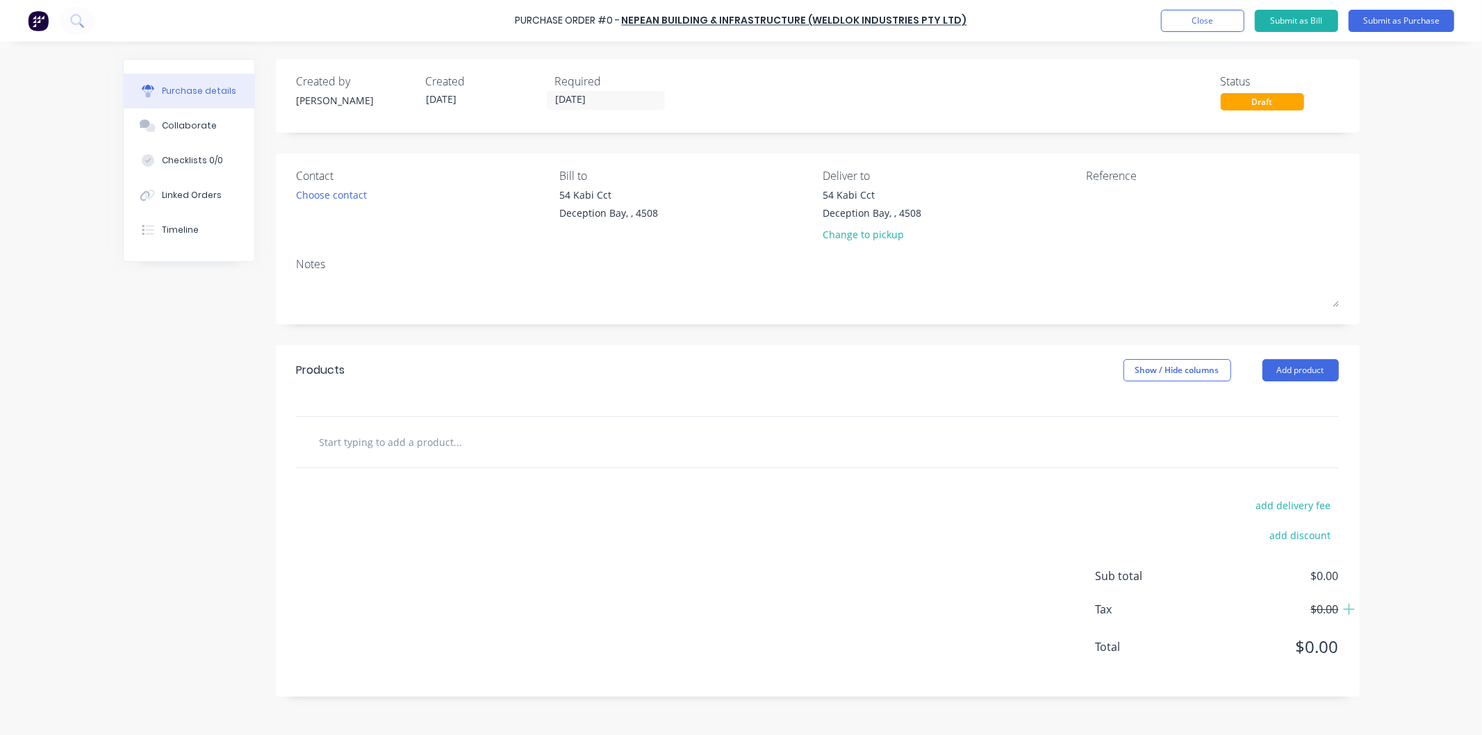
click at [398, 442] on input "text" at bounding box center [458, 442] width 278 height 28
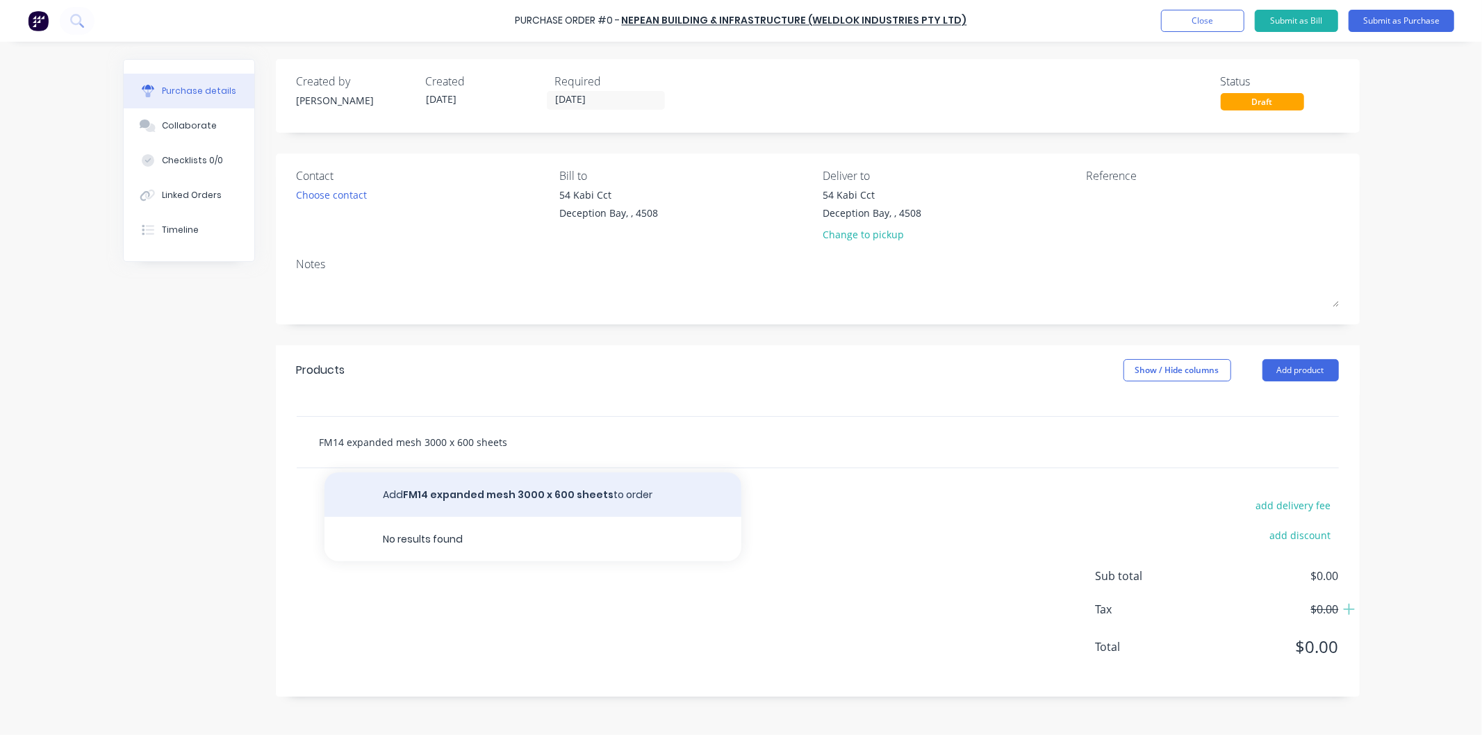
type input "FM14 expanded mesh 3000 x 600 sheets"
click at [505, 494] on button "Add FM14 expanded mesh 3000 x 600 sheets to order" at bounding box center [533, 495] width 417 height 44
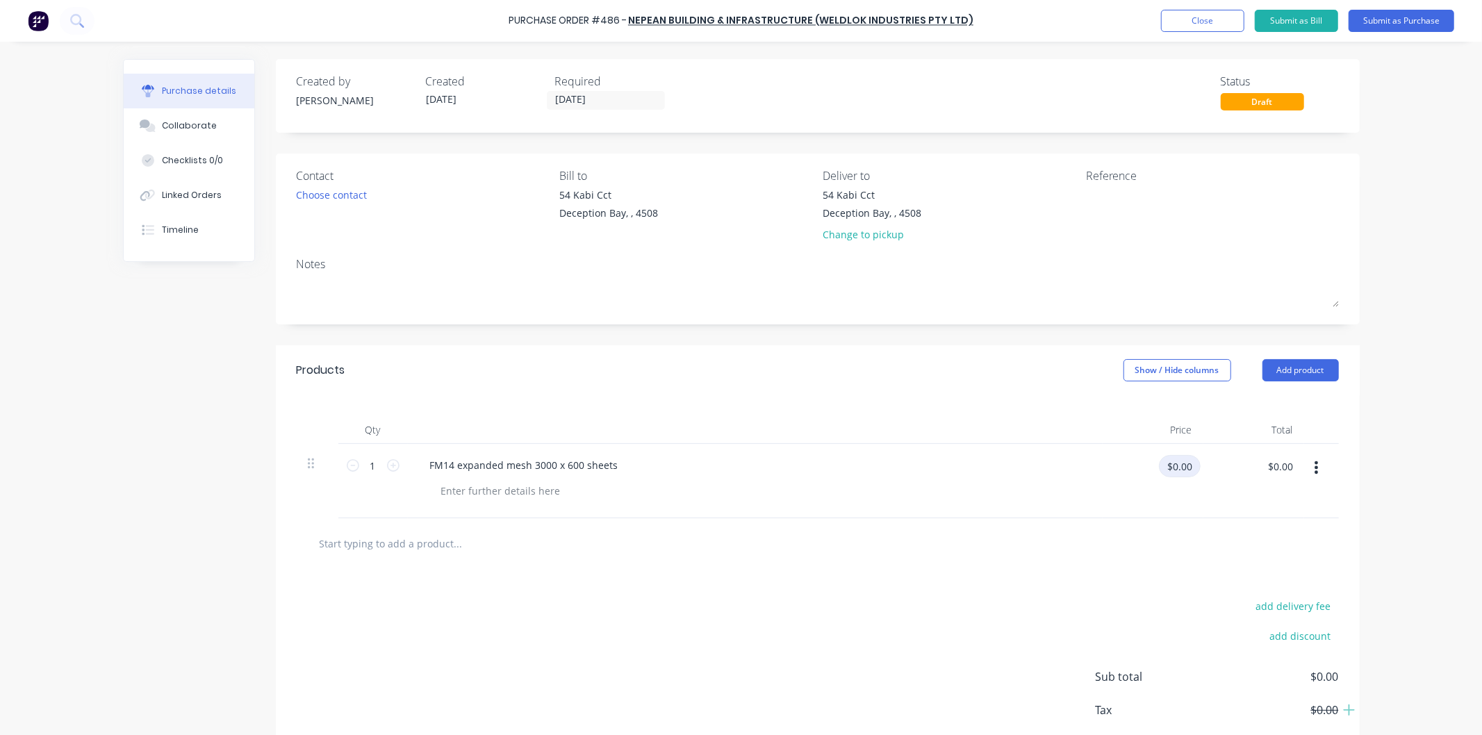
click at [1179, 464] on input "$0.00" at bounding box center [1180, 466] width 42 height 22
type input "$151.00"
click at [1171, 491] on div "$151.00 151" at bounding box center [1153, 481] width 101 height 74
click at [441, 540] on input "text" at bounding box center [458, 544] width 278 height 28
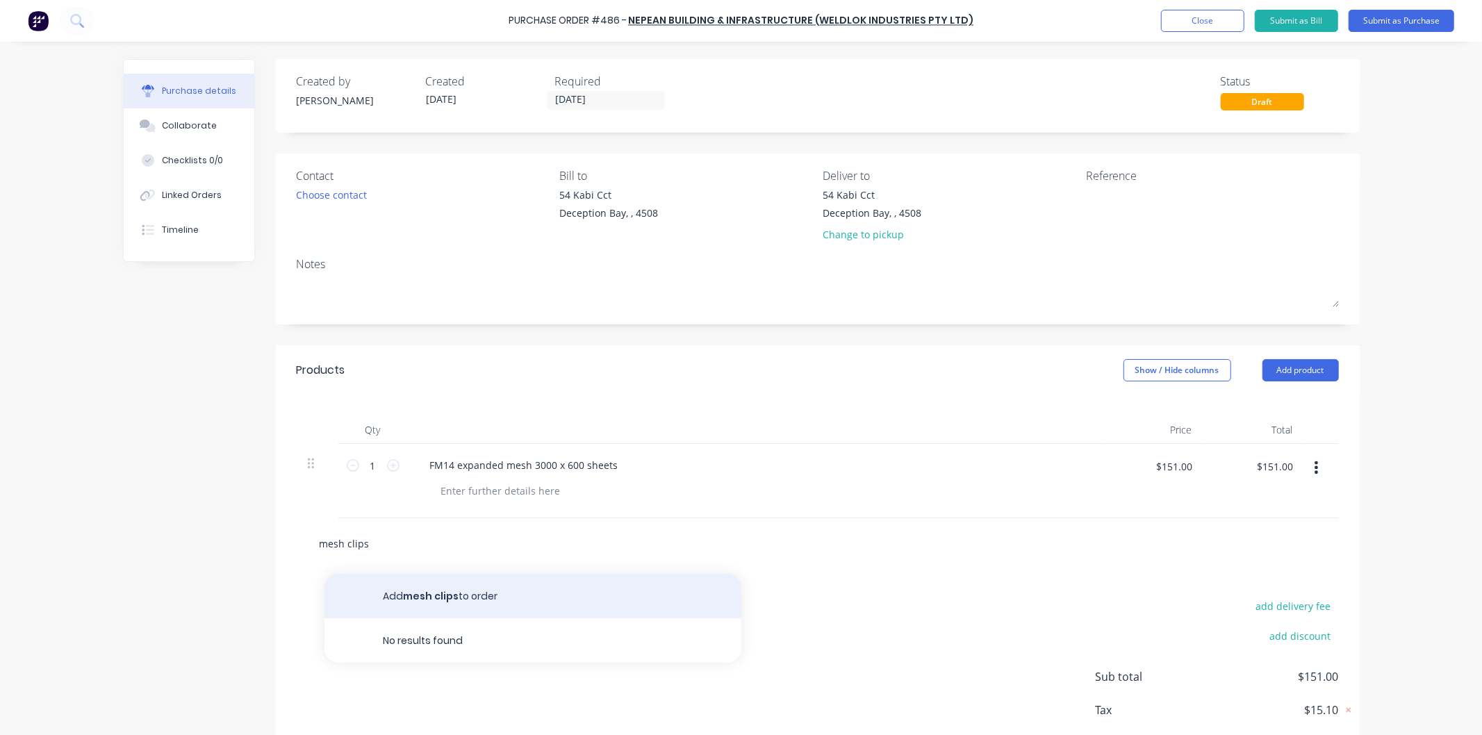
type input "mesh clips"
click at [434, 598] on button "Add mesh clips to order" at bounding box center [533, 596] width 417 height 44
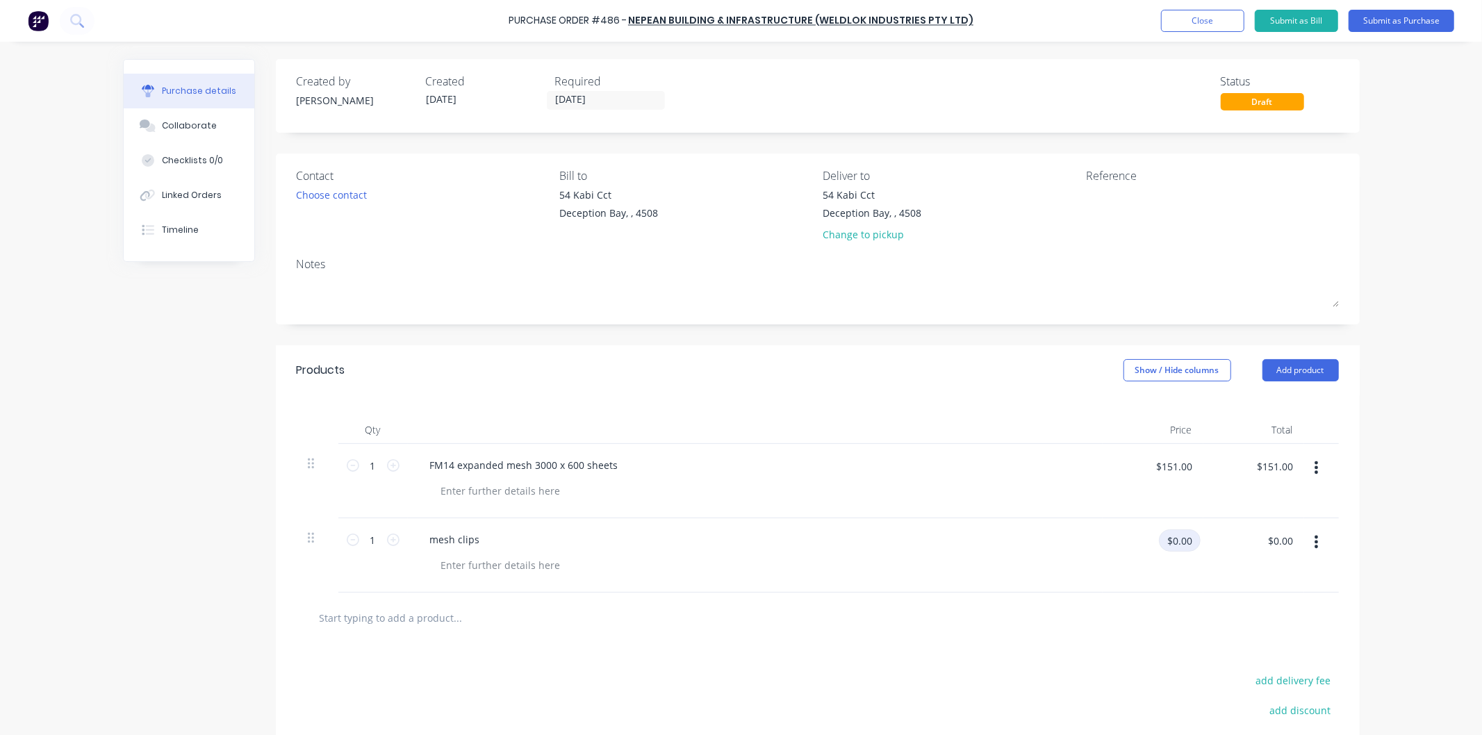
click at [1179, 539] on input "$0.00" at bounding box center [1180, 541] width 42 height 22
type input "$3.04"
click at [1093, 539] on div "mesh clips" at bounding box center [755, 555] width 695 height 74
click at [390, 538] on icon at bounding box center [393, 540] width 13 height 13
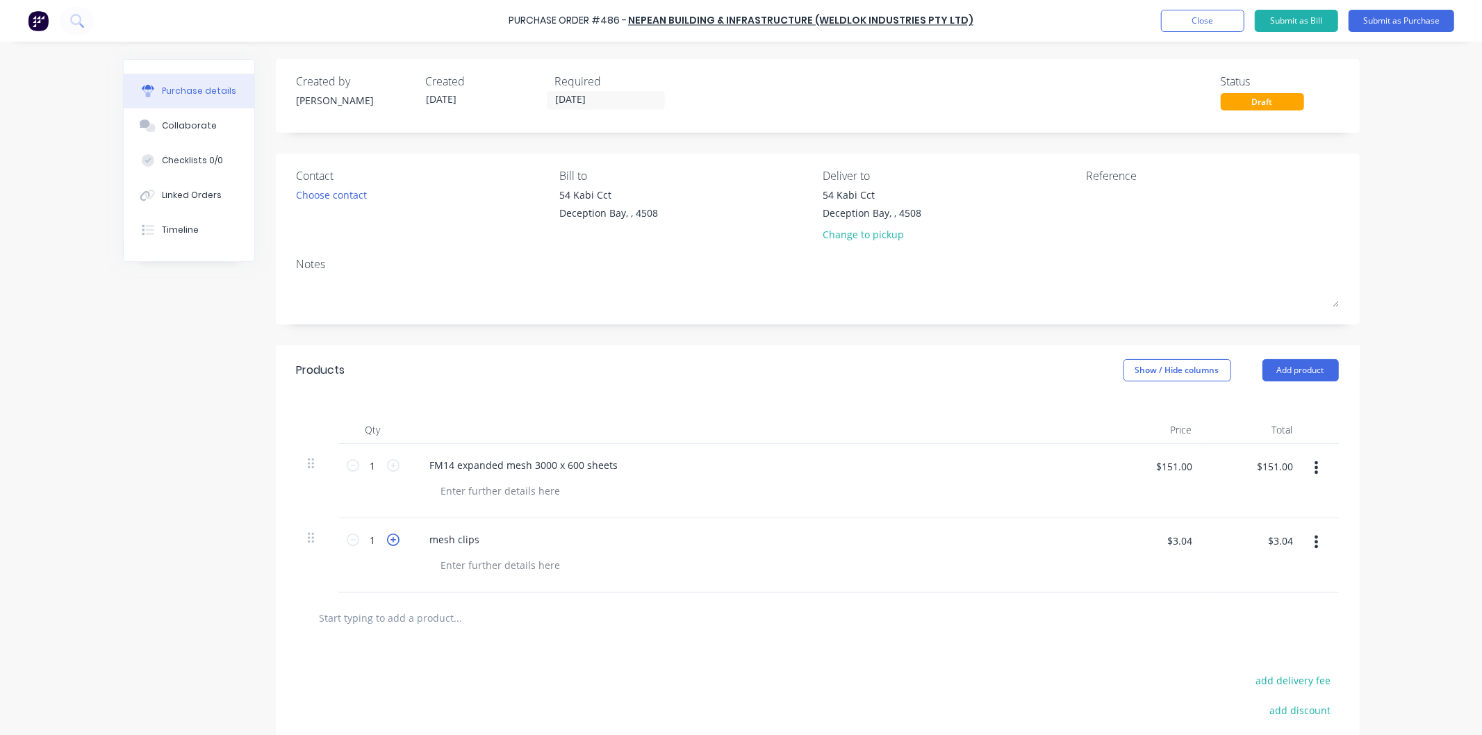
type input "2"
type input "$6.08"
click at [390, 538] on icon at bounding box center [393, 540] width 13 height 13
type input "3"
type input "$9.12"
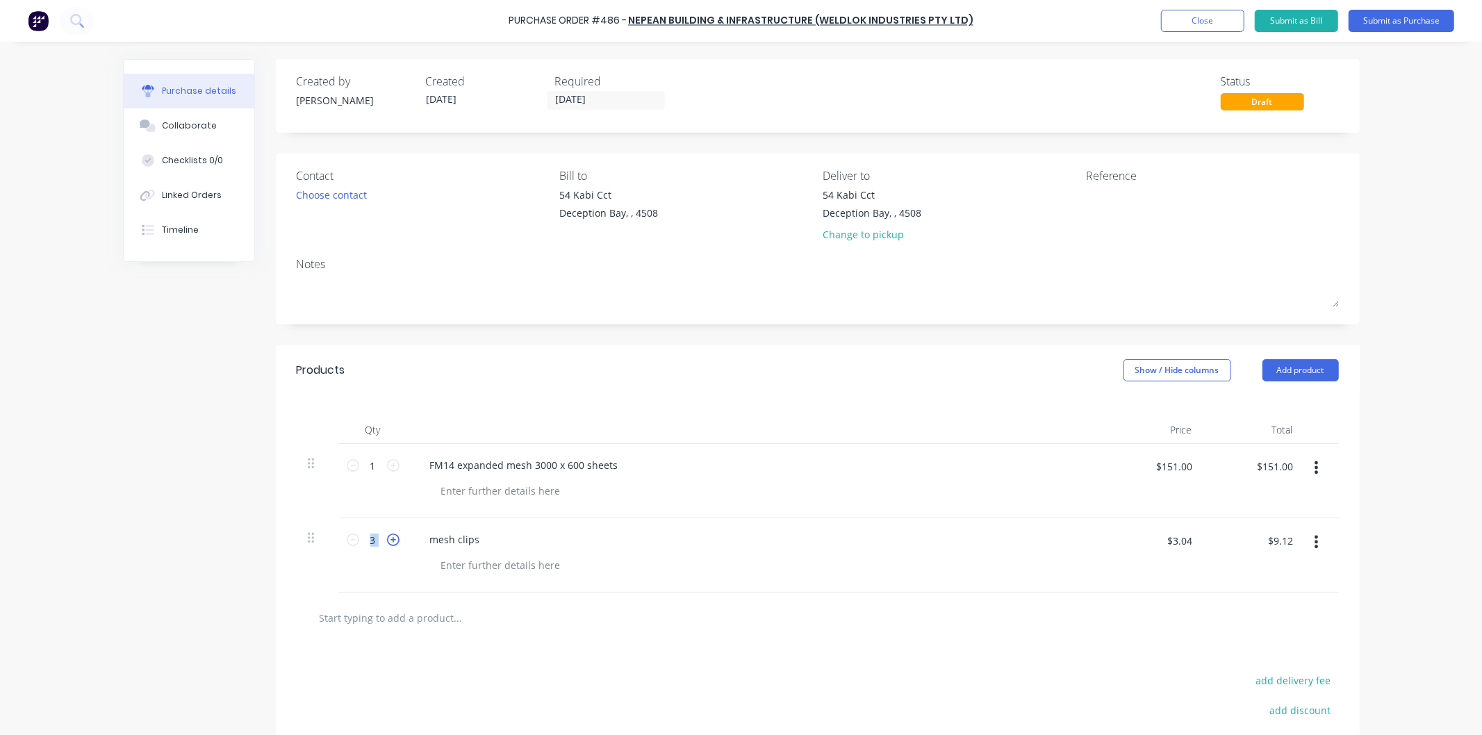
click at [390, 538] on icon at bounding box center [393, 540] width 13 height 13
type input "4"
type input "$12.16"
click at [390, 538] on icon at bounding box center [393, 540] width 13 height 13
type input "5"
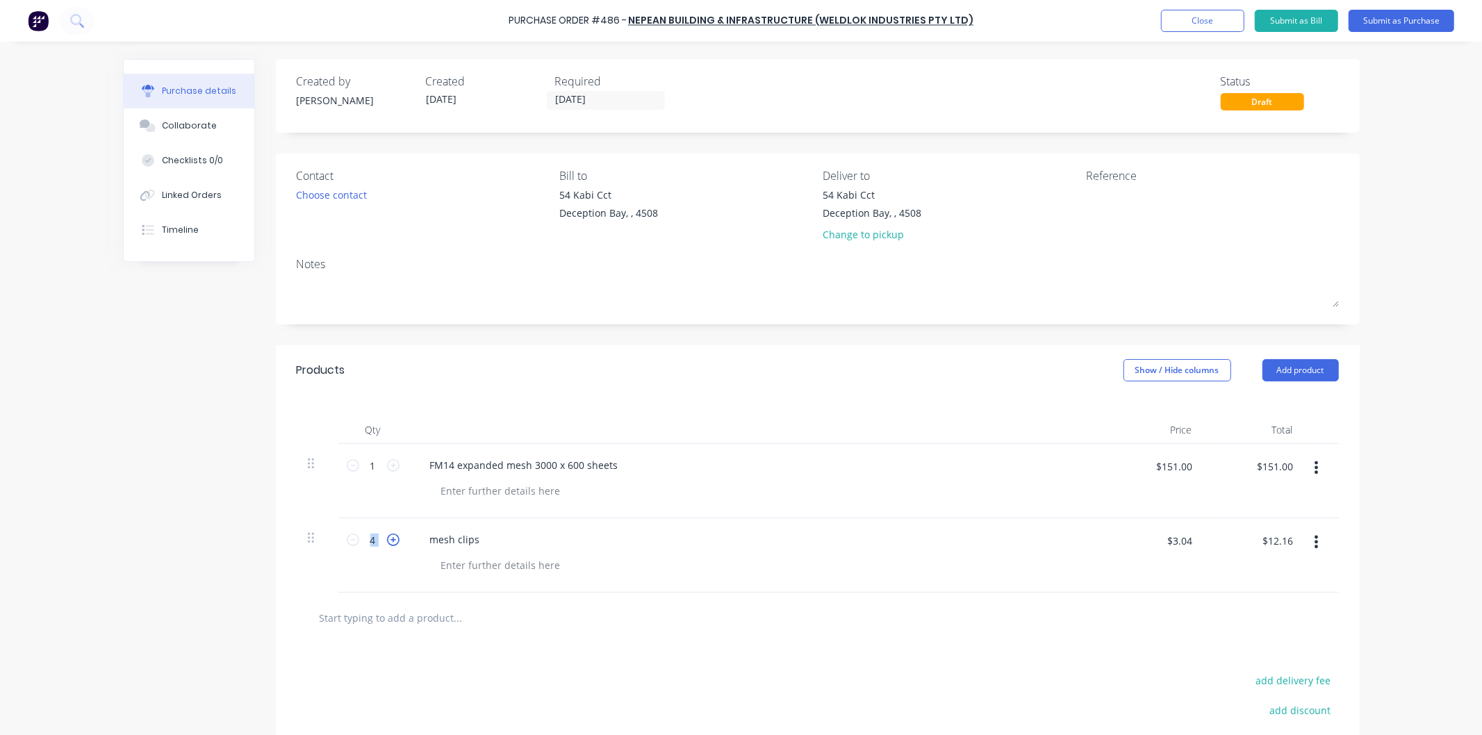
type input "$15.20"
click at [390, 538] on icon at bounding box center [393, 540] width 13 height 13
type input "6"
type input "$18.24"
click at [390, 538] on icon at bounding box center [393, 540] width 13 height 13
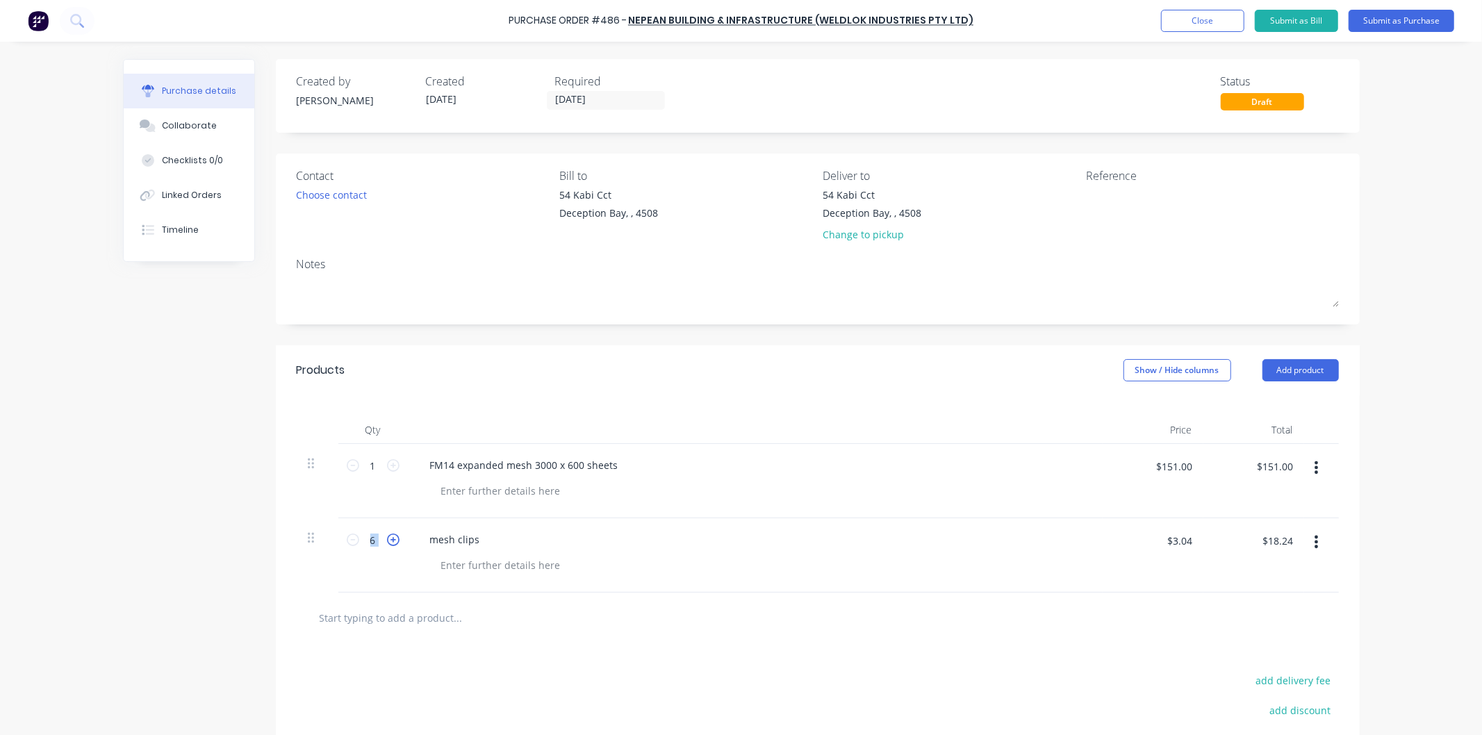
type input "7"
type input "$21.28"
click at [390, 538] on icon at bounding box center [393, 540] width 13 height 13
type input "8"
type input "$24.32"
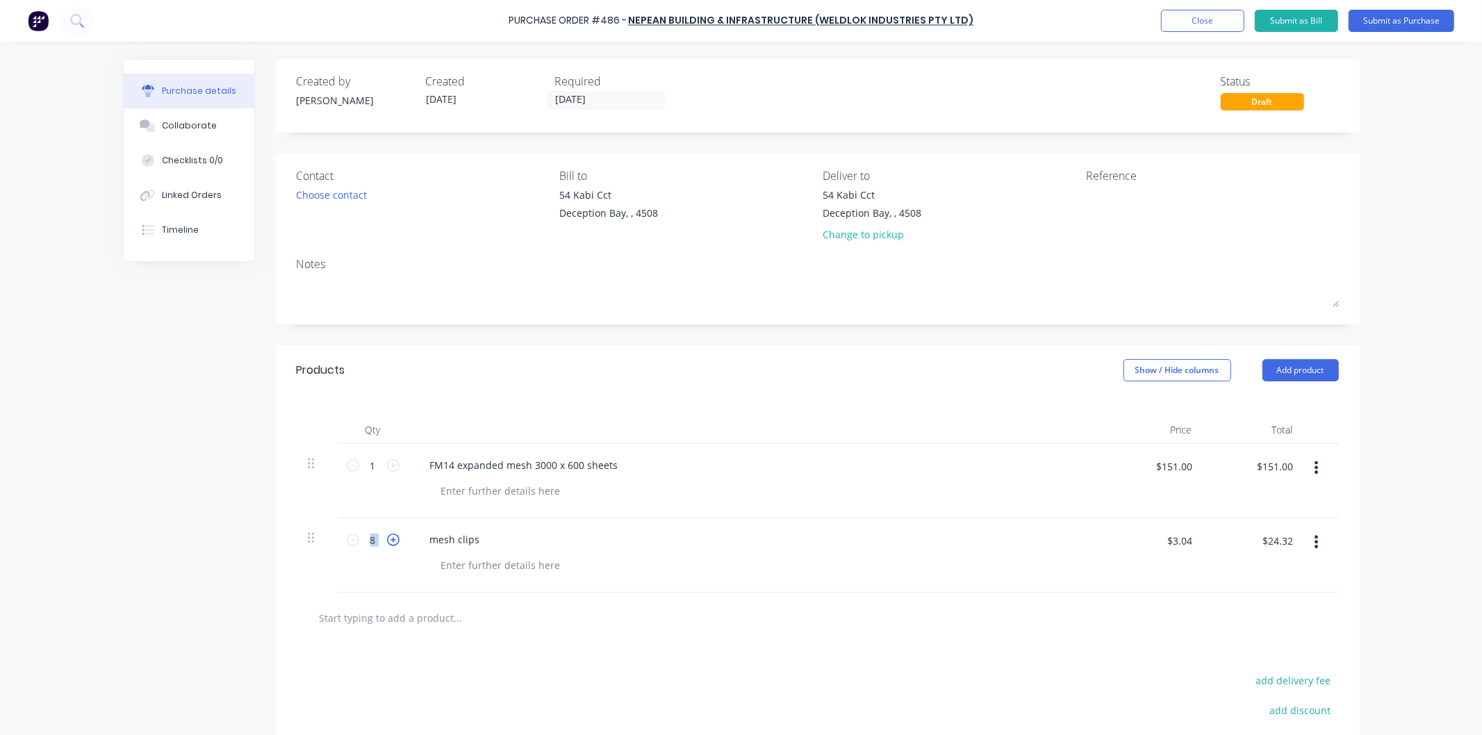
click at [389, 538] on icon at bounding box center [393, 540] width 13 height 13
type input "9"
type input "$27.36"
click at [389, 538] on icon at bounding box center [393, 540] width 13 height 13
type input "10"
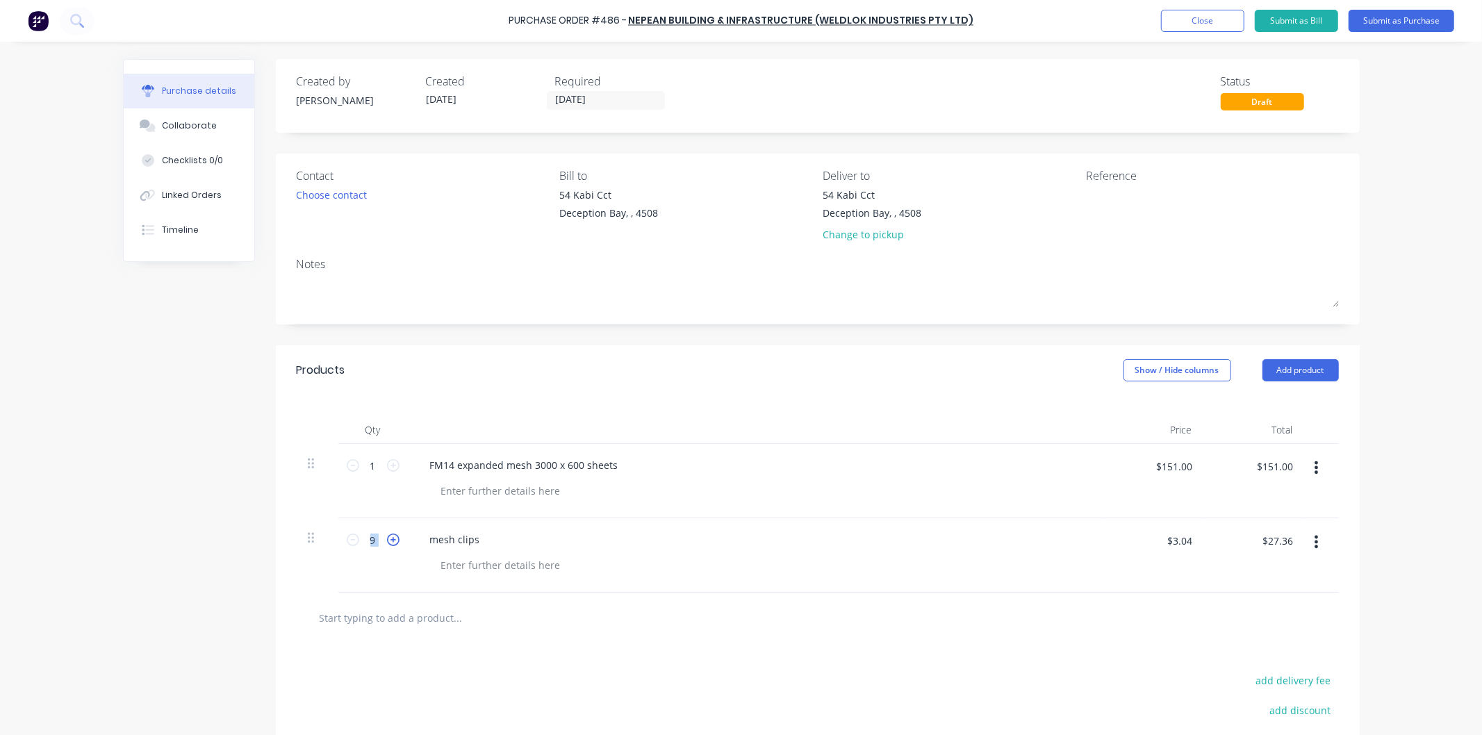
type input "$30.40"
click at [389, 538] on icon at bounding box center [393, 540] width 13 height 13
type input "11"
type input "$33.44"
click at [389, 538] on icon at bounding box center [393, 540] width 13 height 13
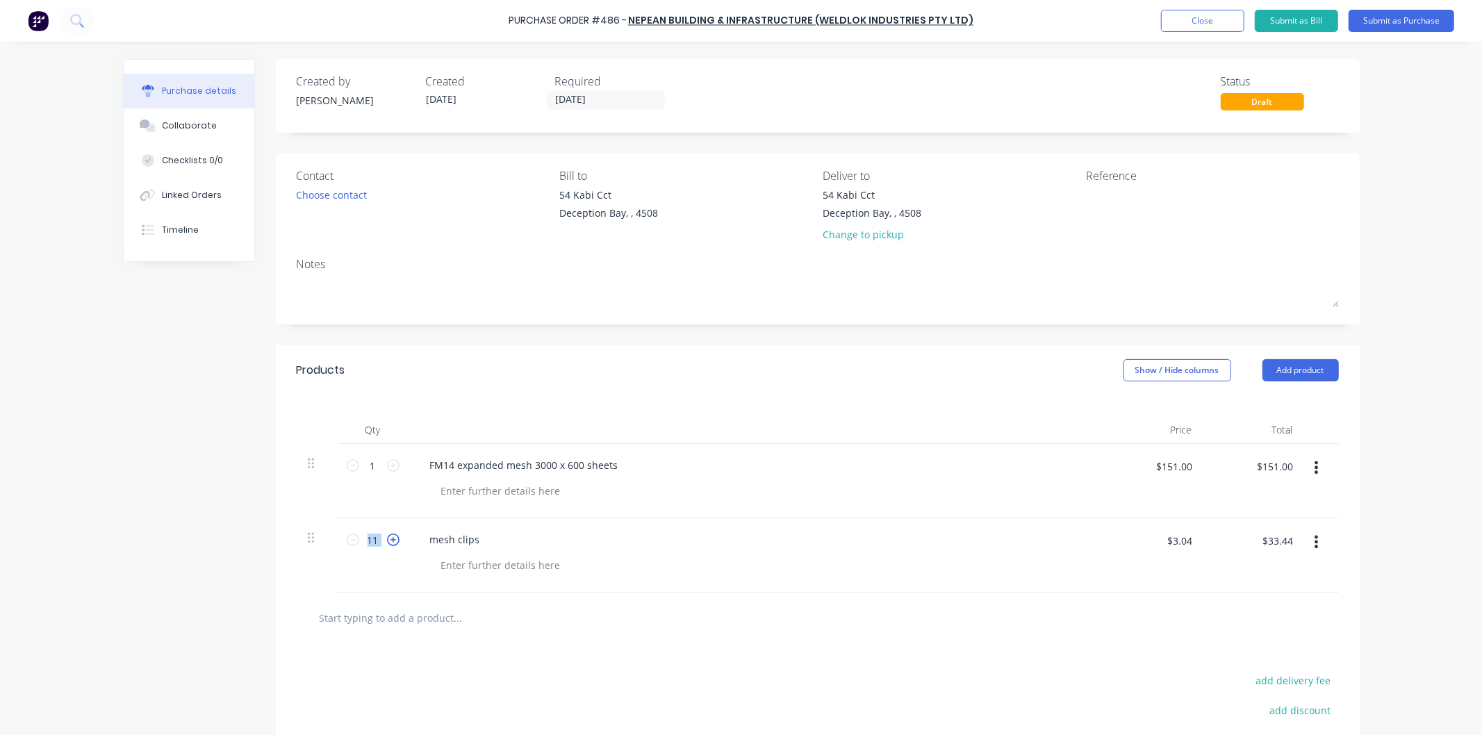
type input "12"
type input "$36.48"
click at [389, 538] on icon at bounding box center [393, 540] width 13 height 13
type input "13"
type input "$39.52"
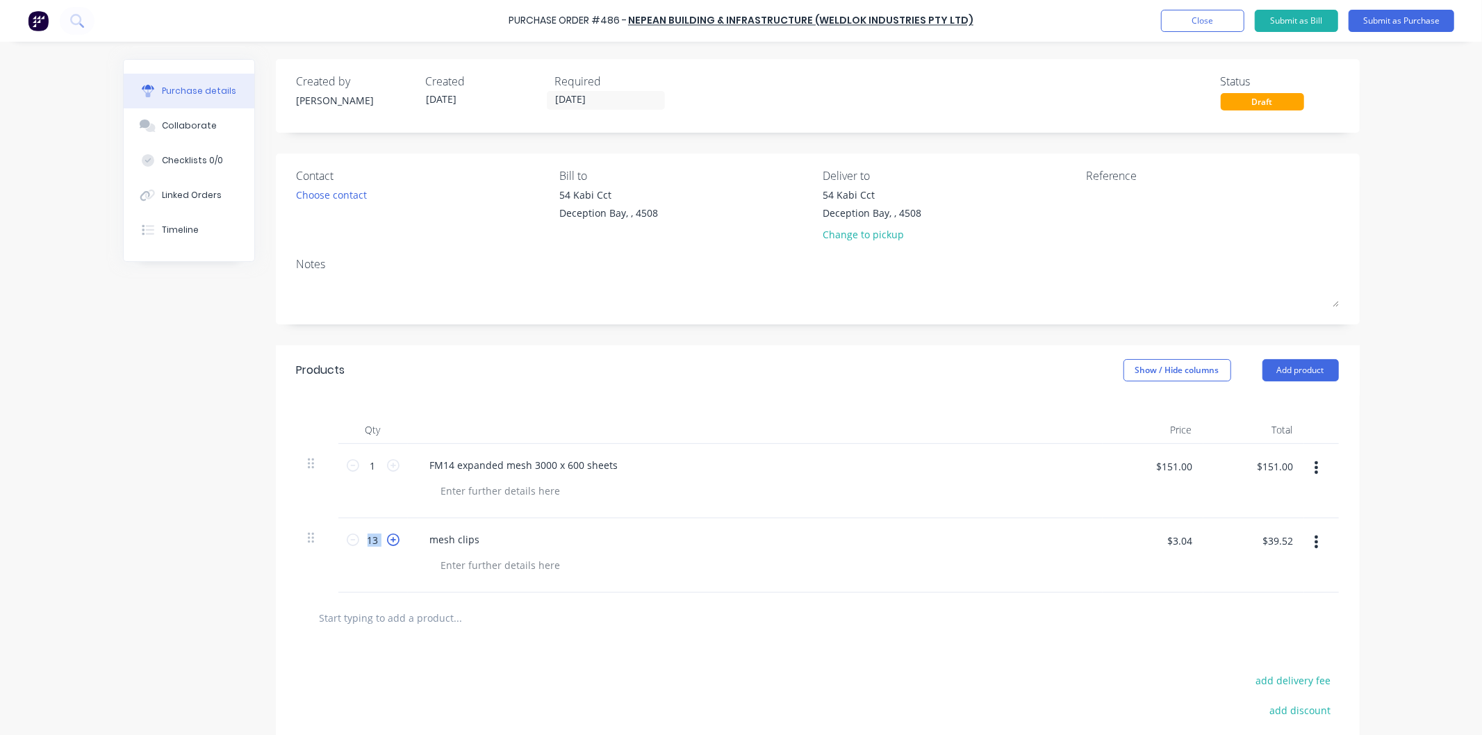
click at [389, 538] on icon at bounding box center [393, 540] width 13 height 13
type input "14"
type input "$42.56"
click at [389, 538] on icon at bounding box center [393, 540] width 13 height 13
type input "15"
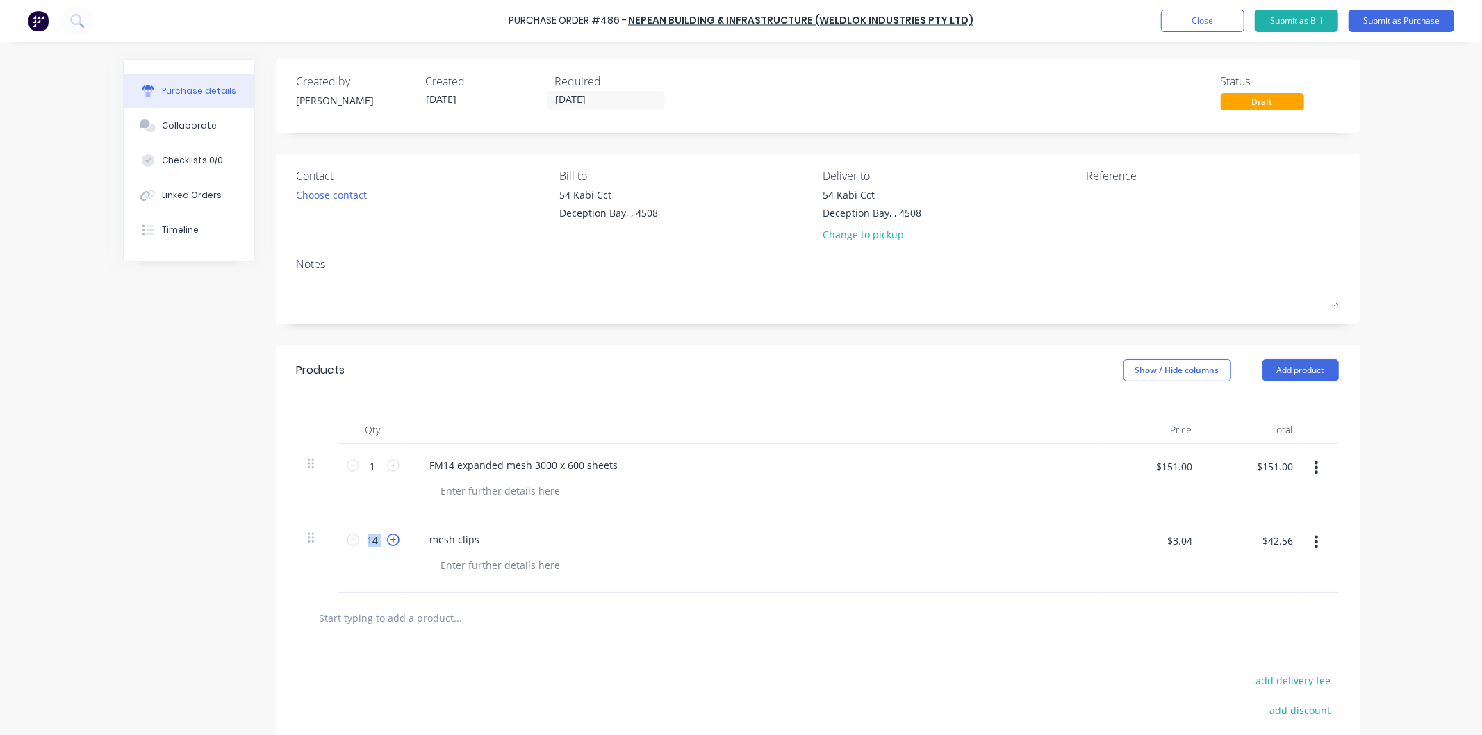
type input "$45.60"
click at [389, 538] on icon at bounding box center [393, 540] width 13 height 13
type input "16"
type input "$48.64"
click at [408, 574] on div "mesh clips" at bounding box center [755, 555] width 695 height 74
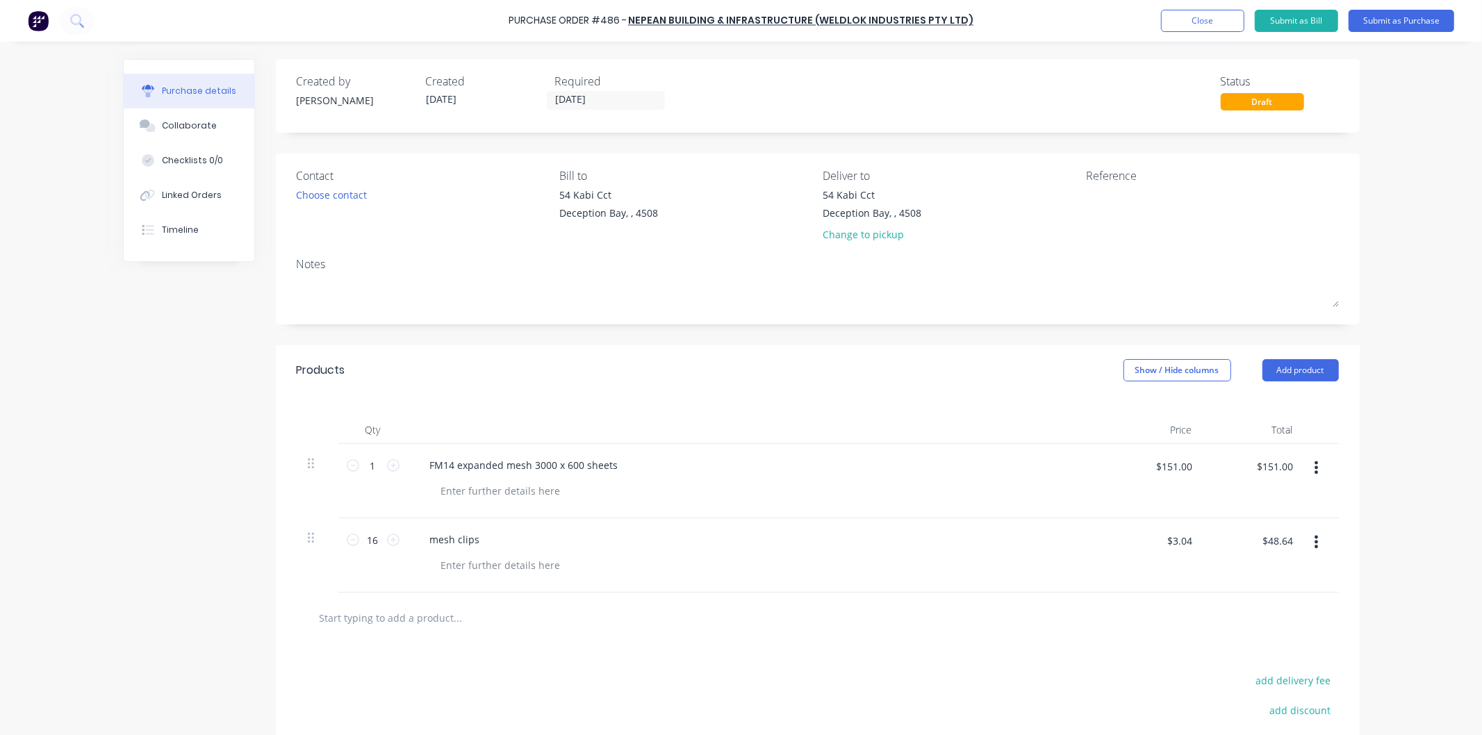
click at [671, 550] on div "mesh clips" at bounding box center [755, 540] width 673 height 20
click at [387, 542] on icon at bounding box center [393, 540] width 13 height 13
type input "17"
type input "$51.68"
click at [387, 542] on icon at bounding box center [393, 540] width 13 height 13
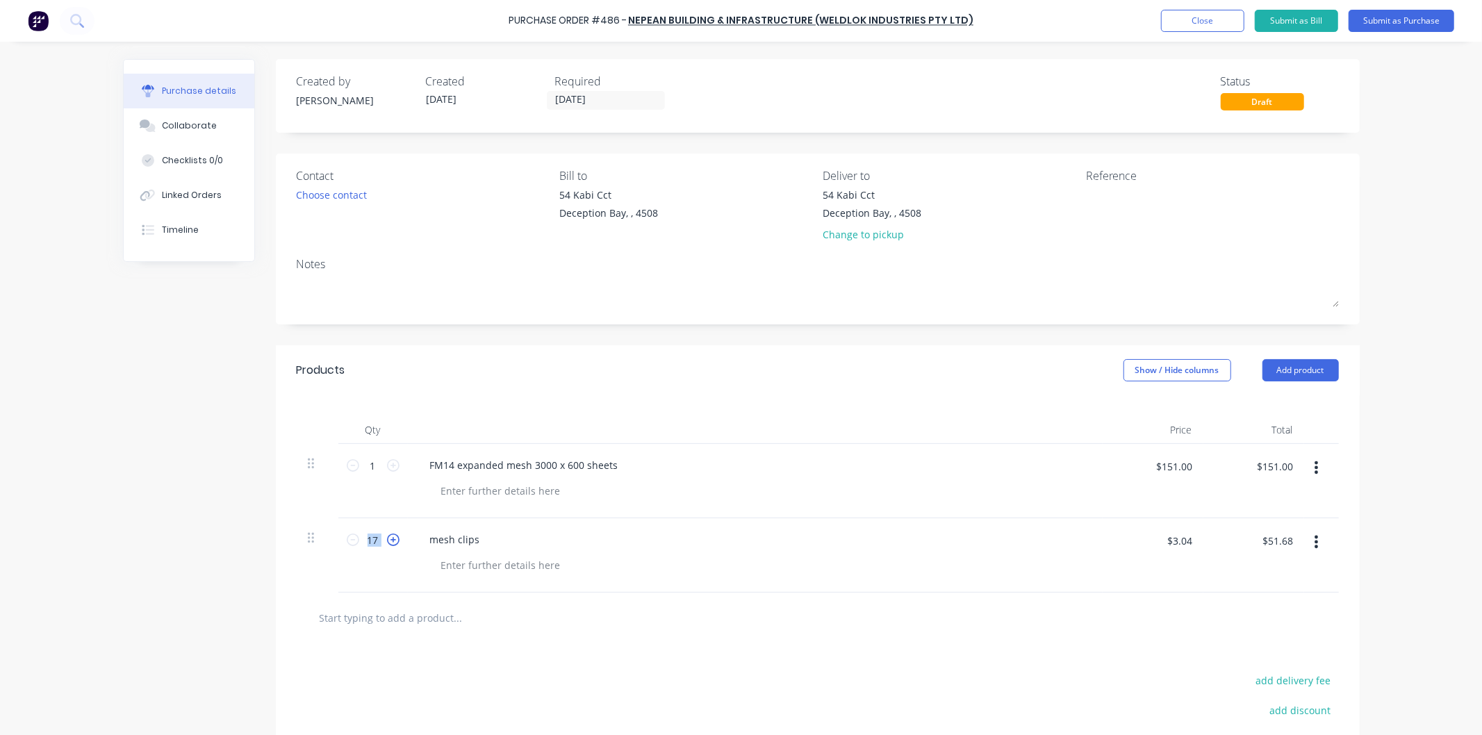
type input "18"
type input "$54.72"
click at [387, 542] on icon at bounding box center [393, 540] width 13 height 13
type input "19"
type input "$57.76"
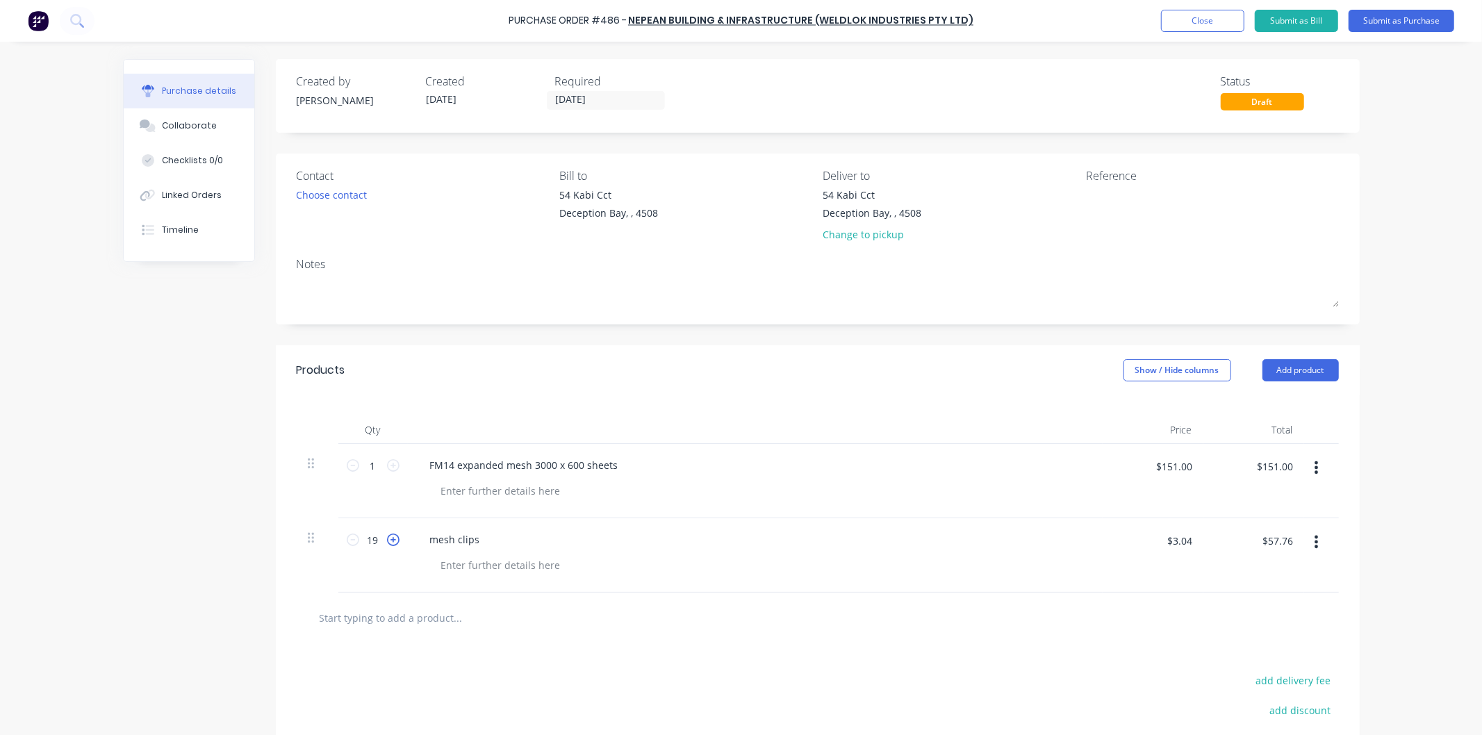
click at [387, 542] on icon at bounding box center [393, 540] width 13 height 13
type input "20"
type input "$60.80"
click at [651, 559] on div at bounding box center [761, 565] width 662 height 20
click at [328, 193] on div "Choose contact" at bounding box center [332, 195] width 71 height 15
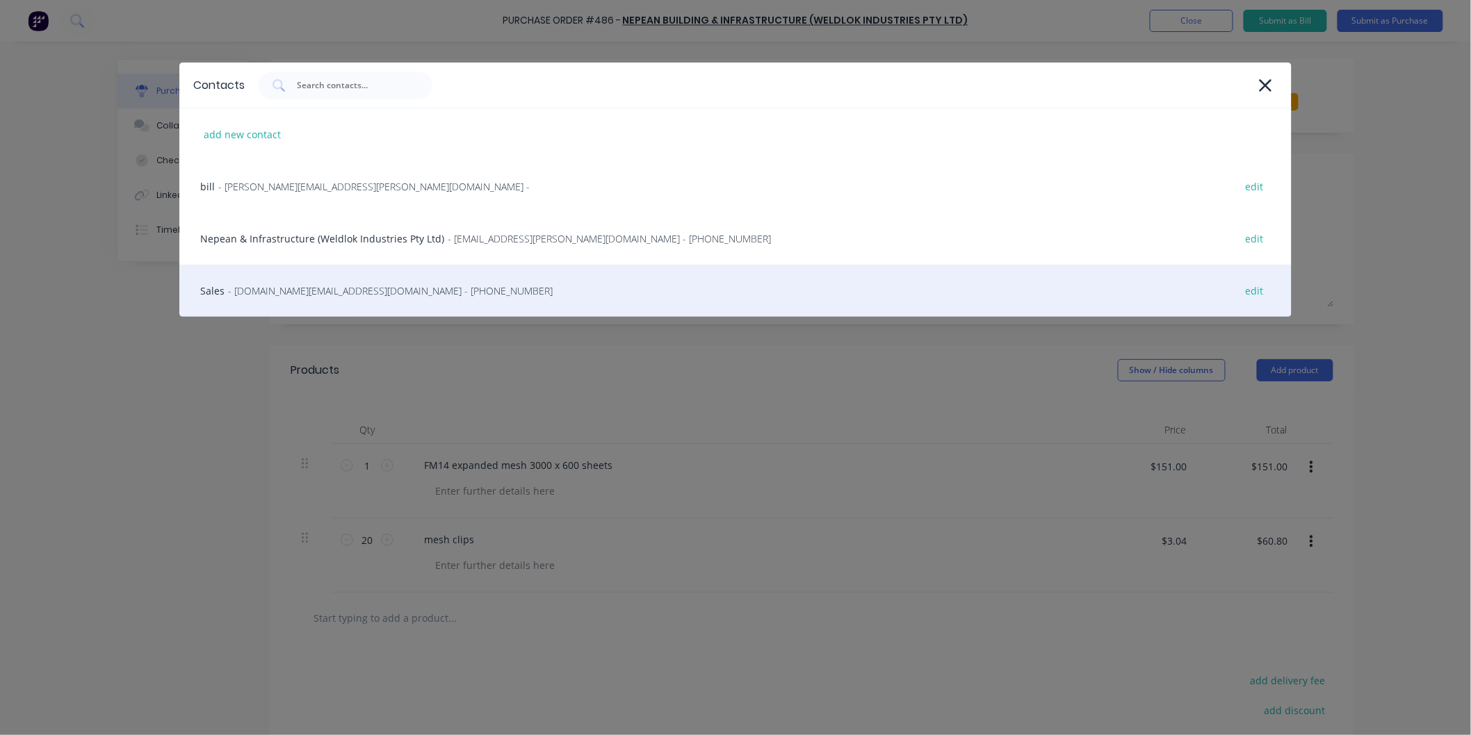
click at [309, 290] on span "- [DOMAIN_NAME][EMAIL_ADDRESS][DOMAIN_NAME] - [PHONE_NUMBER]" at bounding box center [390, 291] width 325 height 15
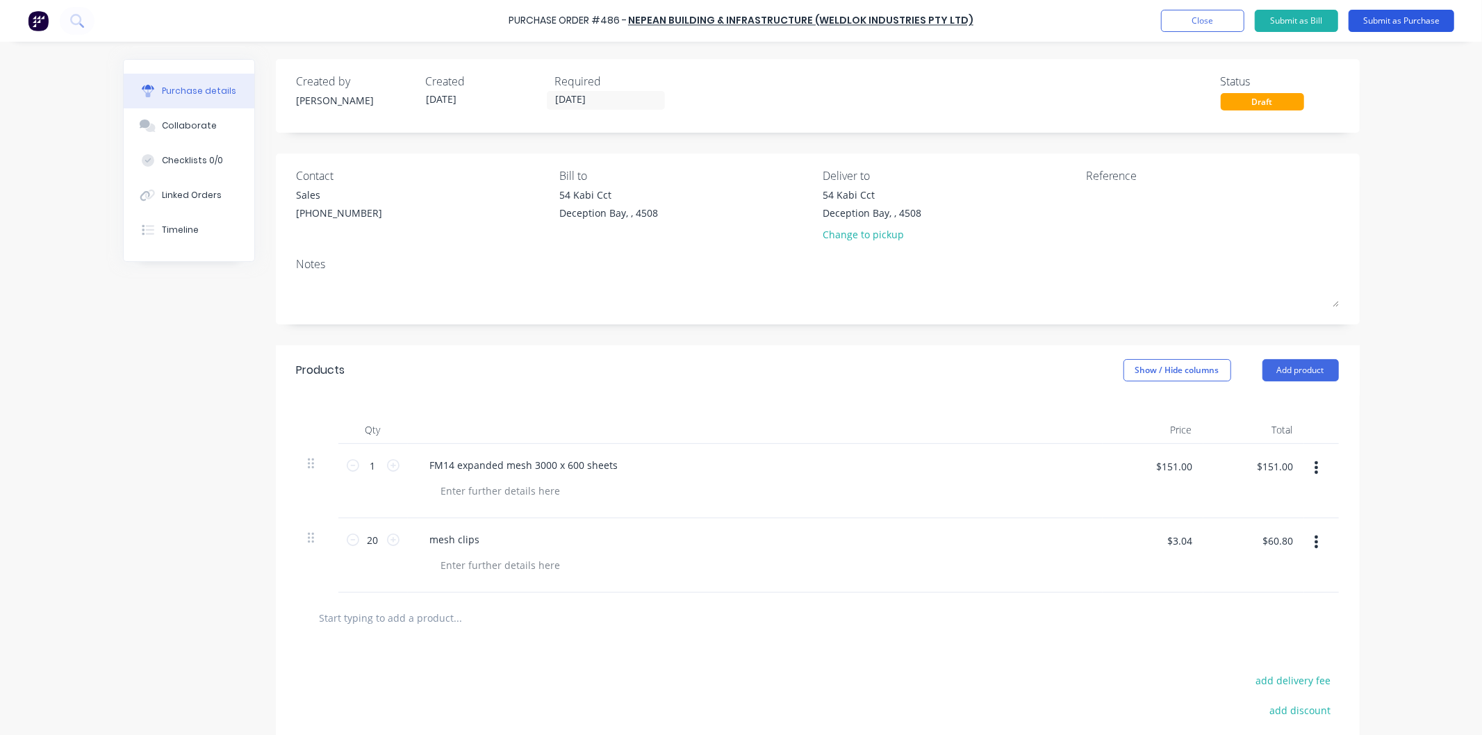
click at [1380, 18] on button "Submit as Purchase" at bounding box center [1402, 21] width 106 height 22
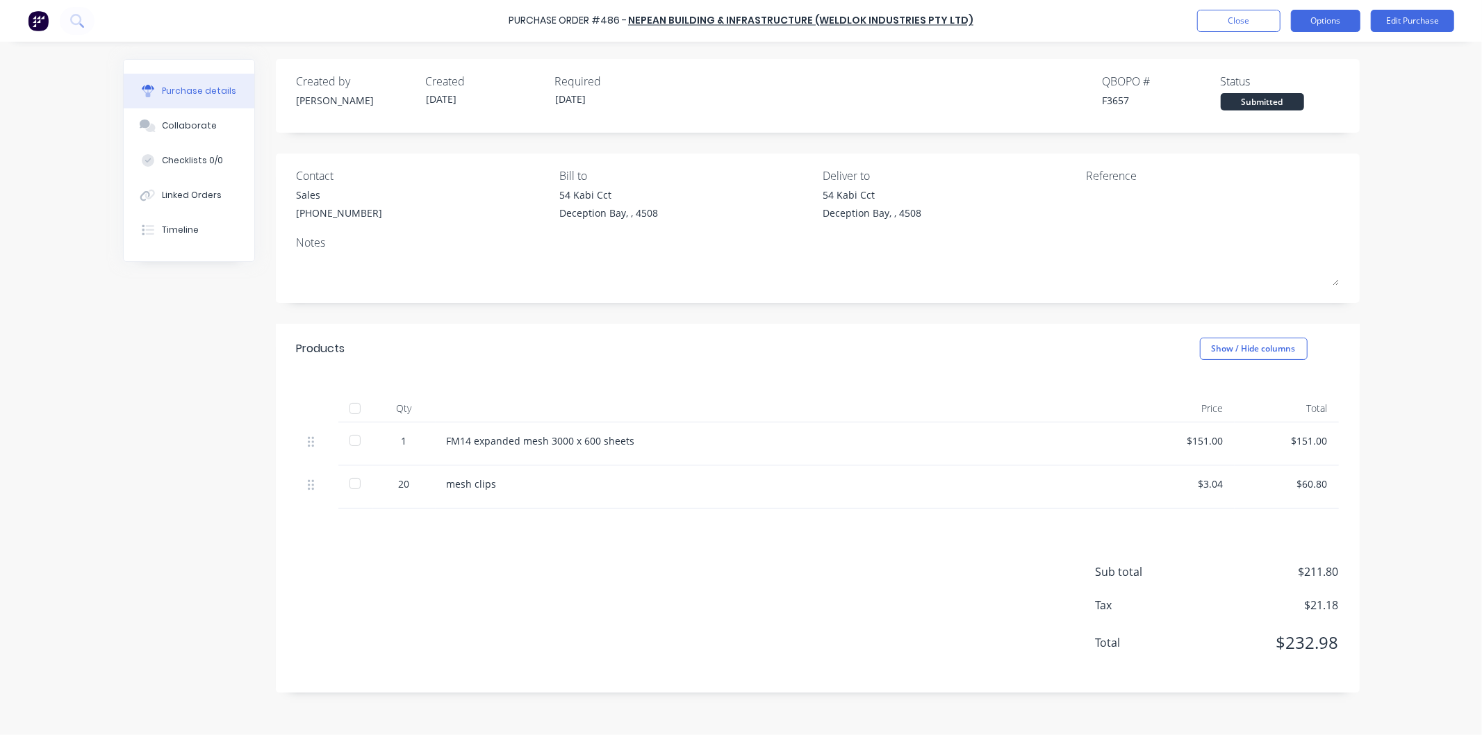
click at [1321, 13] on button "Options" at bounding box center [1325, 21] width 69 height 22
click at [1270, 47] on div "Print / Email" at bounding box center [1294, 57] width 107 height 20
click at [1272, 74] on div "With pricing" at bounding box center [1294, 84] width 107 height 20
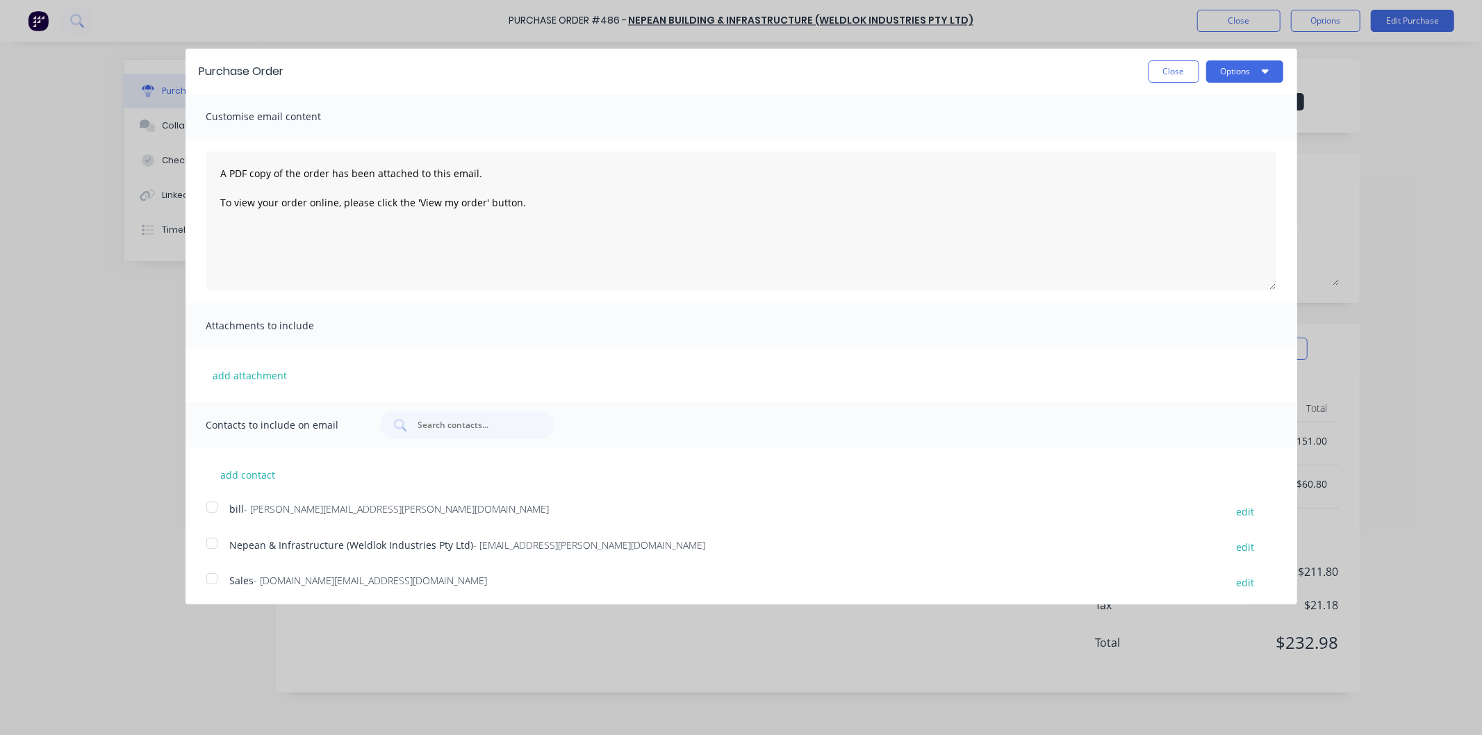
click at [217, 584] on div at bounding box center [212, 579] width 28 height 28
click at [218, 171] on textarea "A PDF copy of the order has been attached to this email. To view your order onl…" at bounding box center [741, 221] width 1070 height 139
click at [232, 175] on textarea "A PDF copy of the order has been attached to this email. To view your order onl…" at bounding box center [741, 221] width 1070 height 139
type textarea "[PERSON_NAME] A PDF copy of the order has been attached to this email. To view …"
click at [1220, 67] on button "Options" at bounding box center [1244, 71] width 77 height 22
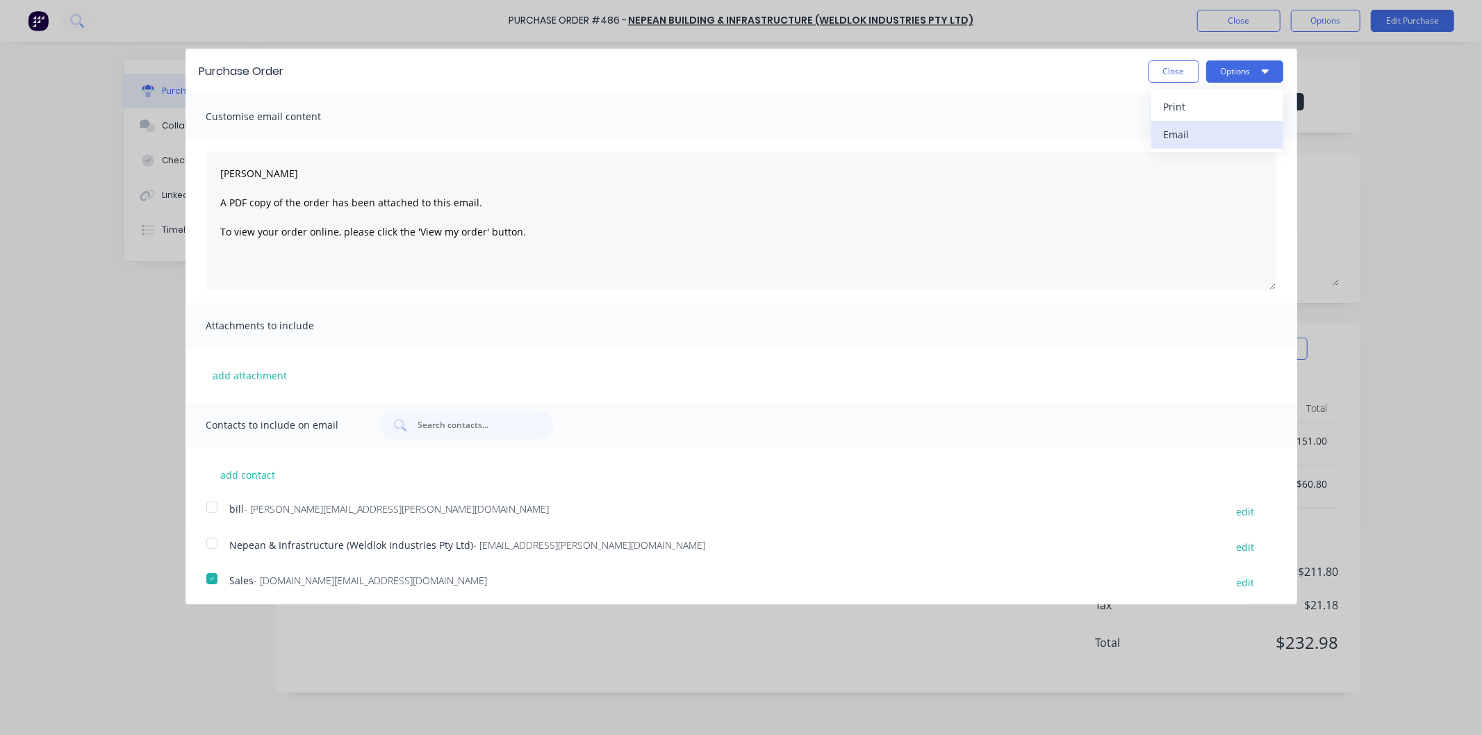
click at [1166, 130] on div "Email" at bounding box center [1217, 134] width 107 height 20
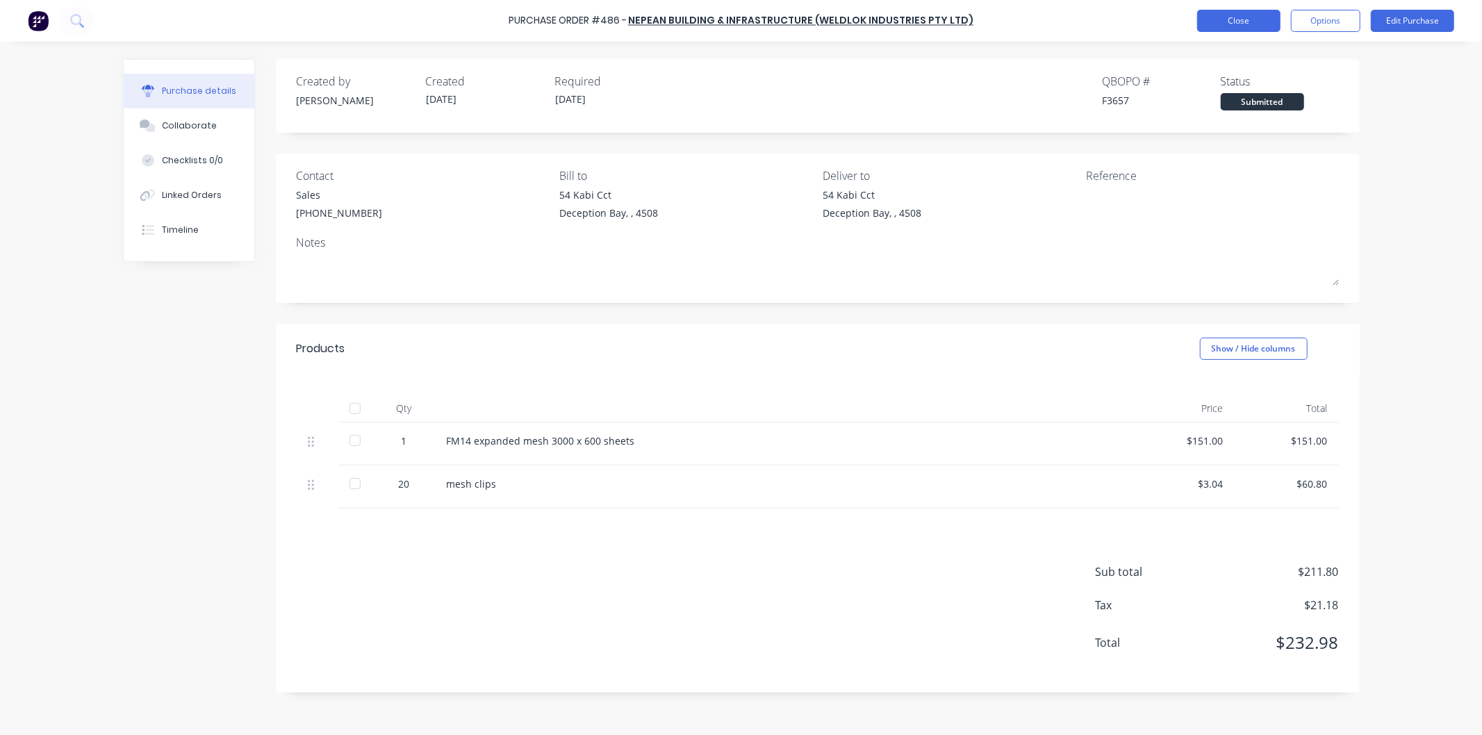
click at [1238, 21] on button "Close" at bounding box center [1238, 21] width 83 height 22
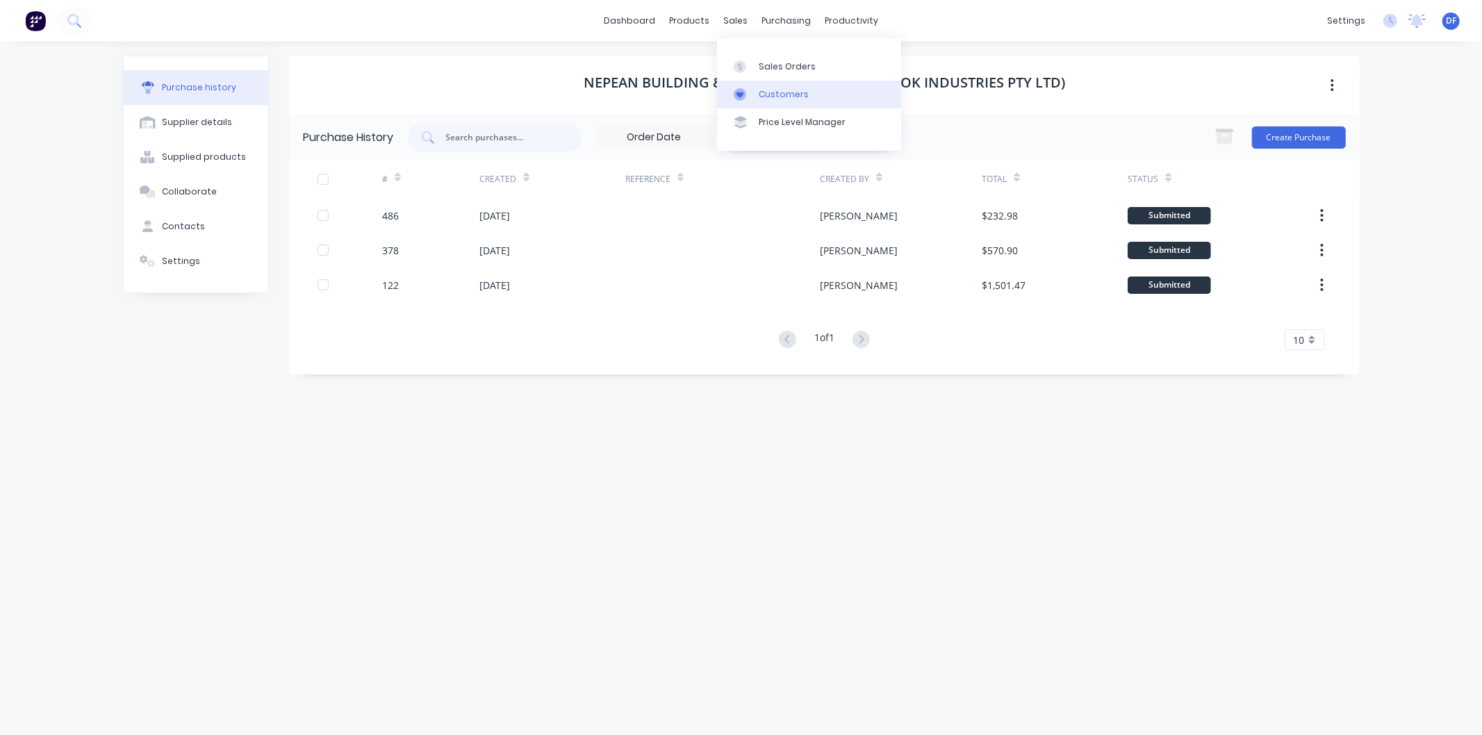
click at [778, 89] on div "Customers" at bounding box center [784, 94] width 50 height 13
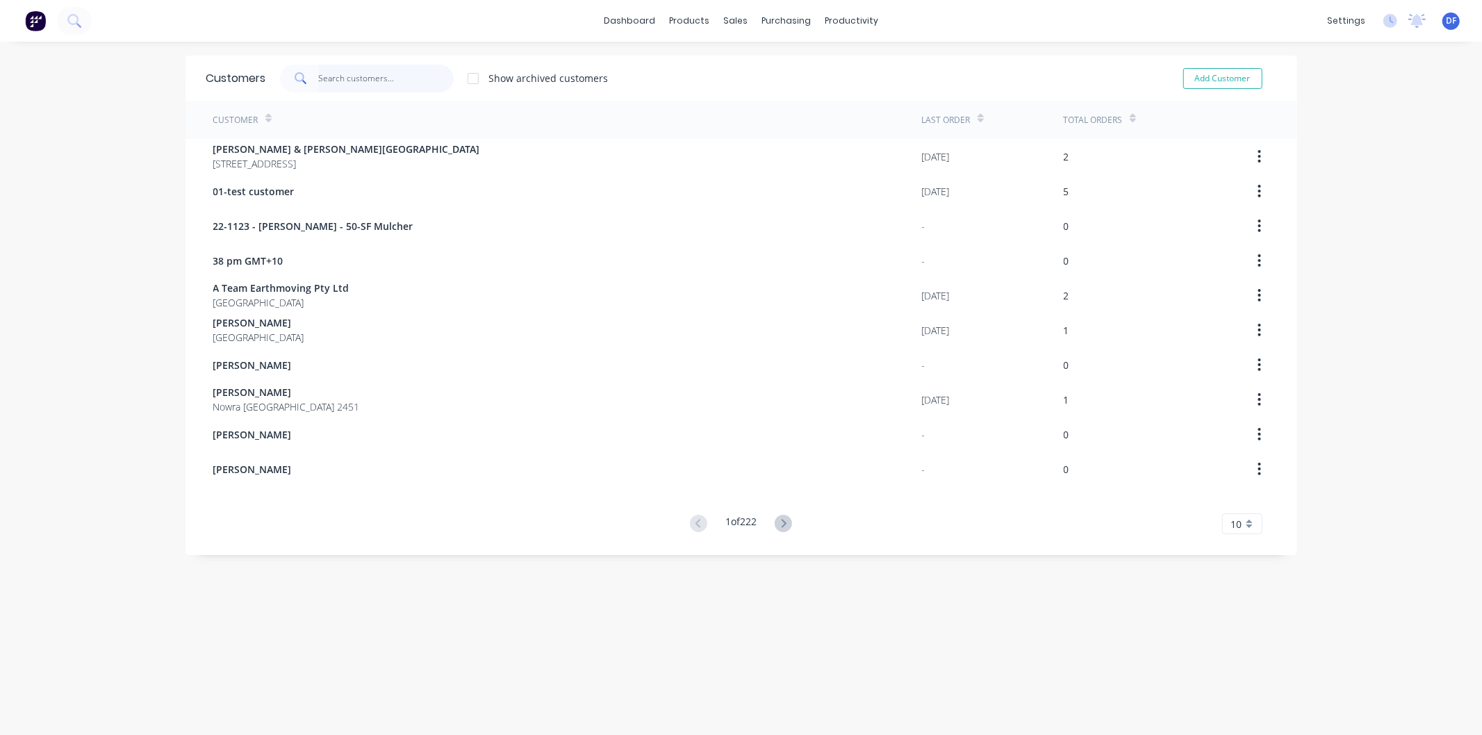
click at [353, 74] on input "text" at bounding box center [386, 79] width 136 height 28
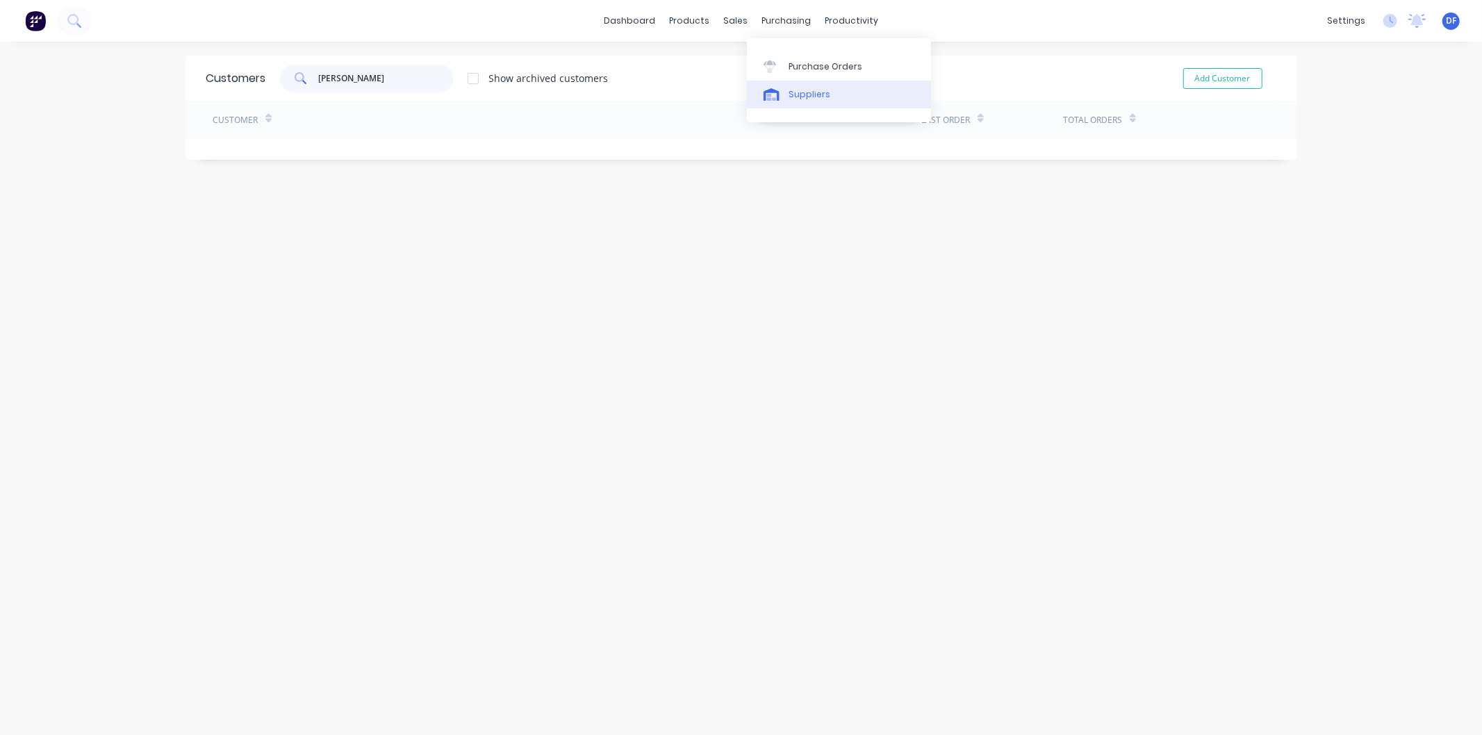
type input "[PERSON_NAME]"
click at [807, 88] on div "Suppliers" at bounding box center [810, 94] width 42 height 13
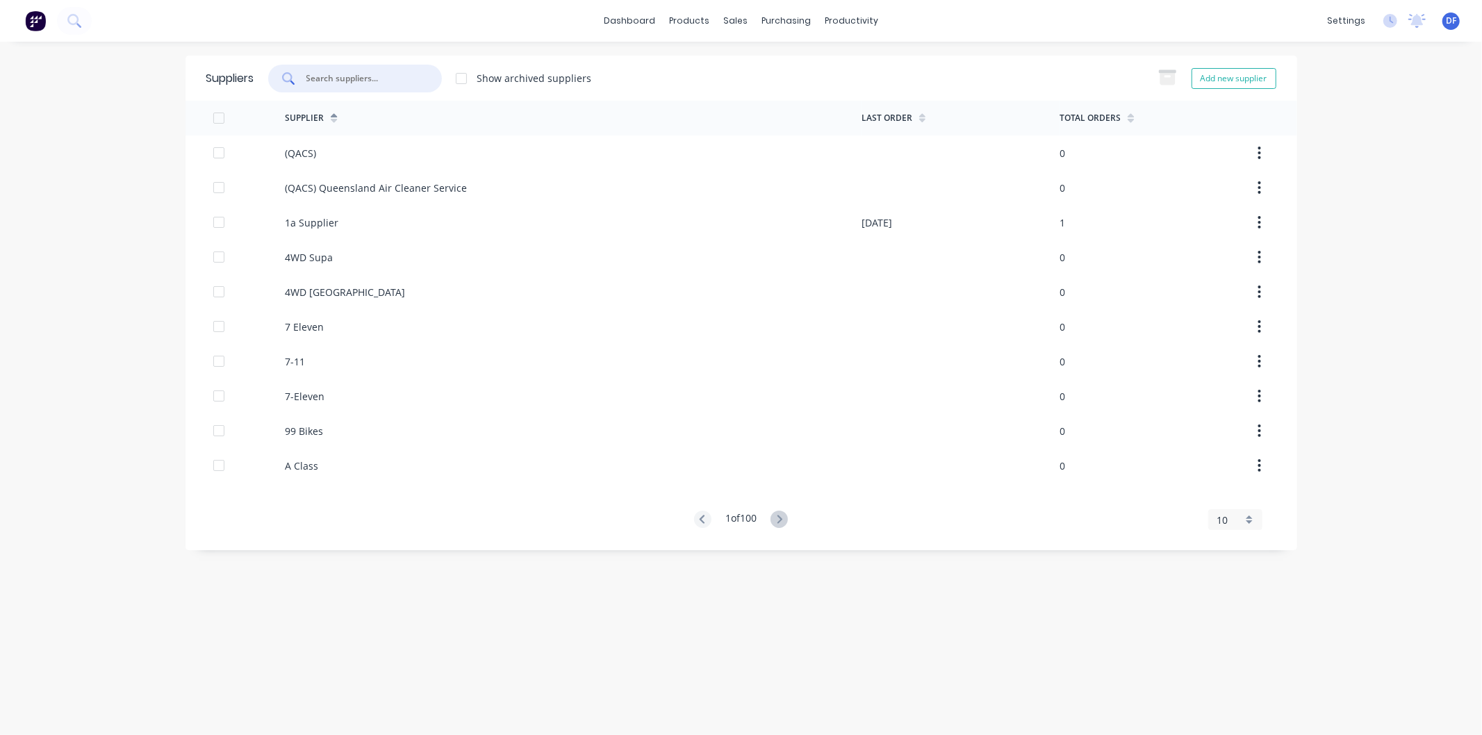
click at [341, 75] on input "text" at bounding box center [362, 79] width 115 height 14
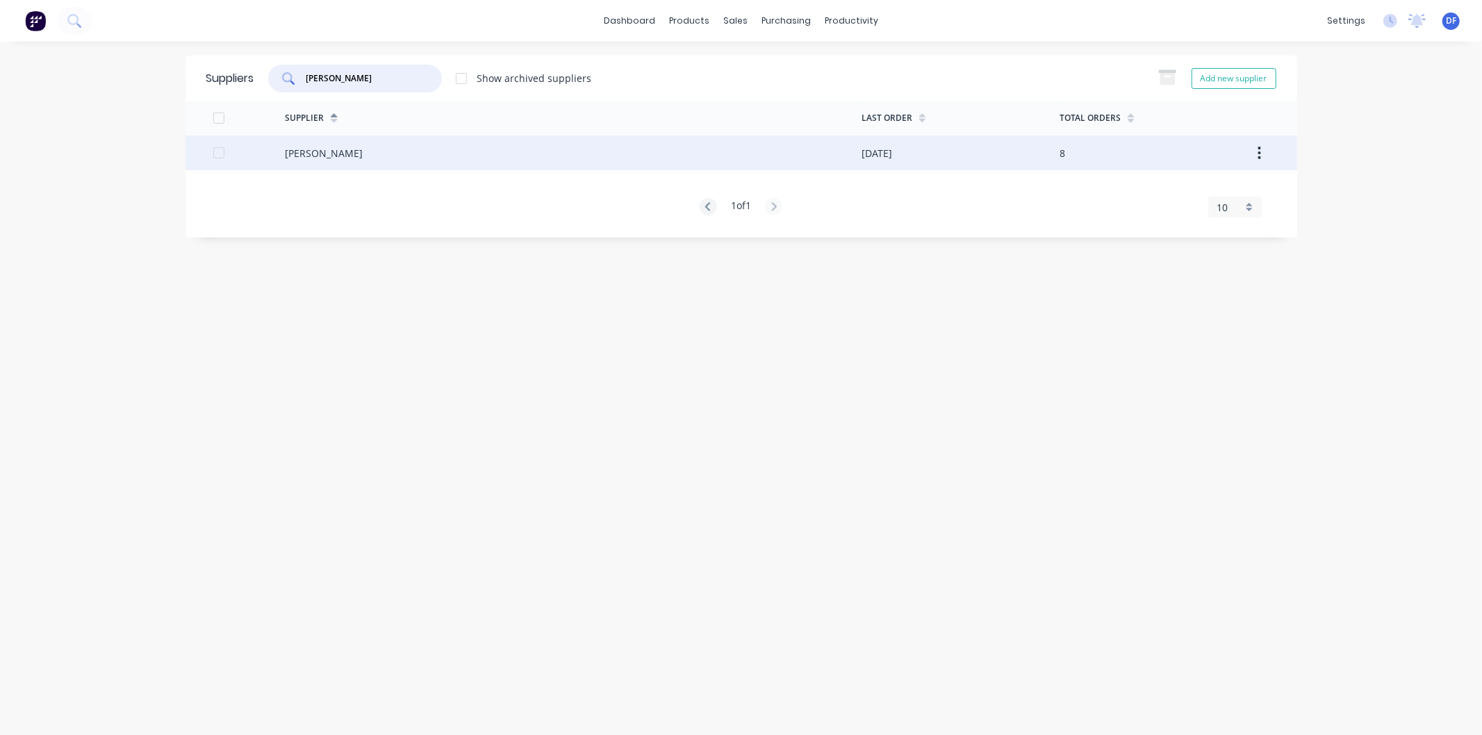
type input "[PERSON_NAME]"
click at [324, 149] on div "[PERSON_NAME]" at bounding box center [324, 153] width 78 height 15
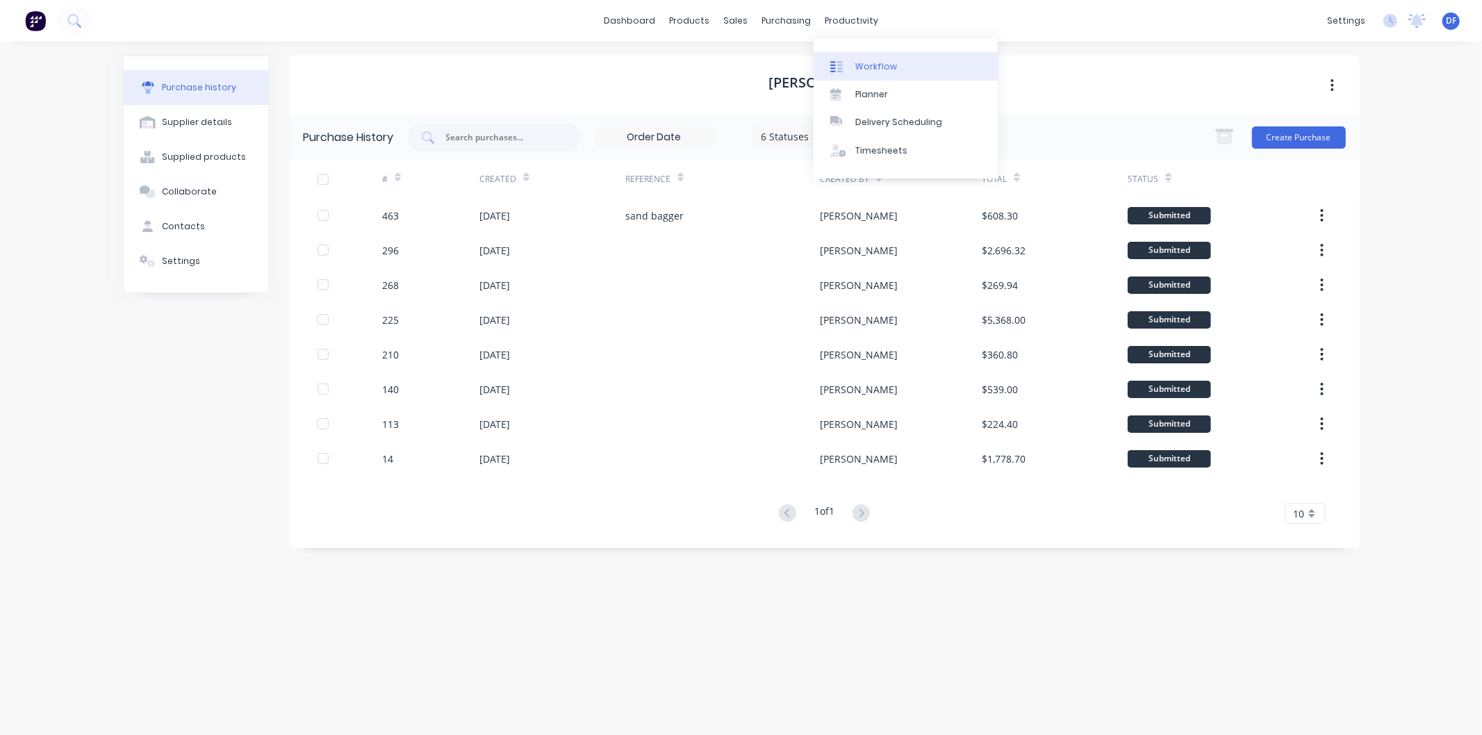
click at [873, 60] on div "Workflow" at bounding box center [877, 66] width 42 height 13
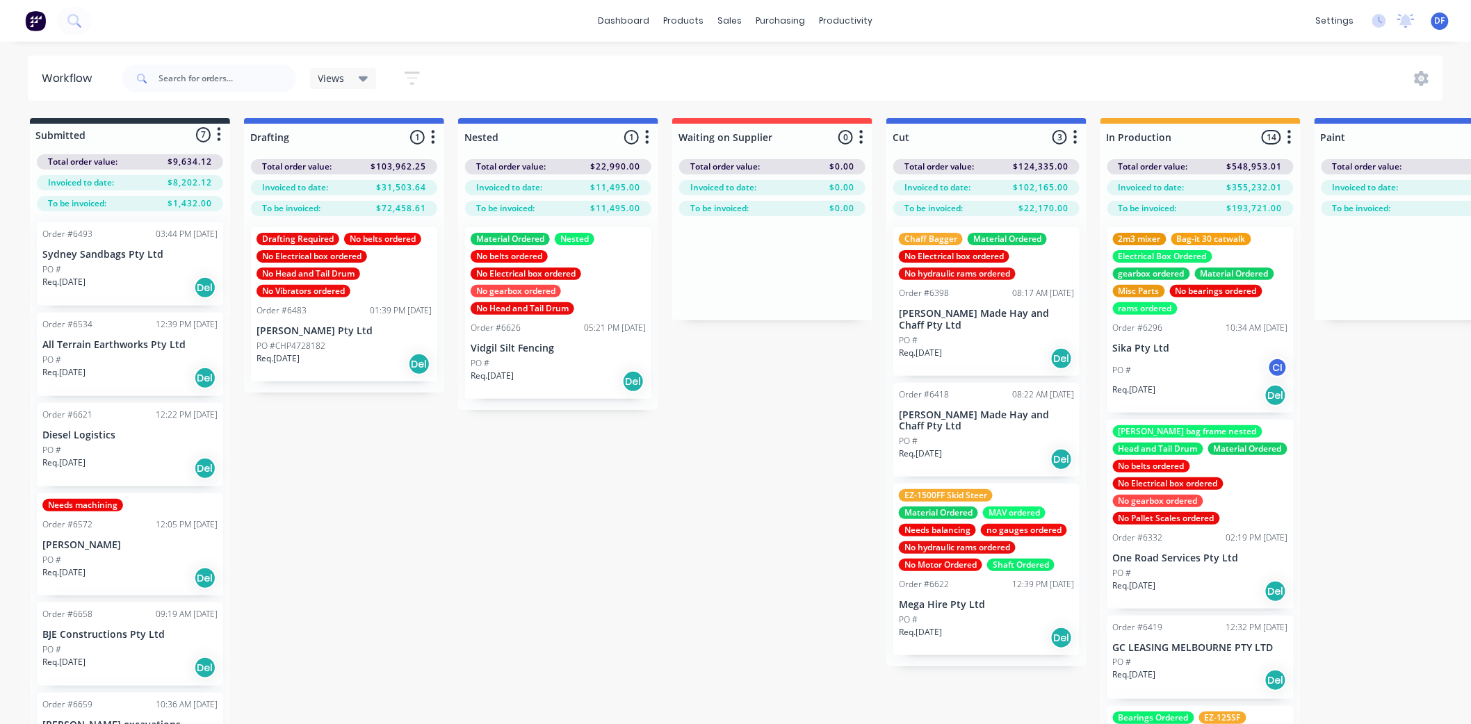
click at [76, 550] on p "[PERSON_NAME]" at bounding box center [129, 545] width 175 height 12
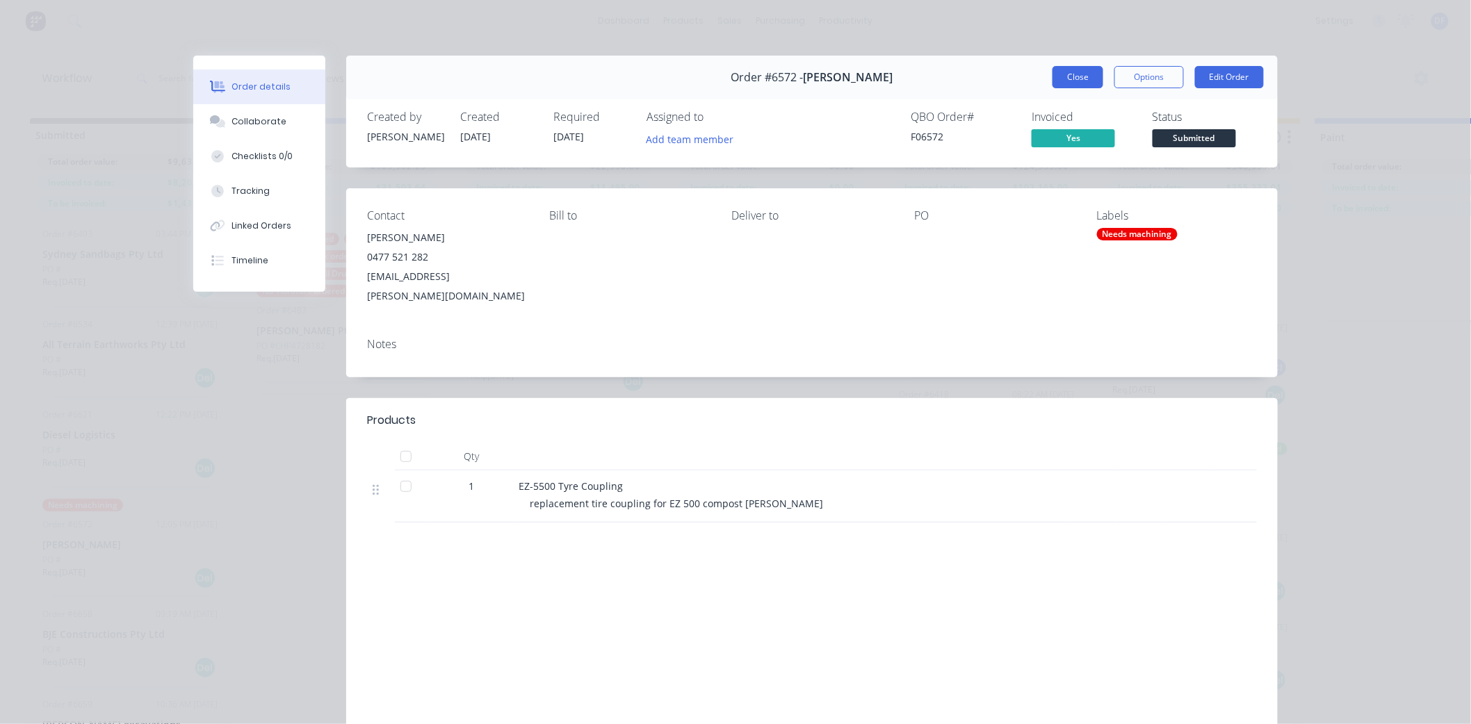
click at [1082, 77] on button "Close" at bounding box center [1077, 77] width 51 height 22
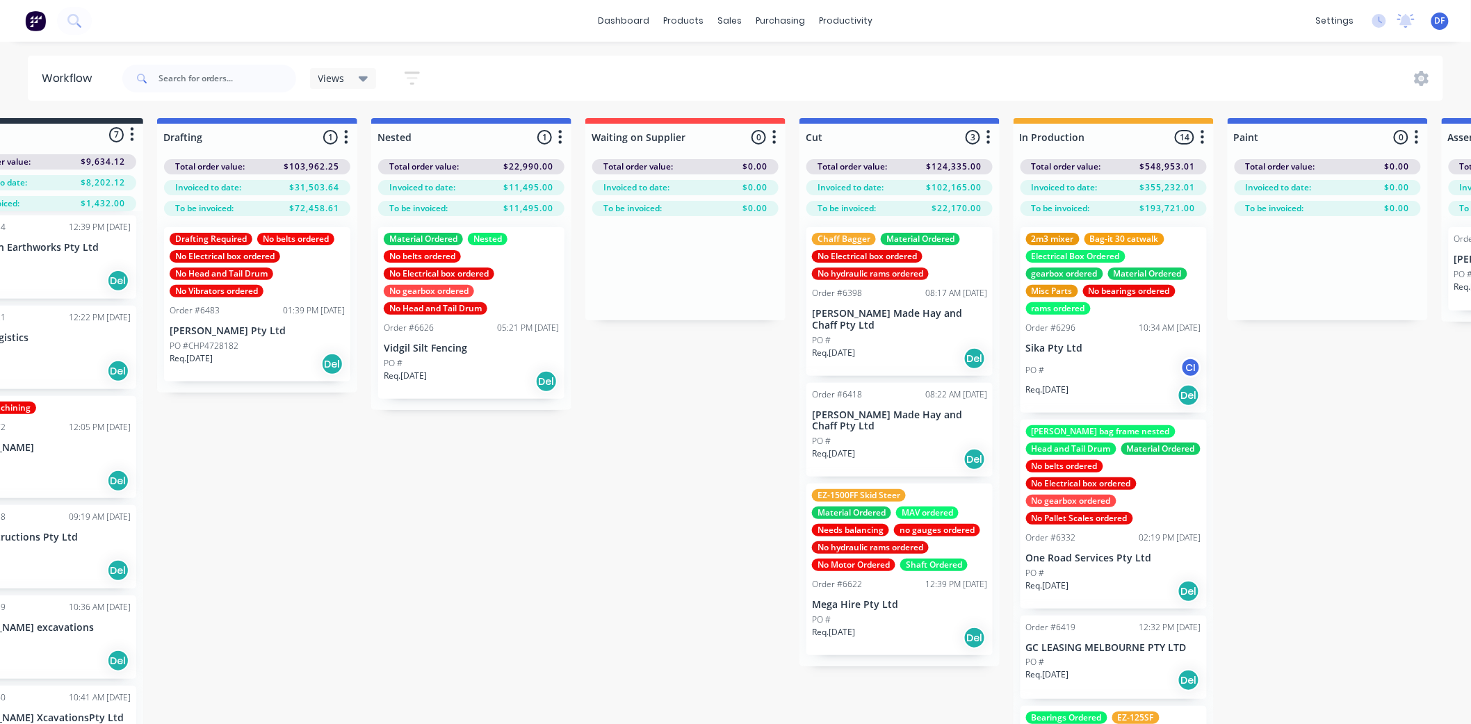
scroll to position [0, 107]
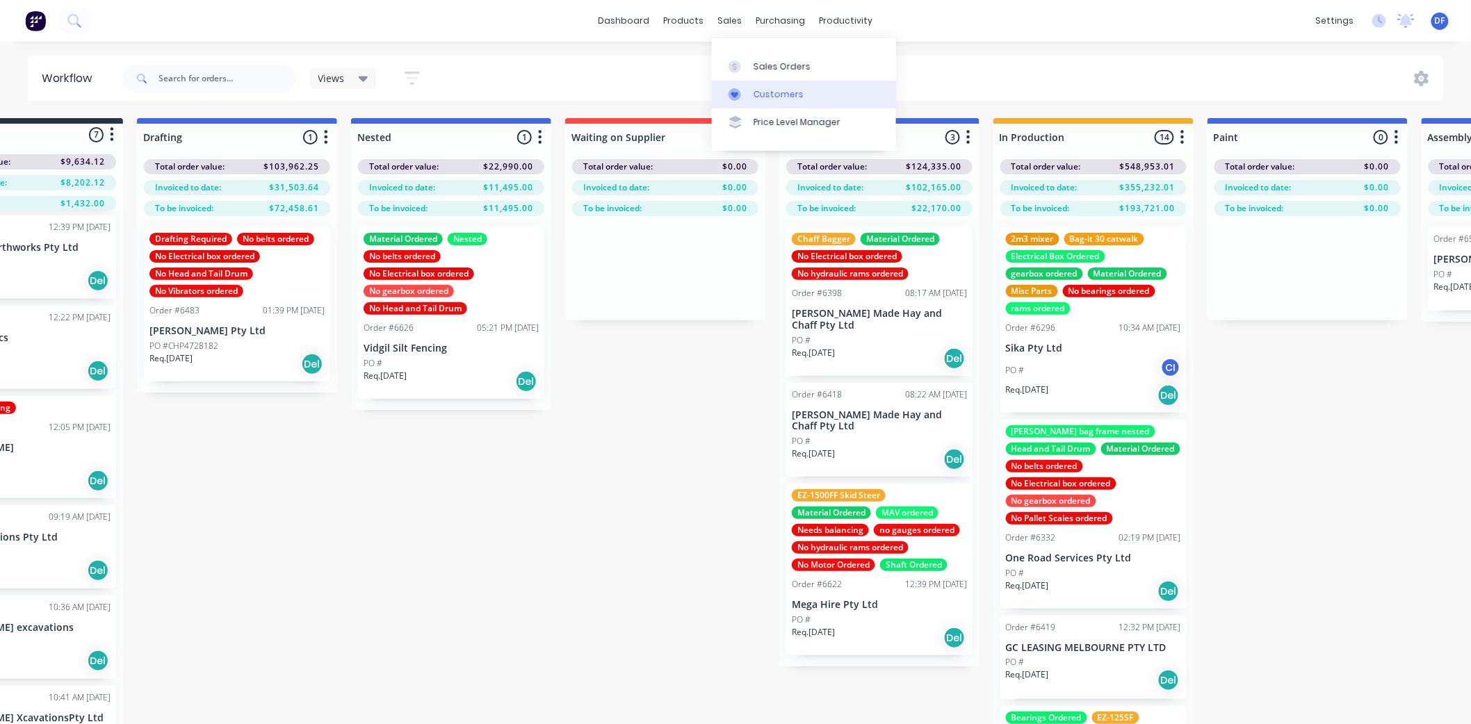
click at [767, 90] on div "Customers" at bounding box center [778, 94] width 50 height 13
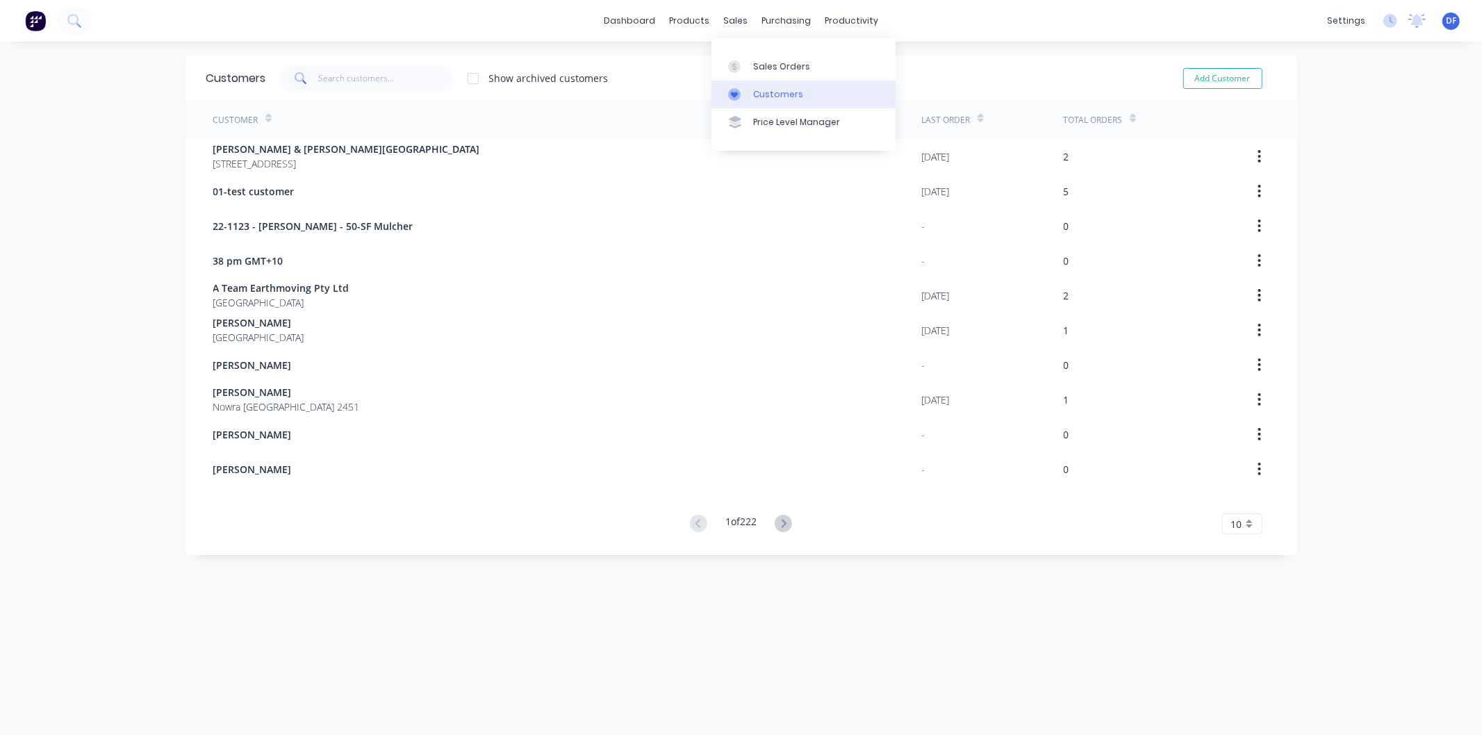
click at [784, 88] on link "Customers" at bounding box center [804, 95] width 184 height 28
click at [329, 80] on input "text" at bounding box center [386, 79] width 136 height 28
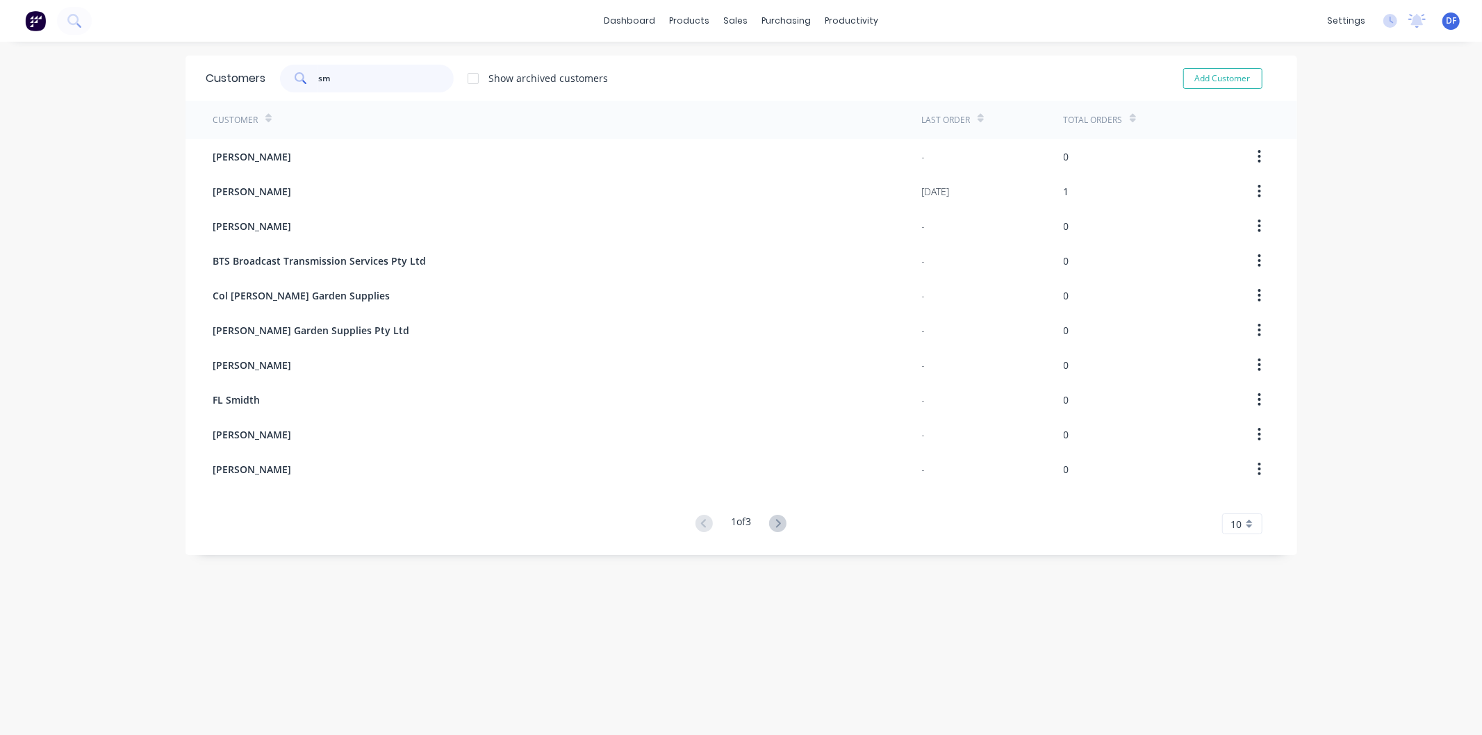
type input "s"
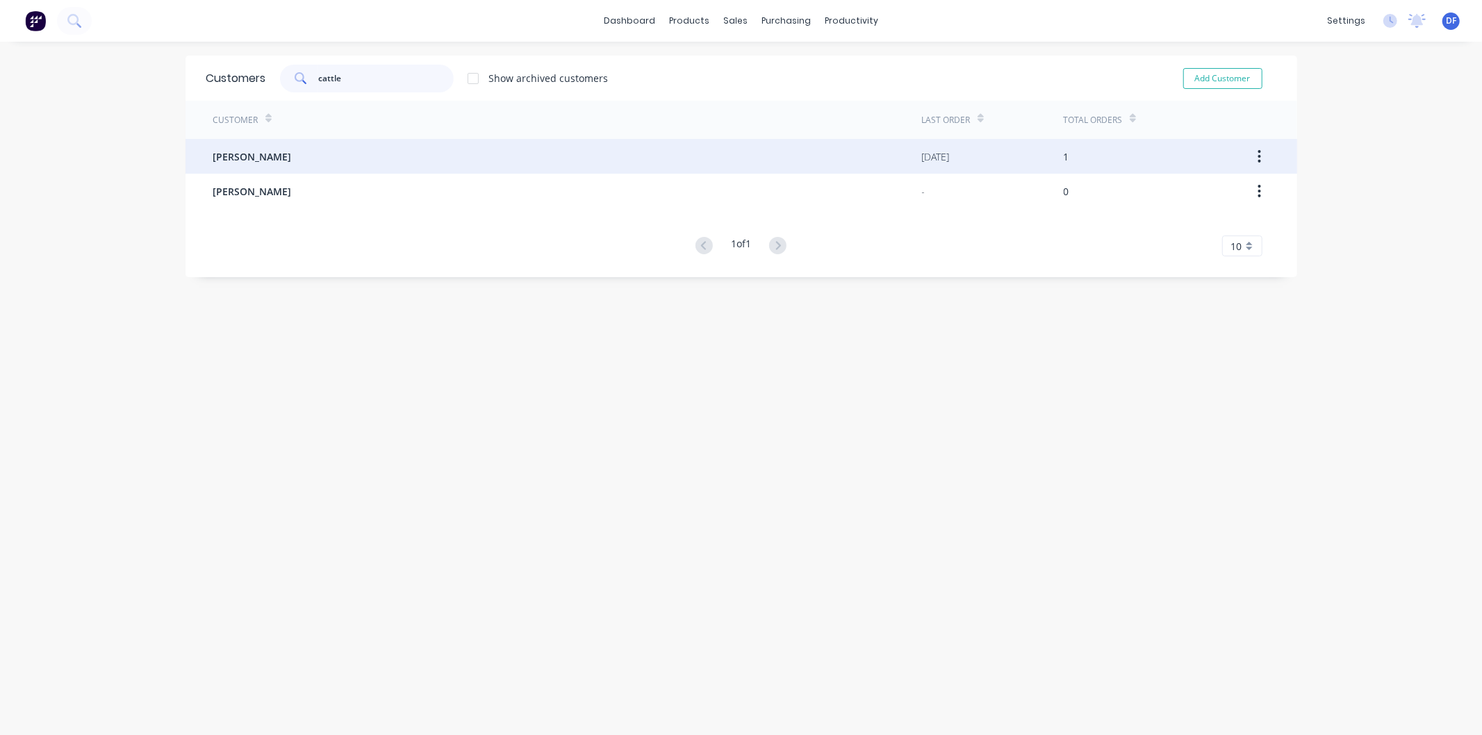
type input "cattle"
click at [246, 161] on span "[PERSON_NAME]" at bounding box center [252, 156] width 79 height 15
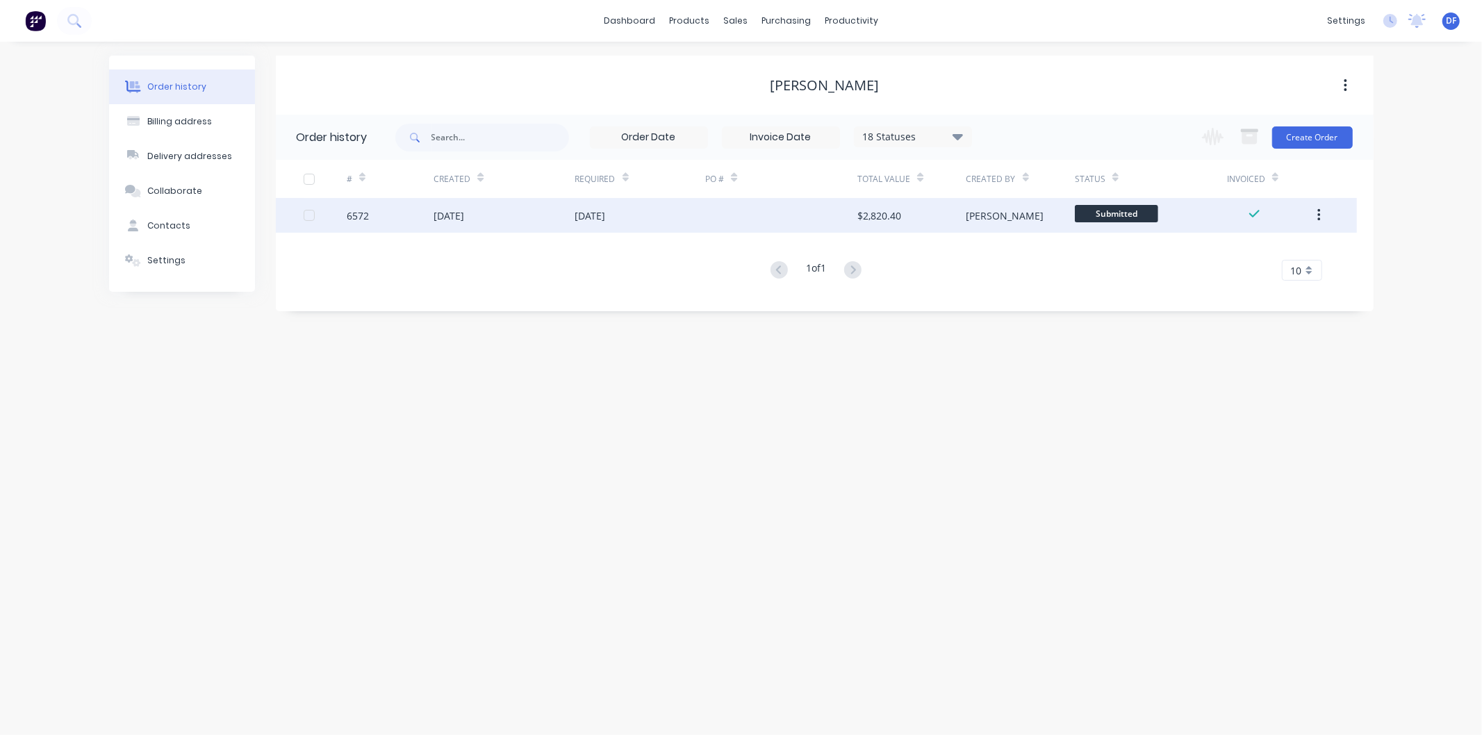
click at [464, 213] on div "[DATE]" at bounding box center [449, 215] width 31 height 15
